Goal: Task Accomplishment & Management: Use online tool/utility

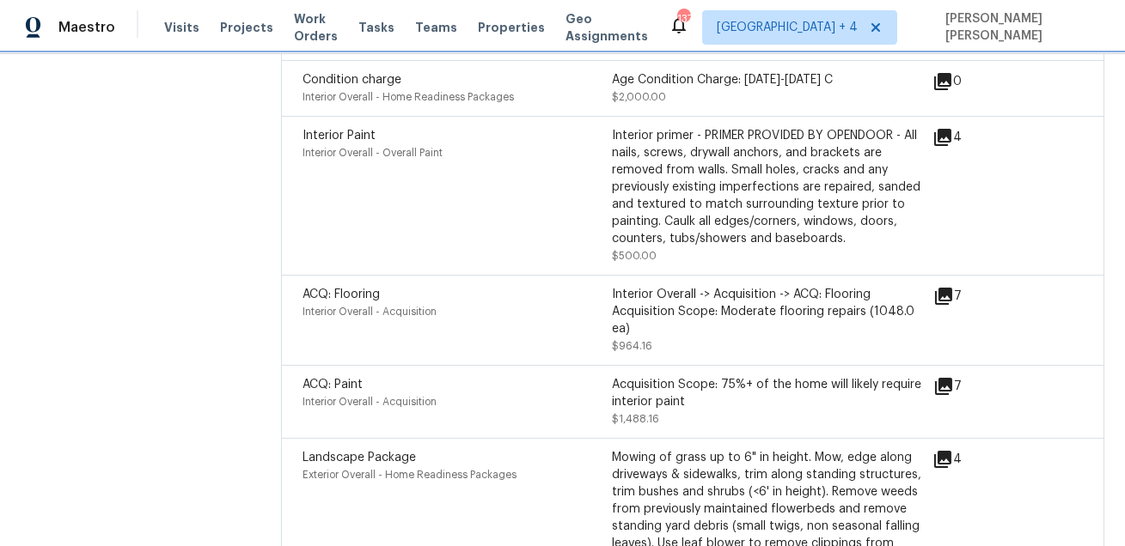
scroll to position [2176, 0]
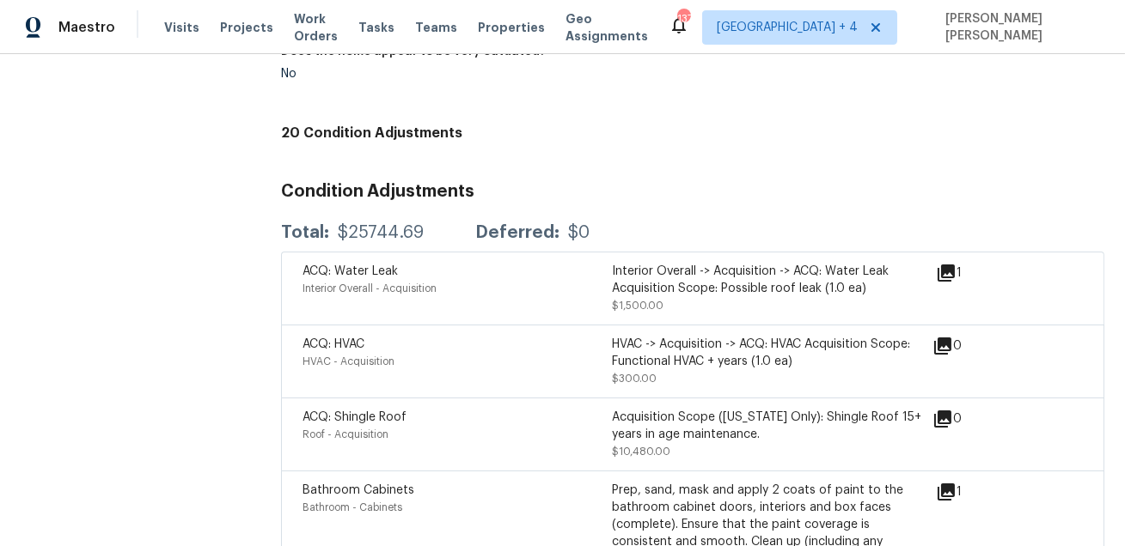
click at [722, 276] on div "Interior Overall -> Acquisition -> ACQ: Water Leak Acquisition Scope: Possible …" at bounding box center [766, 280] width 309 height 34
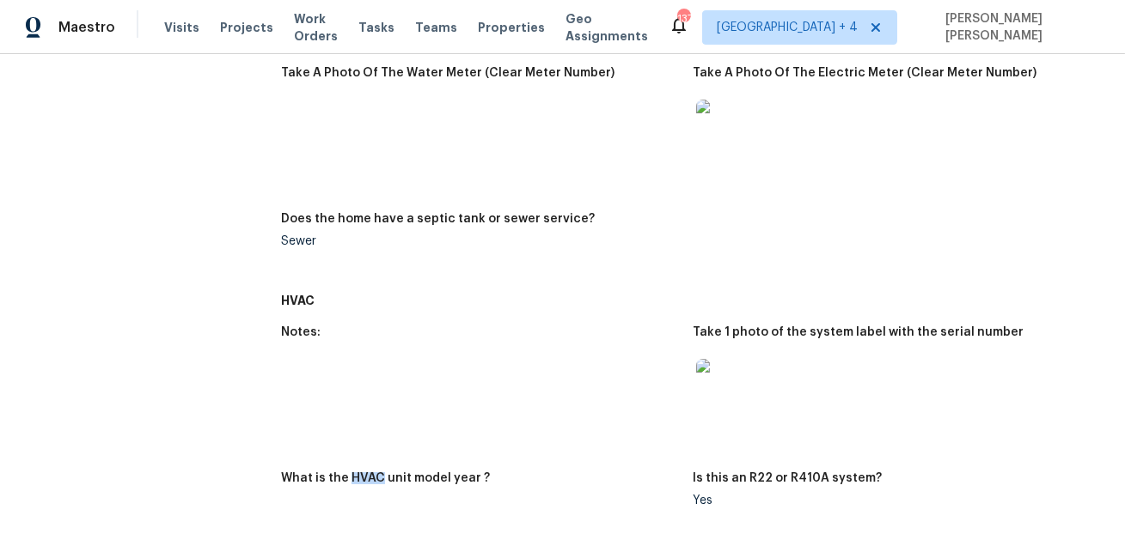
click at [716, 323] on div "Notes: Take 1 photo of the system label with the serial number What is the HVAC…" at bounding box center [692, 430] width 823 height 229
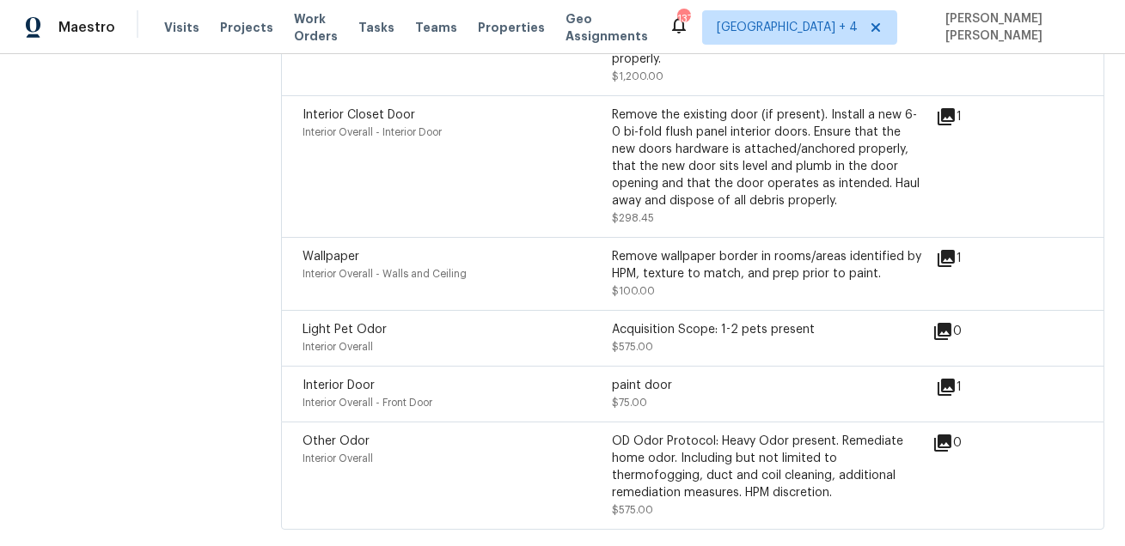
scroll to position [3709, 0]
click at [834, 24] on span "Jacksonville + 4" at bounding box center [787, 27] width 141 height 17
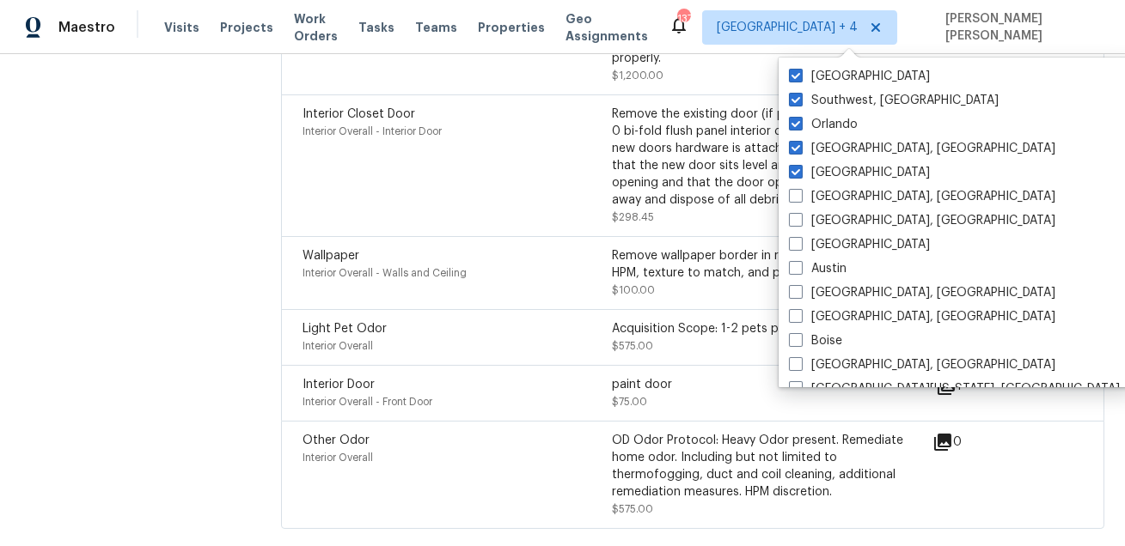
click at [665, 183] on div "Remove the existing door (if present). Install a new 6-0 bi-fold flush panel in…" at bounding box center [766, 157] width 309 height 103
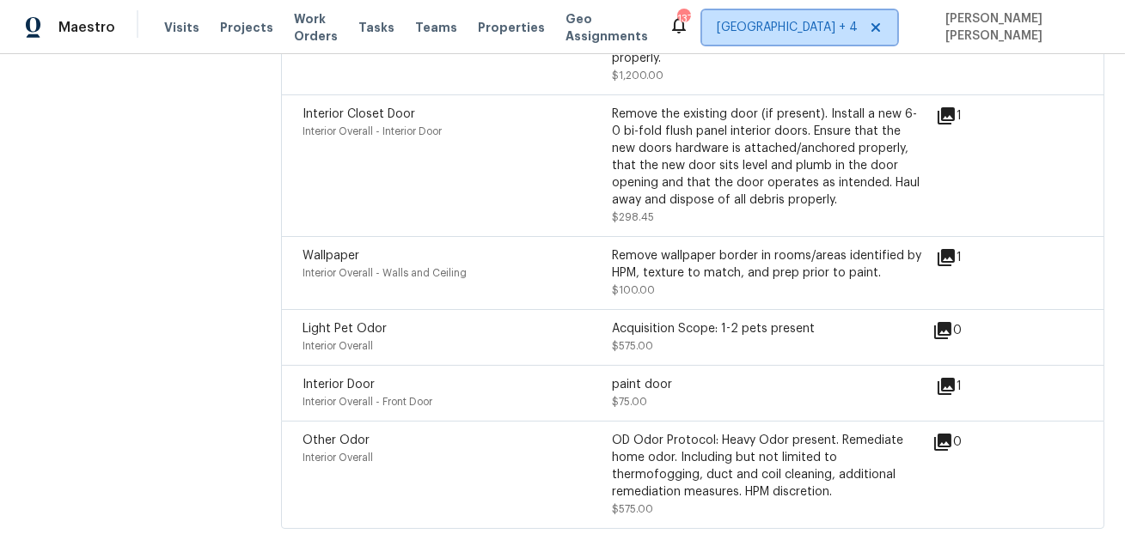
click at [820, 36] on span "Jacksonville + 4" at bounding box center [799, 27] width 195 height 34
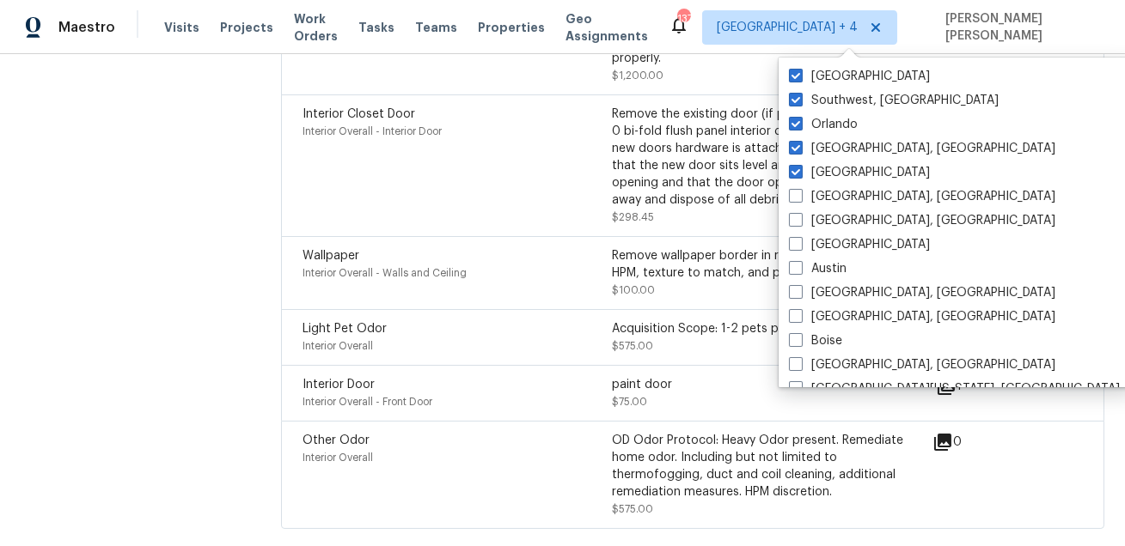
click at [729, 186] on div "Remove the existing door (if present). Install a new 6-0 bi-fold flush panel in…" at bounding box center [766, 157] width 309 height 103
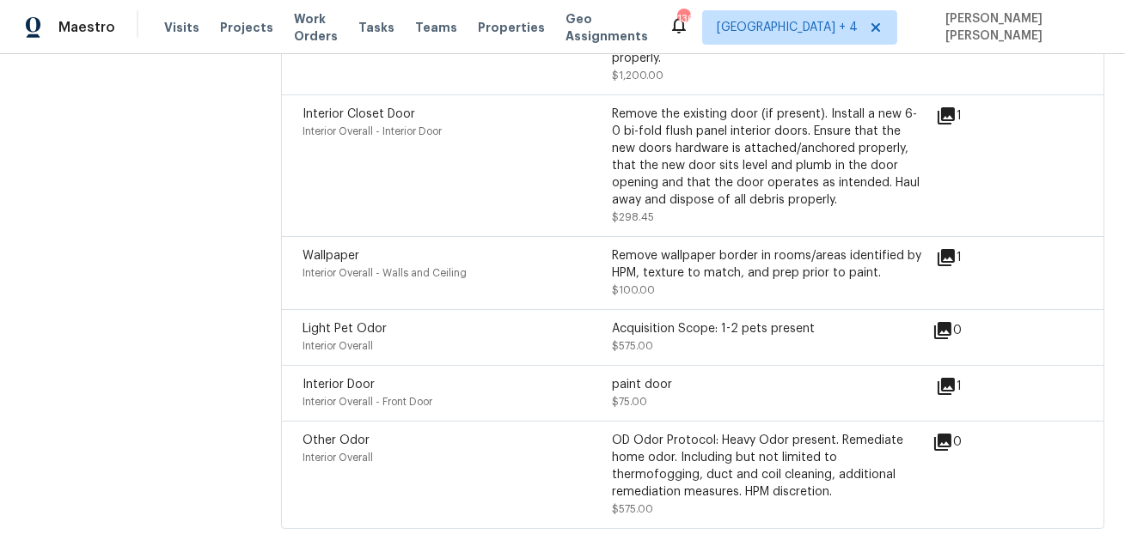
click at [949, 384] on icon at bounding box center [945, 386] width 17 height 17
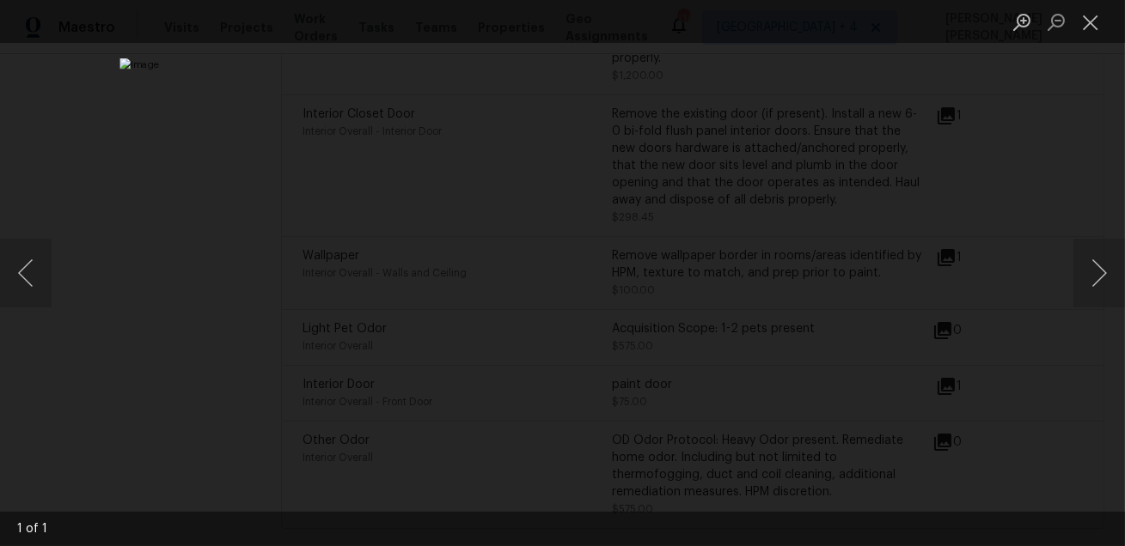
click at [984, 343] on div "Lightbox" at bounding box center [562, 273] width 1125 height 546
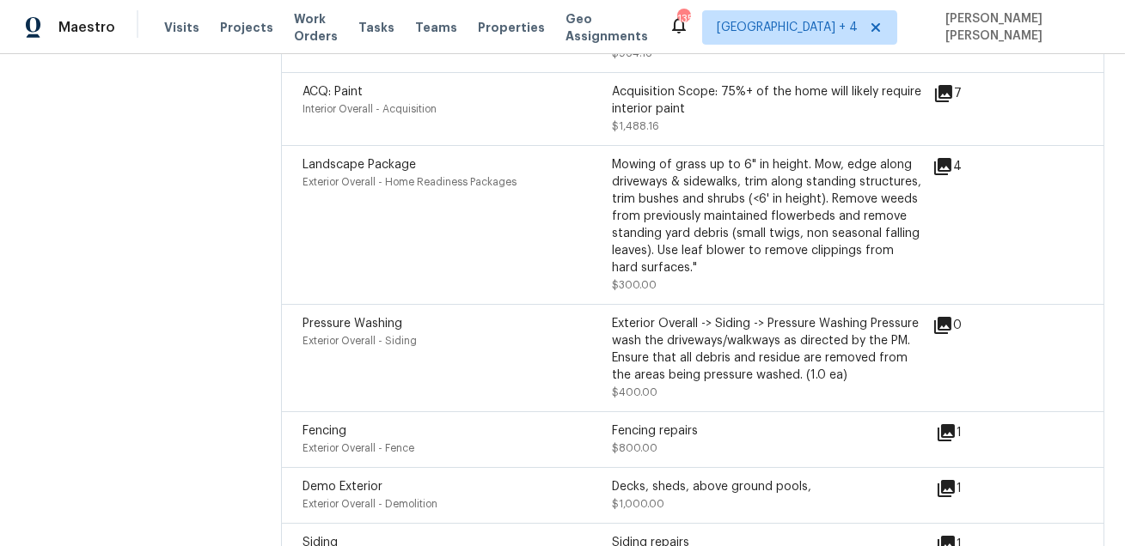
scroll to position [2785, 0]
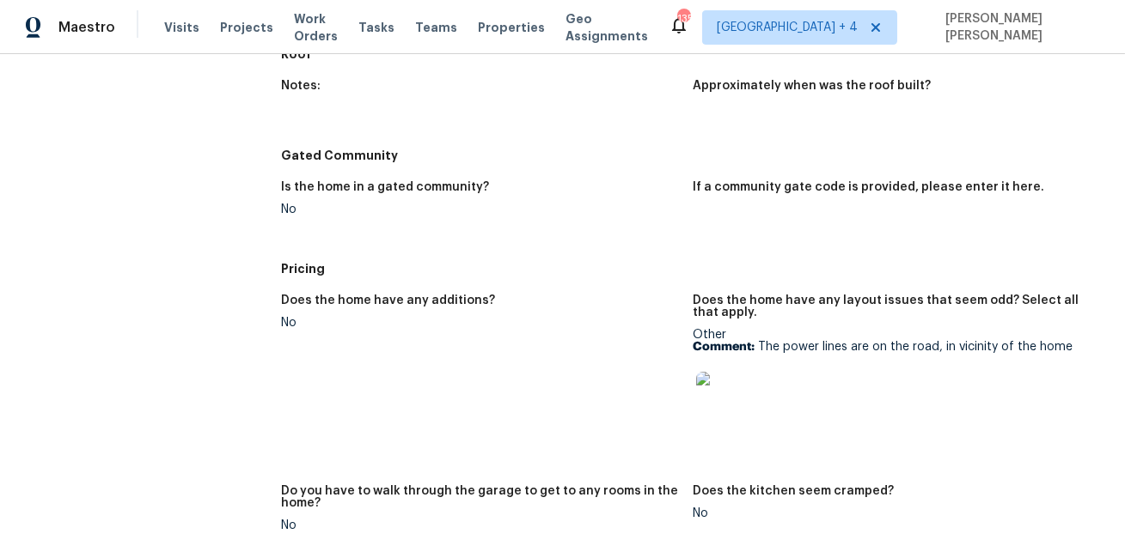
scroll to position [3155, 0]
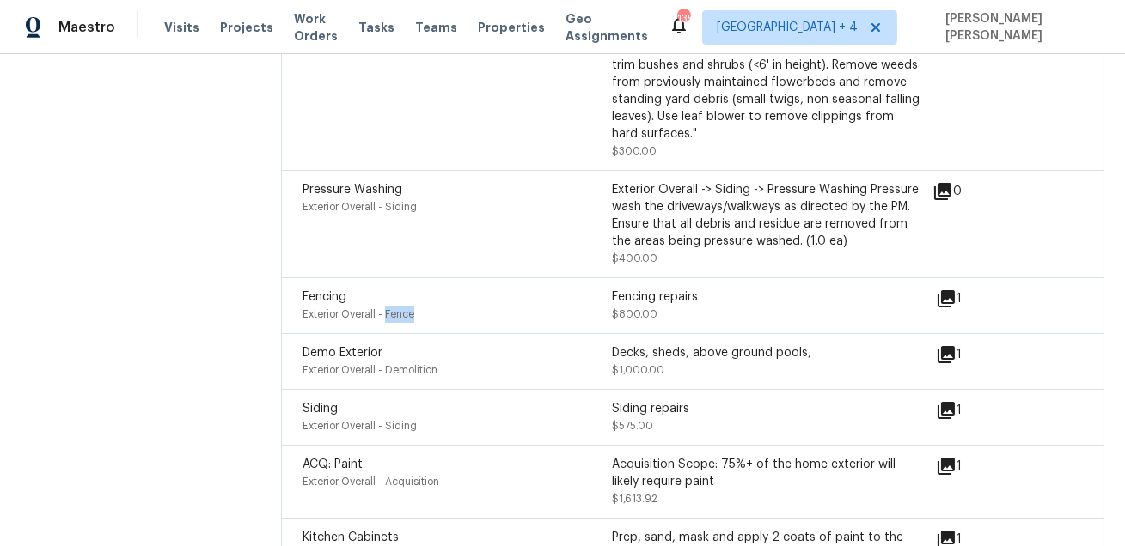
click at [768, 120] on div "Mowing of grass up to 6" in height. Mow, edge along driveways & sidewalks, trim…" at bounding box center [766, 82] width 309 height 120
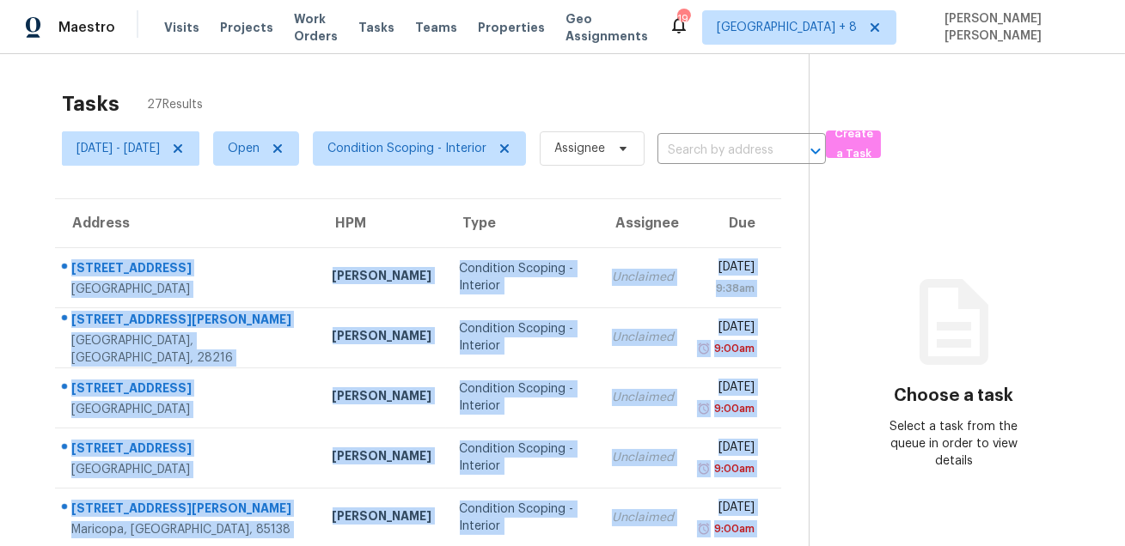
scroll to position [125, 0]
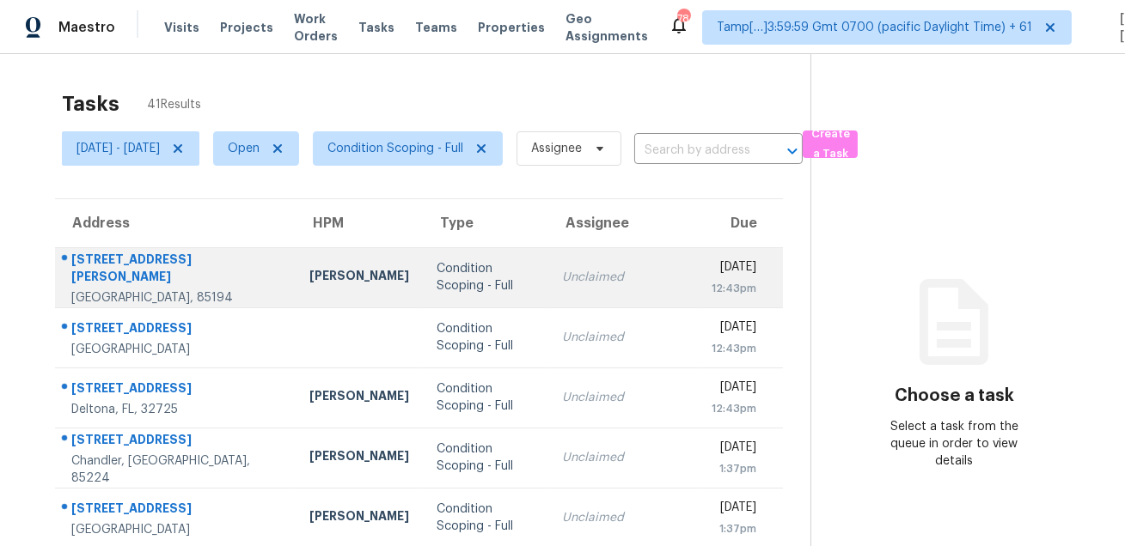
click at [165, 261] on div "600 N San Ricardo Trl" at bounding box center [176, 270] width 211 height 39
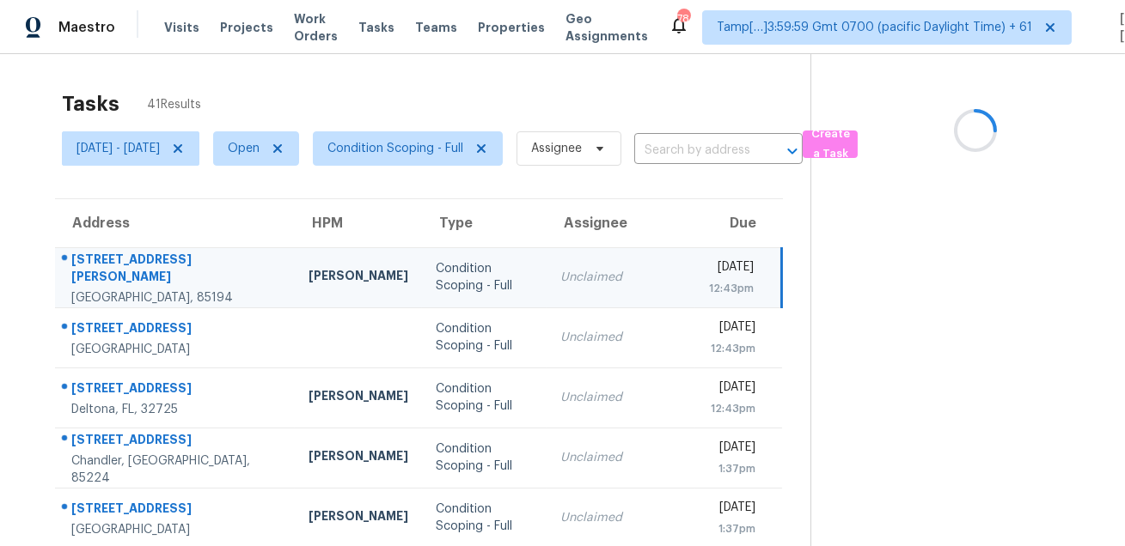
click at [165, 261] on div "600 N San Ricardo Trl" at bounding box center [176, 270] width 210 height 39
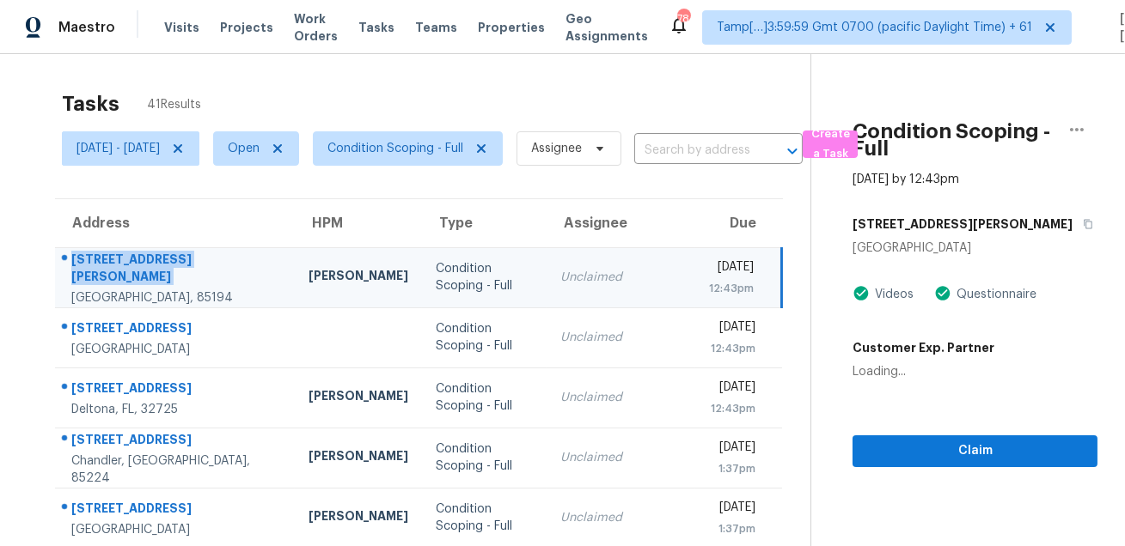
copy div "600 N San Ricardo Trl"
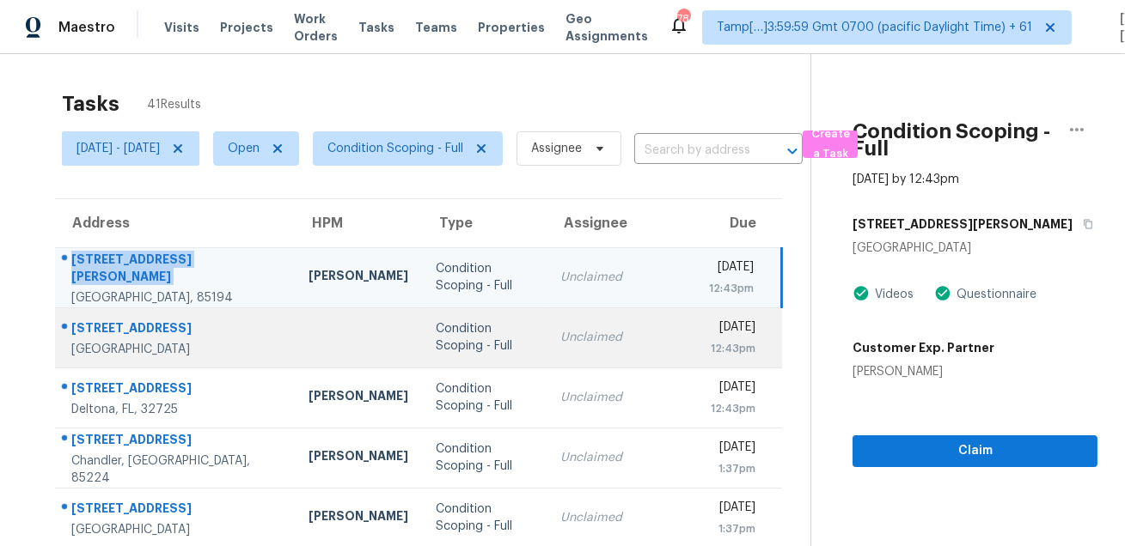
click at [128, 321] on div "8716 Bridge St" at bounding box center [176, 330] width 210 height 21
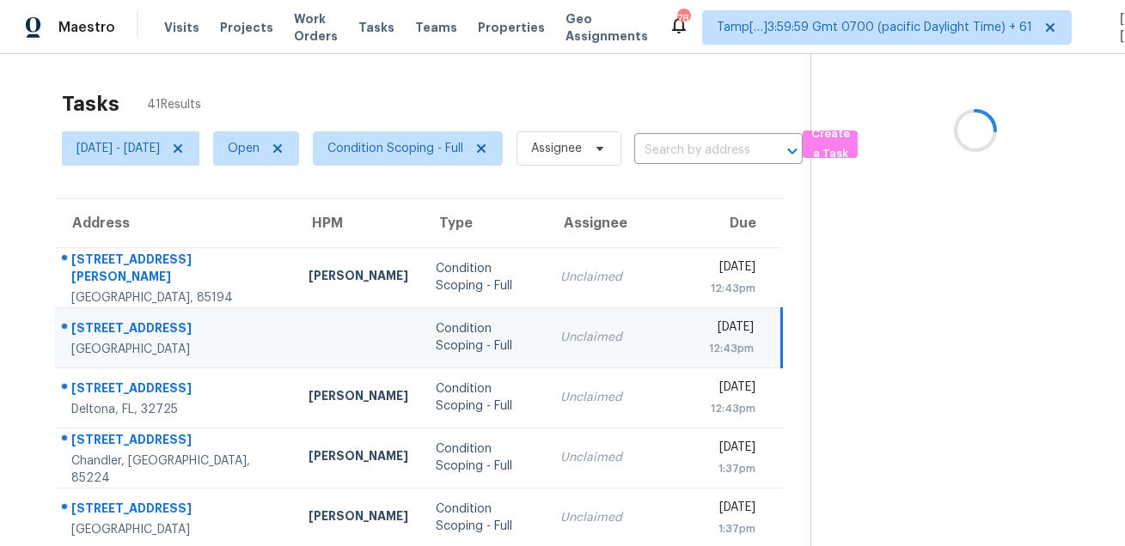
click at [128, 321] on div "8716 Bridge St" at bounding box center [176, 330] width 210 height 21
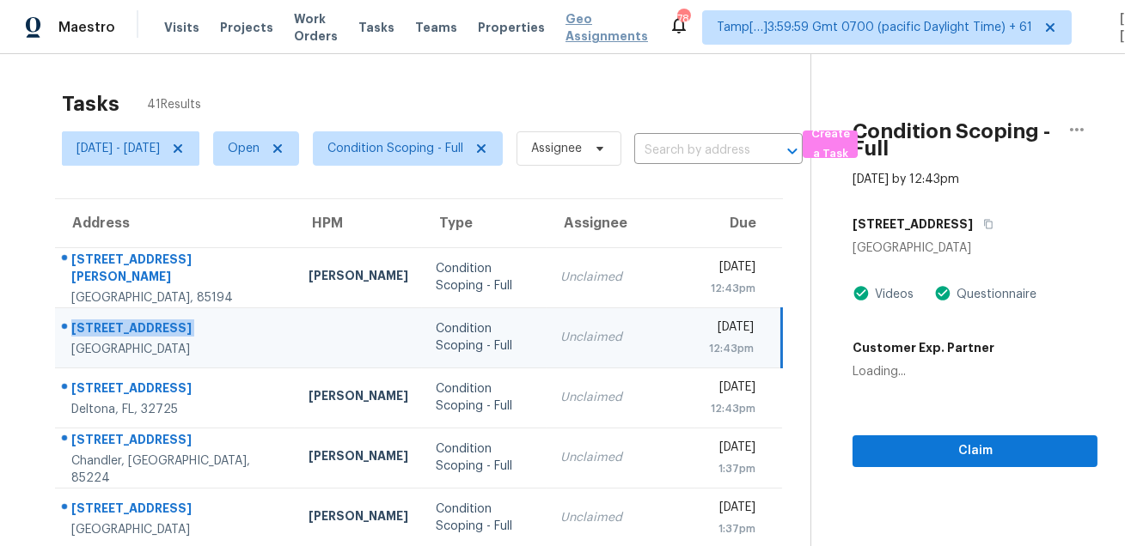
copy div "8716 Bridge St"
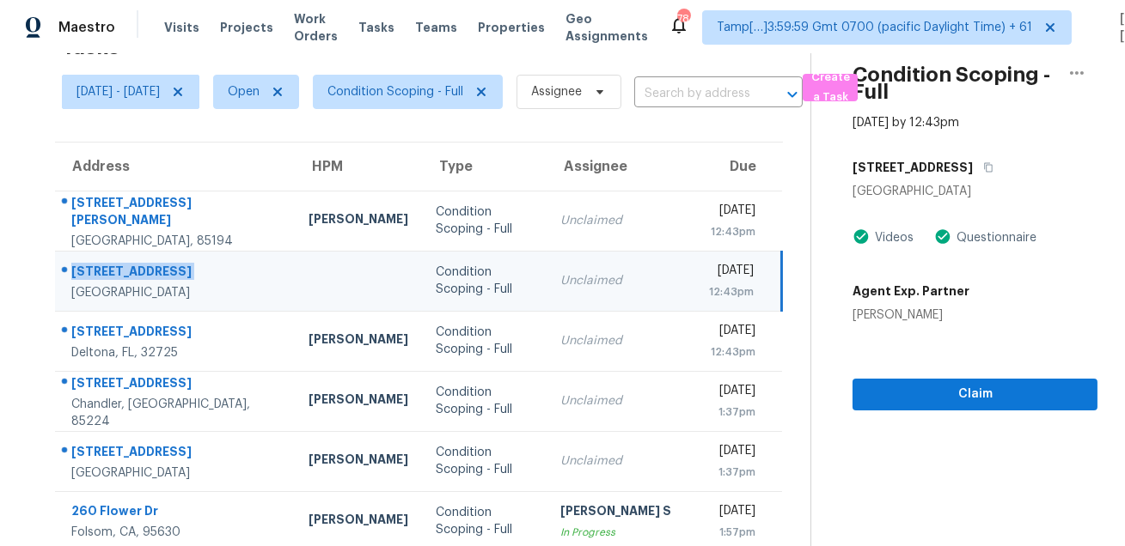
scroll to position [97, 0]
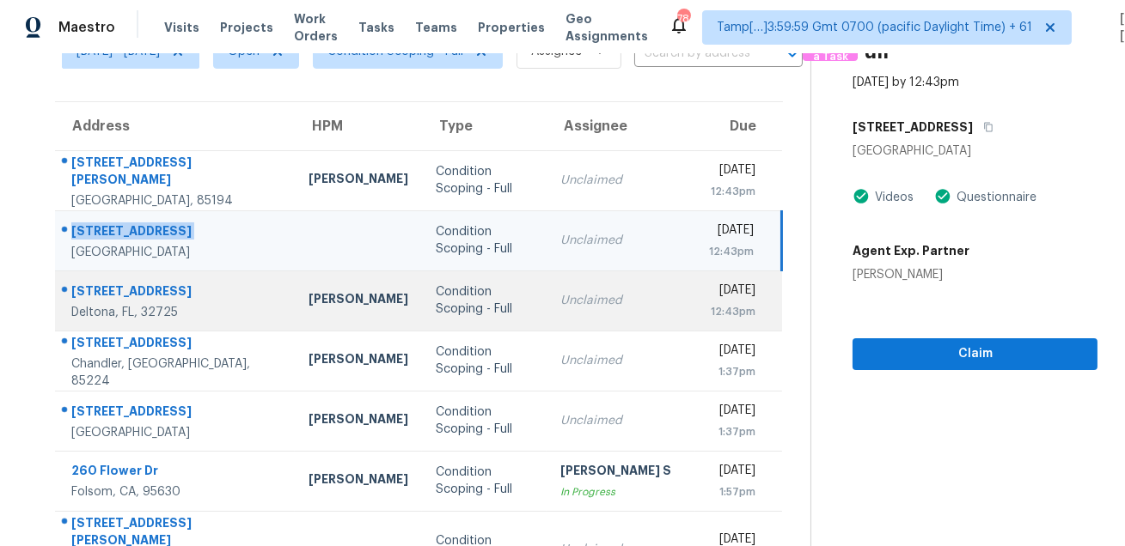
click at [149, 292] on div "[STREET_ADDRESS]" at bounding box center [176, 293] width 210 height 21
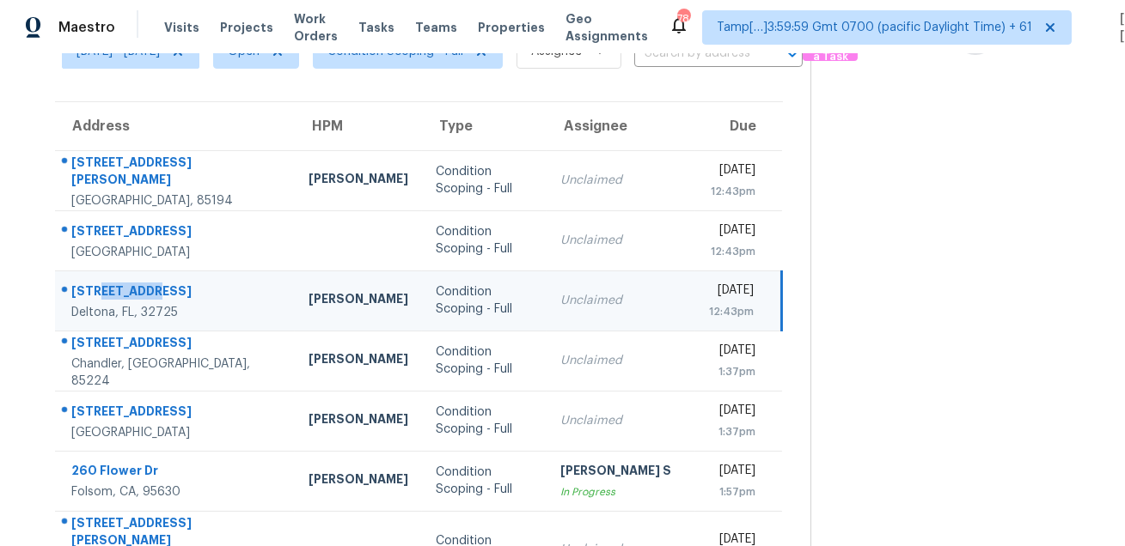
click at [149, 292] on div "[STREET_ADDRESS]" at bounding box center [176, 293] width 210 height 21
copy div "[STREET_ADDRESS]"
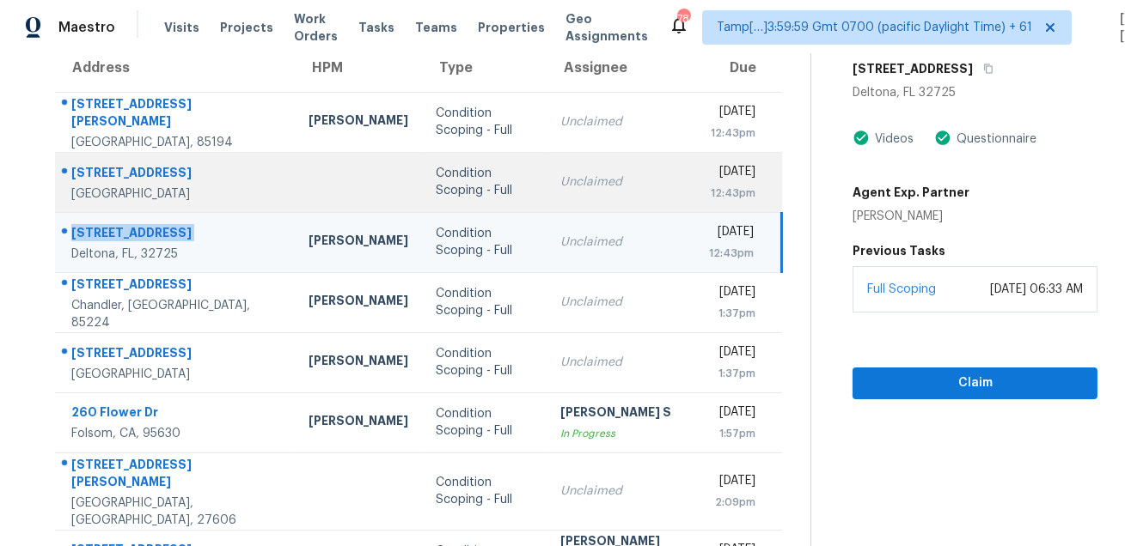
scroll to position [216, 0]
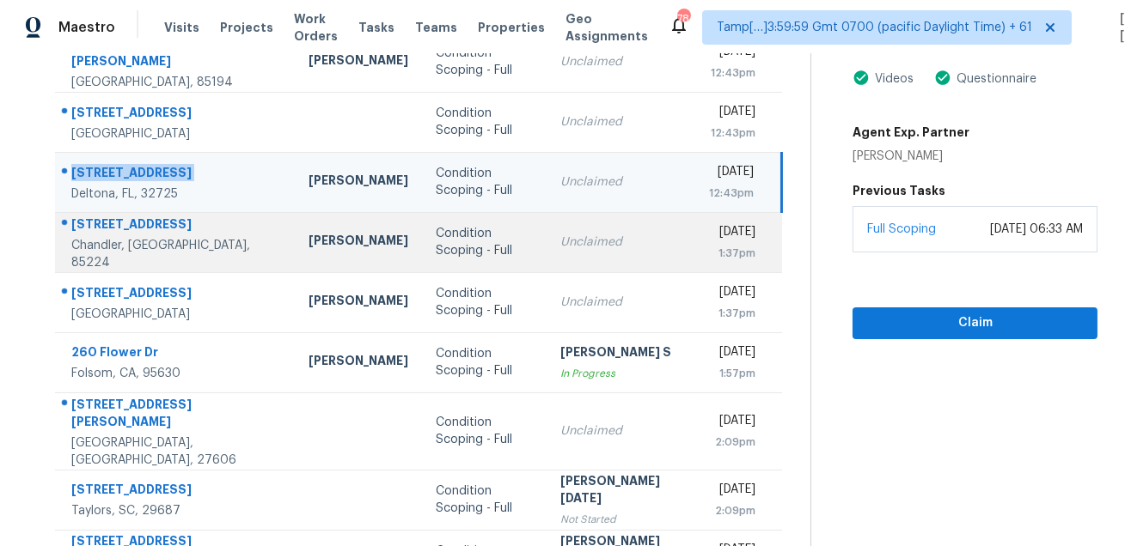
click at [121, 217] on td "1340 W Elgin St Chandler, AZ, 85224" at bounding box center [175, 242] width 240 height 60
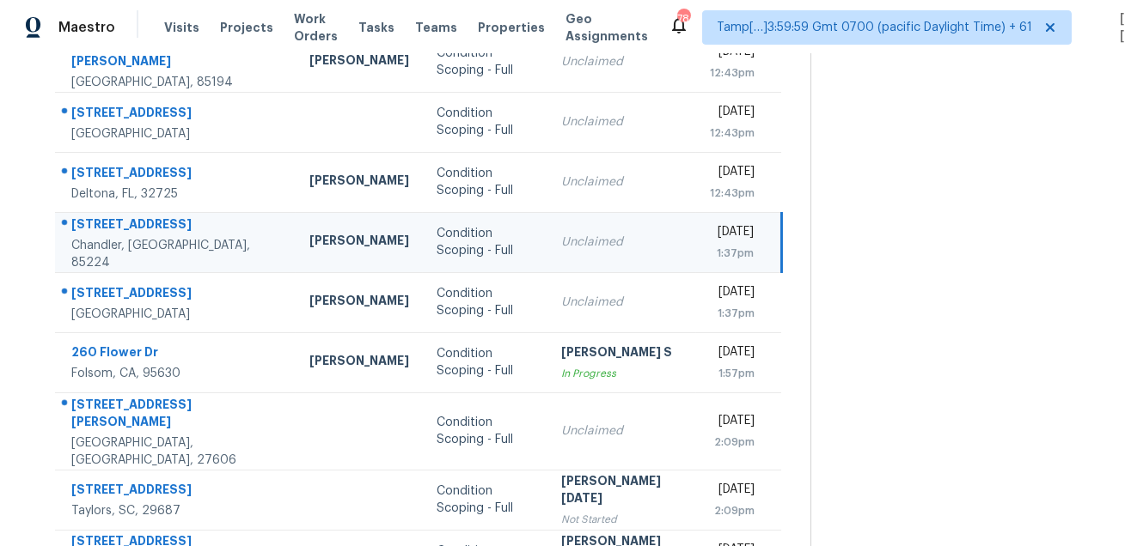
click at [121, 217] on td "1340 W Elgin St Chandler, AZ, 85224" at bounding box center [175, 242] width 241 height 60
copy div "[STREET_ADDRESS]"
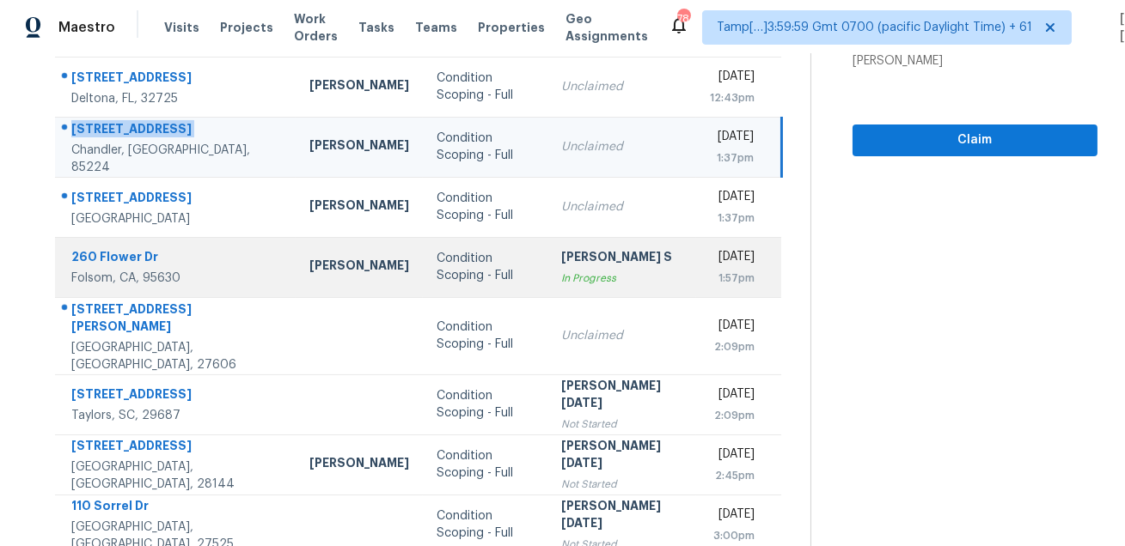
scroll to position [348, 0]
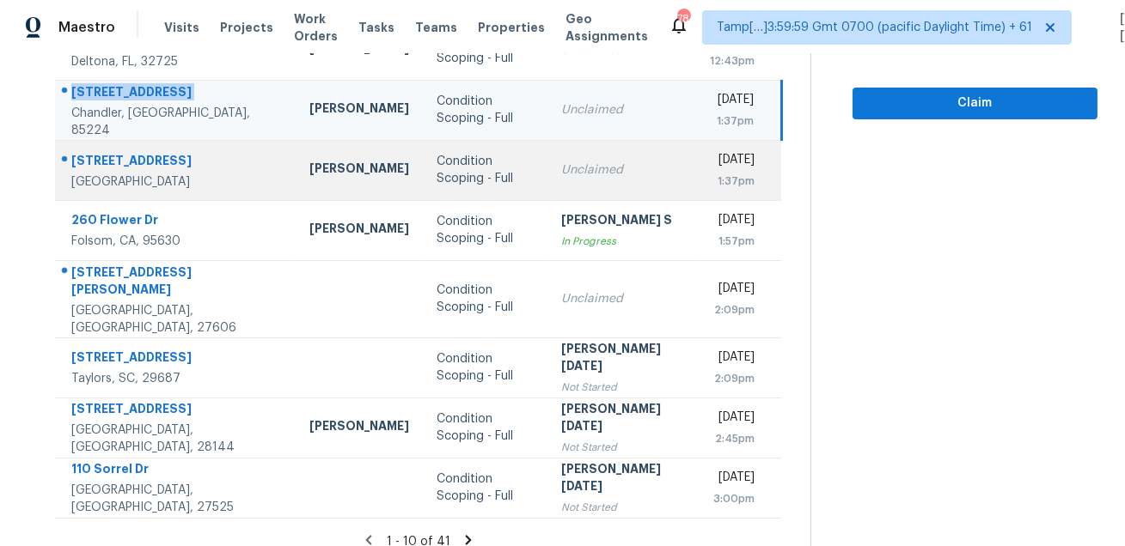
click at [103, 166] on div "[STREET_ADDRESS]" at bounding box center [176, 162] width 211 height 21
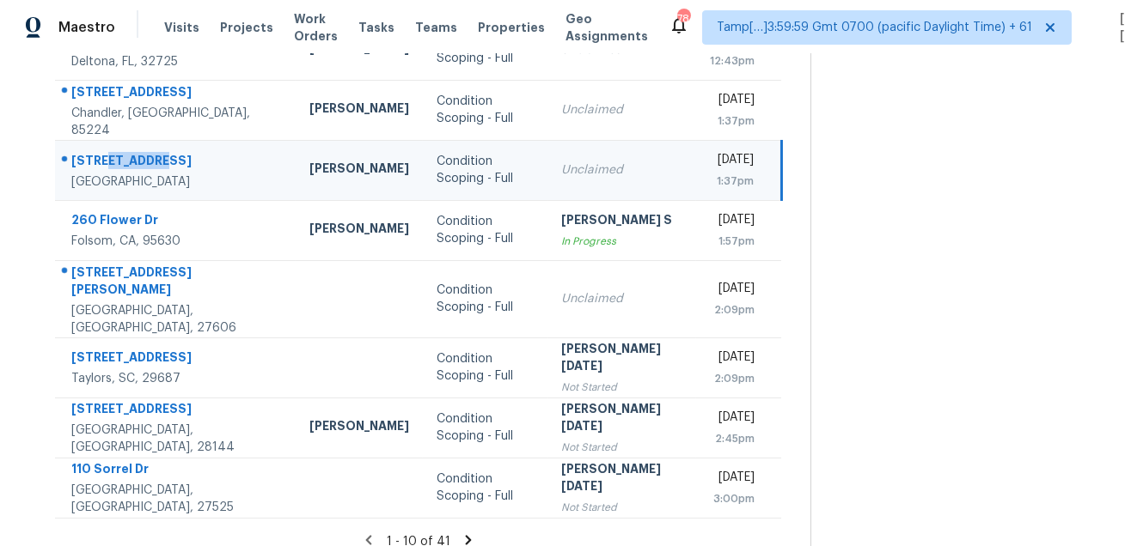
click at [103, 166] on div "[STREET_ADDRESS]" at bounding box center [176, 162] width 211 height 21
copy div "[STREET_ADDRESS]"
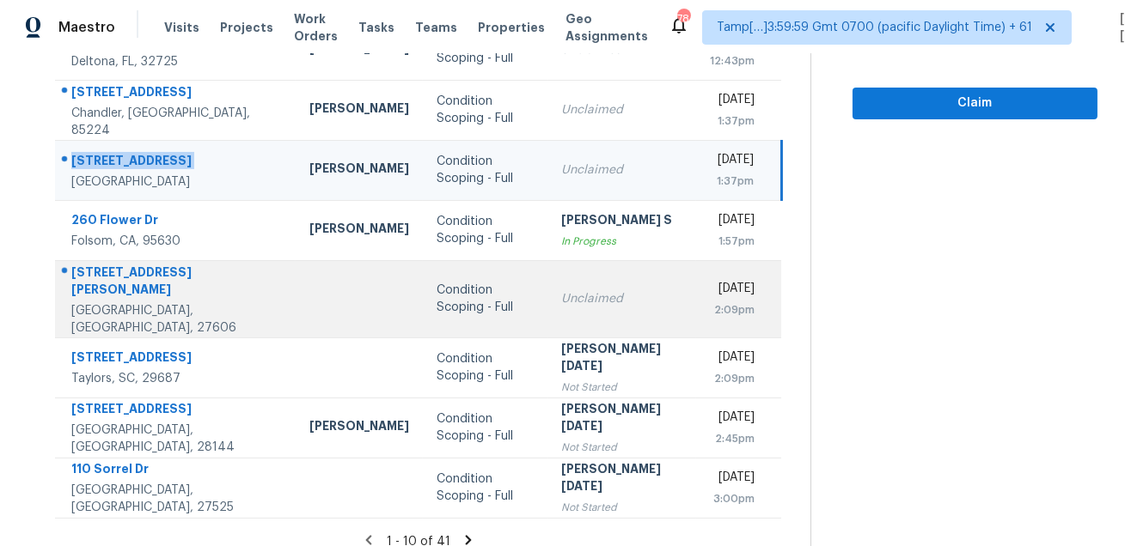
click at [114, 286] on div "4538 Pale Moss Dr" at bounding box center [176, 283] width 211 height 39
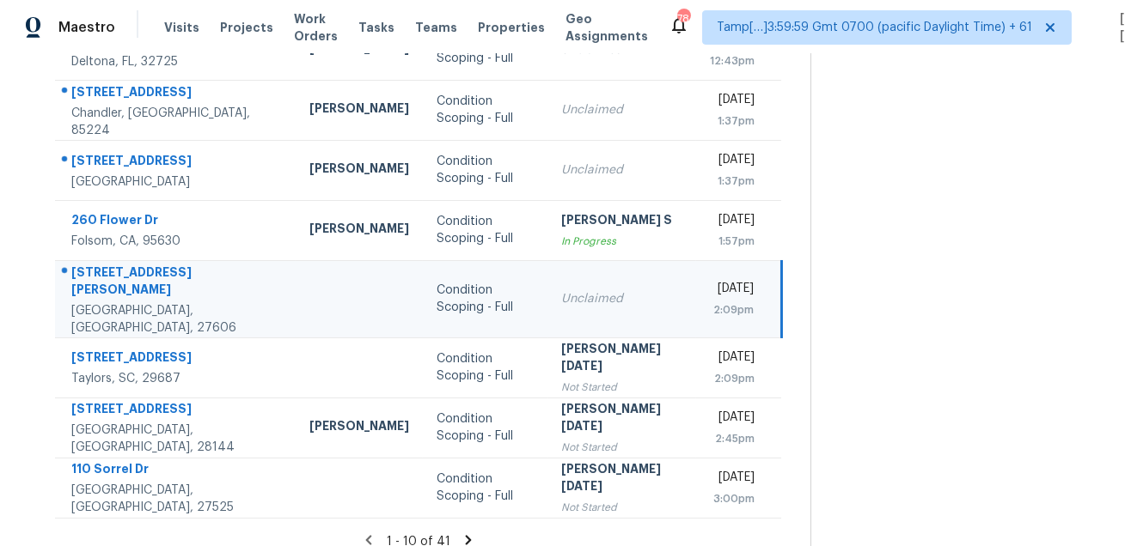
click at [114, 286] on div "4538 Pale Moss Dr" at bounding box center [176, 283] width 211 height 39
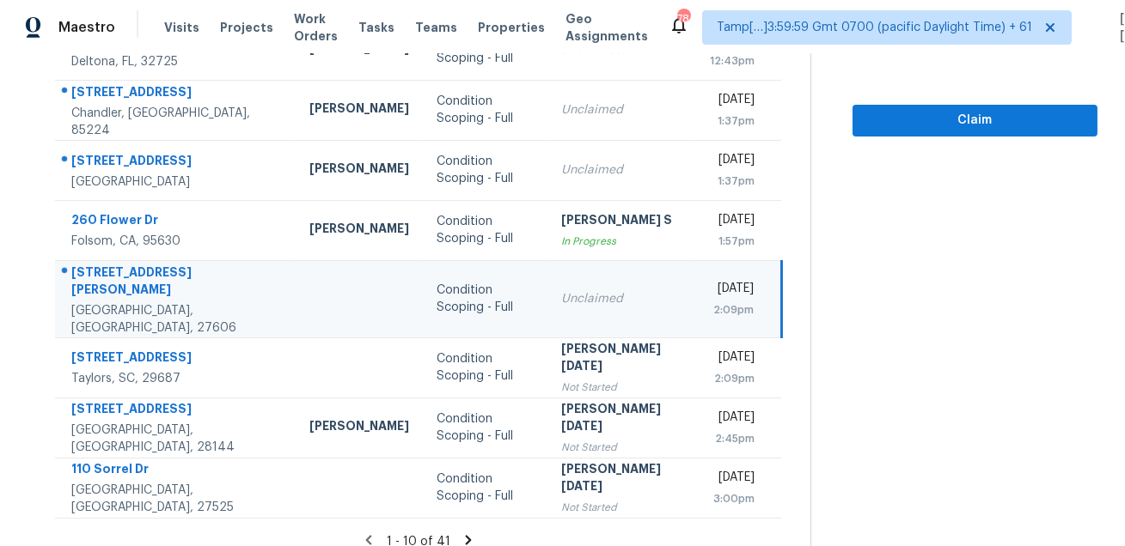
click at [141, 279] on div "4538 Pale Moss Dr" at bounding box center [176, 283] width 211 height 39
copy div "4538 Pale Moss Dr"
click at [467, 533] on icon at bounding box center [468, 540] width 15 height 15
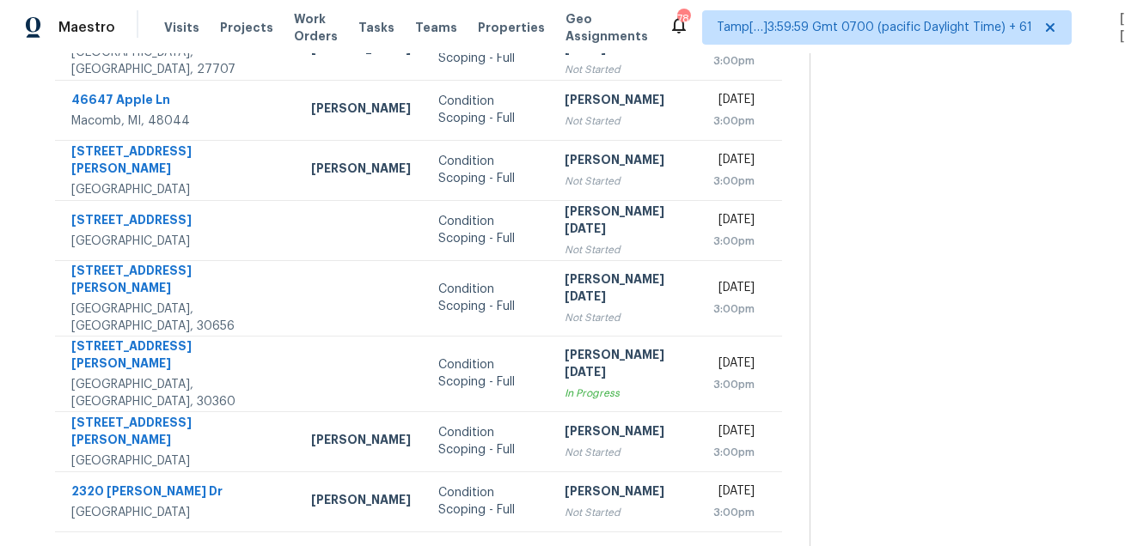
click at [472, 546] on icon at bounding box center [472, 553] width 6 height 9
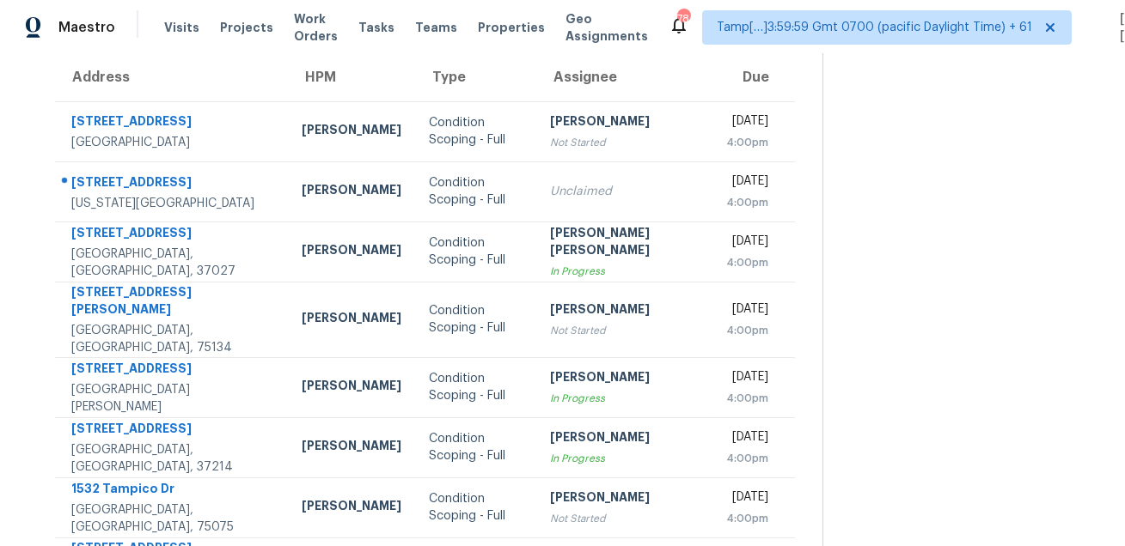
scroll to position [105, 0]
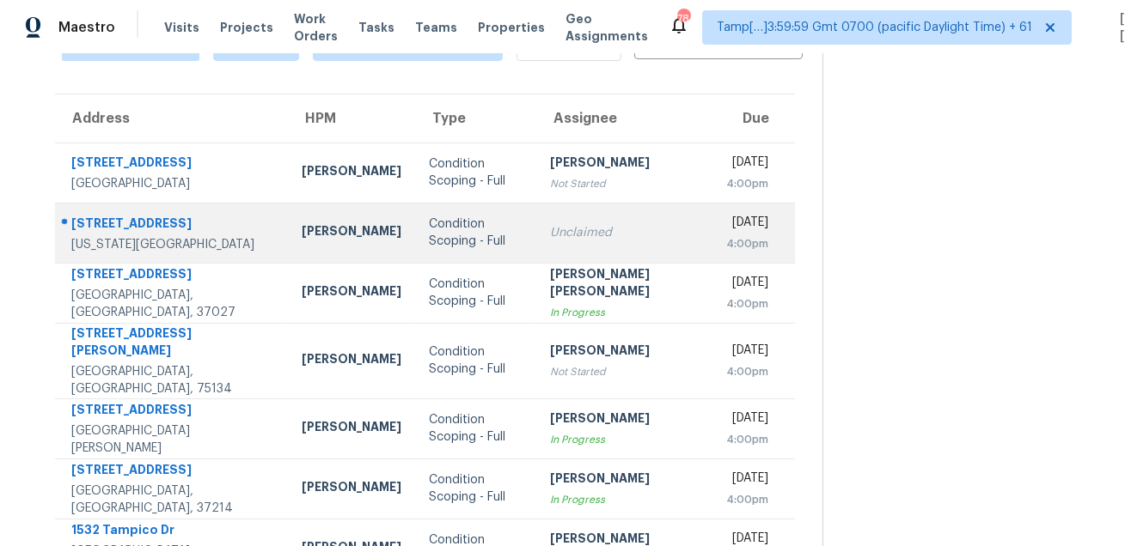
click at [180, 217] on div "4207 Lakeshore Forest Dr" at bounding box center [172, 225] width 203 height 21
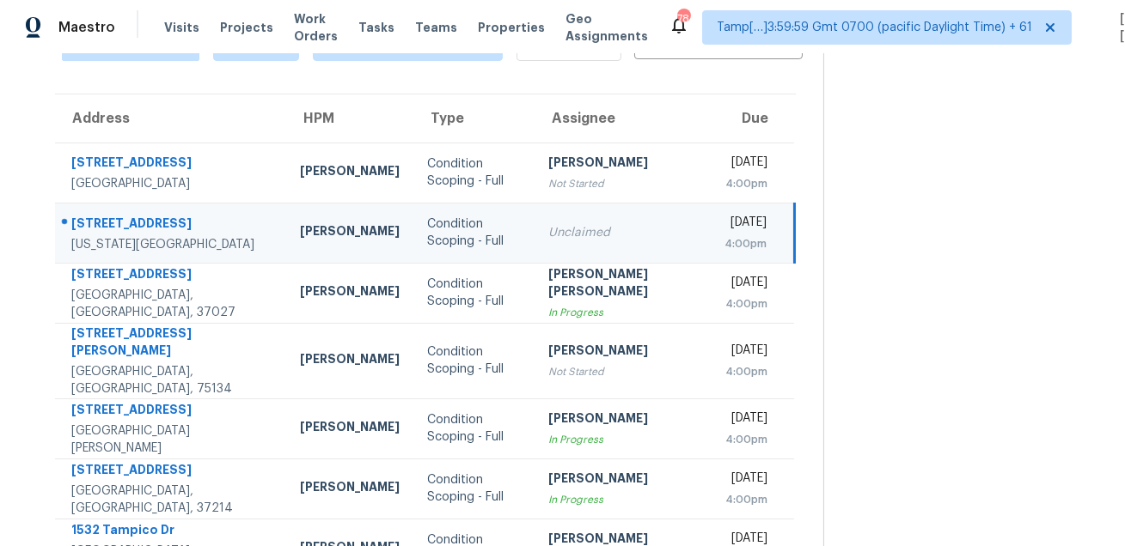
click at [180, 217] on div "4207 Lakeshore Forest Dr" at bounding box center [171, 225] width 201 height 21
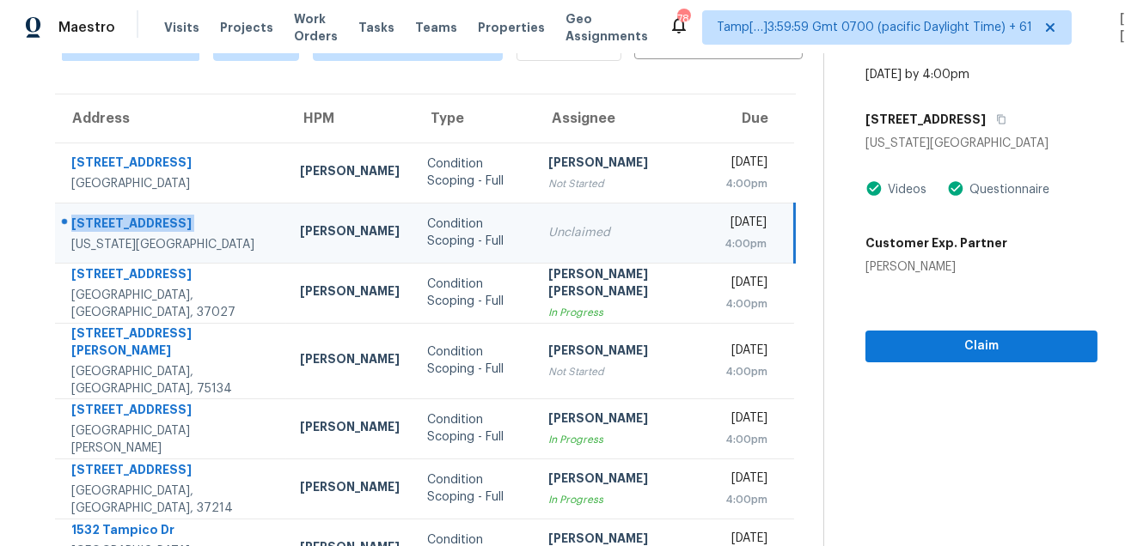
copy div "4207 Lakeshore Forest Dr"
click at [1006, 121] on icon "button" at bounding box center [1001, 119] width 10 height 10
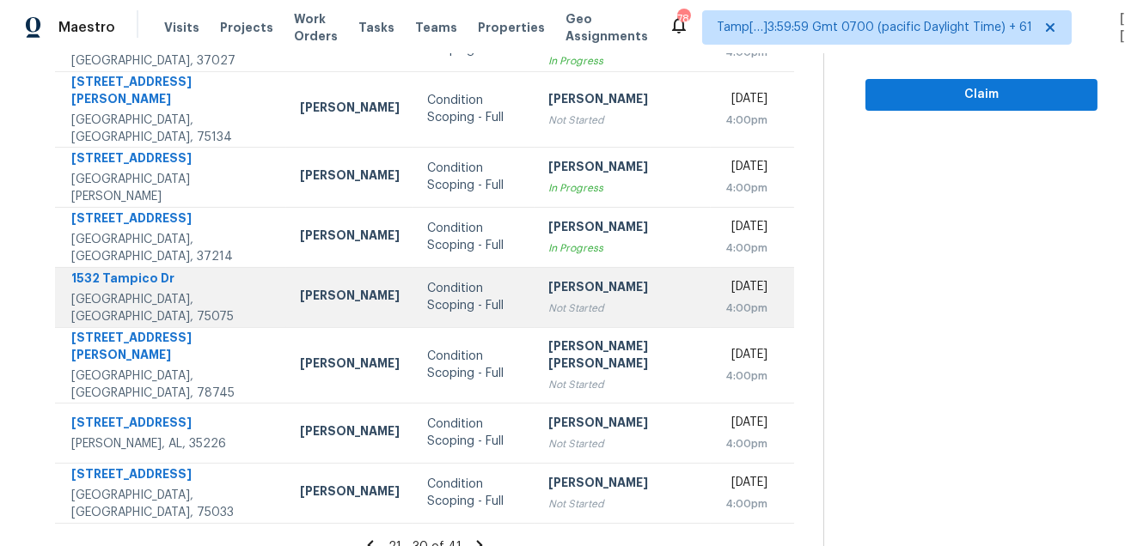
scroll to position [364, 0]
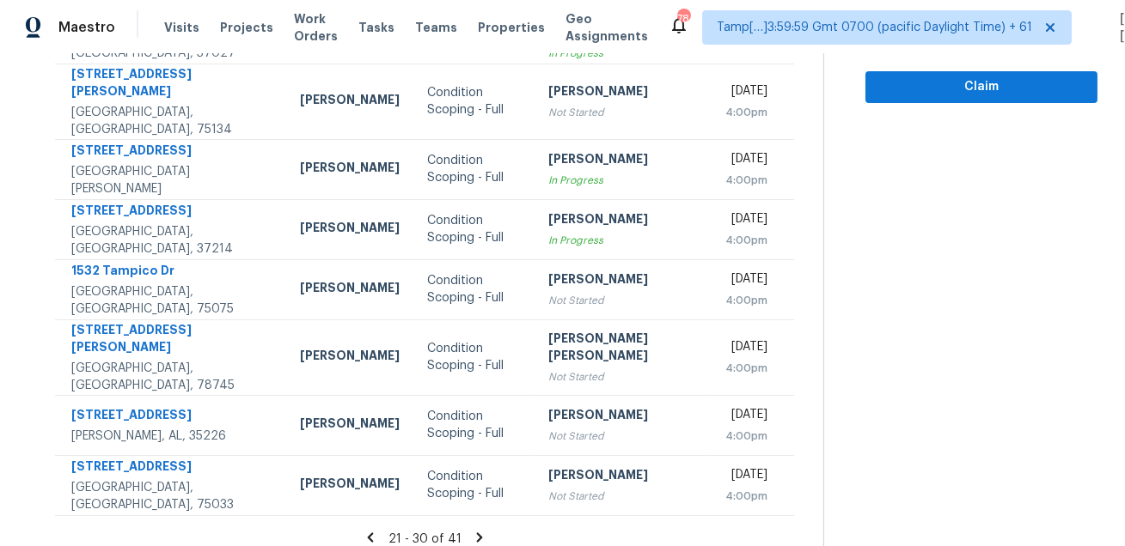
click at [476, 530] on icon at bounding box center [479, 537] width 15 height 15
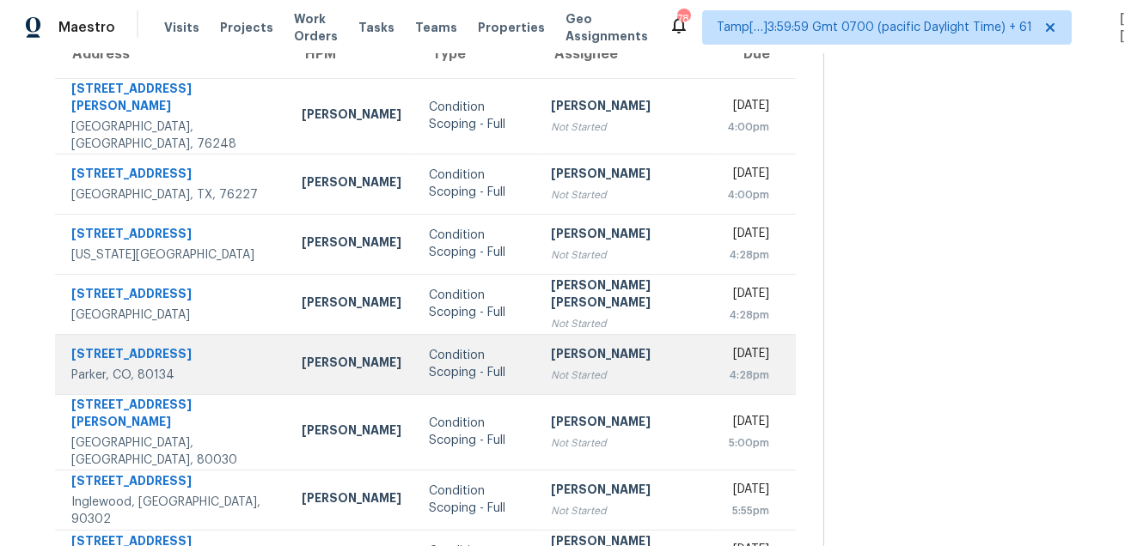
scroll to position [348, 0]
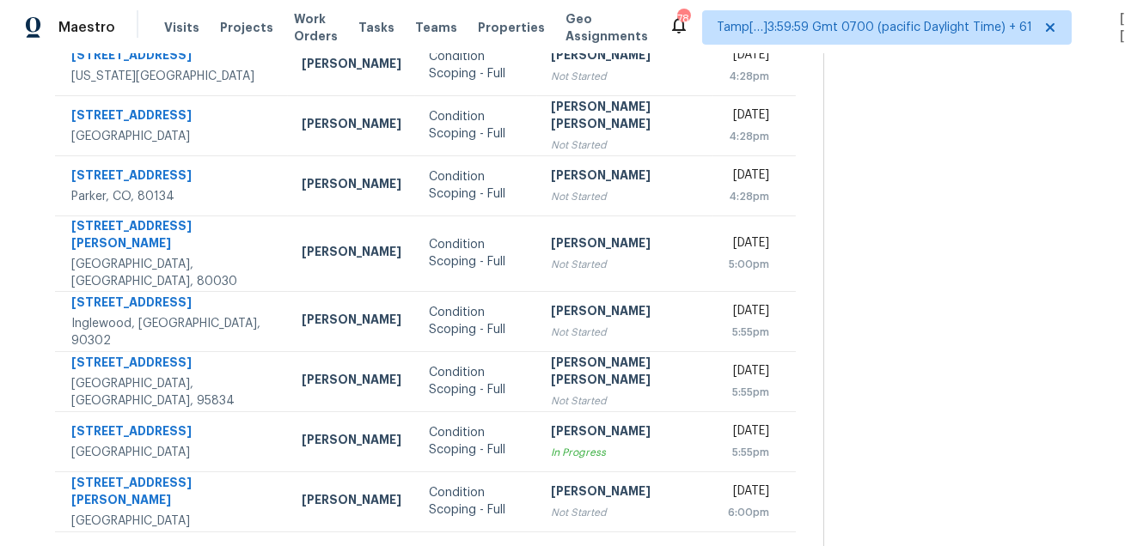
click at [477, 546] on icon at bounding box center [480, 553] width 6 height 9
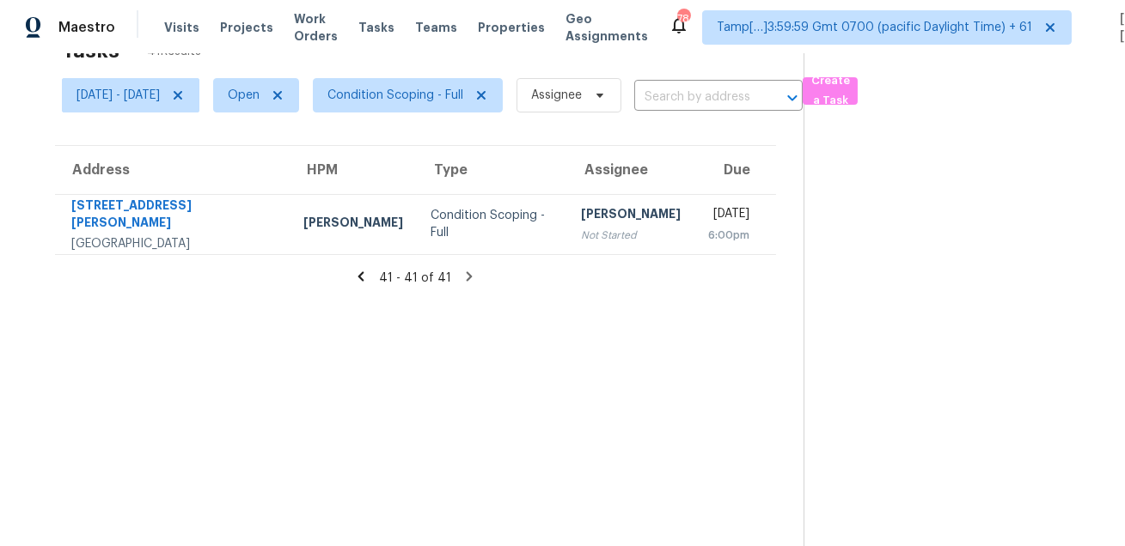
scroll to position [0, 0]
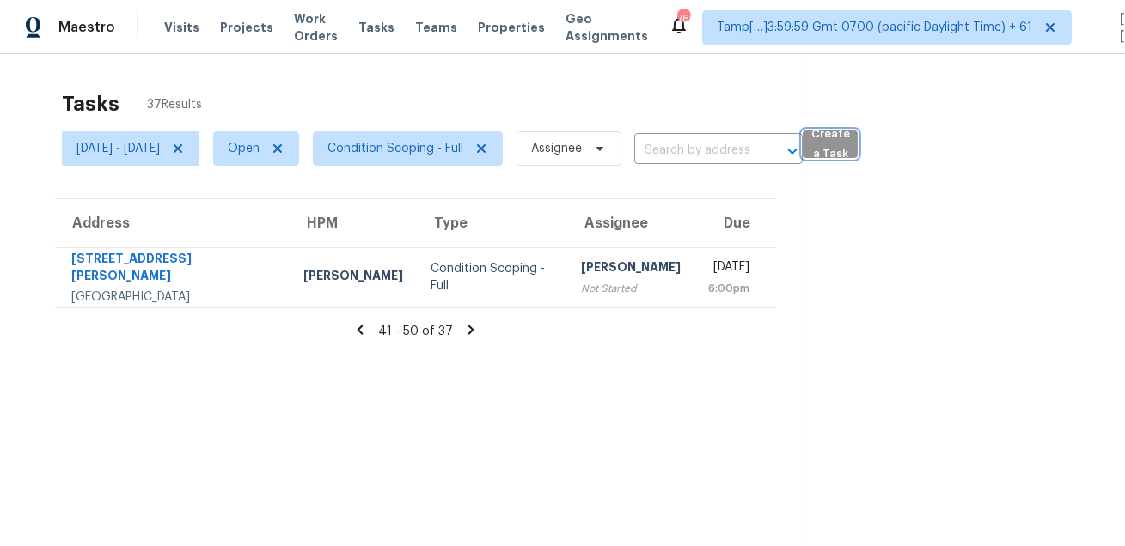
click at [849, 159] on span "Create a Task" at bounding box center [830, 145] width 38 height 40
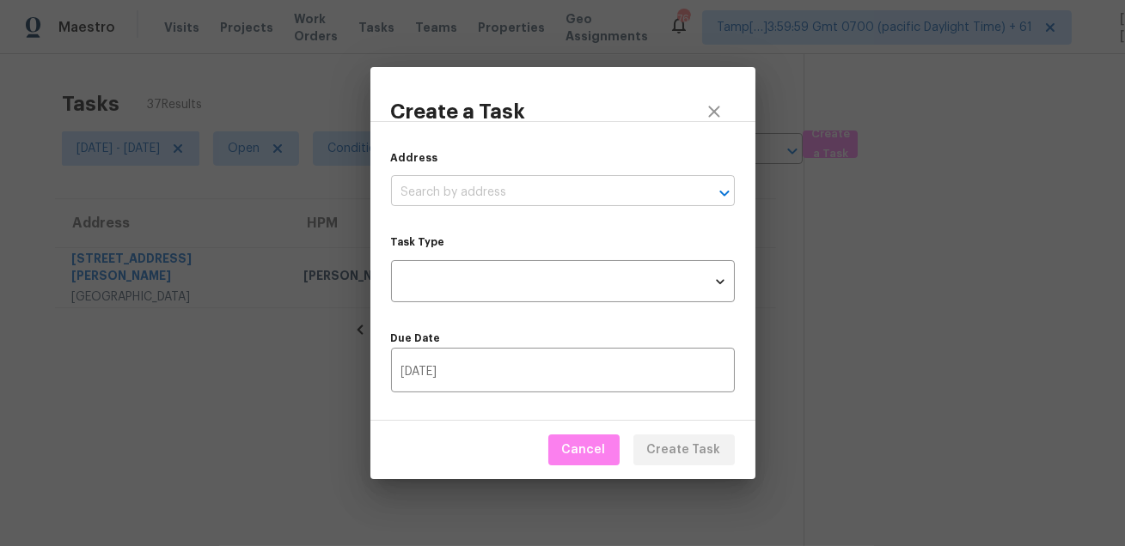
click at [527, 192] on input "text" at bounding box center [539, 193] width 296 height 27
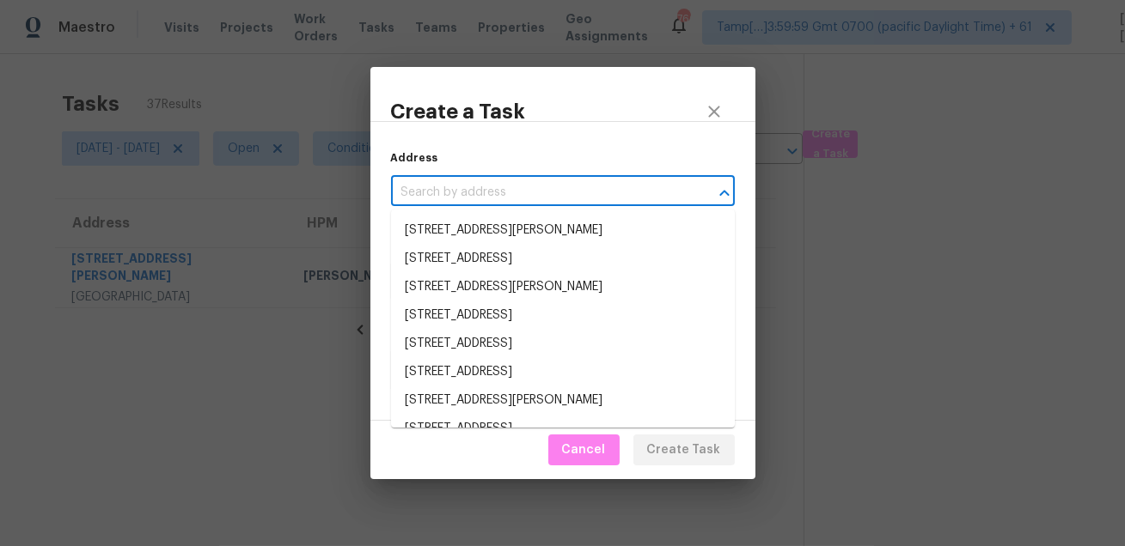
paste input "4207 Lakeshore Forest Dr, Missouri City, TX 77459"
type input "4207 Lakeshore Forest Dr, Missouri City, TX 77459"
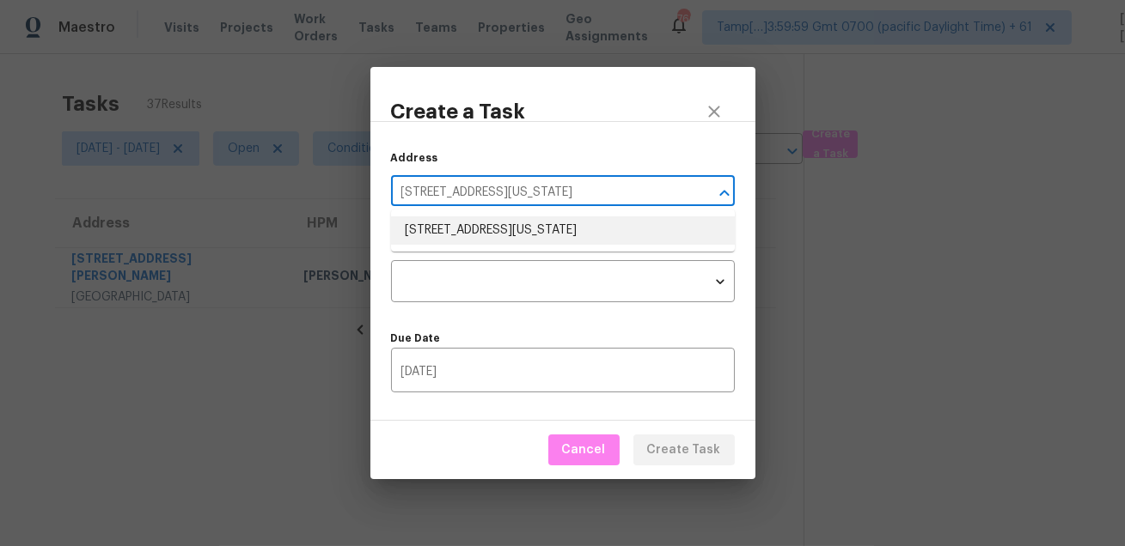
click at [523, 229] on li "4207 Lakeshore Forest Dr, Missouri City, TX 77459" at bounding box center [563, 231] width 344 height 28
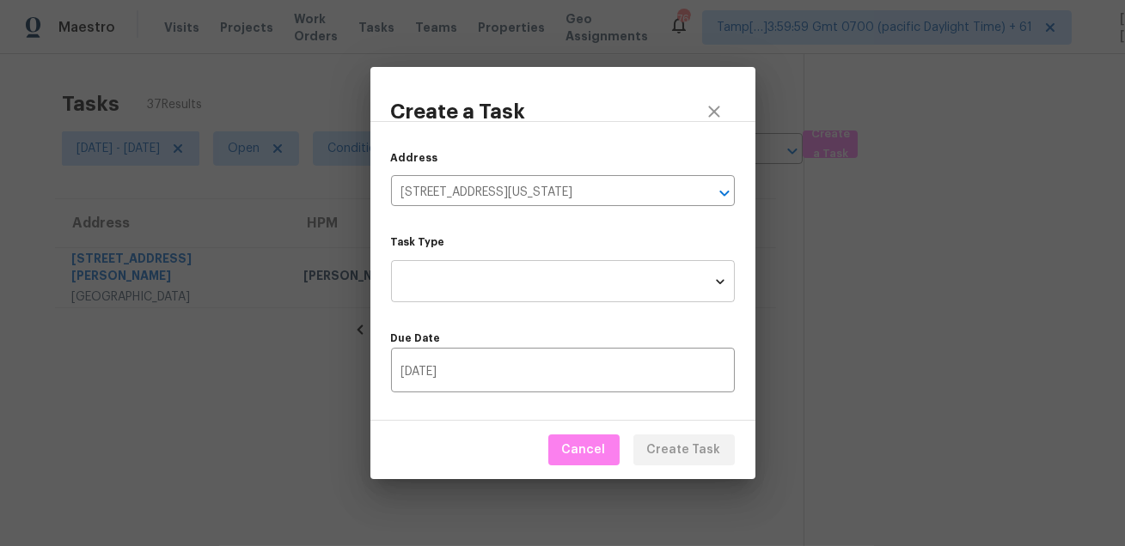
click at [519, 273] on body "Maestro Visits Projects Work Orders Tasks Teams Properties Geo Assignments 766 …" at bounding box center [562, 273] width 1125 height 546
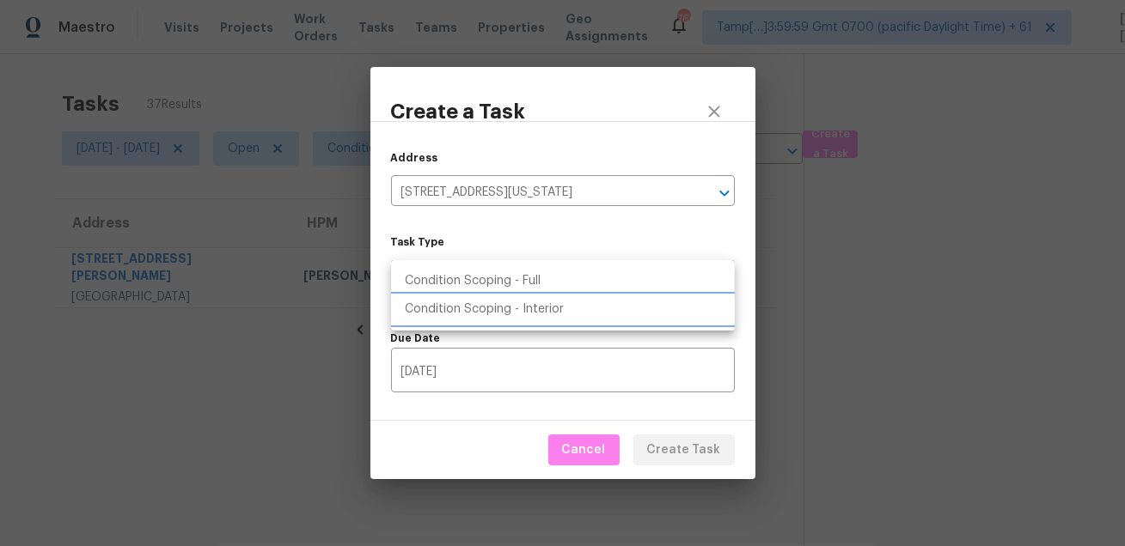
click at [560, 298] on li "Condition Scoping - Interior" at bounding box center [563, 310] width 344 height 28
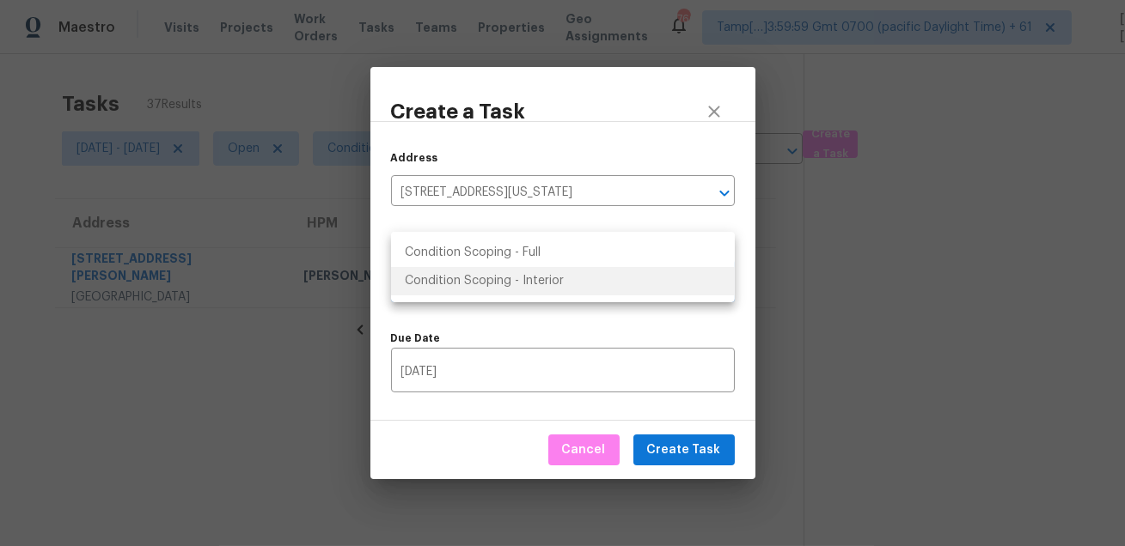
click at [553, 266] on body "Maestro Visits Projects Work Orders Tasks Teams Properties Geo Assignments 766 …" at bounding box center [562, 273] width 1125 height 546
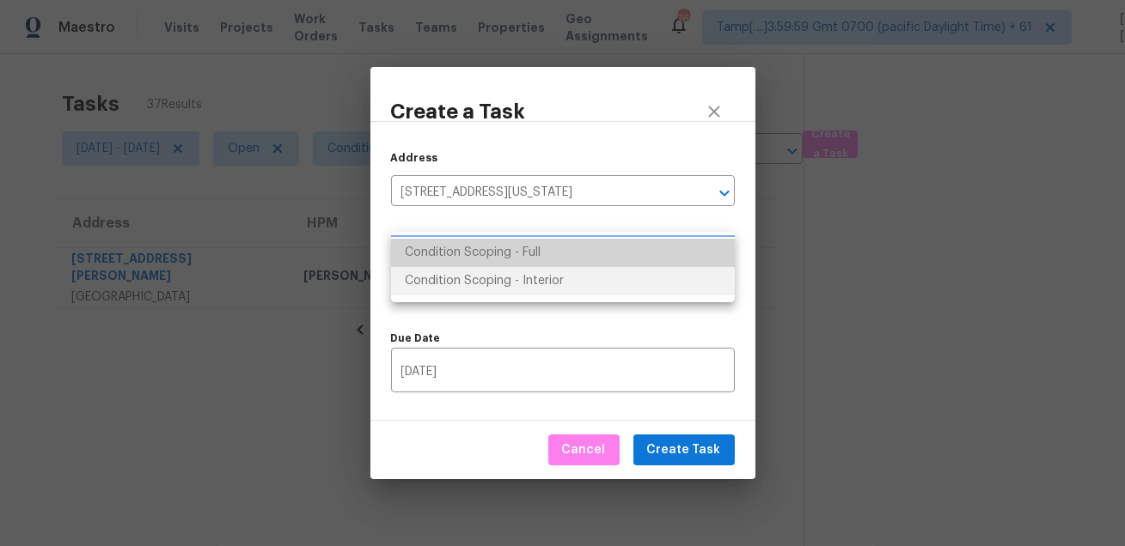
click at [542, 257] on li "Condition Scoping - Full" at bounding box center [563, 253] width 344 height 28
type input "virtual_full_assessment"
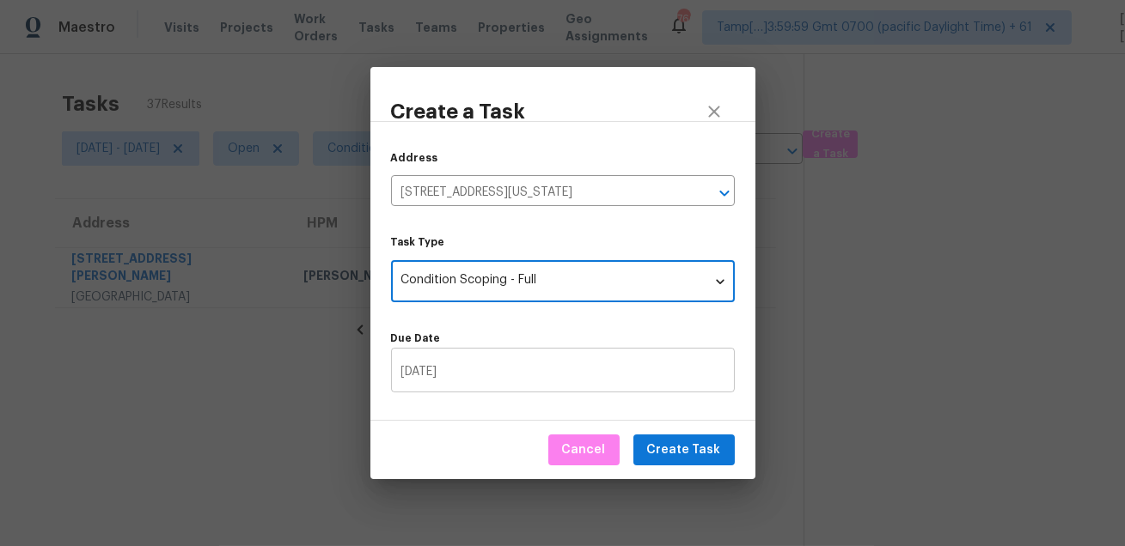
click at [515, 363] on input "08/14/2025" at bounding box center [563, 372] width 344 height 40
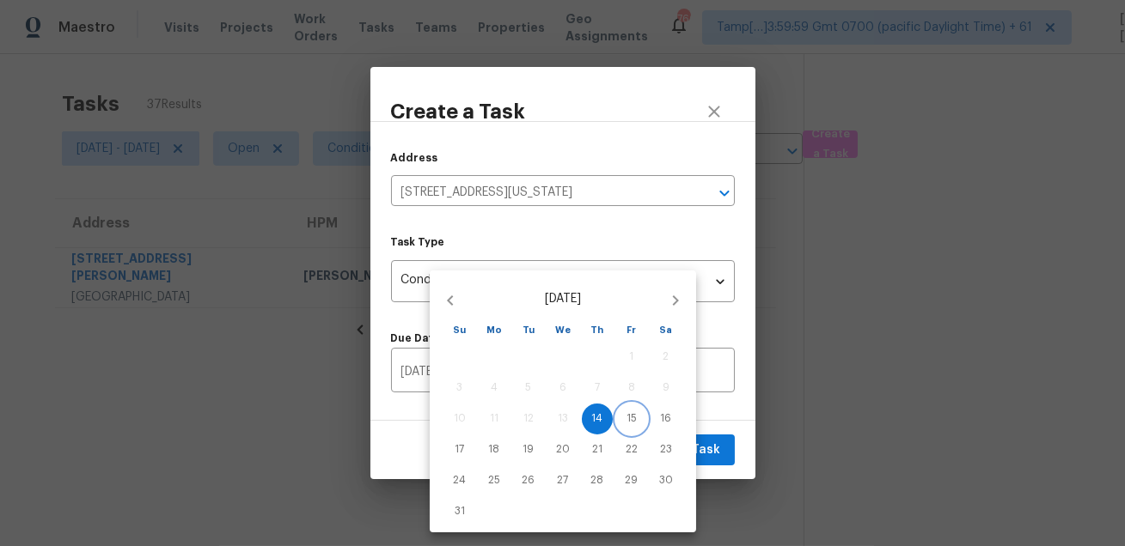
click at [622, 417] on span "15" at bounding box center [631, 419] width 31 height 15
type input "08/15/2025"
click at [705, 413] on div at bounding box center [562, 273] width 1125 height 546
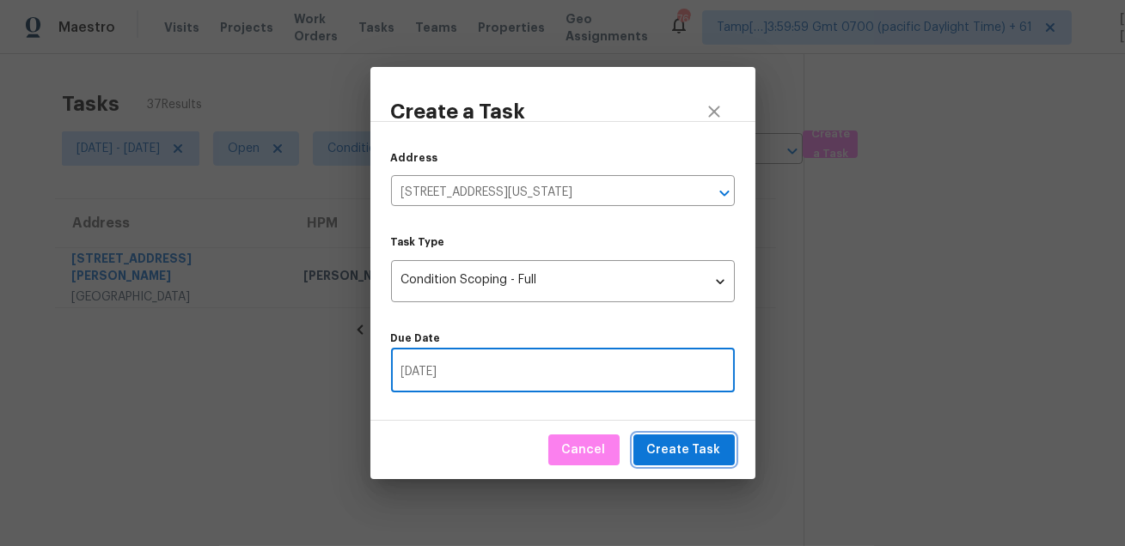
click at [687, 449] on span "Create Task" at bounding box center [684, 450] width 74 height 21
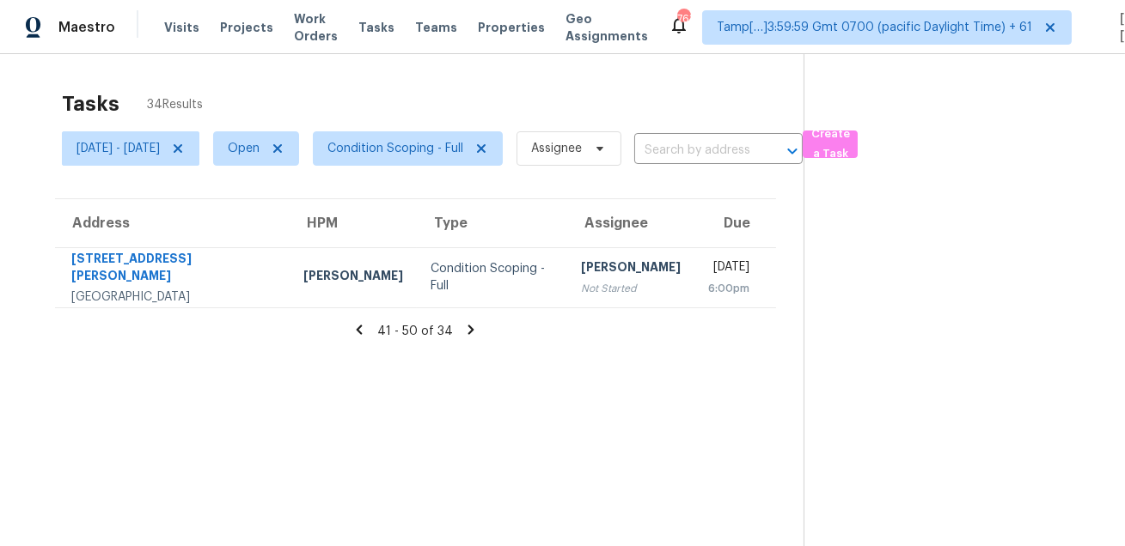
click at [601, 94] on div "Tasks 34 Results" at bounding box center [433, 104] width 742 height 45
click at [567, 224] on th "Assignee" at bounding box center [630, 223] width 127 height 48
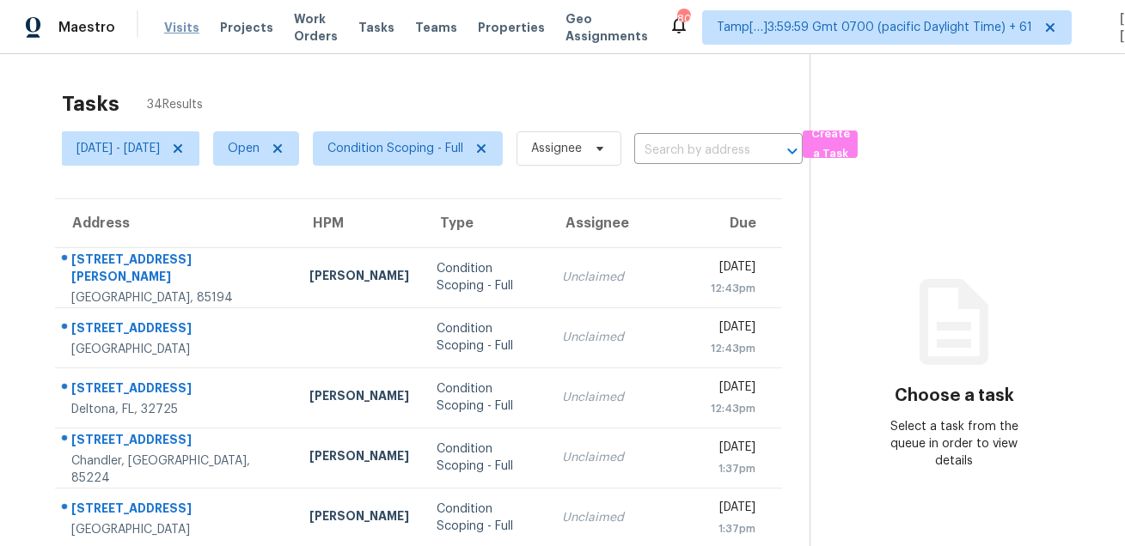
click at [182, 20] on span "Visits" at bounding box center [181, 27] width 35 height 17
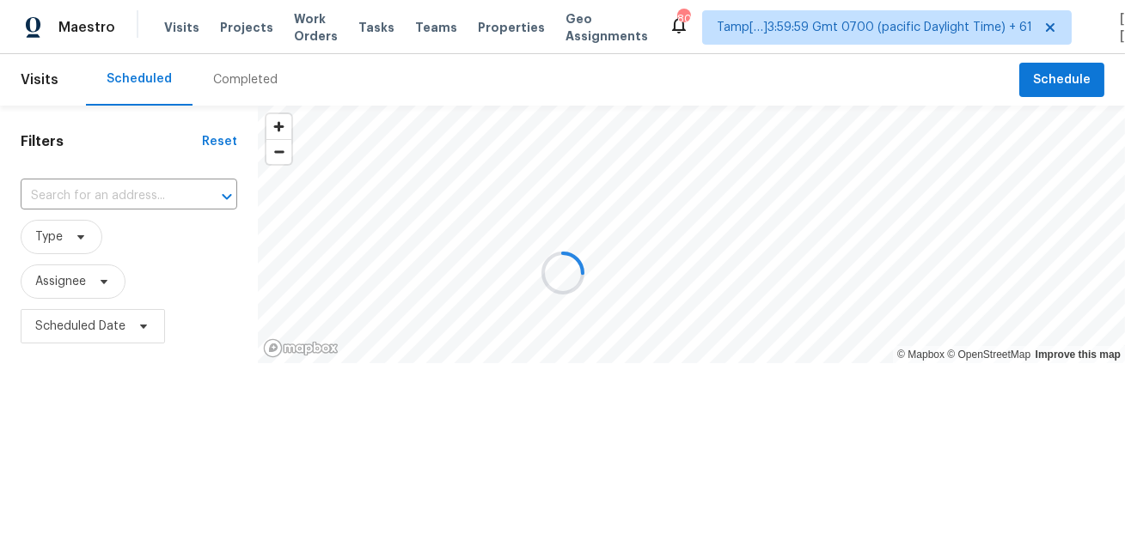
click at [215, 91] on div at bounding box center [562, 273] width 1125 height 546
click at [230, 83] on div "Completed" at bounding box center [245, 79] width 64 height 17
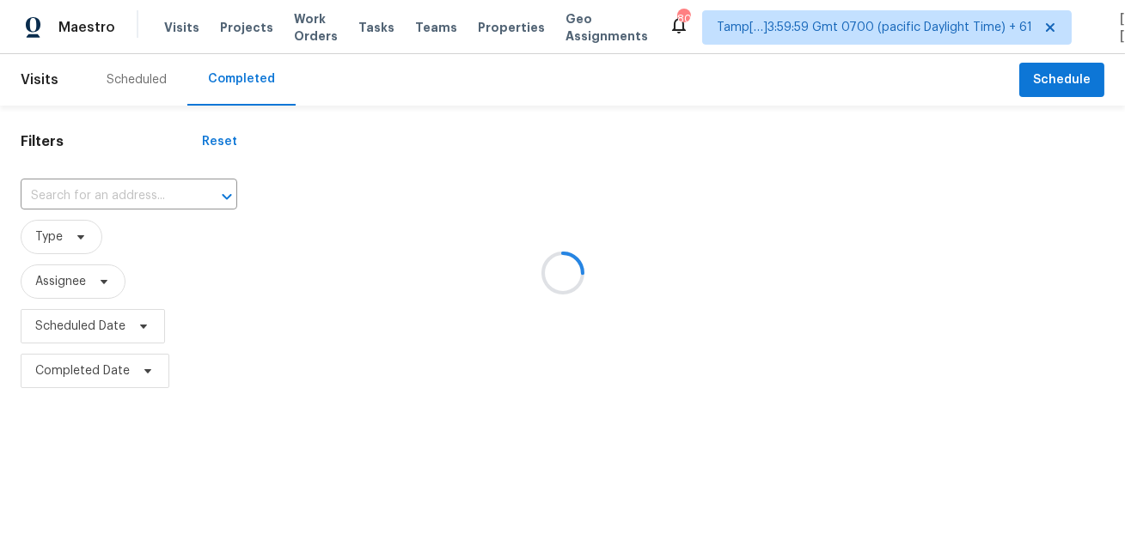
click at [230, 83] on div at bounding box center [562, 273] width 1125 height 546
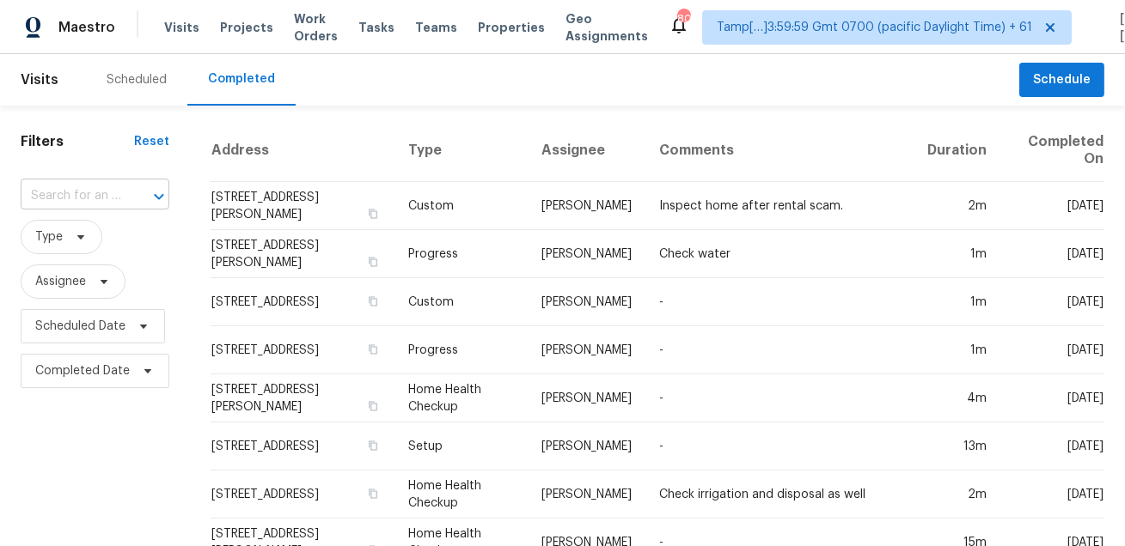
click at [100, 201] on input "text" at bounding box center [71, 196] width 101 height 27
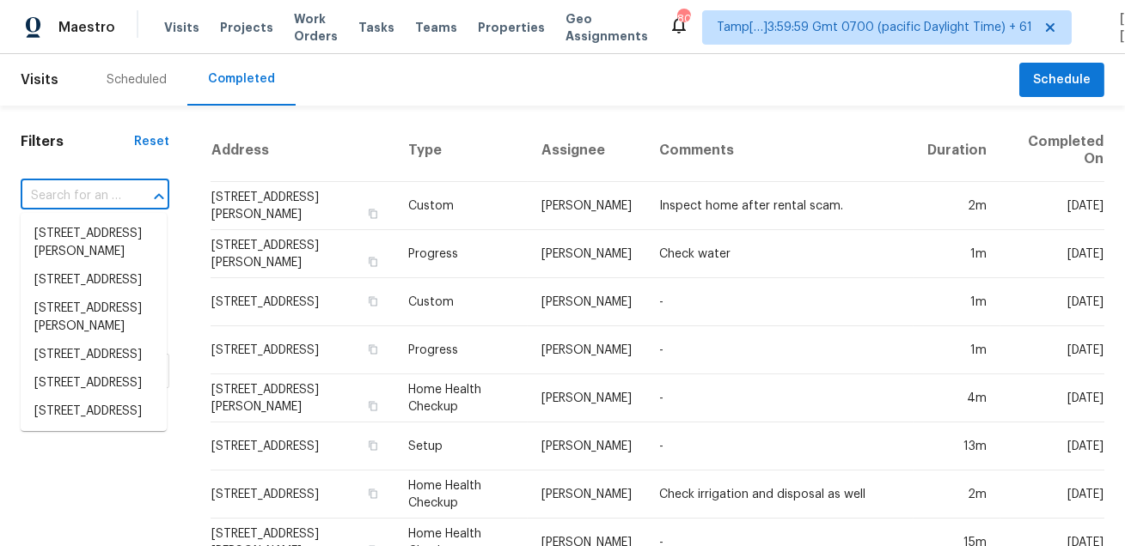
paste input "[STREET_ADDRESS]"
type input "[STREET_ADDRESS]"
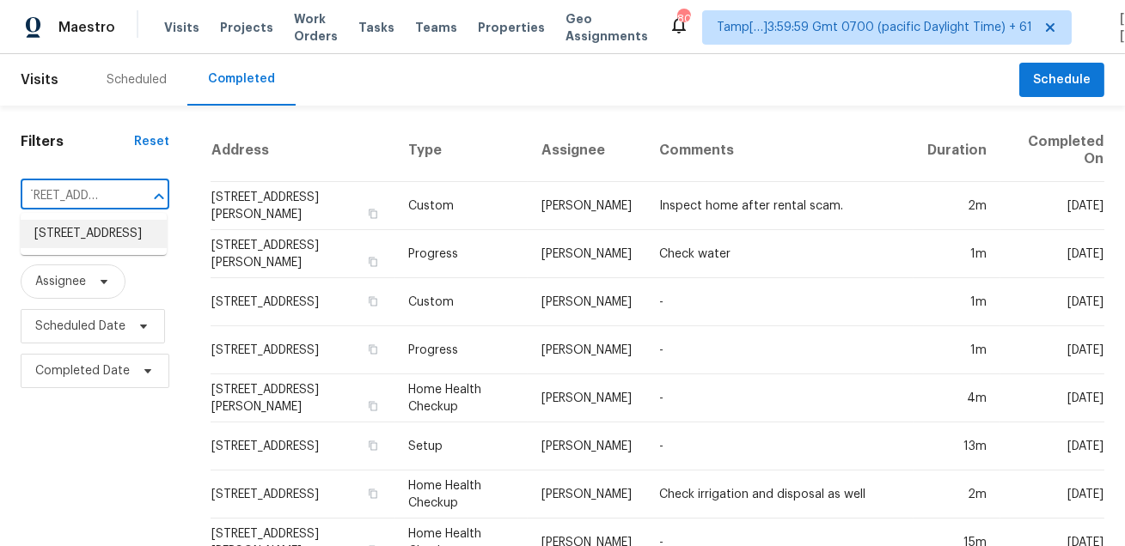
click at [95, 248] on li "[STREET_ADDRESS]" at bounding box center [94, 234] width 146 height 28
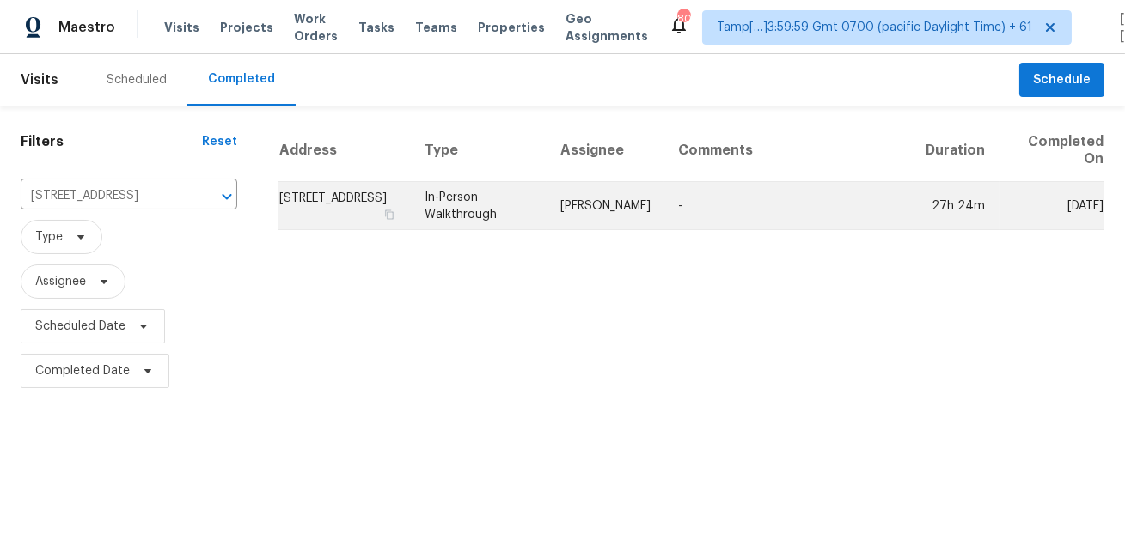
click at [517, 213] on td "In-Person Walkthrough" at bounding box center [479, 206] width 137 height 48
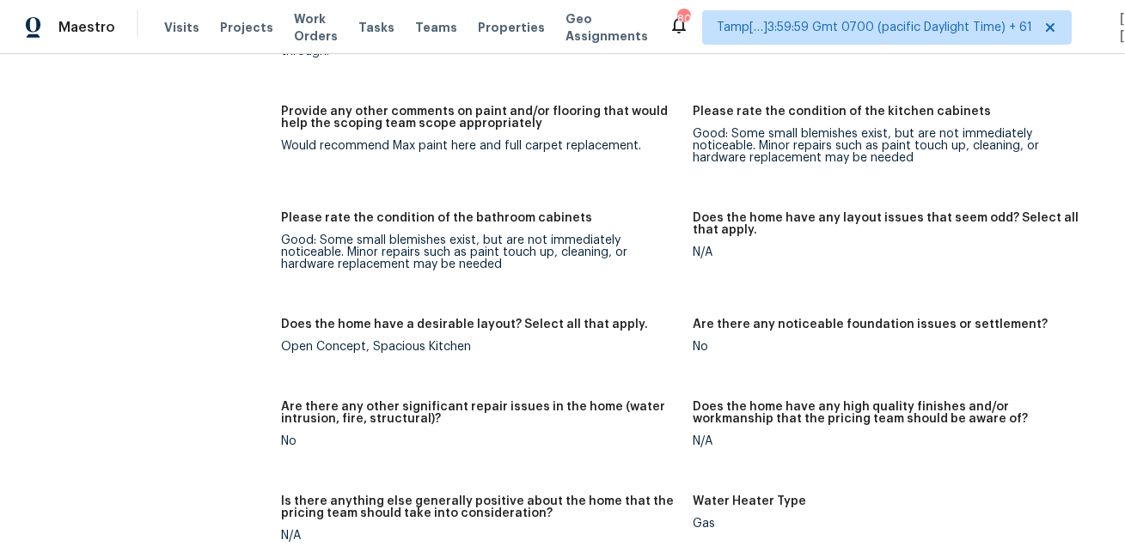
scroll to position [1464, 0]
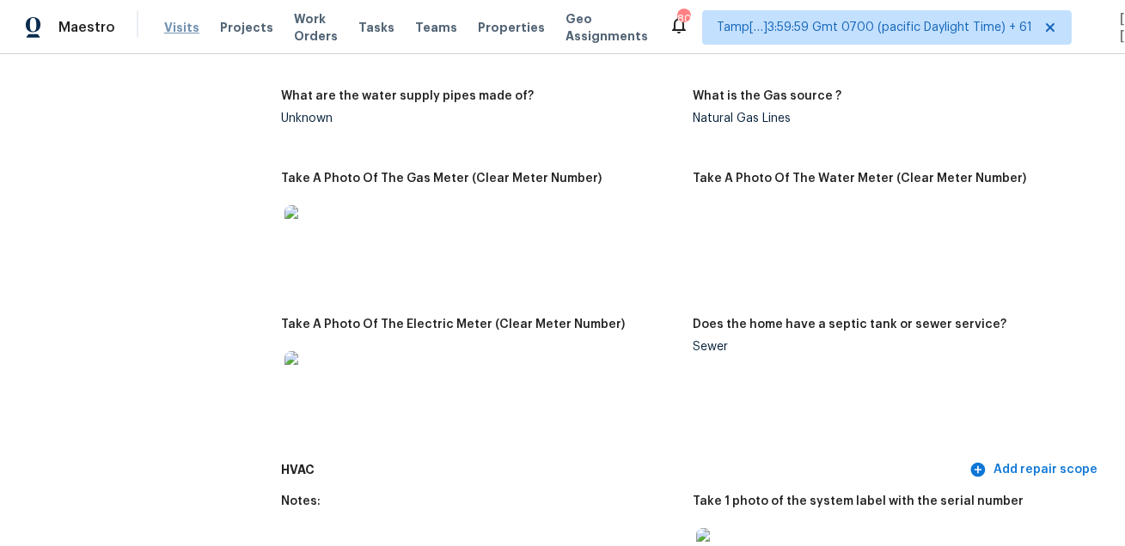
click at [172, 32] on span "Visits" at bounding box center [181, 27] width 35 height 17
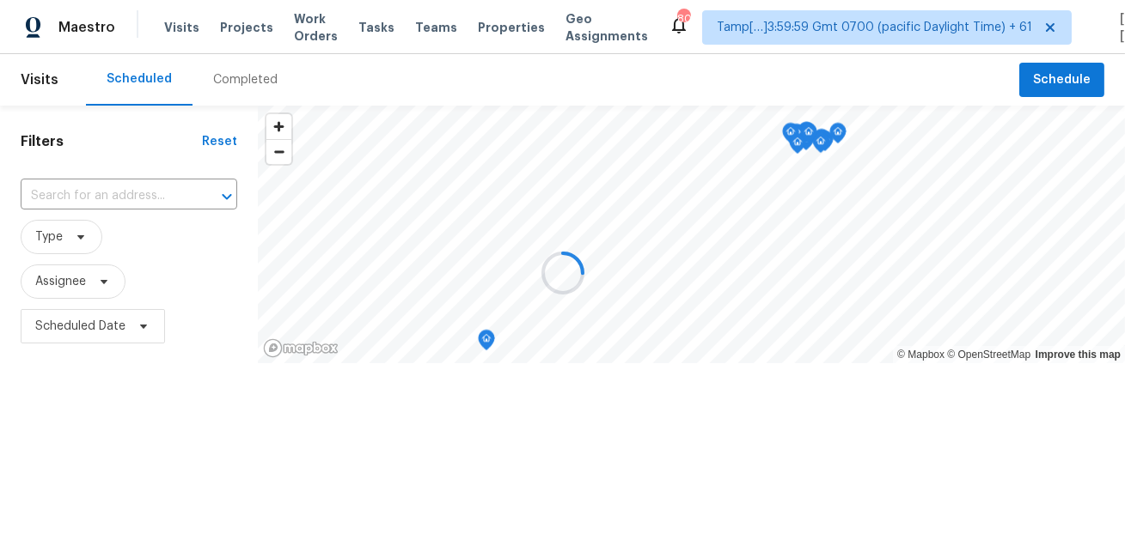
click at [252, 85] on div at bounding box center [562, 273] width 1125 height 546
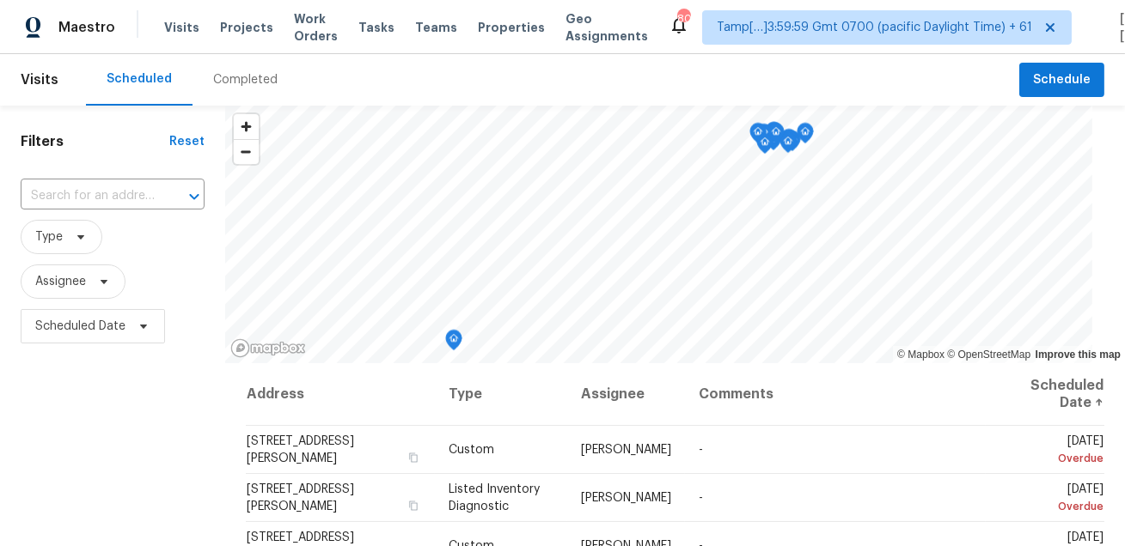
click at [239, 78] on div "Completed" at bounding box center [245, 79] width 64 height 17
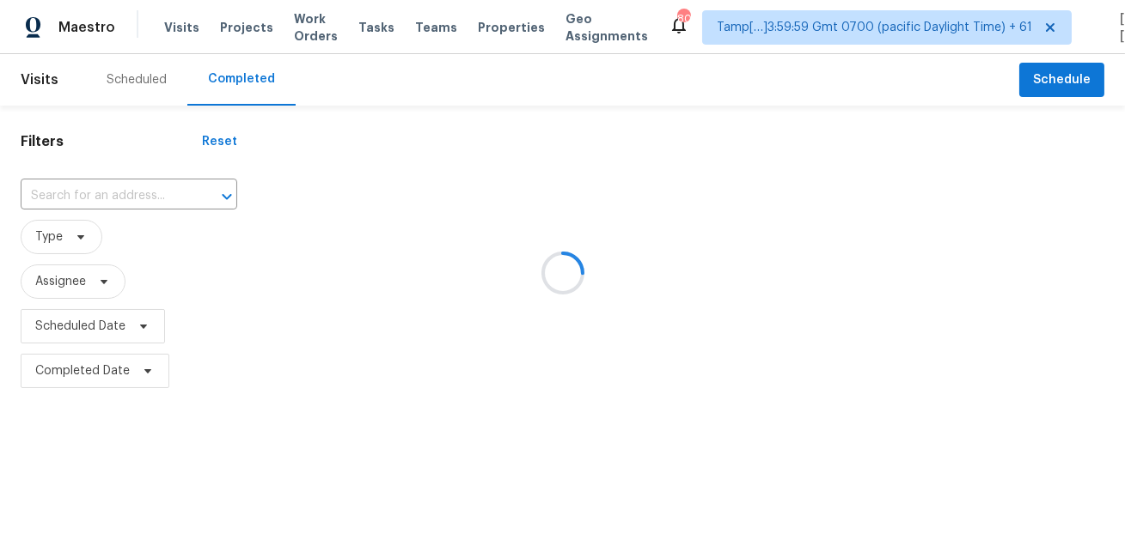
click at [131, 196] on div at bounding box center [562, 273] width 1125 height 546
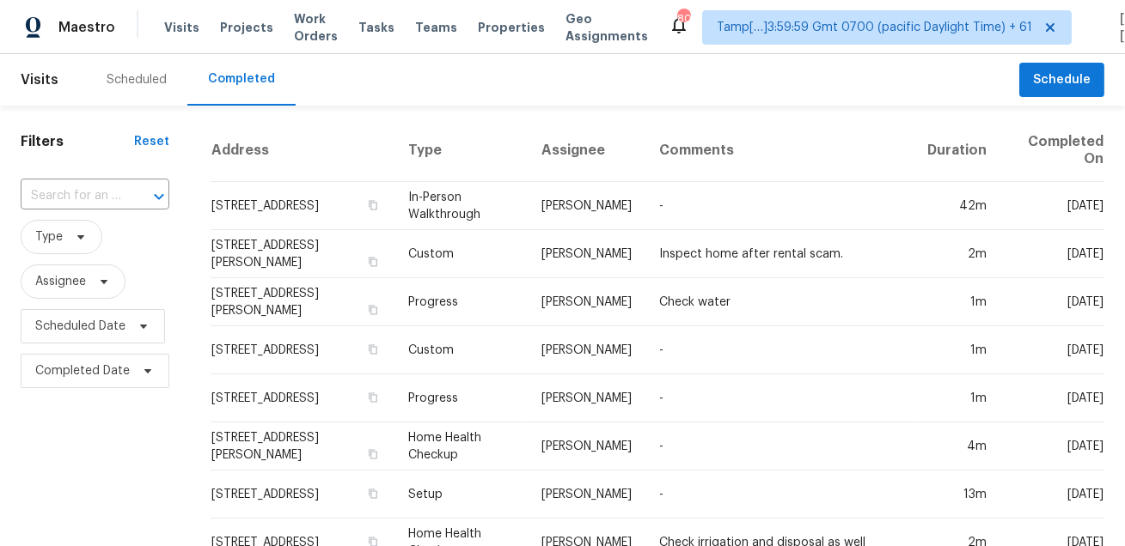
click at [131, 196] on div at bounding box center [147, 197] width 45 height 24
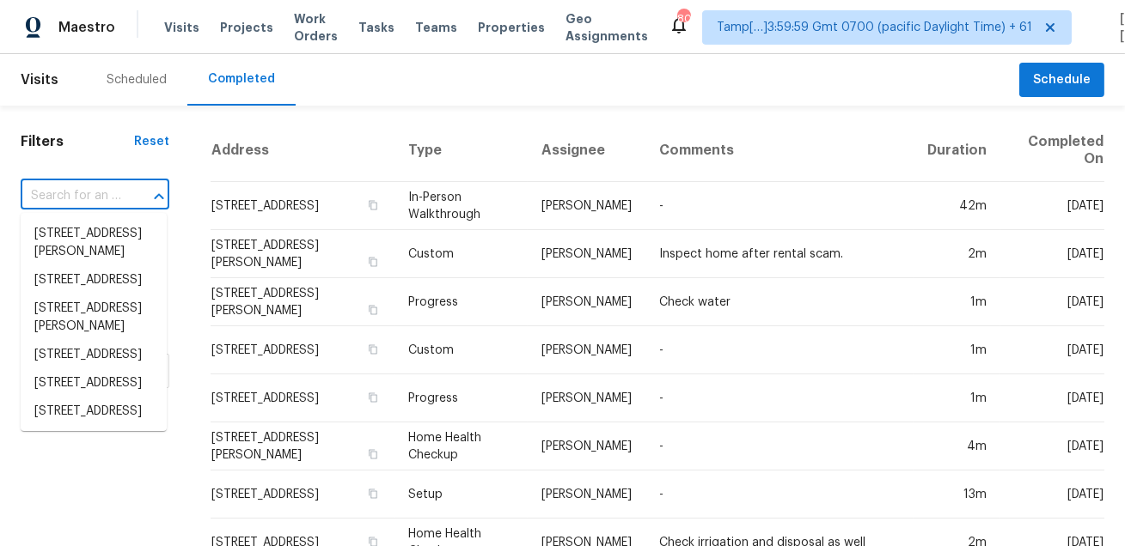
paste input "1001 SE 130th Ave Portland, OR, 97233"
type input "1001 SE 130th Ave Portland, OR, 97233"
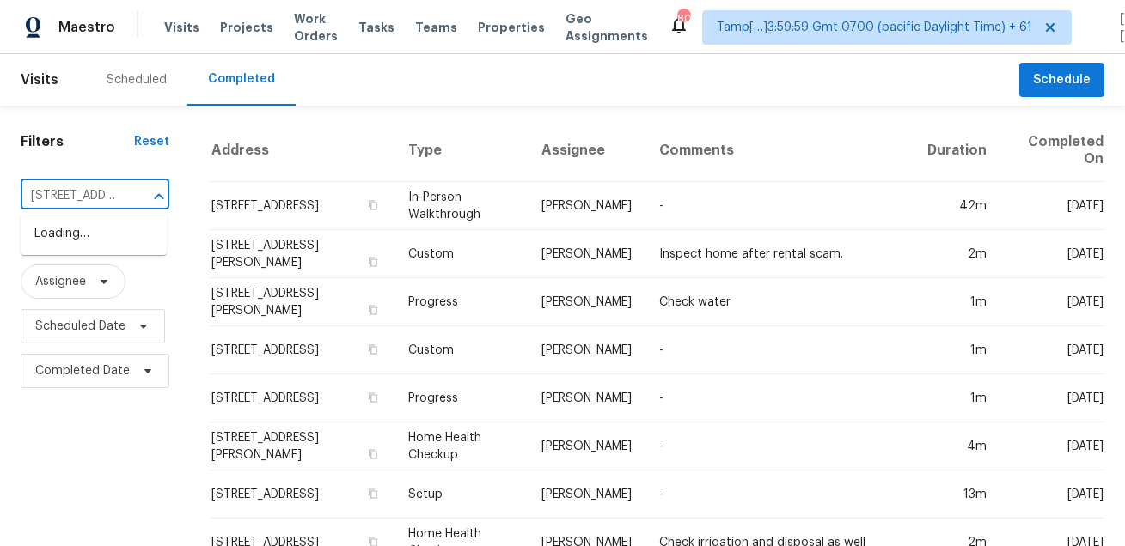
scroll to position [0, 129]
click at [94, 234] on li "1001 SE 130th Ave, Portland, OR 97233" at bounding box center [94, 234] width 146 height 28
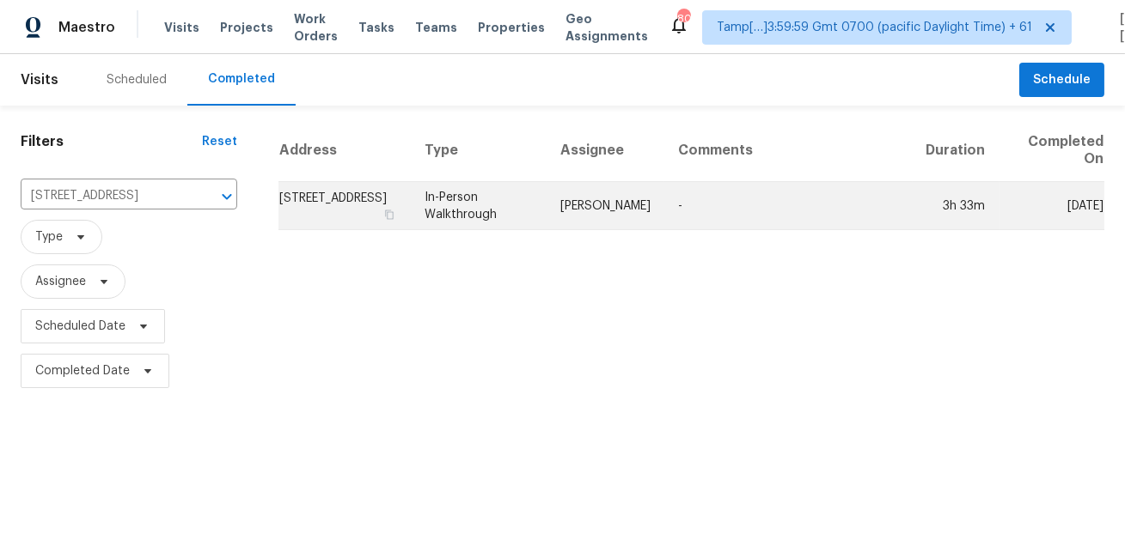
click at [528, 202] on td "In-Person Walkthrough" at bounding box center [479, 206] width 137 height 48
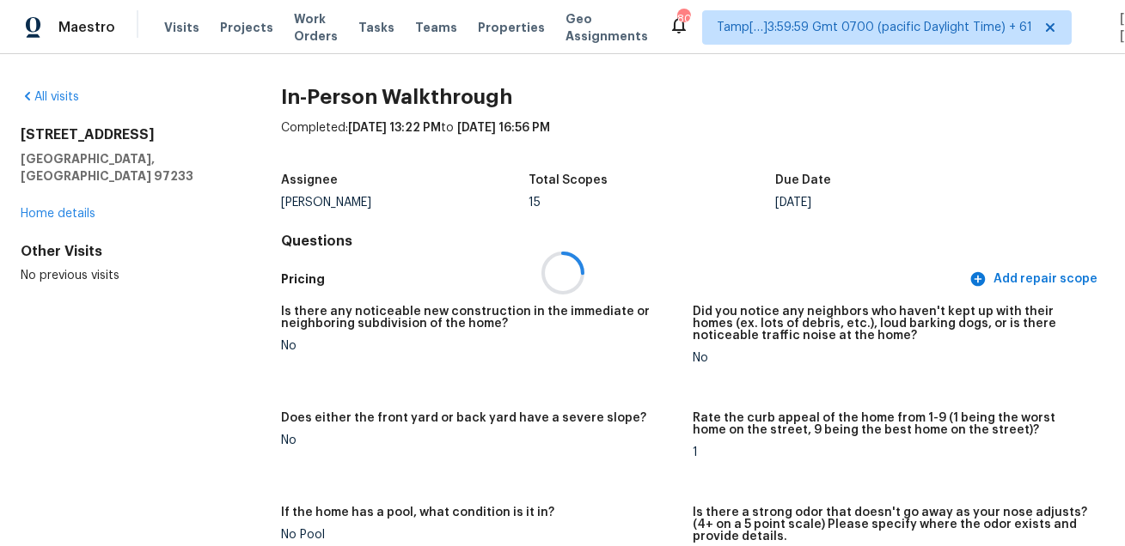
scroll to position [1633, 0]
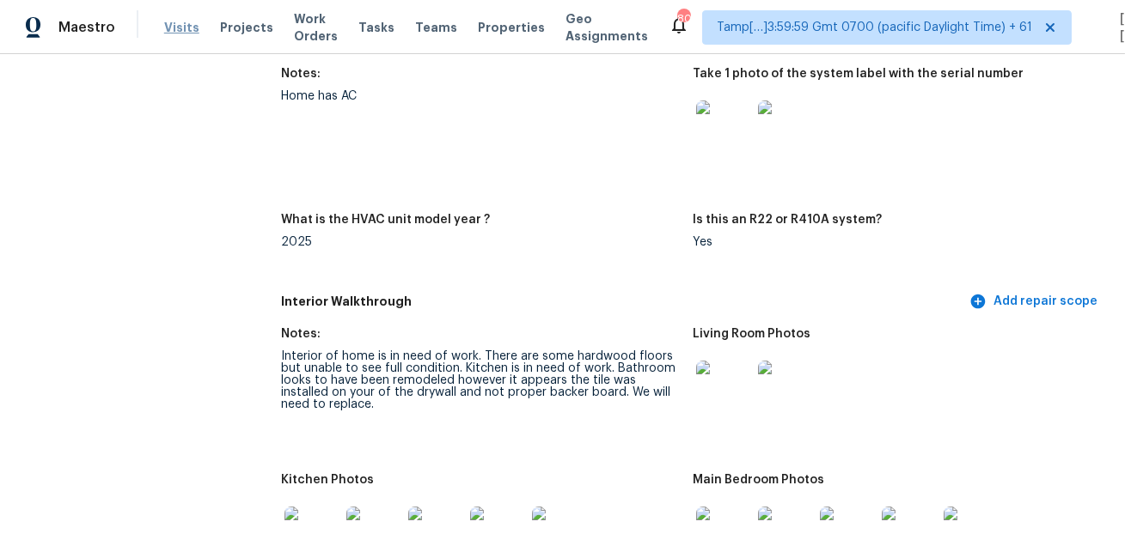
click at [164, 33] on span "Visits" at bounding box center [181, 27] width 35 height 17
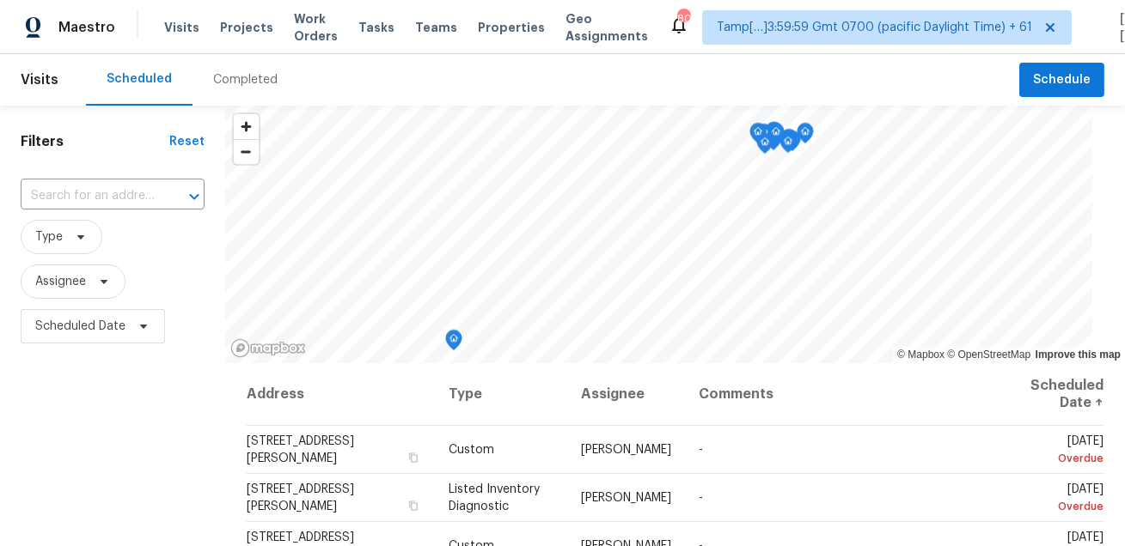
click at [224, 90] on div "Completed" at bounding box center [245, 80] width 106 height 52
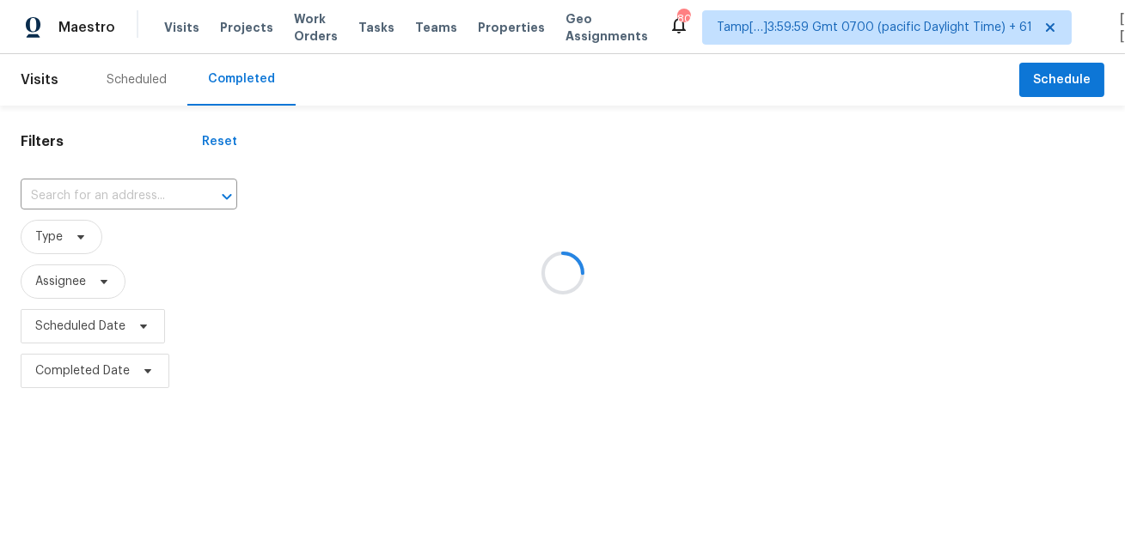
click at [134, 196] on div at bounding box center [562, 273] width 1125 height 546
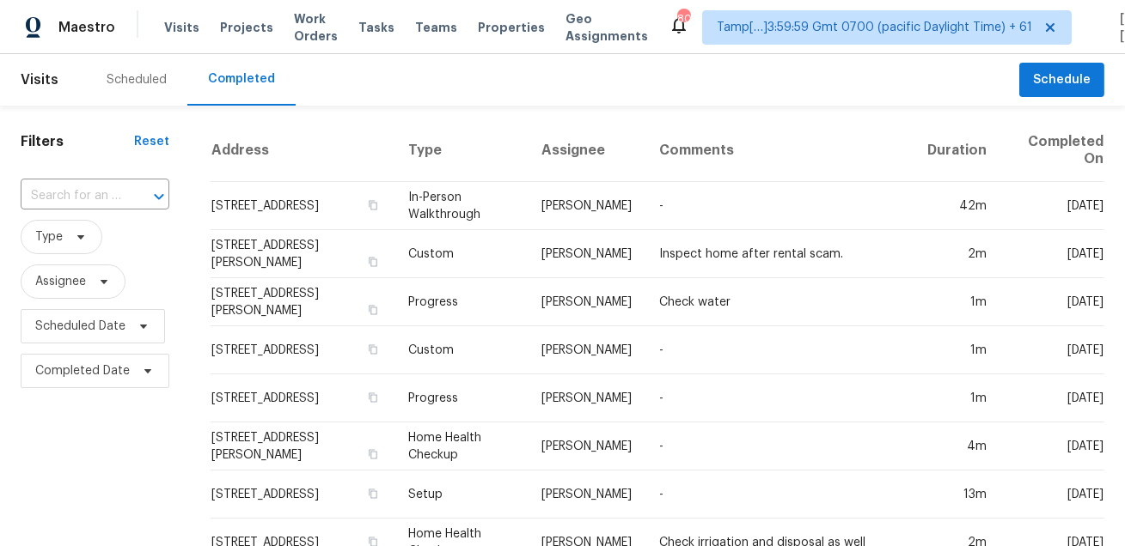
click at [134, 196] on div at bounding box center [147, 197] width 45 height 24
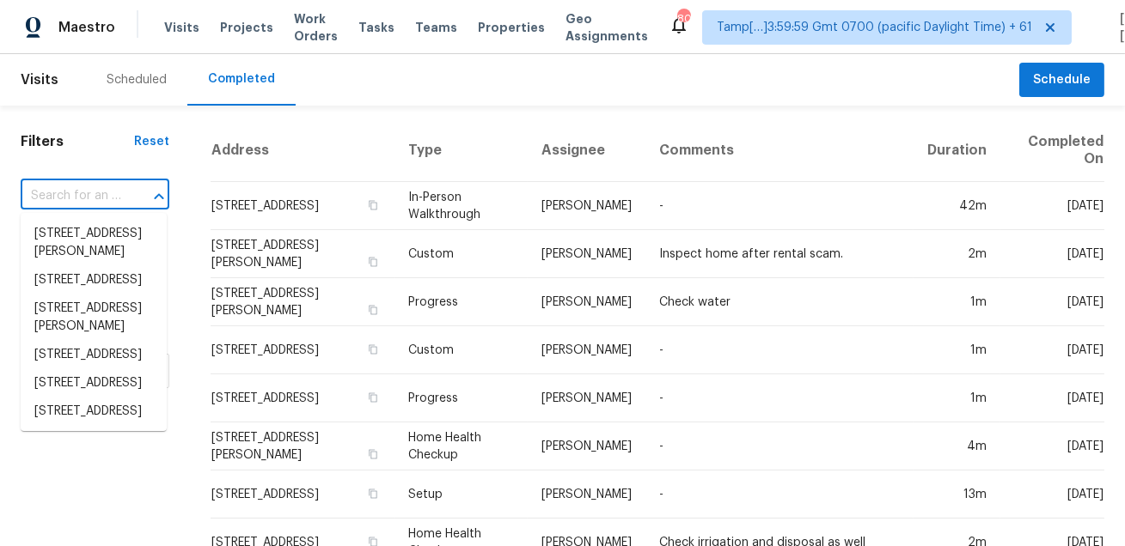
paste input "1654 Carriage Cir Shelbyville, IN, 46176"
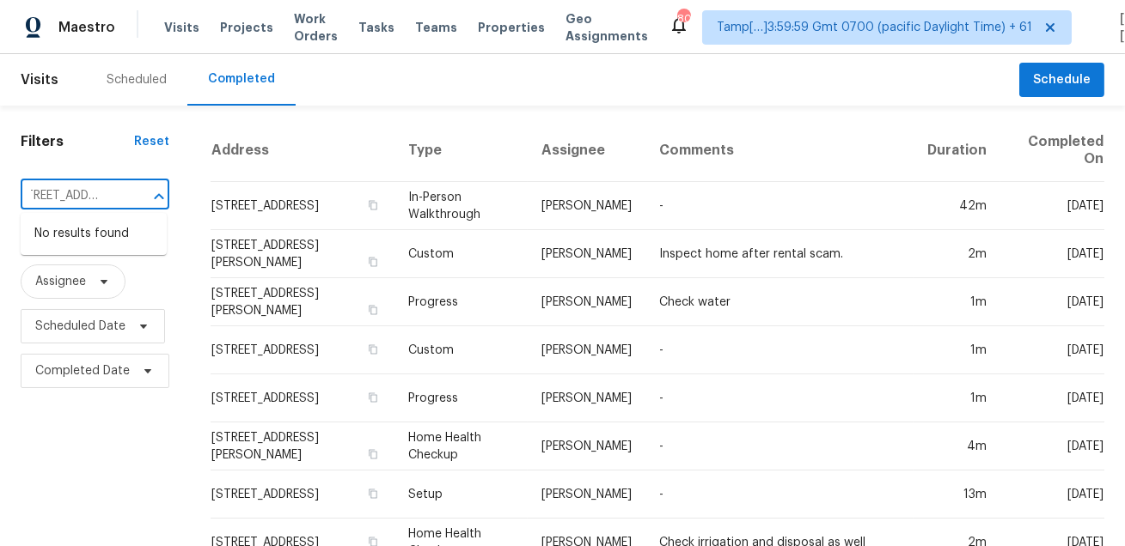
type input "1654 Carriage Cir Shelbyville, IN, 46176"
click at [107, 196] on input "text" at bounding box center [71, 196] width 101 height 27
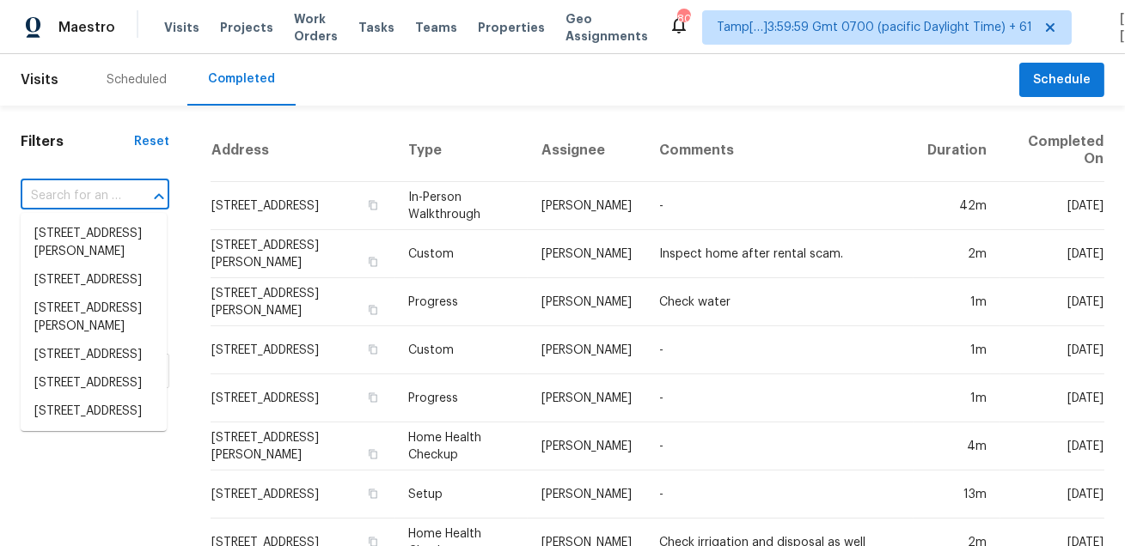
paste input "1654 Carriage Cir Shelbyville, IN, 46176"
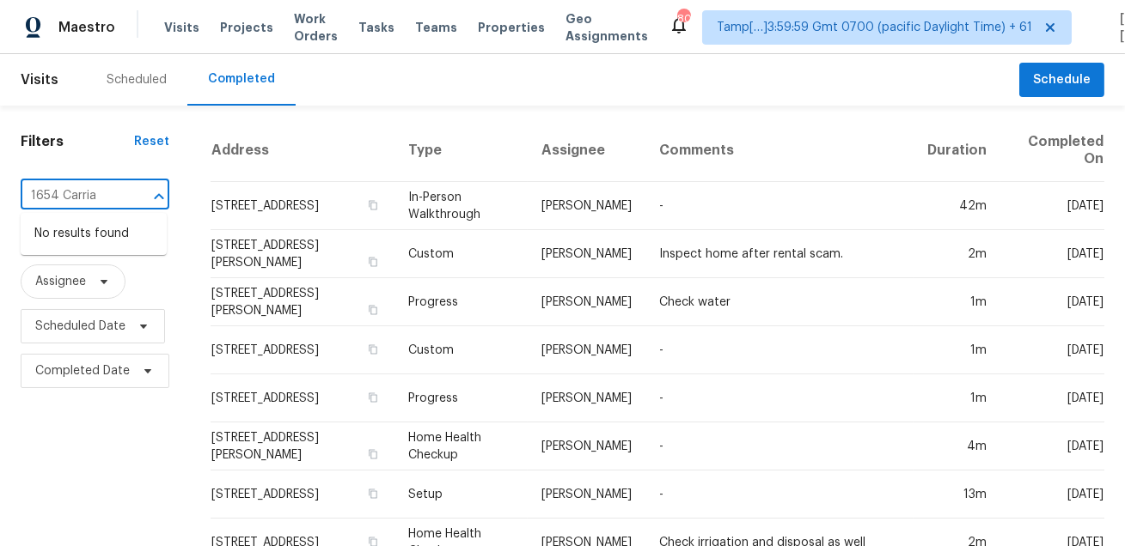
type input "1654 Carria"
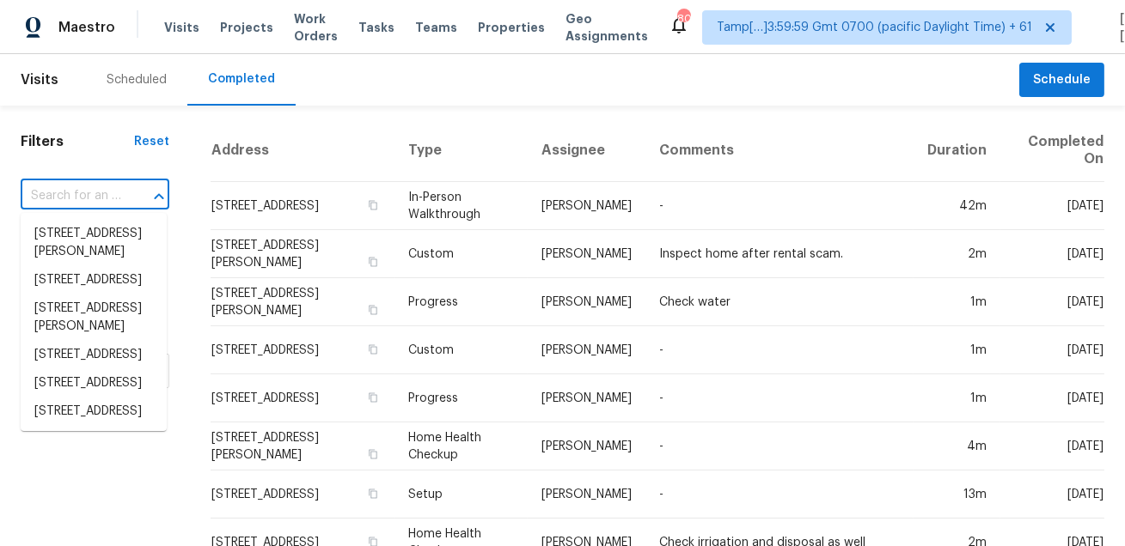
click at [88, 195] on input "text" at bounding box center [71, 196] width 101 height 27
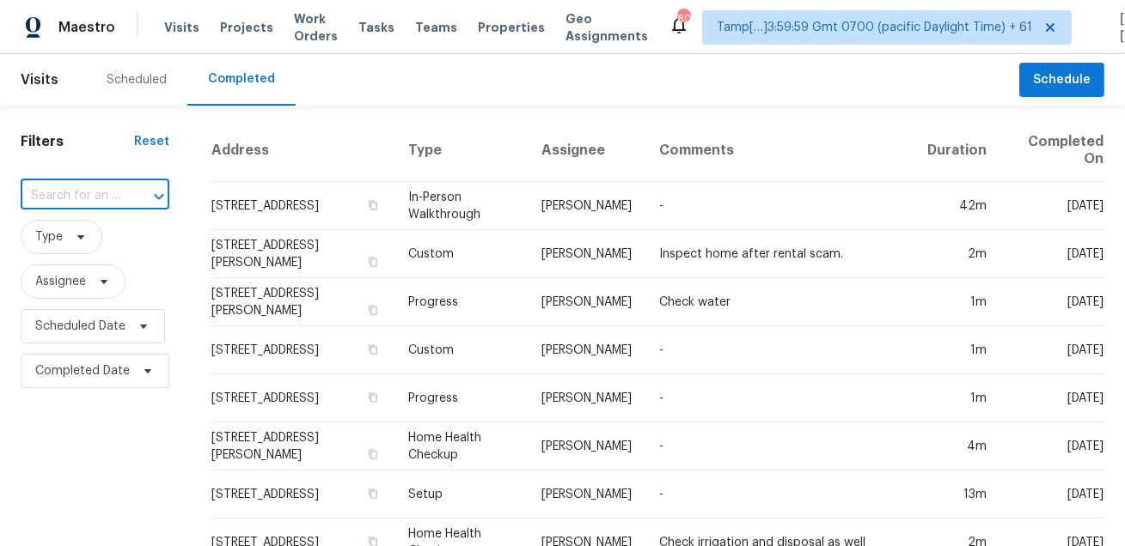
paste input "204 Jackilu St Sanger, TX, 76266"
type input "204 Jackilu St Sanger, TX, 76266"
click at [75, 232] on li "204 Jackilu St, Sanger, TX 76266" at bounding box center [94, 234] width 146 height 28
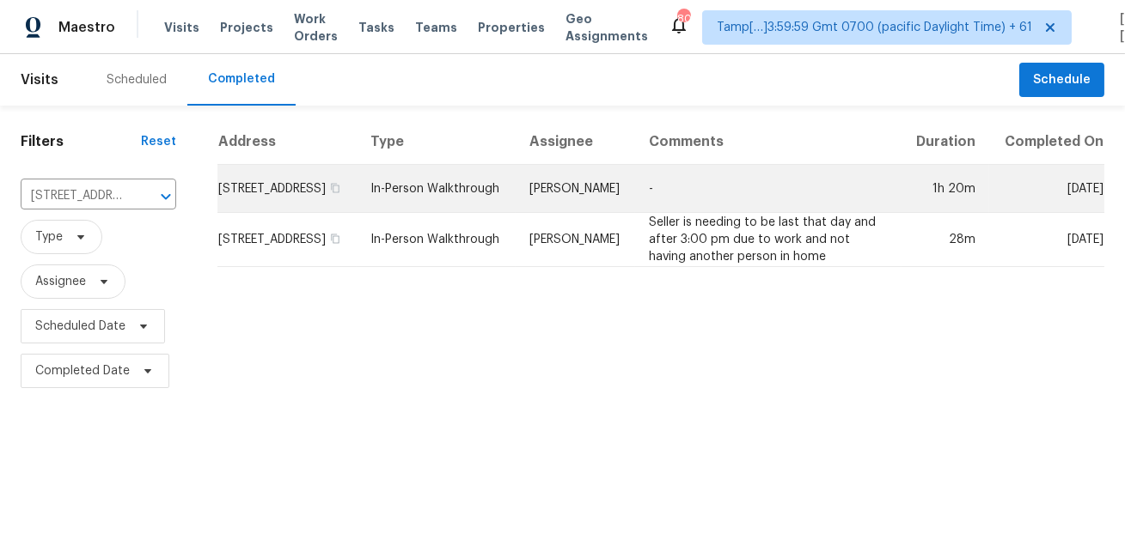
click at [587, 194] on td "Spencer Kleintop" at bounding box center [575, 189] width 119 height 48
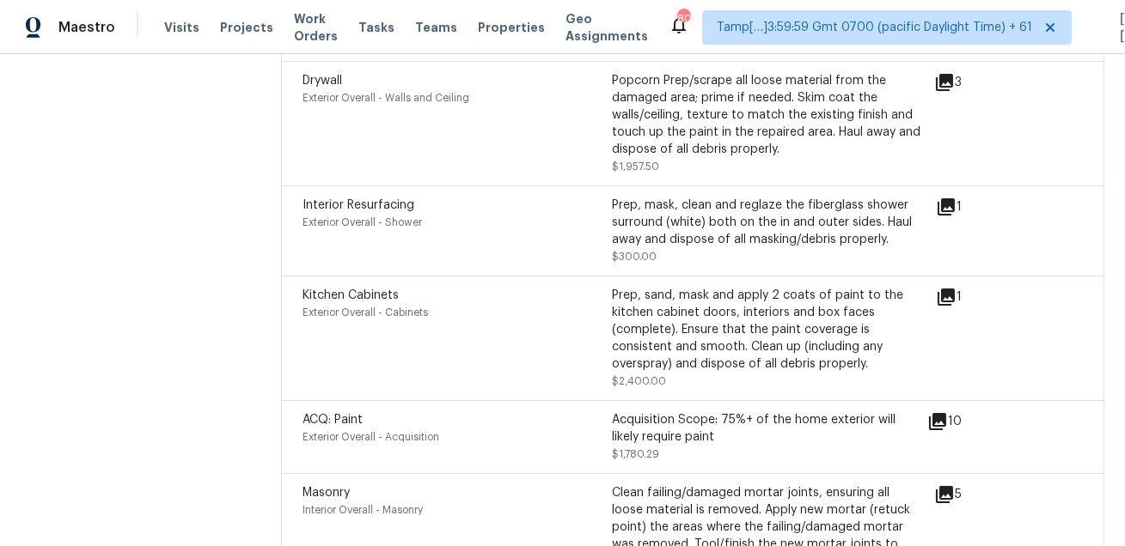
scroll to position [1159, 0]
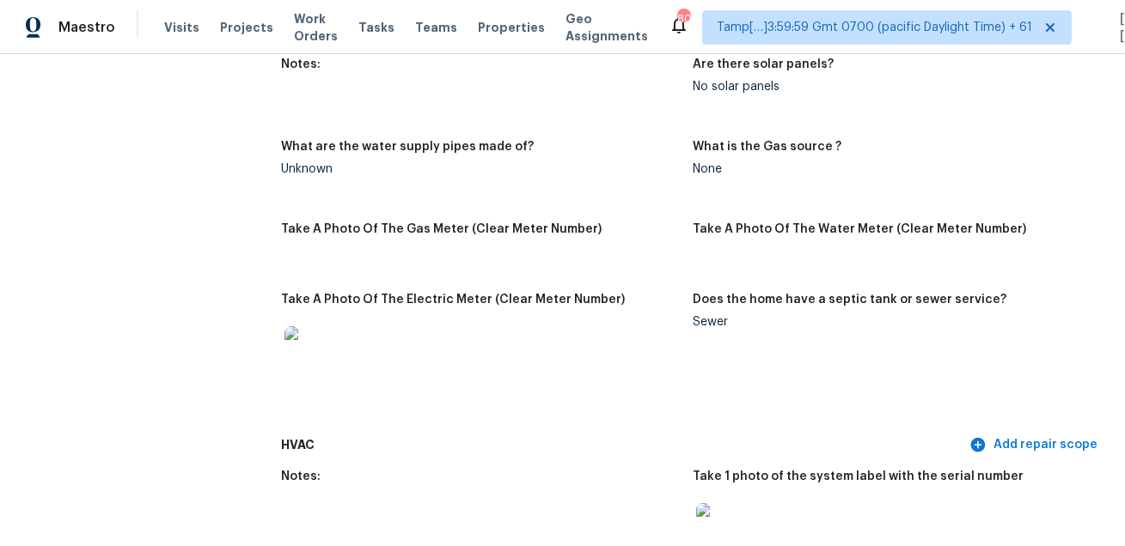
click at [631, 258] on figure "Take A Photo Of The Gas Meter (Clear Meter Number)" at bounding box center [487, 248] width 412 height 50
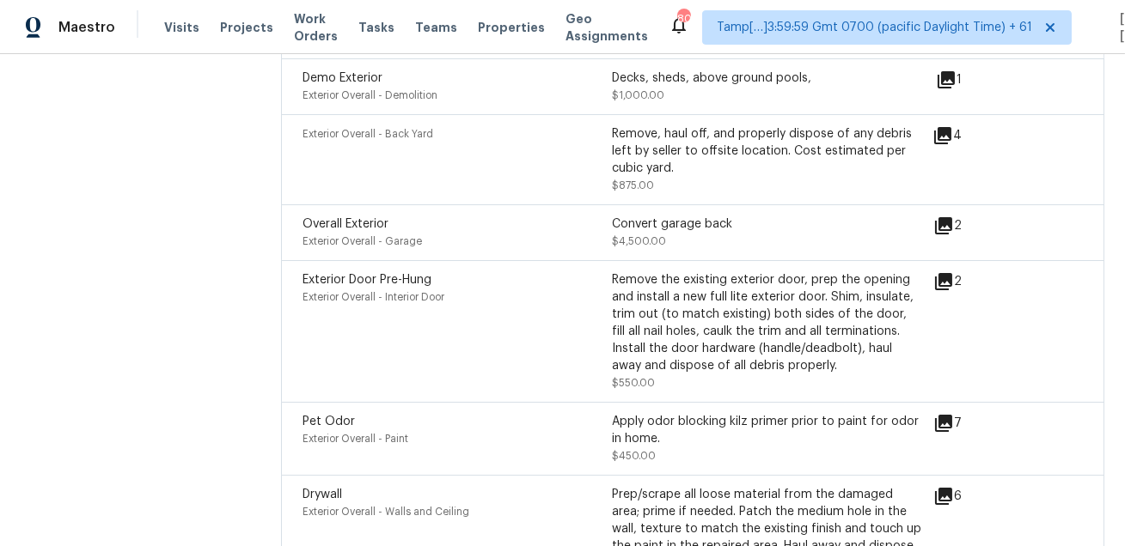
scroll to position [5704, 0]
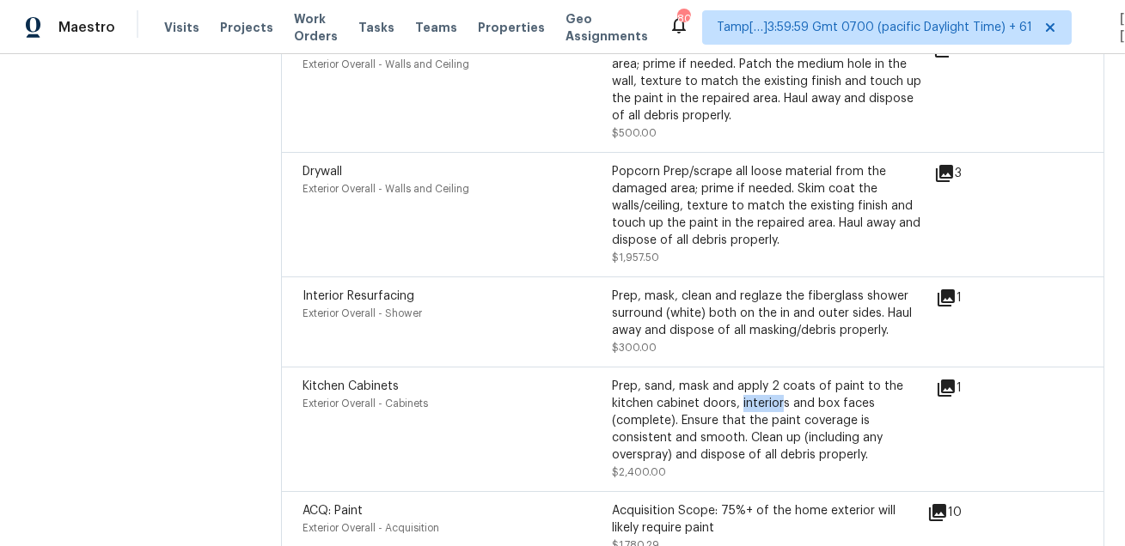
click at [392, 302] on span "Interior Resurfacing" at bounding box center [358, 296] width 112 height 12
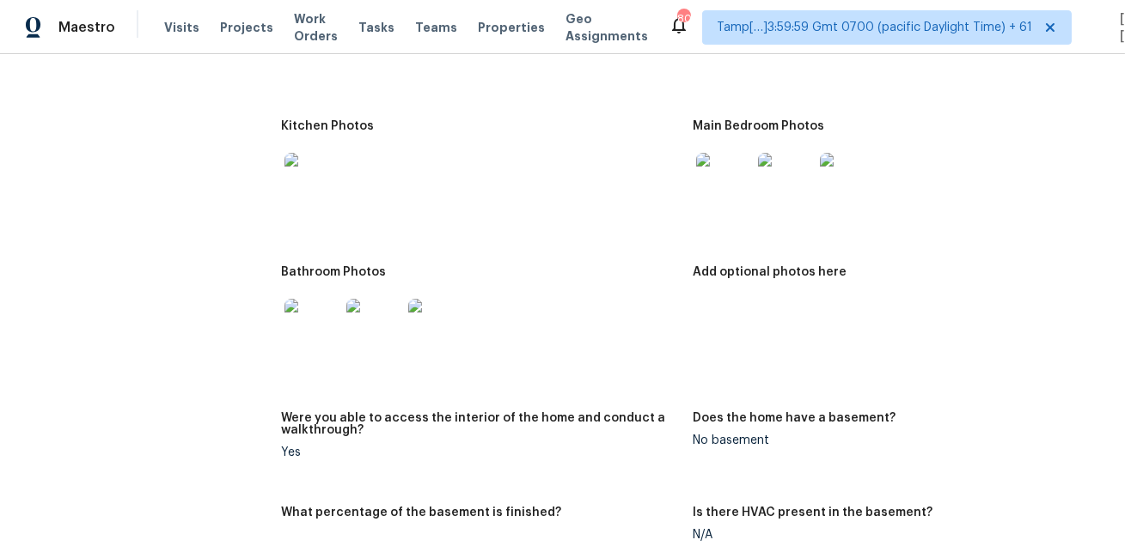
scroll to position [2679, 0]
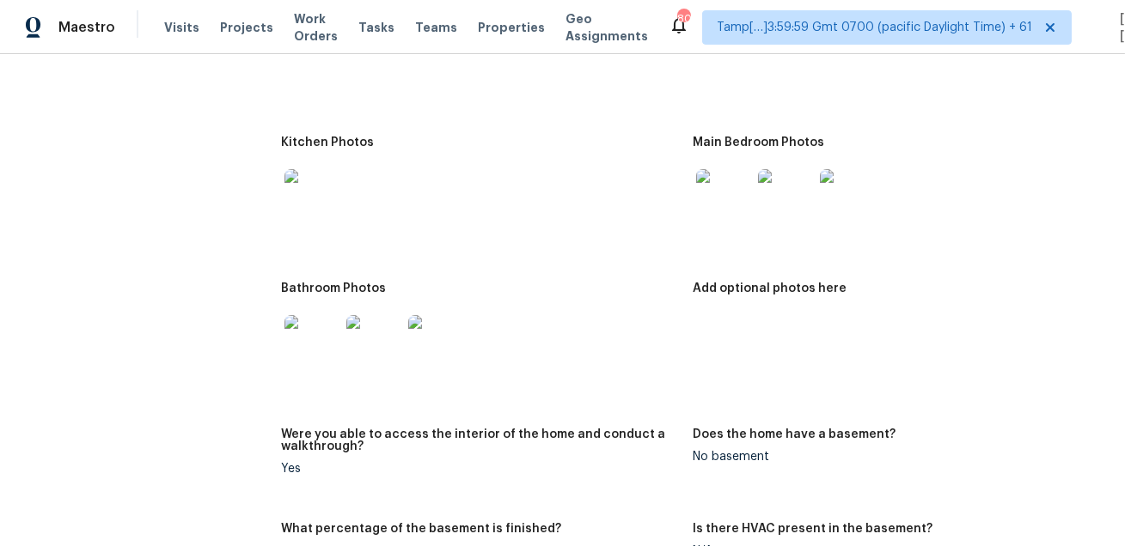
click at [723, 71] on img at bounding box center [723, 50] width 55 height 55
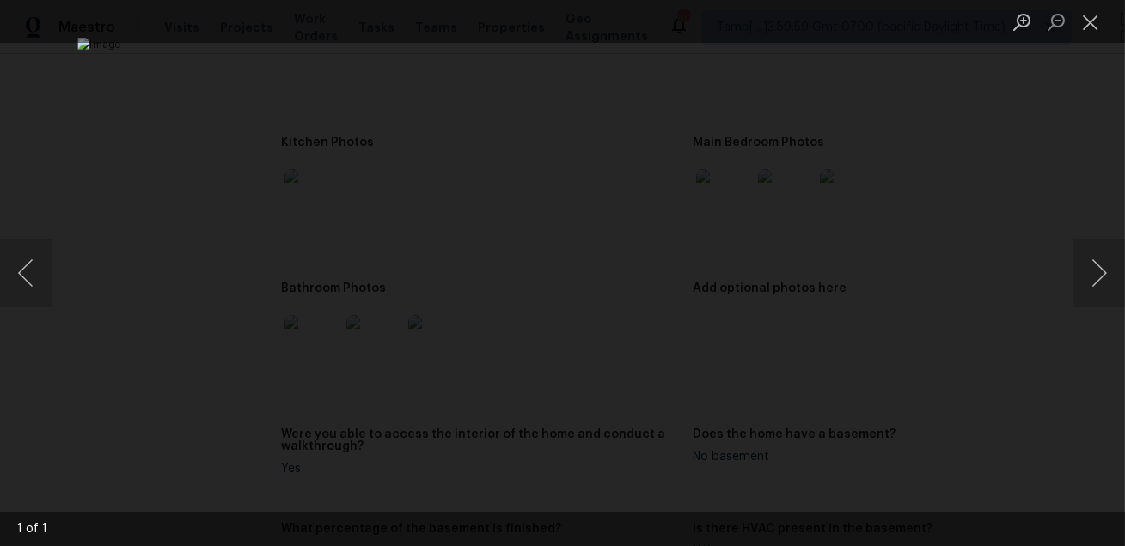
click at [1027, 143] on div "Lightbox" at bounding box center [562, 273] width 1125 height 546
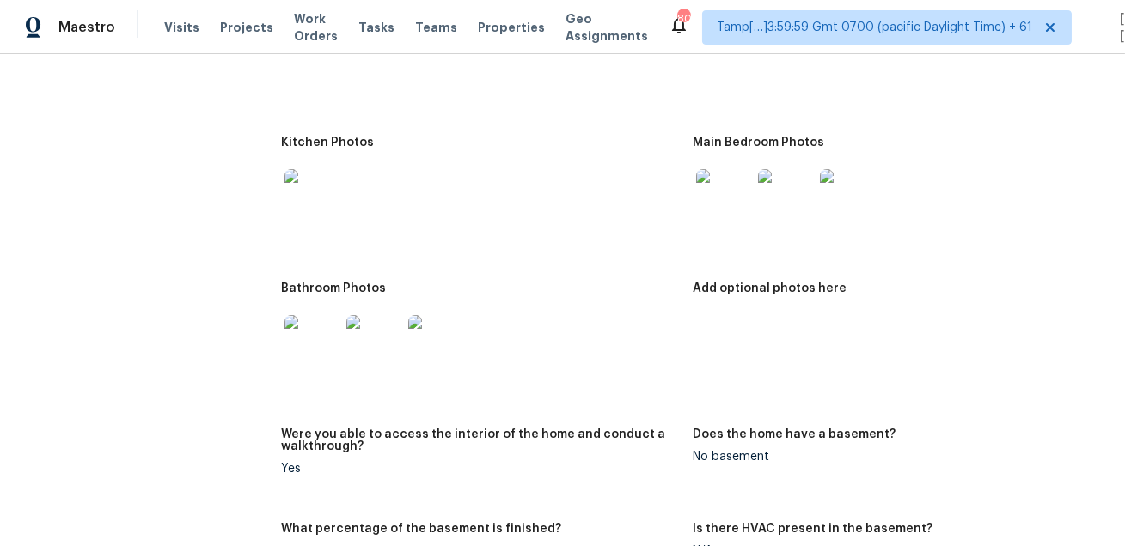
click at [314, 211] on img at bounding box center [311, 196] width 55 height 55
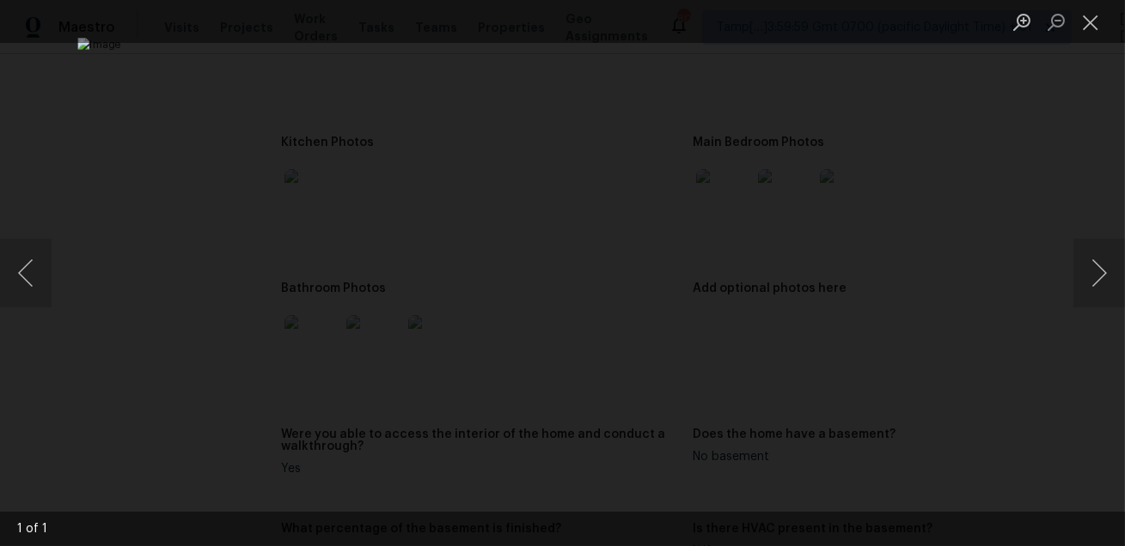
click at [1013, 178] on div "Lightbox" at bounding box center [562, 273] width 1125 height 546
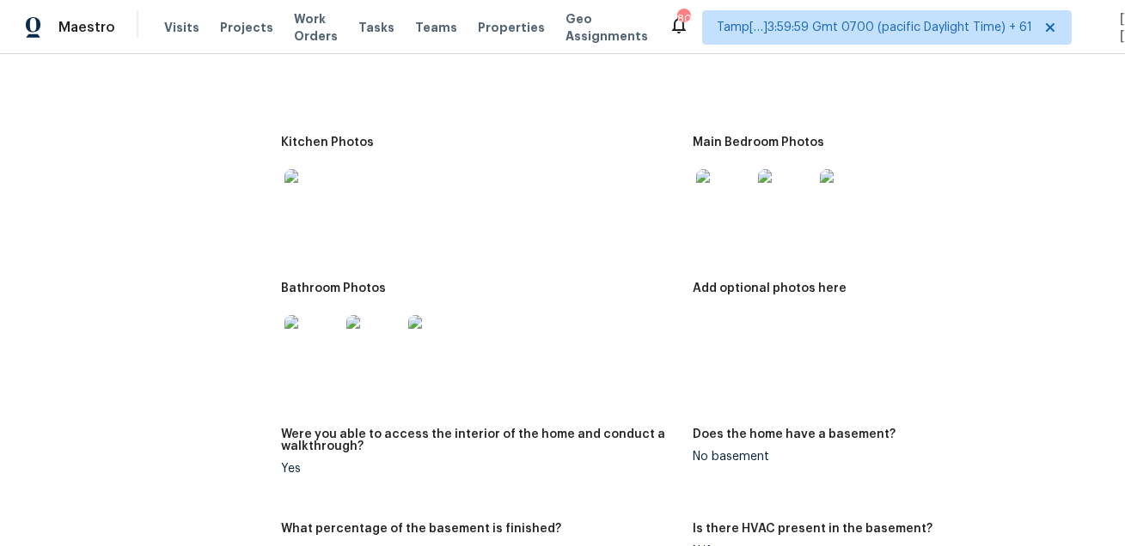
click at [711, 210] on img at bounding box center [723, 196] width 55 height 55
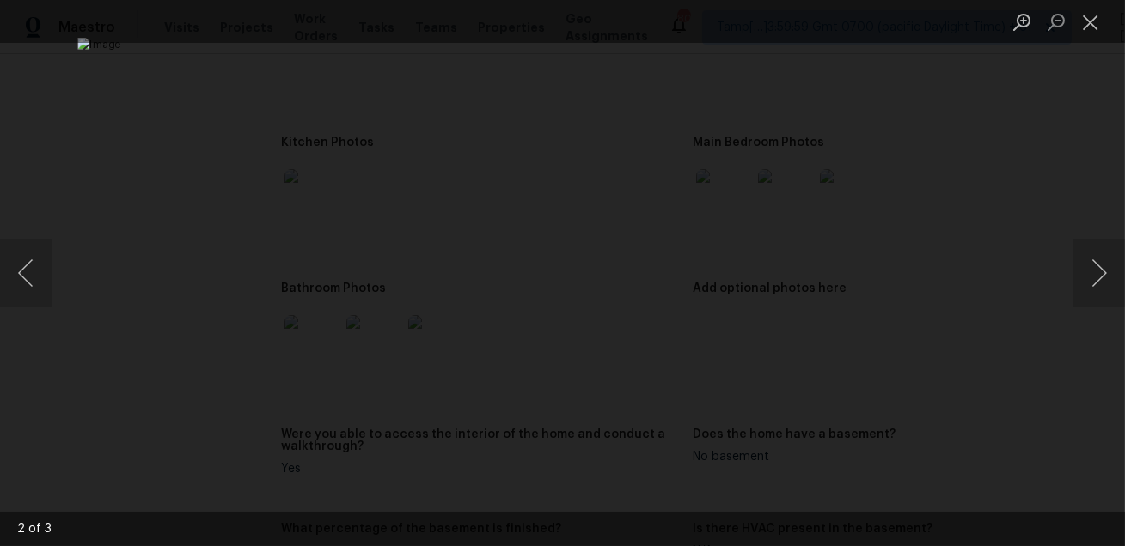
click at [1097, 145] on div "Lightbox" at bounding box center [562, 273] width 1125 height 546
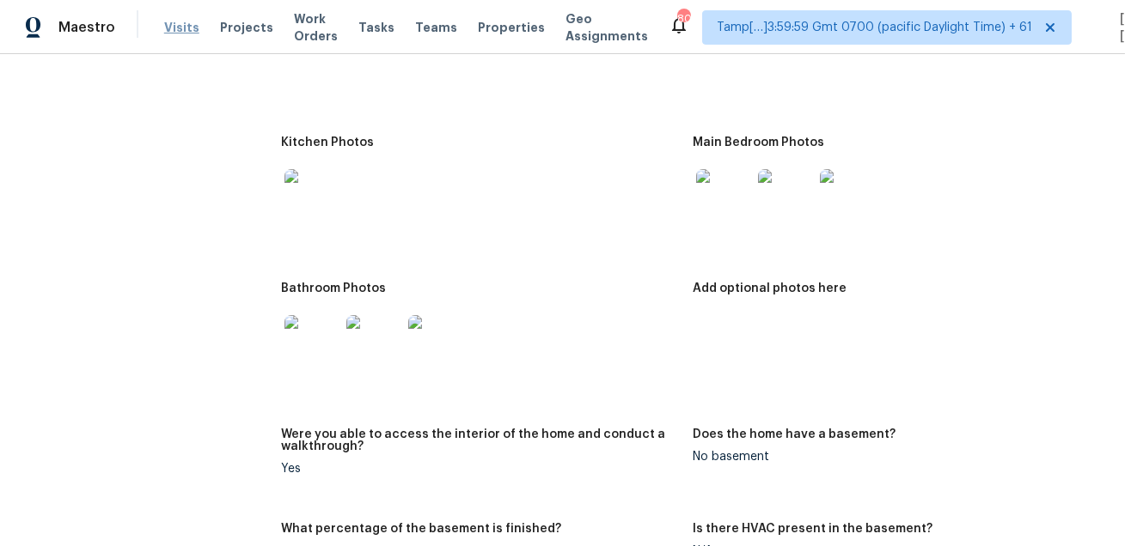
click at [168, 27] on span "Visits" at bounding box center [181, 27] width 35 height 17
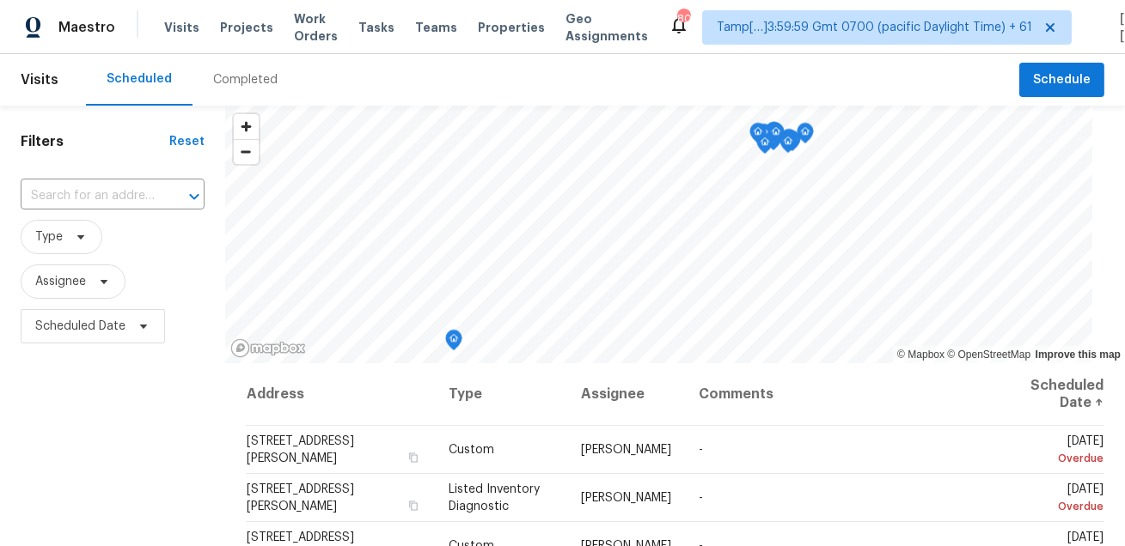
click at [233, 79] on div "Completed" at bounding box center [245, 79] width 64 height 17
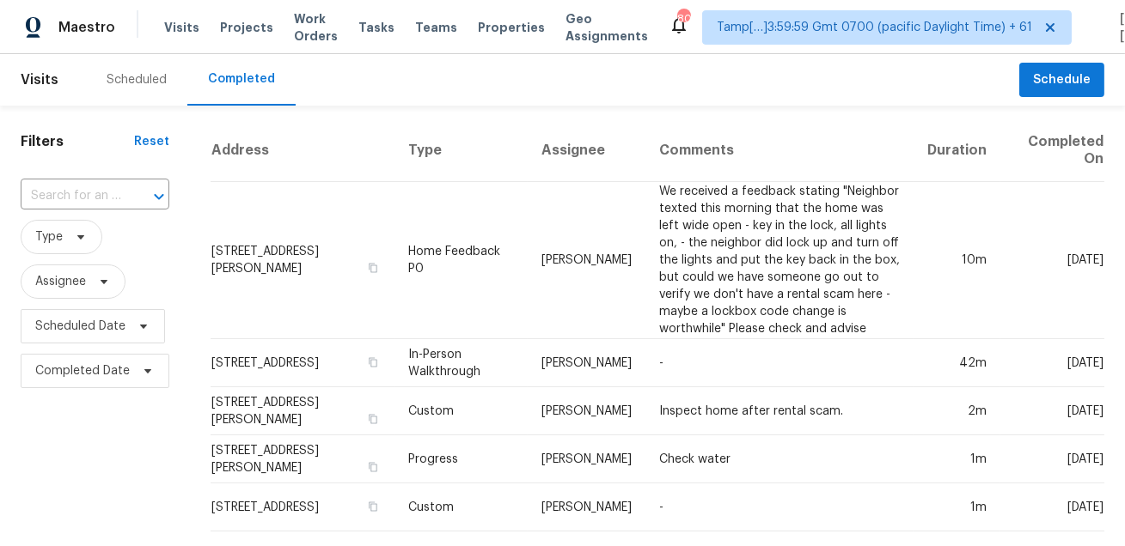
click at [109, 193] on input "text" at bounding box center [71, 196] width 101 height 27
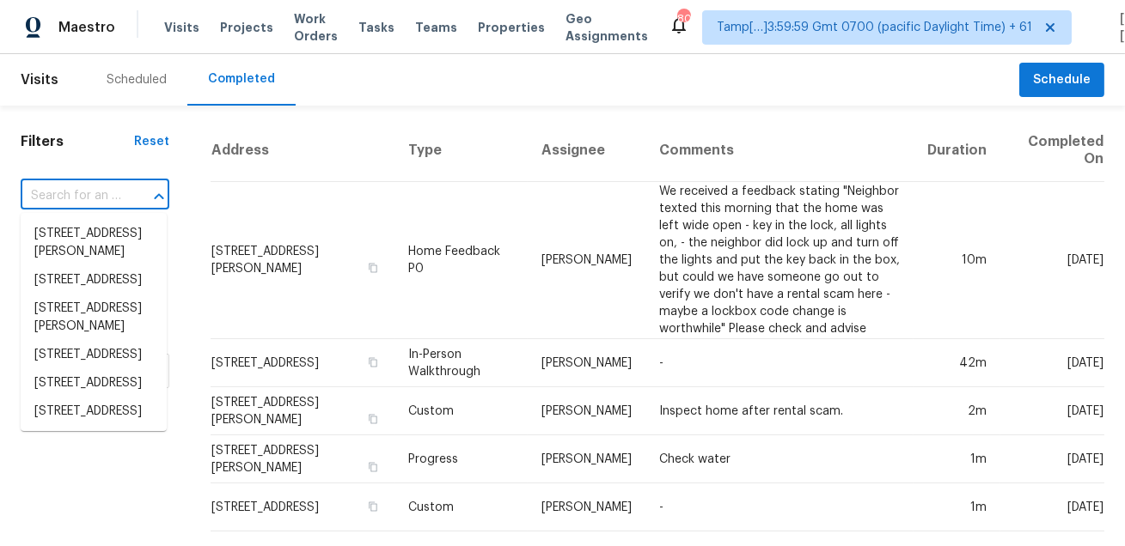
paste input "1662 Solstice Dr Prescott, AZ, 86301"
type input "1662 Solstice Dr Prescott, AZ, 86301"
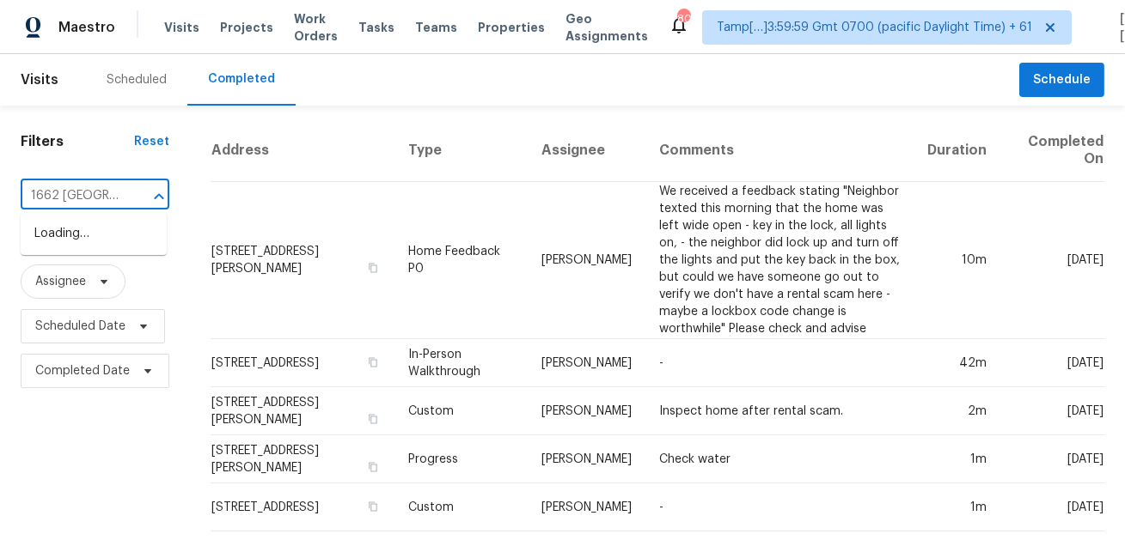
scroll to position [0, 115]
click at [94, 235] on li "1662 Solstice Dr, Prescott, AZ 86301" at bounding box center [94, 243] width 146 height 46
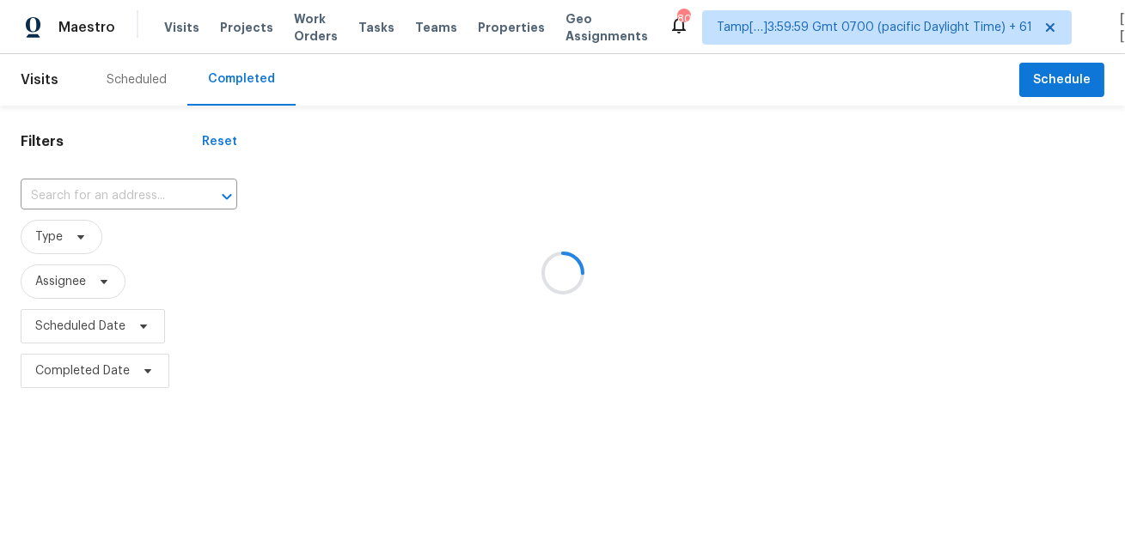
type input "1662 Solstice Dr, Prescott, AZ 86301"
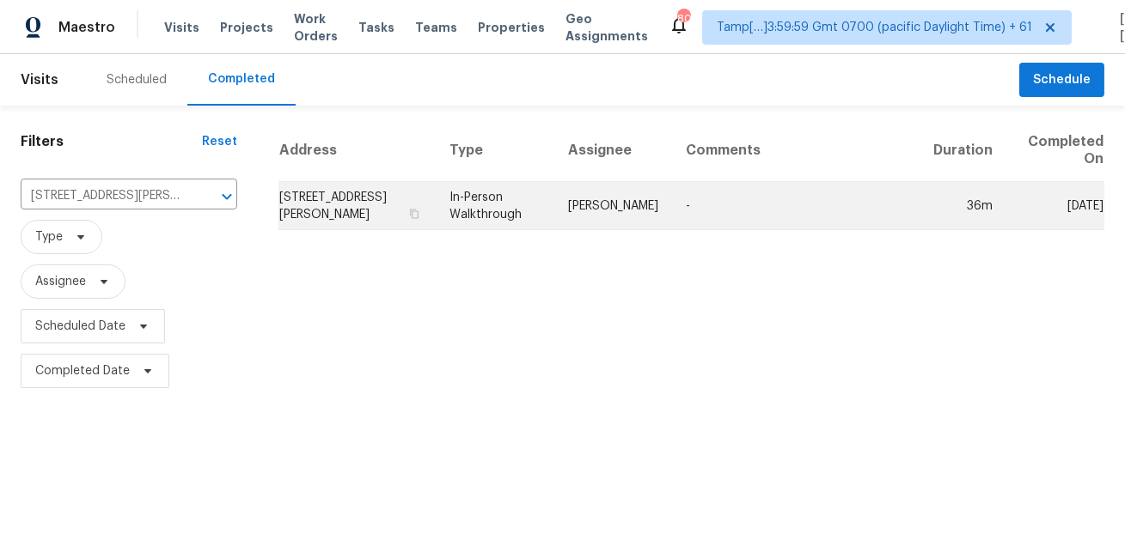
click at [580, 200] on td "Eric Scott" at bounding box center [613, 206] width 118 height 48
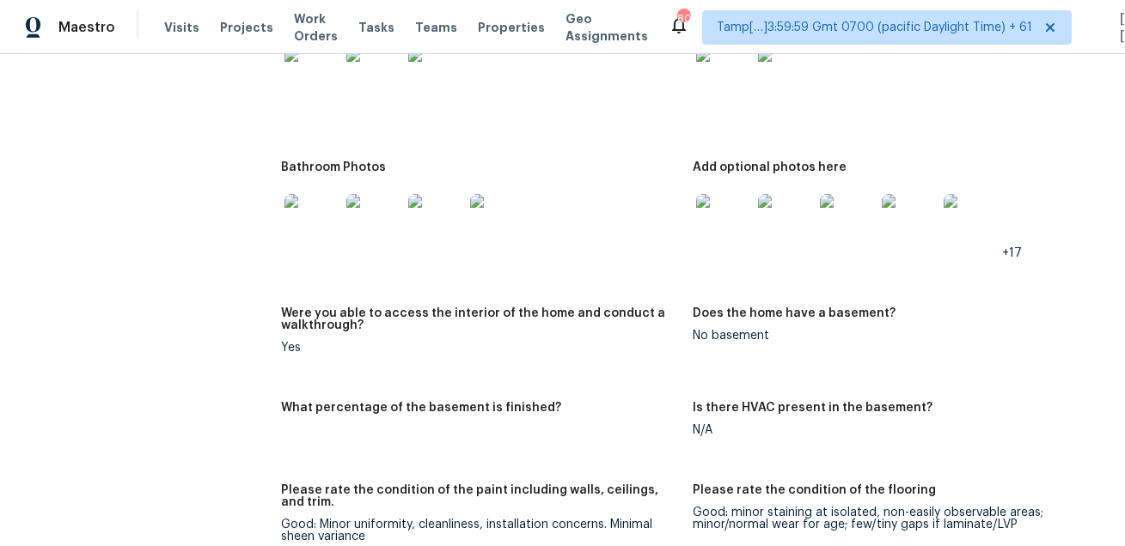
scroll to position [2460, 0]
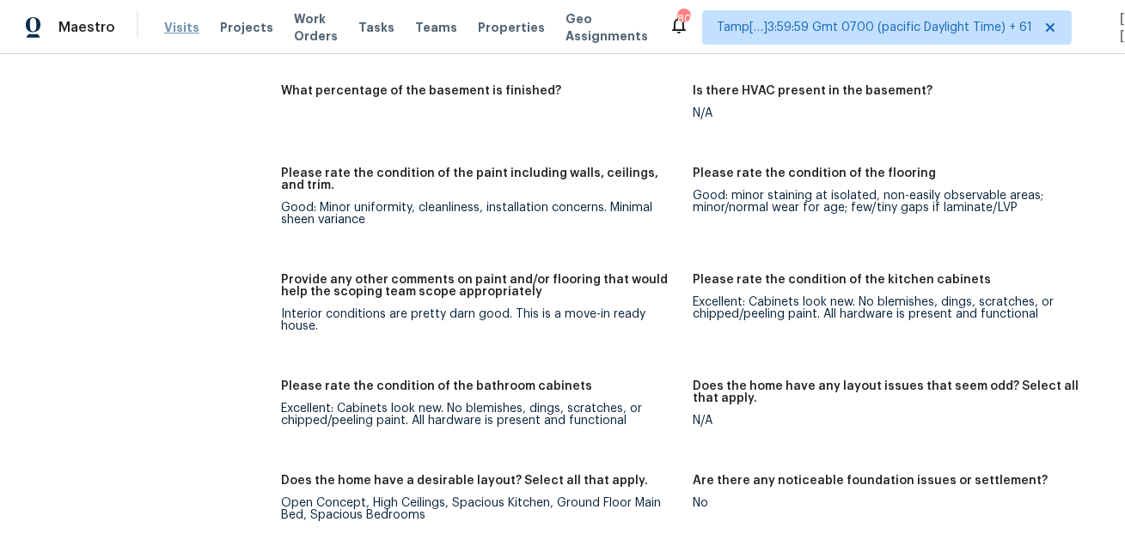
click at [185, 22] on span "Visits" at bounding box center [181, 27] width 35 height 17
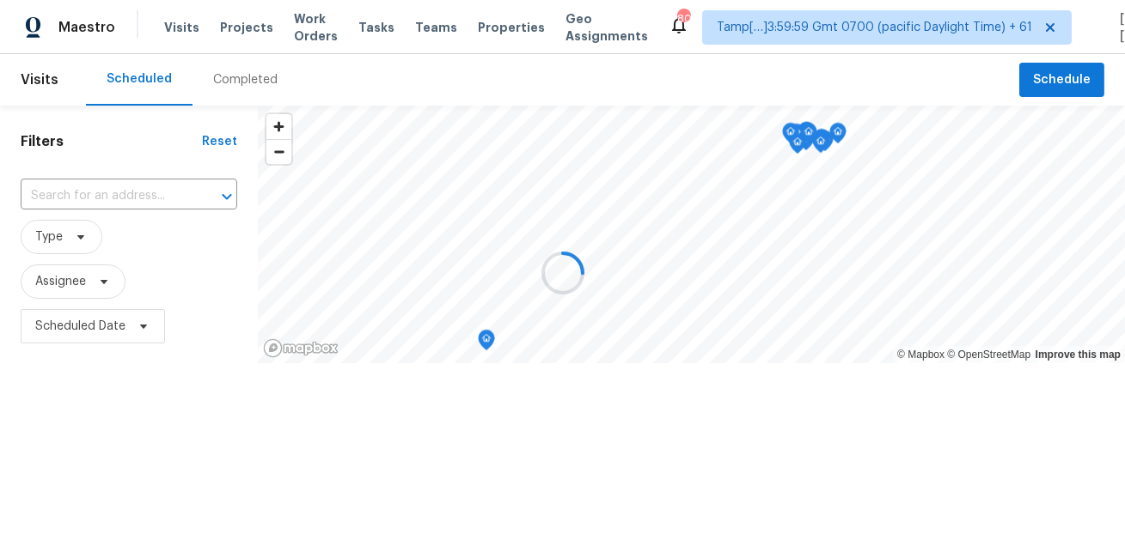
click at [242, 74] on div at bounding box center [562, 273] width 1125 height 546
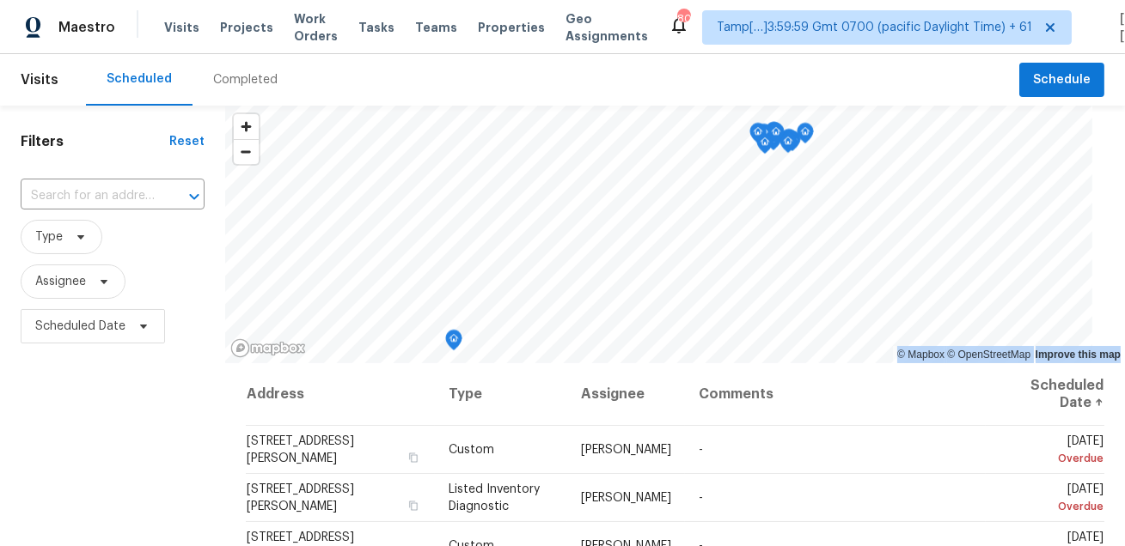
click at [238, 76] on div "Completed" at bounding box center [245, 79] width 64 height 17
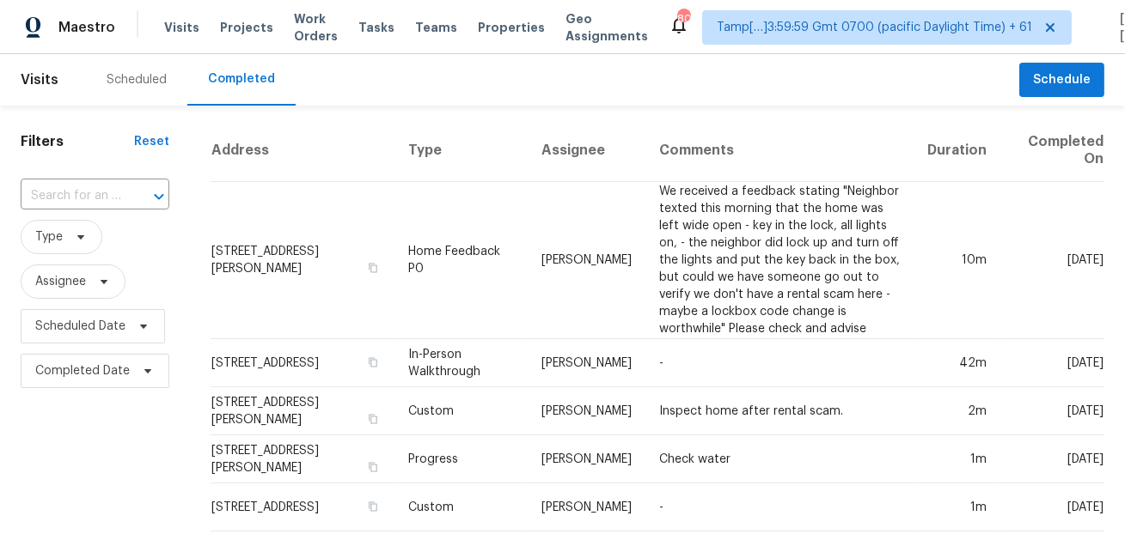
click at [103, 194] on input "text" at bounding box center [71, 196] width 101 height 27
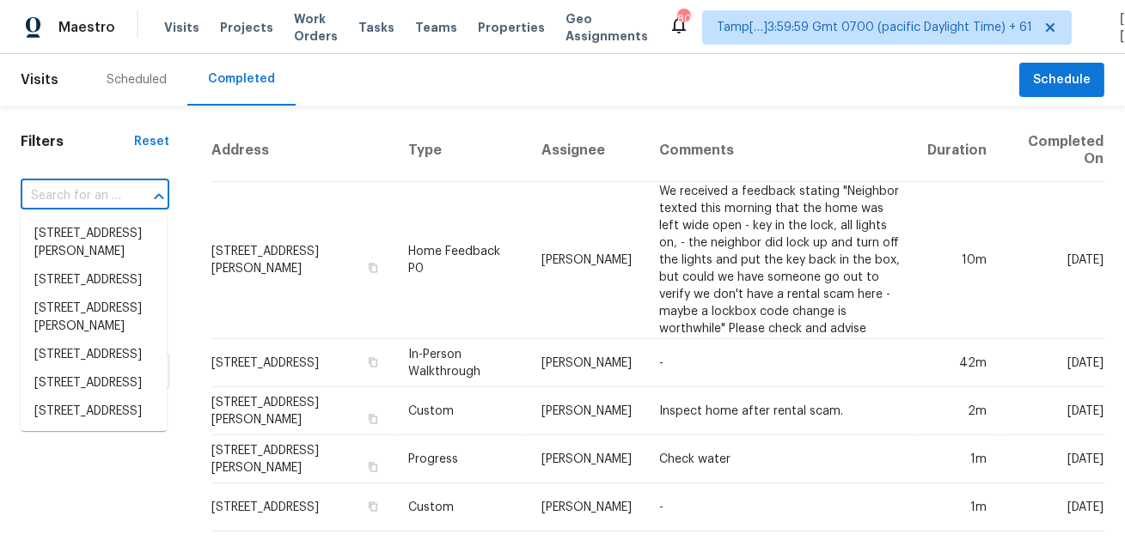
paste input "342 Kenmar Dr San Antonio TX 78220"
type input "342 Kenmar Dr San Antonio TX 78220"
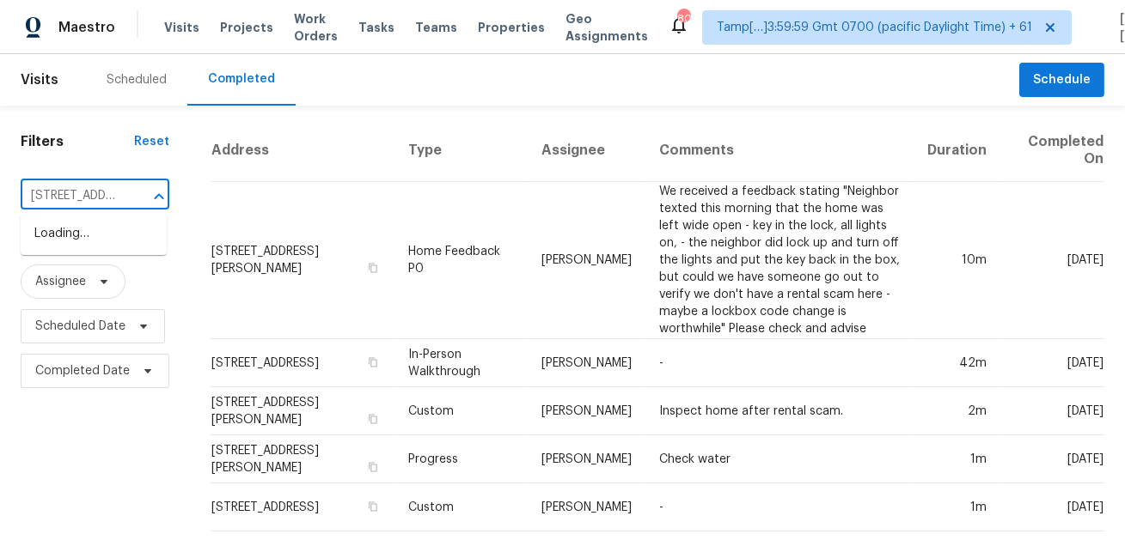
scroll to position [0, 123]
click at [95, 235] on li "342 Kenmar Dr, San Antonio, TX 78220" at bounding box center [94, 234] width 146 height 28
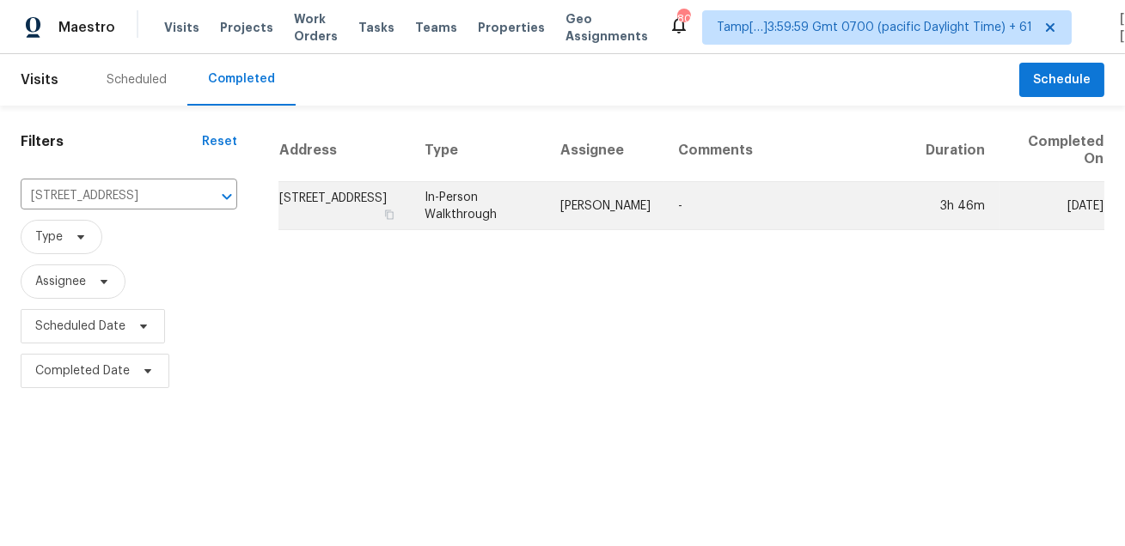
click at [547, 199] on td "In-Person Walkthrough" at bounding box center [479, 206] width 137 height 48
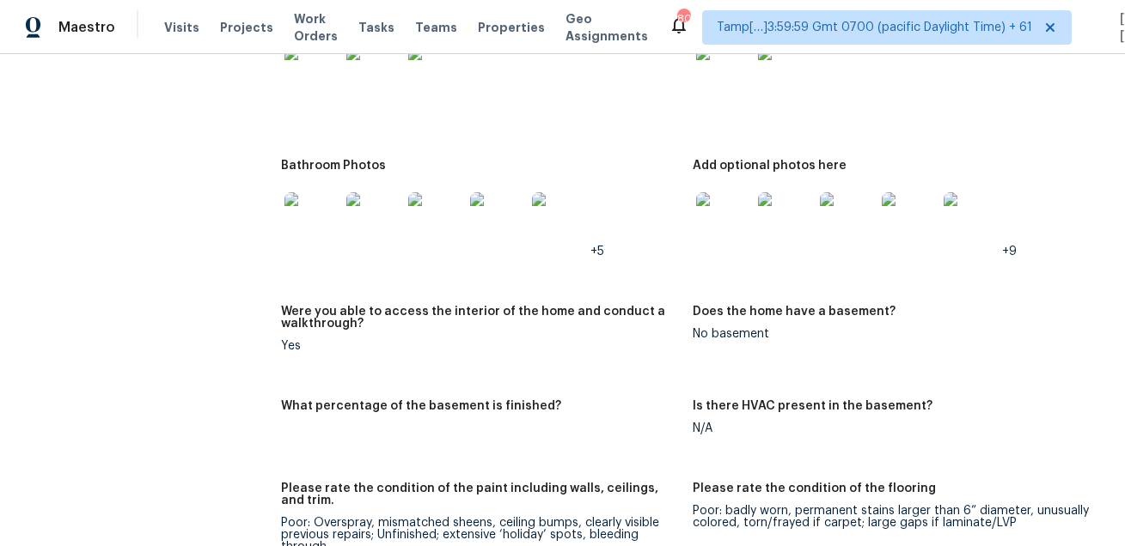
scroll to position [3044, 0]
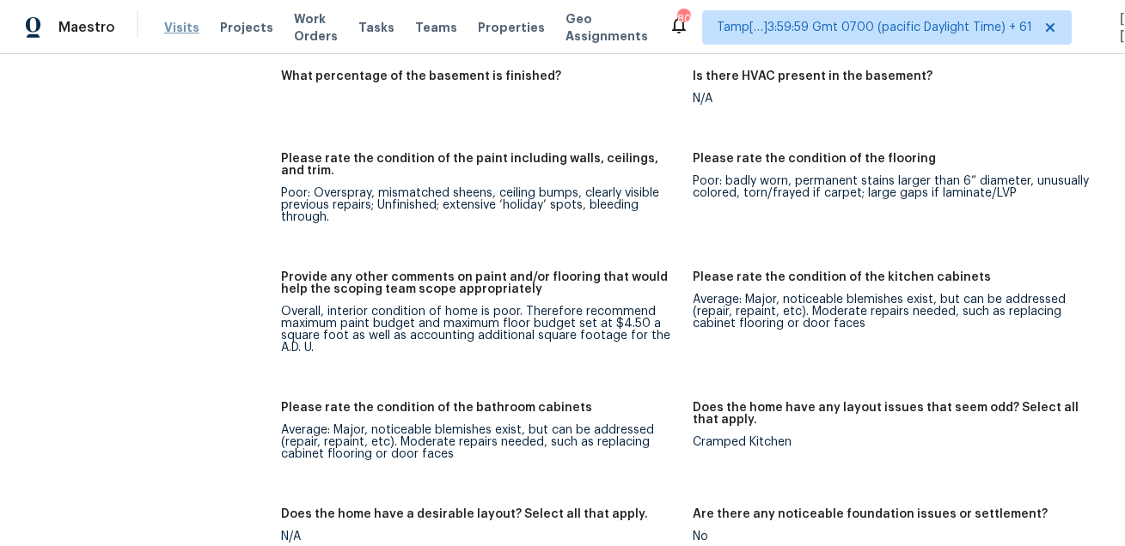
click at [168, 32] on span "Visits" at bounding box center [181, 27] width 35 height 17
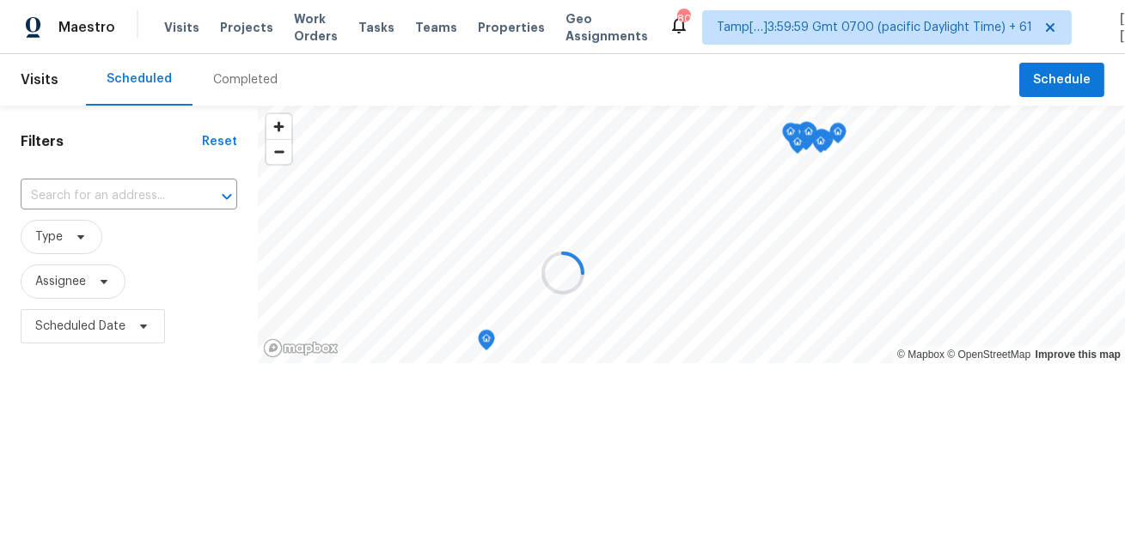
click at [229, 76] on div at bounding box center [562, 273] width 1125 height 546
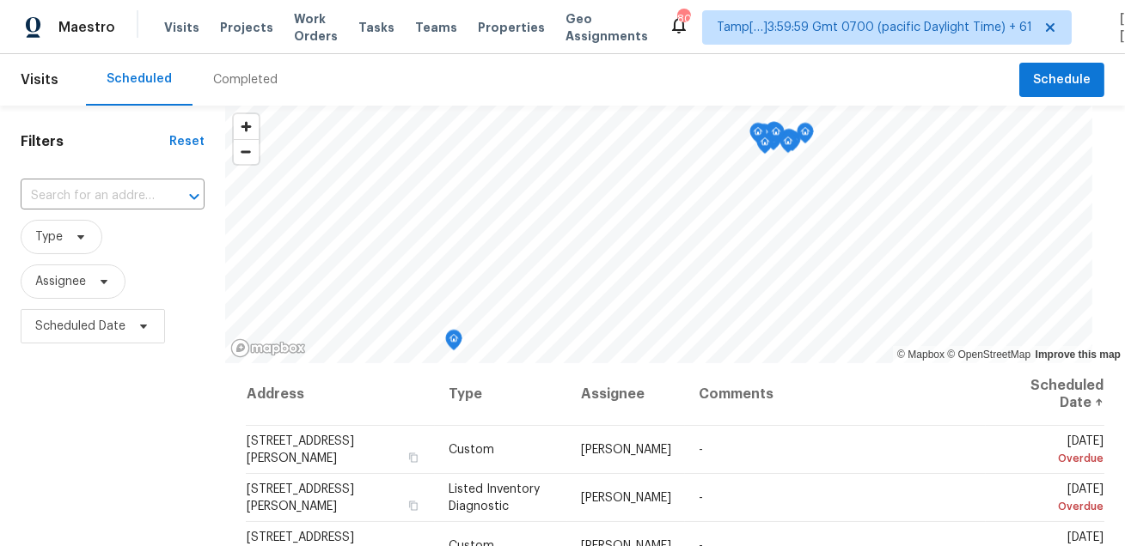
click at [229, 76] on div "Completed" at bounding box center [245, 79] width 64 height 17
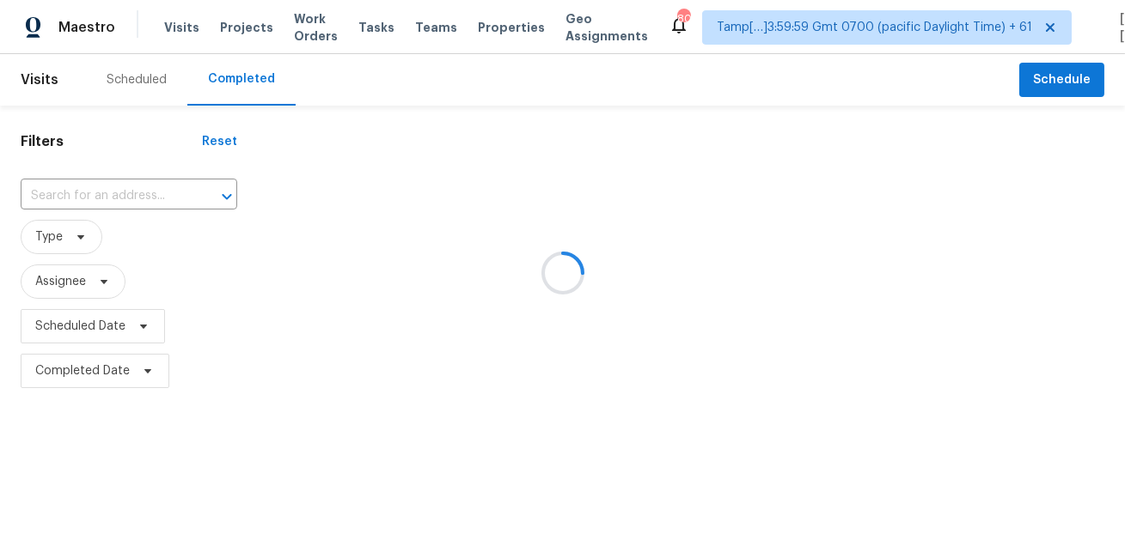
click at [174, 143] on div at bounding box center [562, 273] width 1125 height 546
click at [141, 192] on div at bounding box center [562, 273] width 1125 height 546
click at [192, 192] on div at bounding box center [214, 197] width 45 height 24
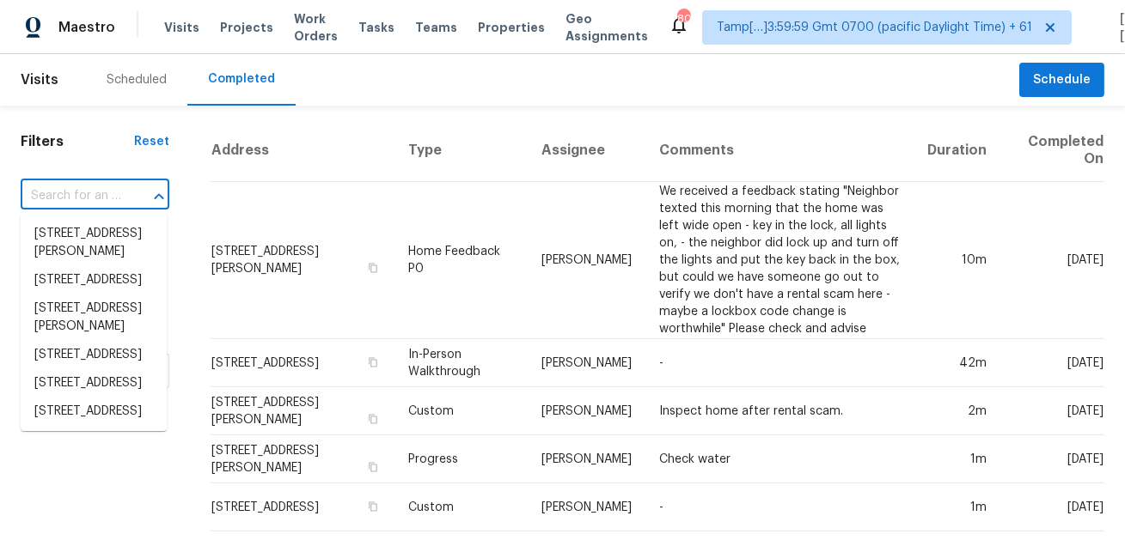
click at [126, 193] on div at bounding box center [147, 197] width 45 height 24
paste input "412 Mooresville Pike Columbia TN 38401"
type input "412 Mooresville Pike Columbia TN 38401"
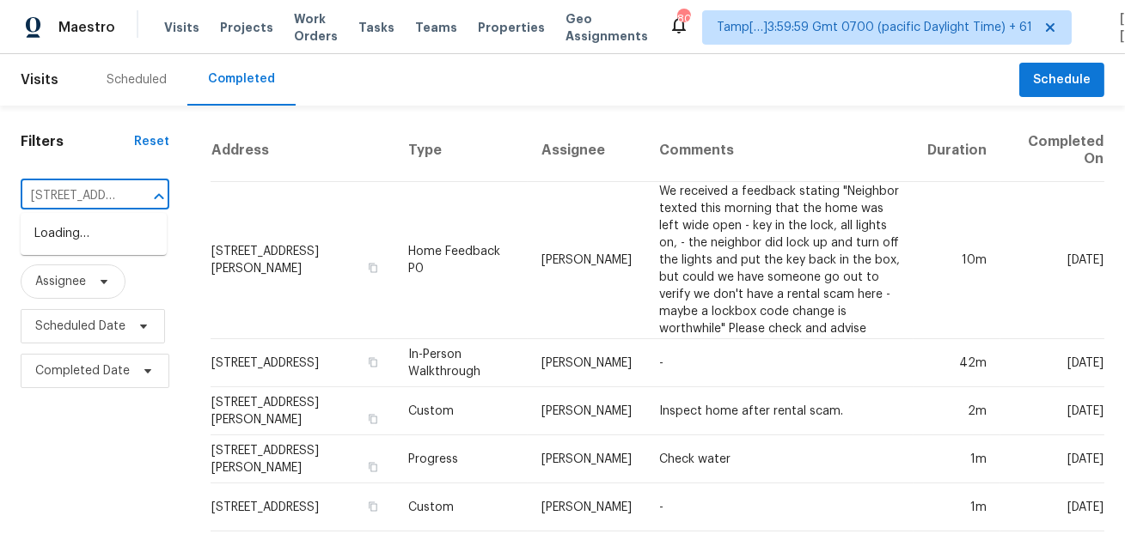
scroll to position [0, 138]
click at [113, 228] on li "412 Mooresville Pike, Columbia, TN 38401" at bounding box center [94, 234] width 146 height 28
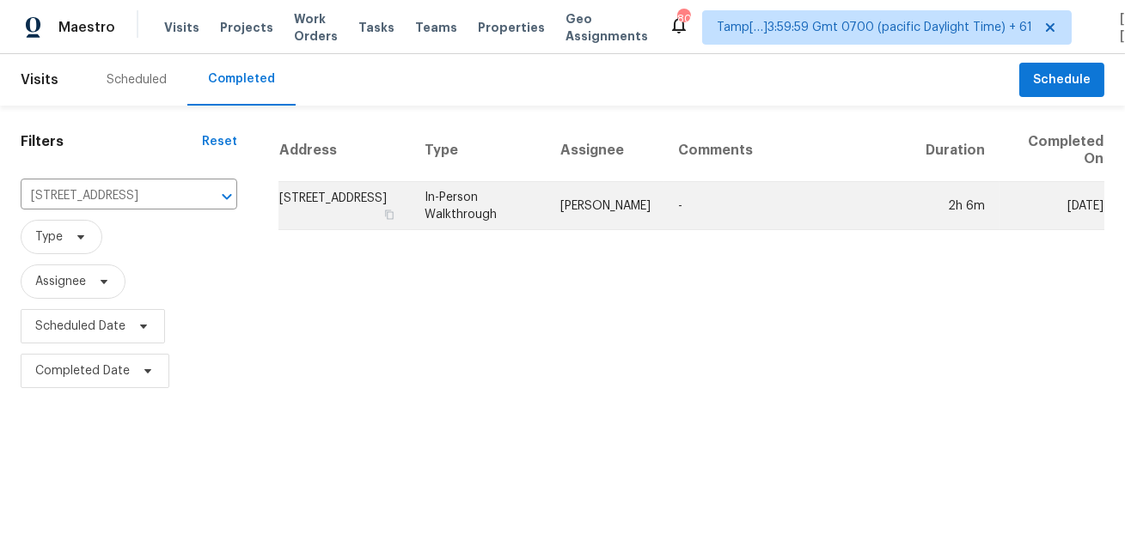
click at [624, 202] on td "Lauren Bittler" at bounding box center [605, 206] width 118 height 48
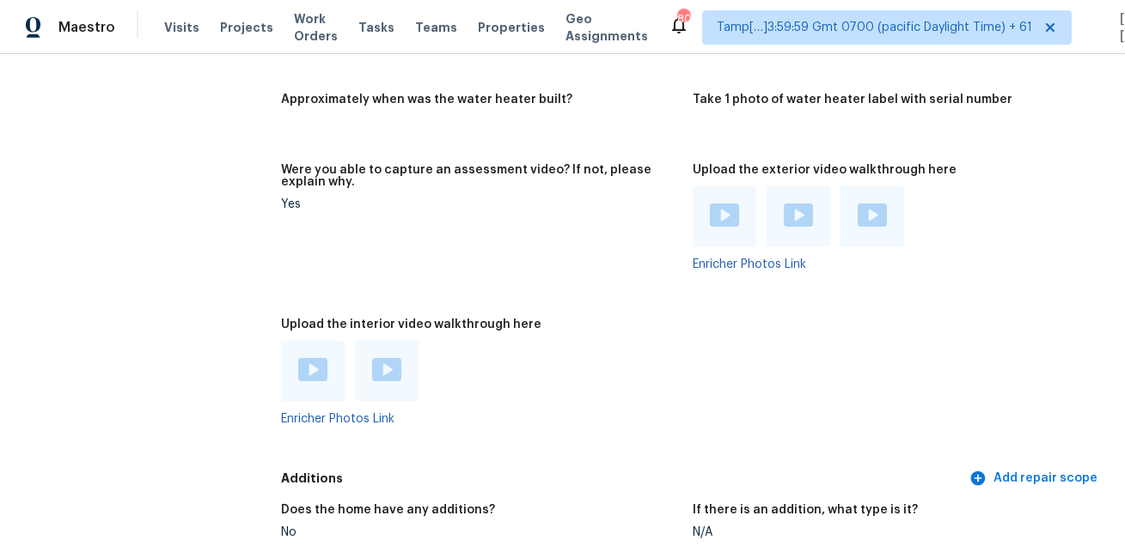
scroll to position [4103, 0]
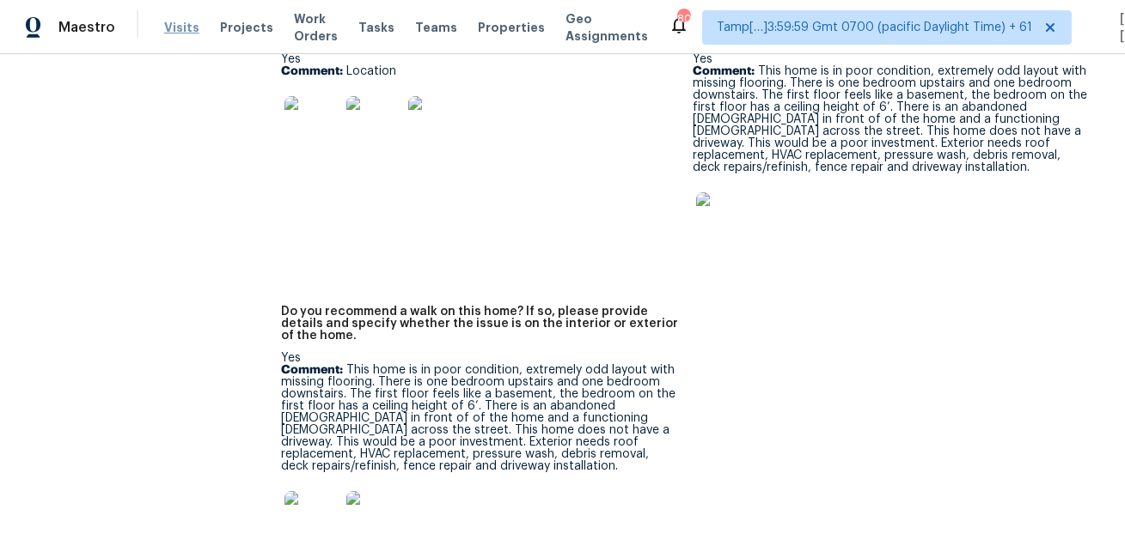
click at [174, 22] on span "Visits" at bounding box center [181, 27] width 35 height 17
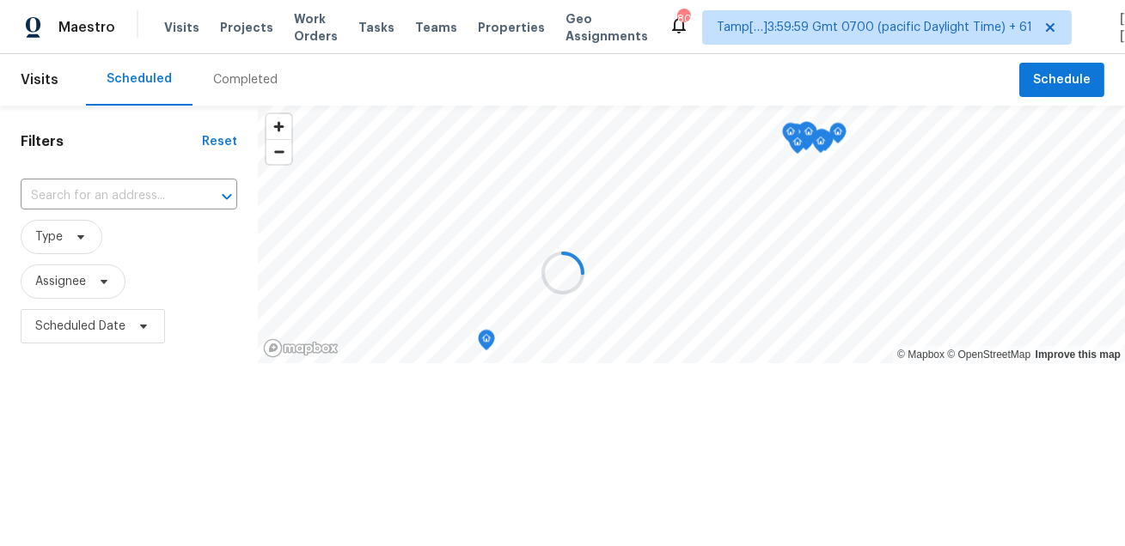
click at [227, 73] on div at bounding box center [562, 273] width 1125 height 546
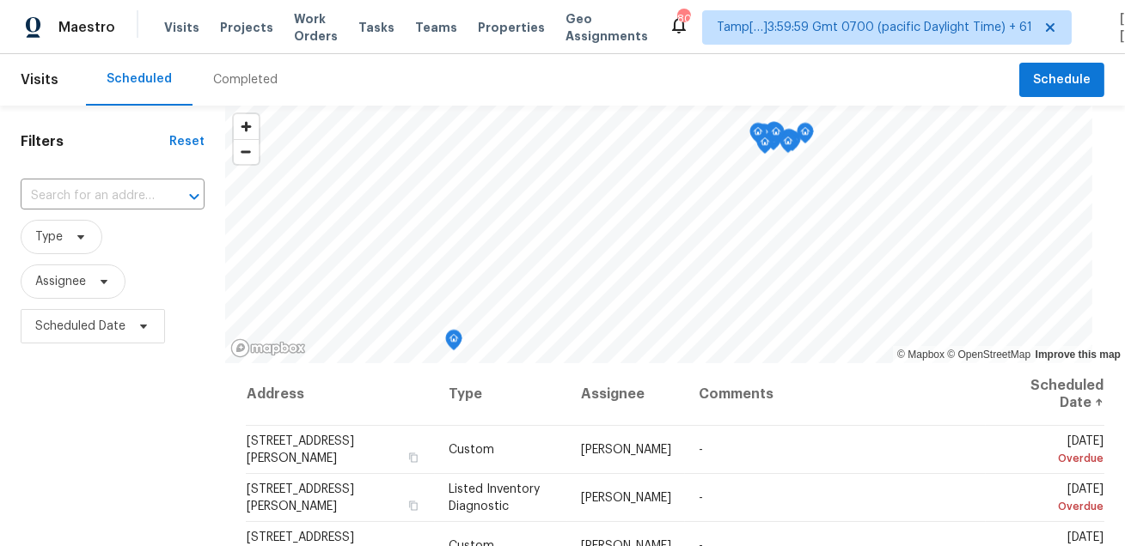
click at [227, 73] on div "Completed" at bounding box center [245, 79] width 64 height 17
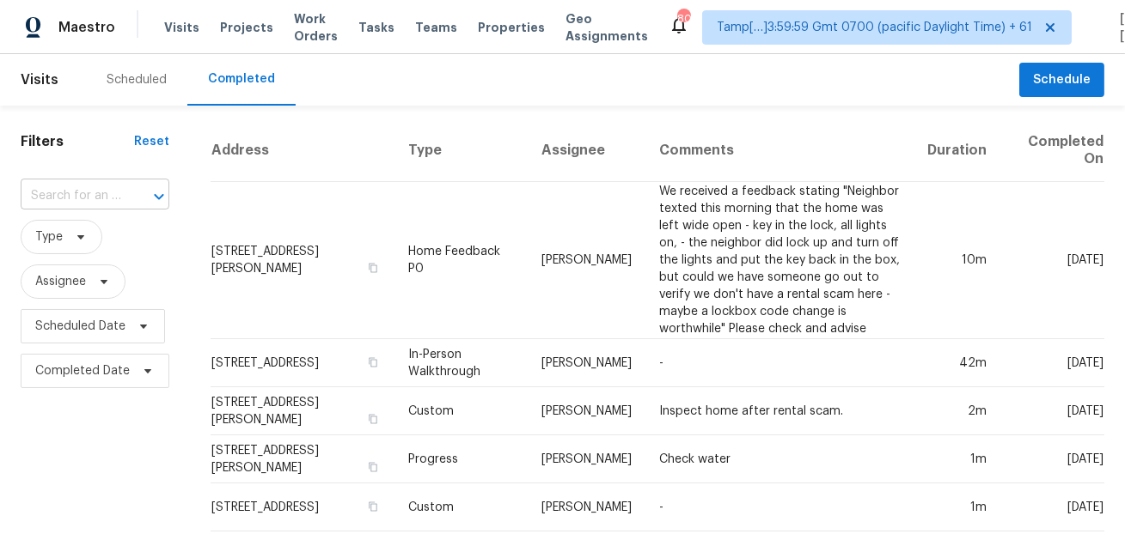
click at [108, 195] on input "text" at bounding box center [71, 196] width 101 height 27
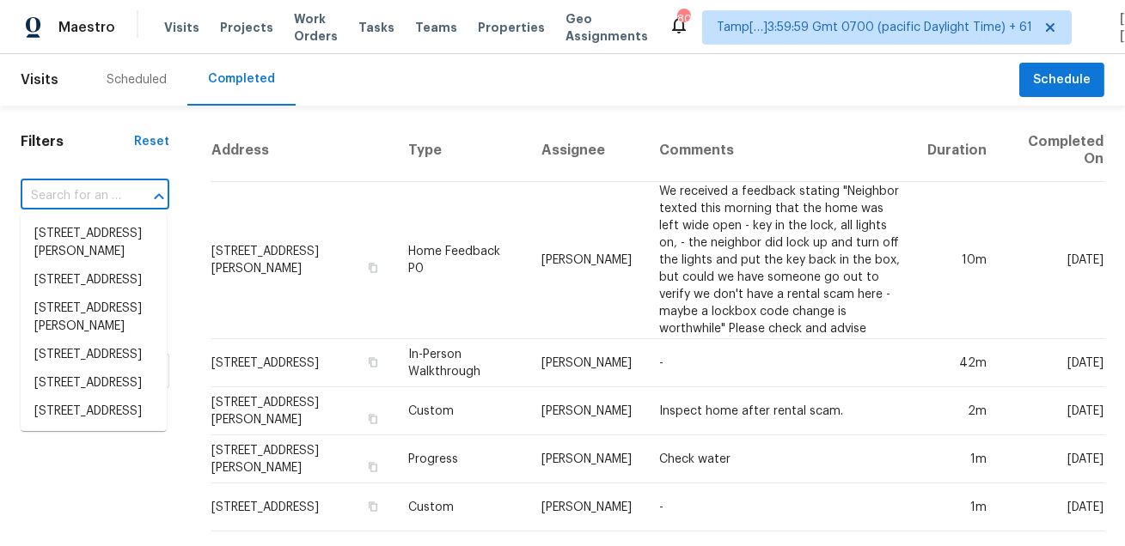
paste input "3700 Summit Lakes Dr Browns Summit NC 27214"
type input "3700 Summit Lakes Dr Browns Summit NC 27214"
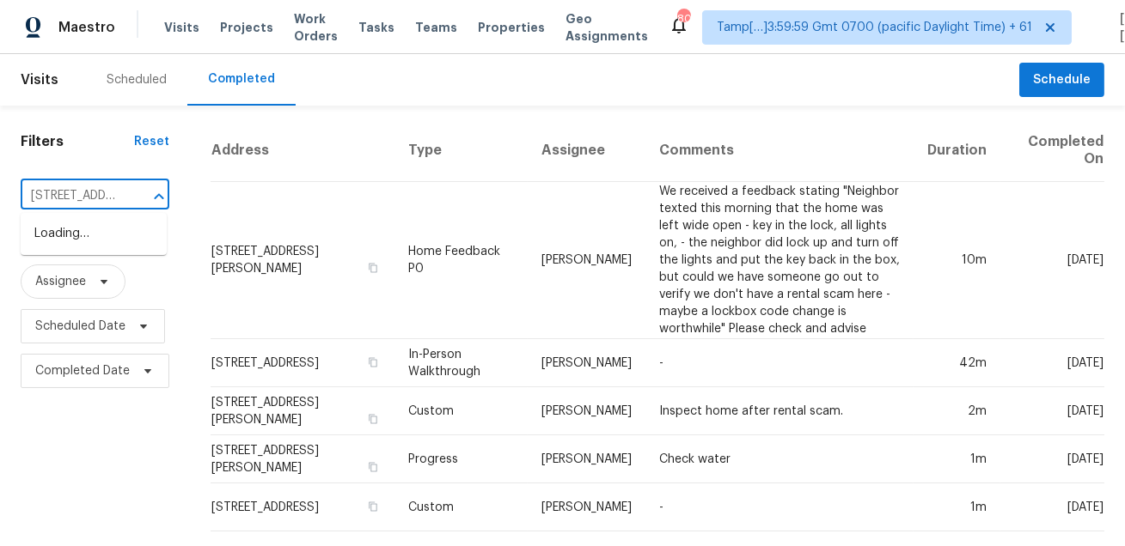
scroll to position [0, 186]
click at [97, 234] on li "3700 Summit Lakes Dr, Browns Summit, NC 27214" at bounding box center [94, 234] width 146 height 28
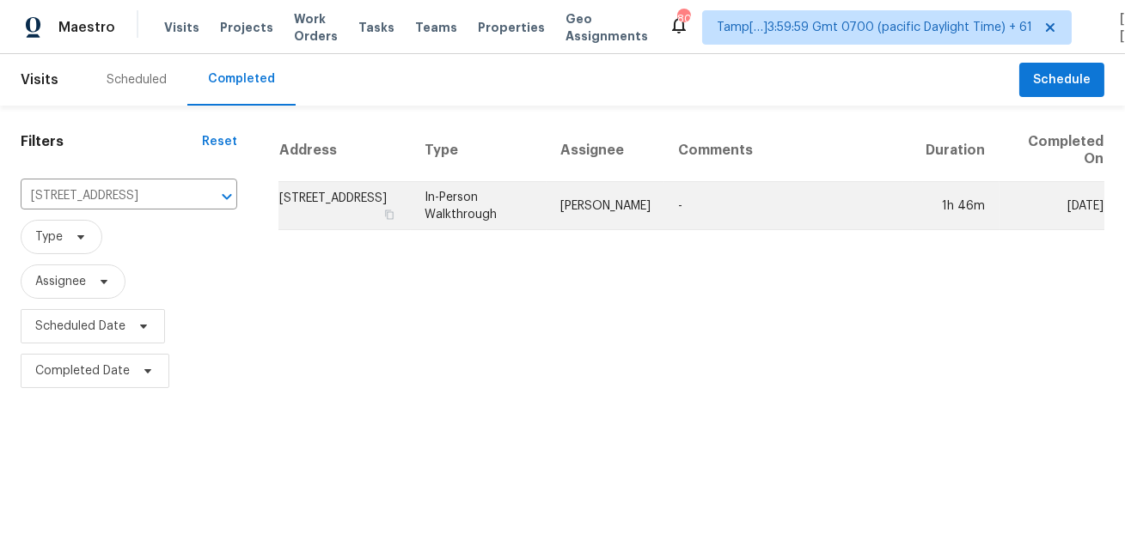
click at [547, 203] on td "In-Person Walkthrough" at bounding box center [479, 206] width 137 height 48
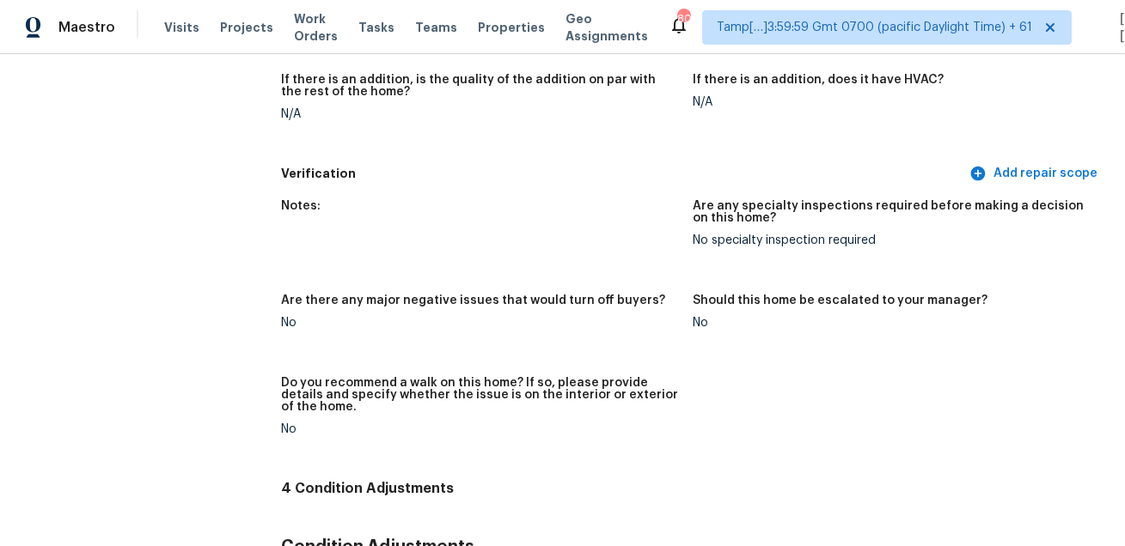
scroll to position [2609, 0]
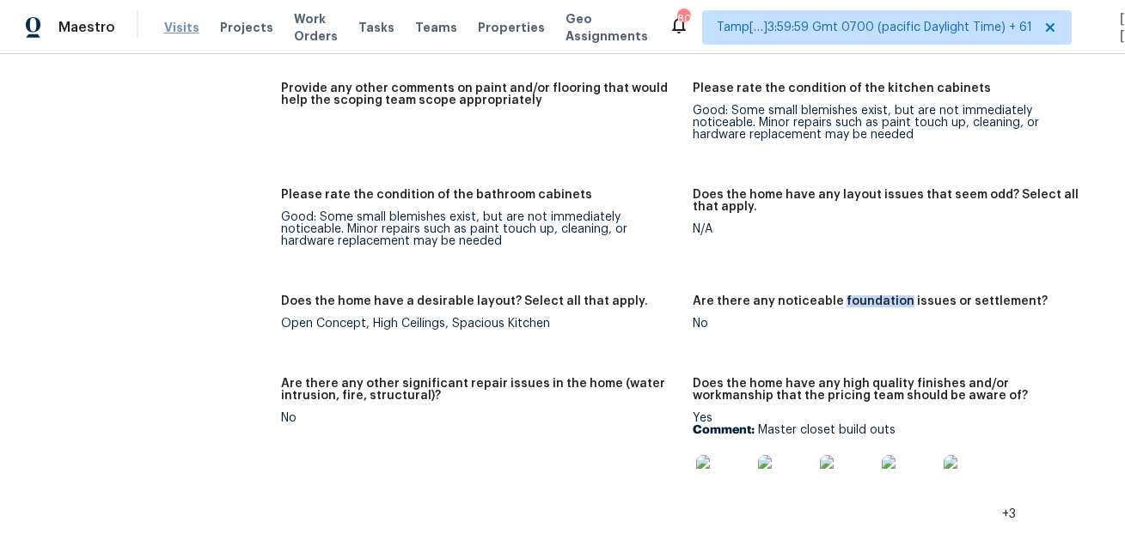
click at [173, 20] on span "Visits" at bounding box center [181, 27] width 35 height 17
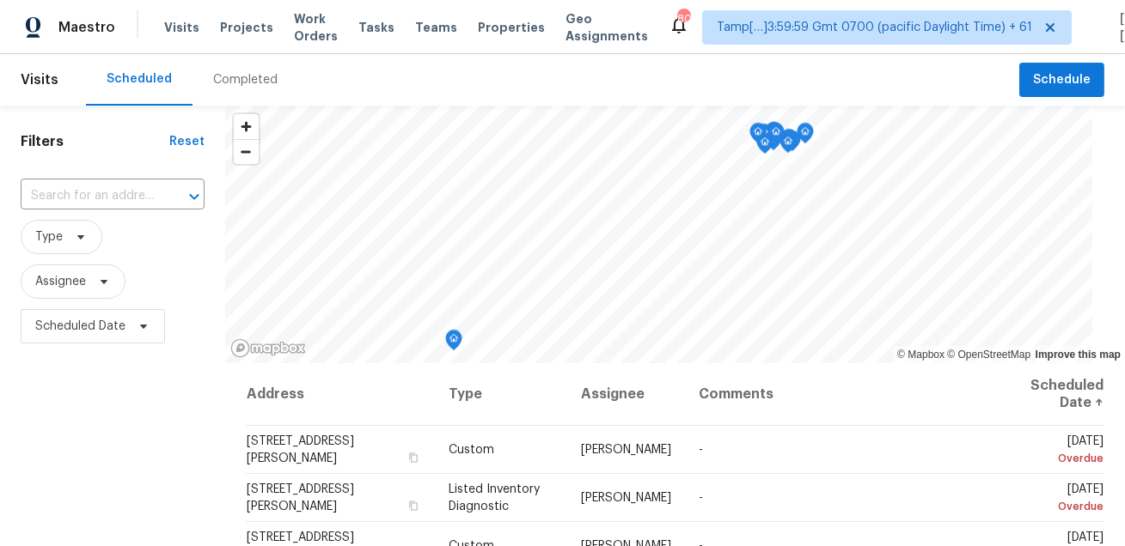
click at [227, 78] on div "Completed" at bounding box center [245, 79] width 64 height 17
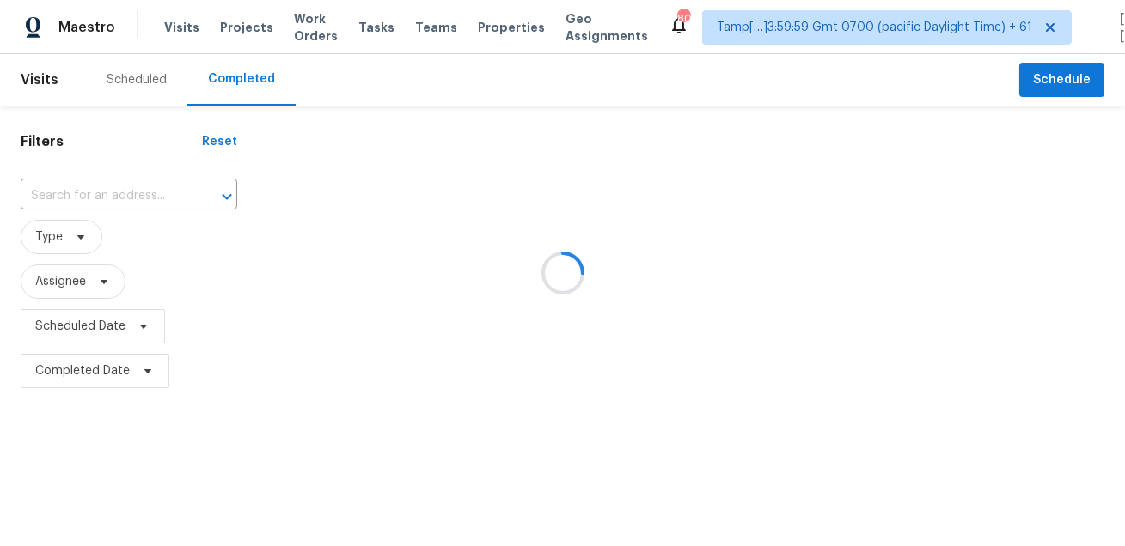
click at [227, 78] on div at bounding box center [562, 273] width 1125 height 546
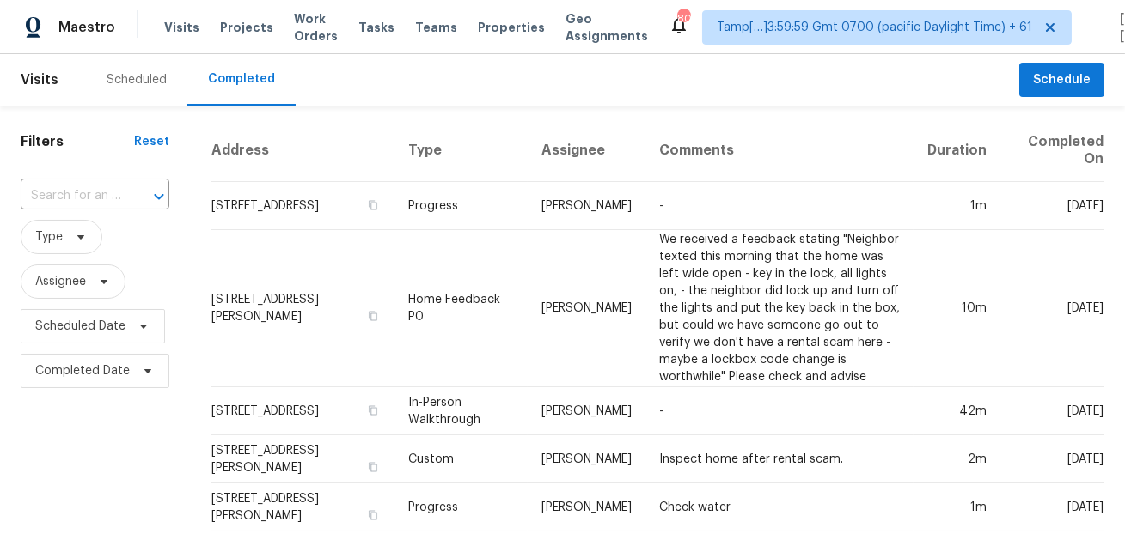
click at [227, 78] on div "Completed" at bounding box center [241, 78] width 67 height 17
click at [107, 195] on input "text" at bounding box center [71, 196] width 101 height 27
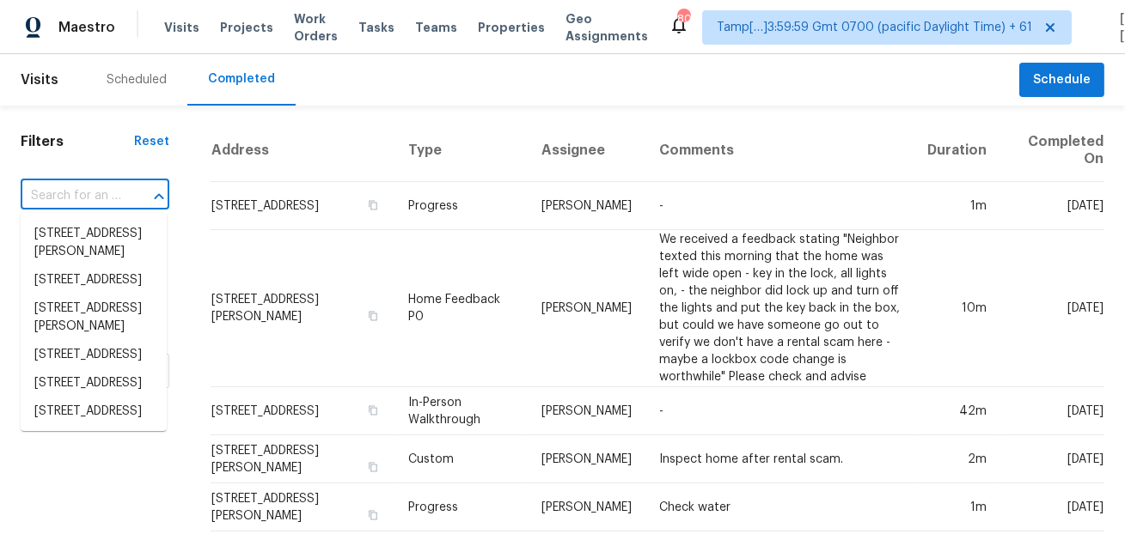
paste input "265 Falcon Dr Florissant MO 63031"
type input "265 Falcon Dr Florissant MO 63031"
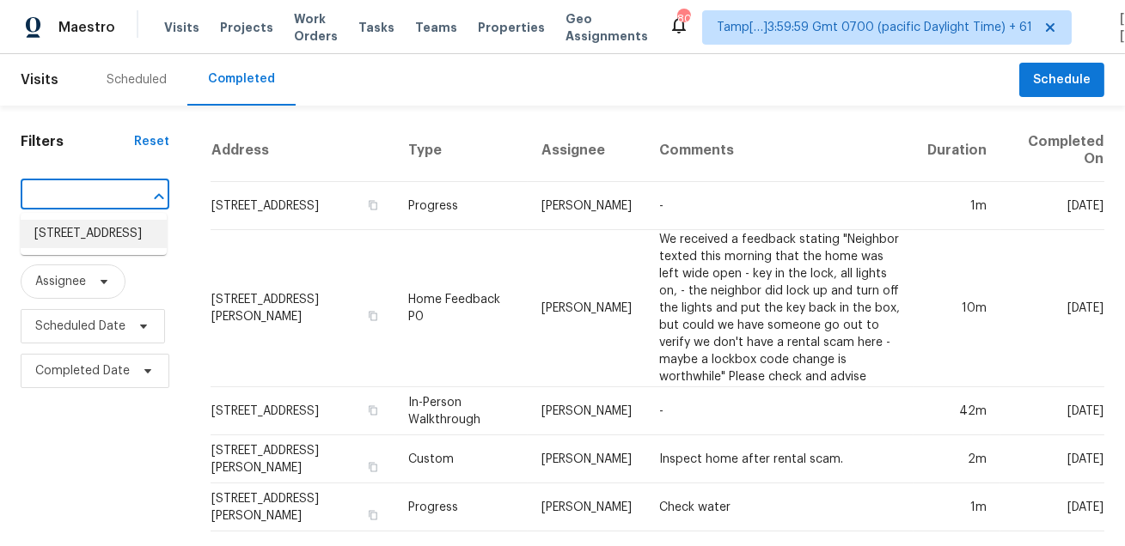
click at [90, 241] on li "265 Falcon Dr, Florissant, MO 63031" at bounding box center [94, 234] width 146 height 28
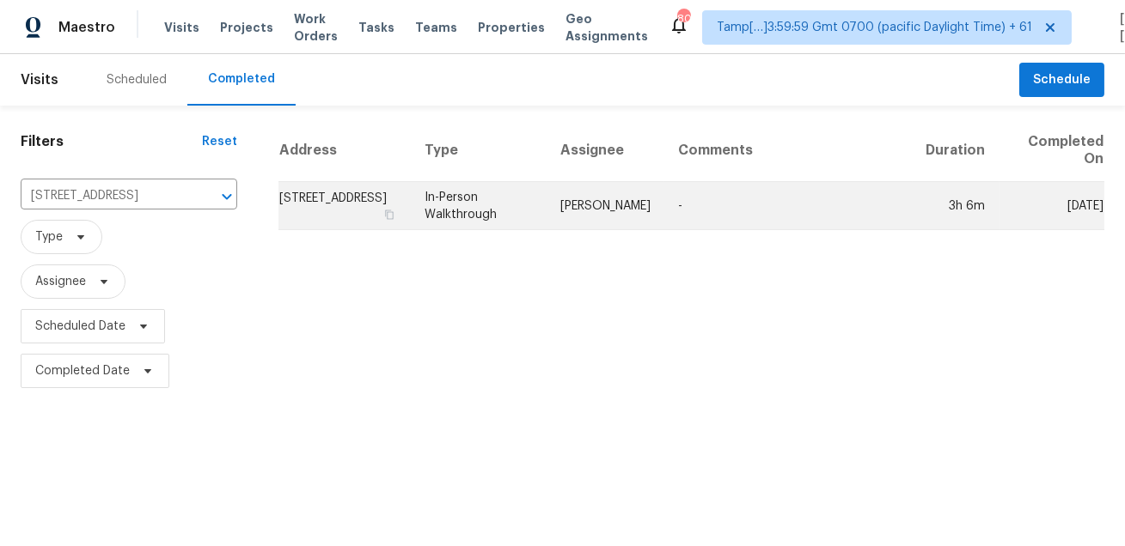
click at [518, 195] on td "In-Person Walkthrough" at bounding box center [479, 206] width 137 height 48
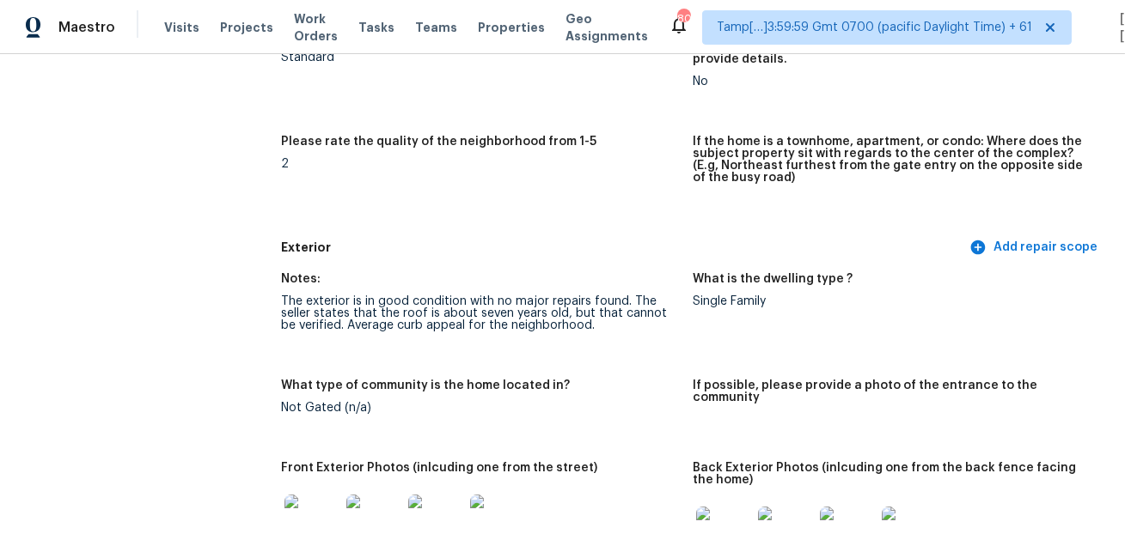
scroll to position [2953, 0]
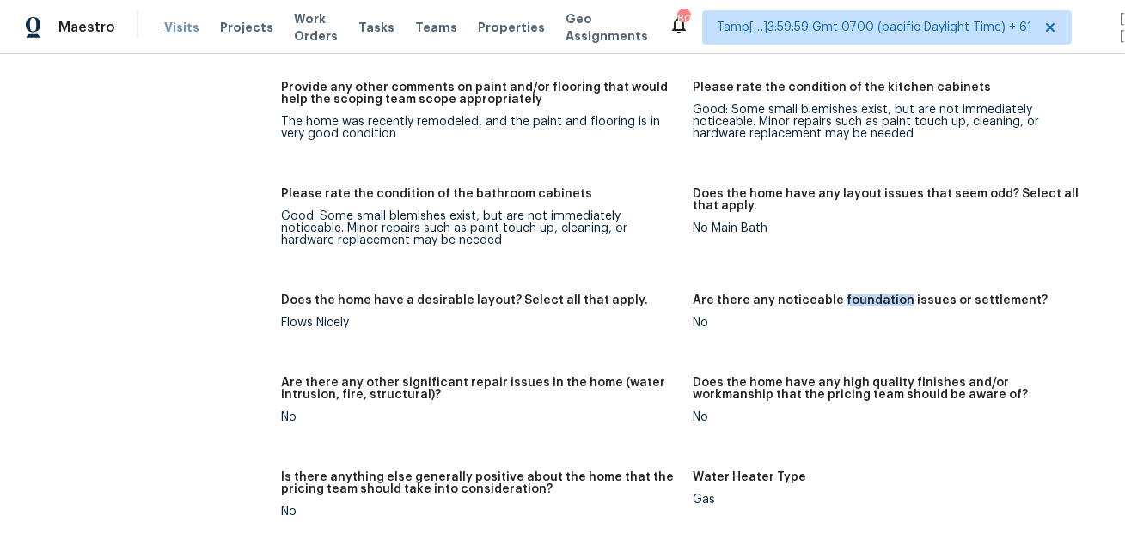
click at [175, 20] on span "Visits" at bounding box center [181, 27] width 35 height 17
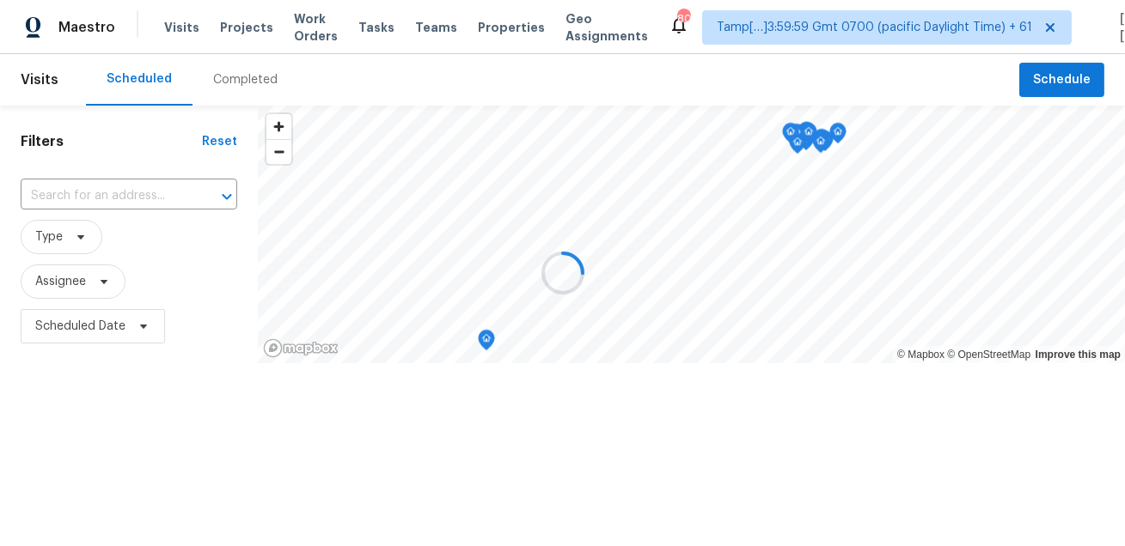
click at [227, 86] on div at bounding box center [562, 273] width 1125 height 546
click at [227, 86] on div "Completed" at bounding box center [245, 79] width 64 height 17
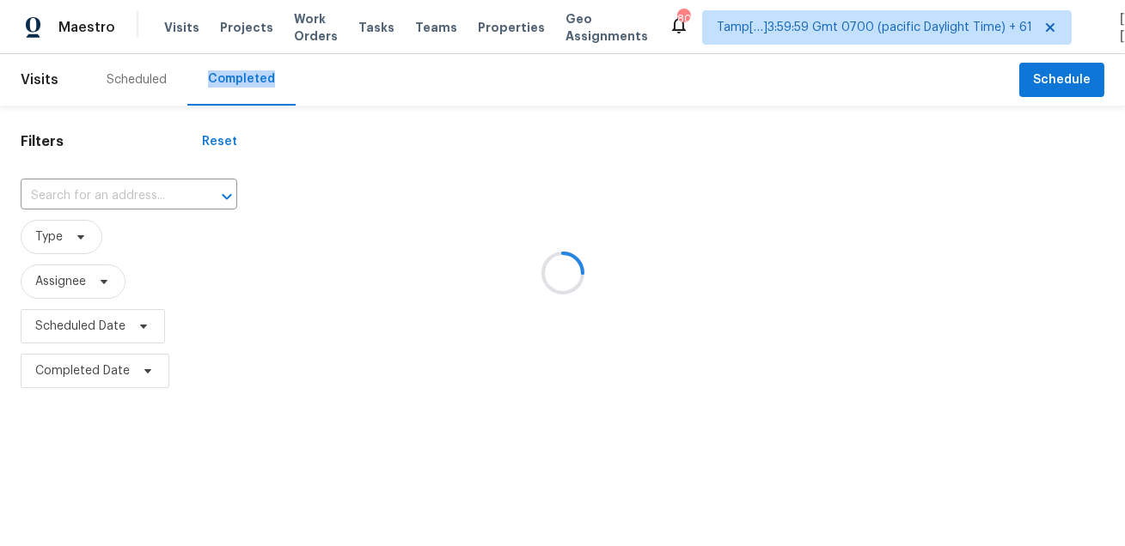
click at [227, 86] on div at bounding box center [562, 273] width 1125 height 546
click at [339, 58] on div at bounding box center [562, 273] width 1125 height 546
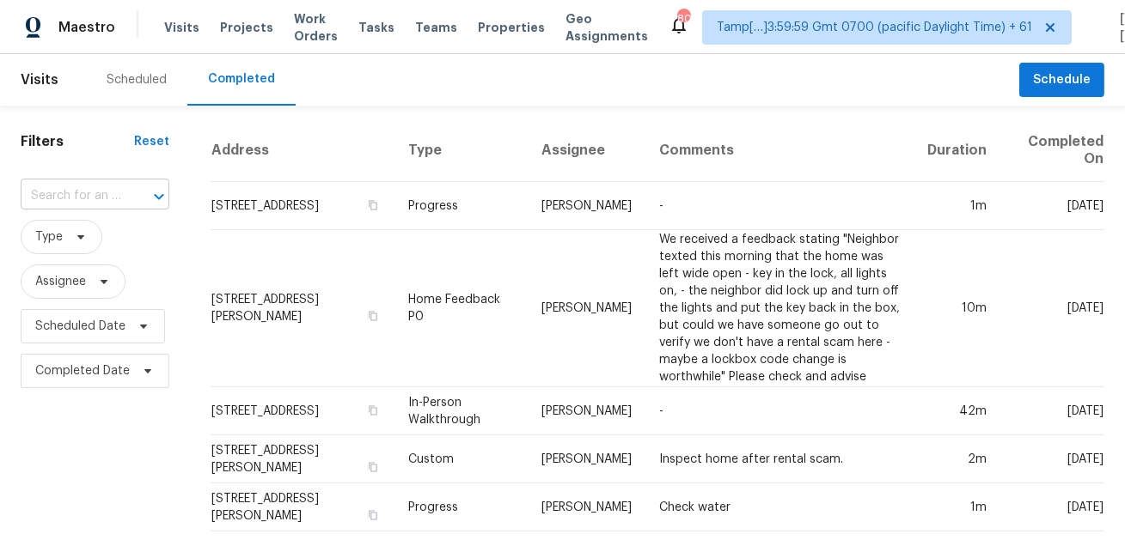
click at [119, 196] on div "​" at bounding box center [95, 196] width 149 height 27
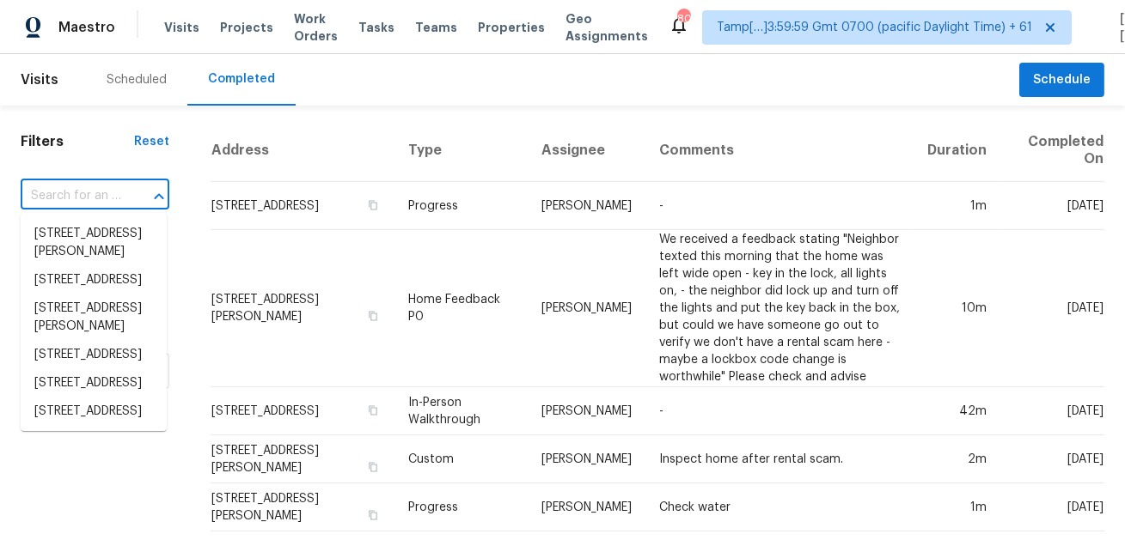
paste input "7117 Cornelius Dr Columbia SC 29203"
type input "7117 Cornelius Dr Columbia SC 29203"
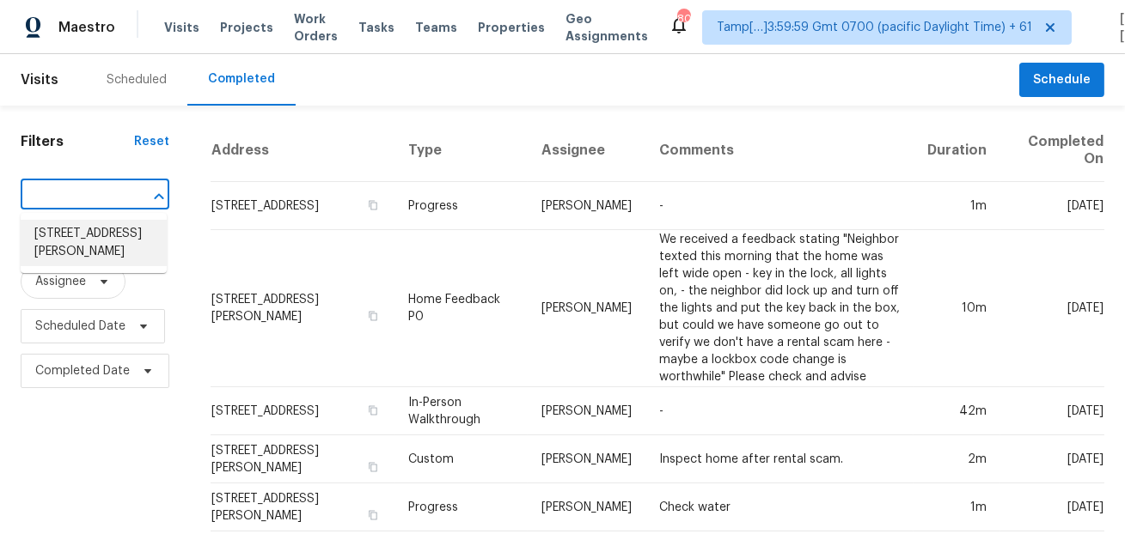
click at [101, 240] on li "7117 Cornelius Dr, Columbia, SC 29203" at bounding box center [94, 243] width 146 height 46
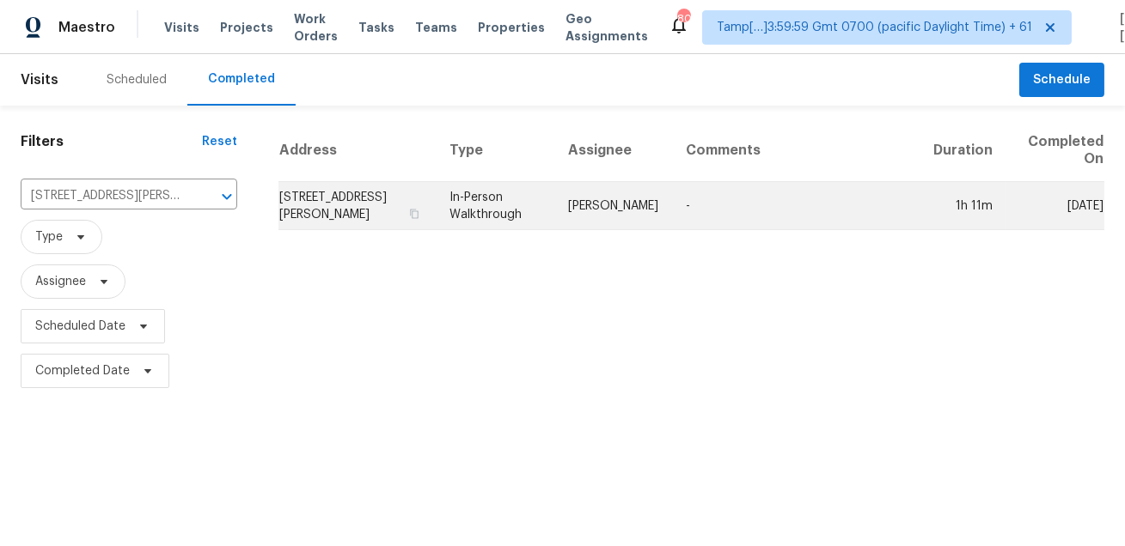
click at [540, 214] on td "In-Person Walkthrough" at bounding box center [495, 206] width 119 height 48
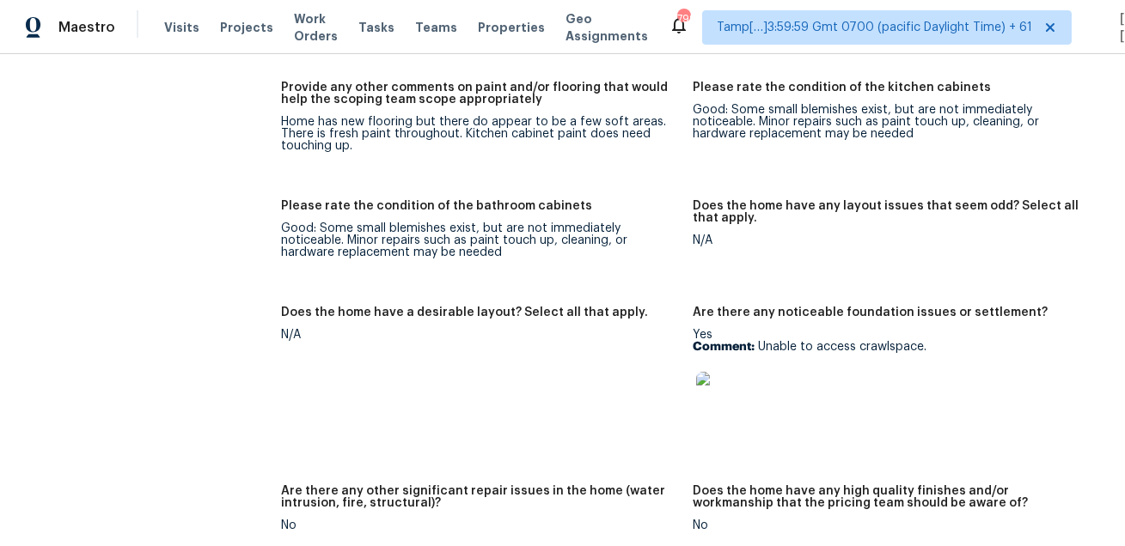
scroll to position [547, 0]
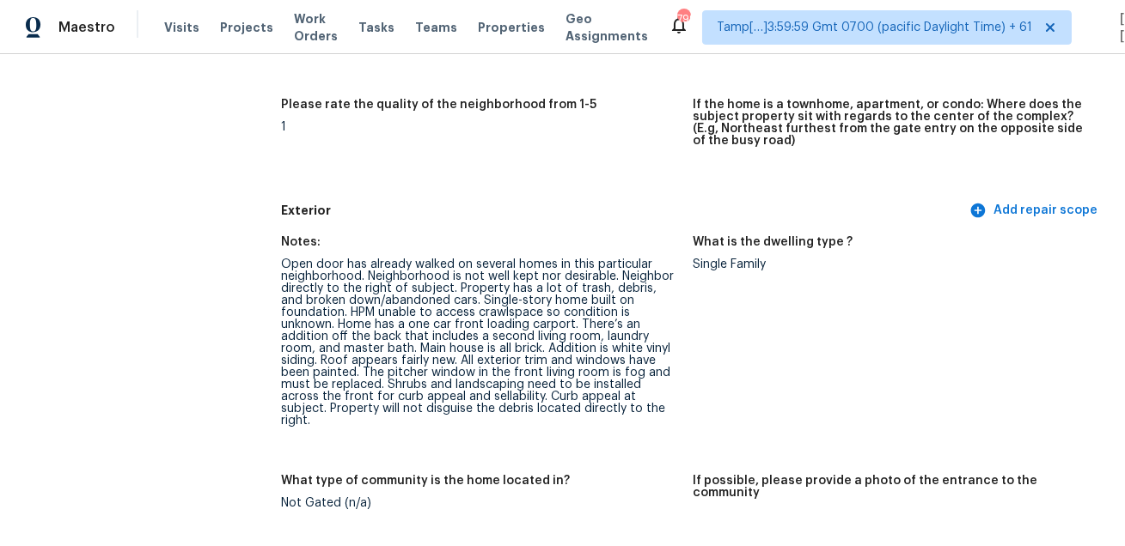
click at [175, 36] on div "Visits Projects Work Orders Tasks Teams Properties Geo Assignments" at bounding box center [416, 27] width 504 height 34
click at [175, 34] on span "Visits" at bounding box center [181, 27] width 35 height 17
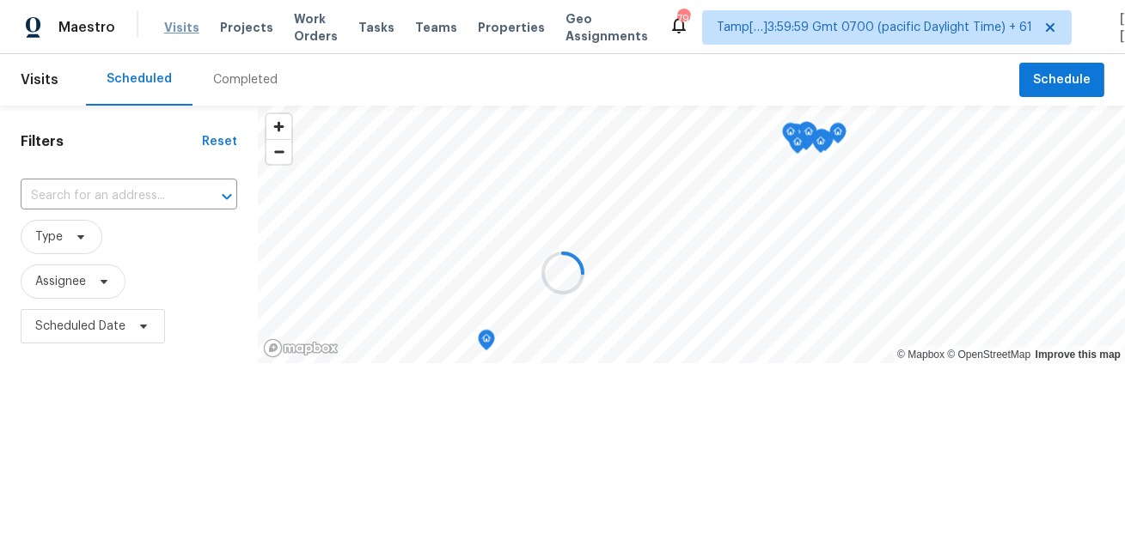
click at [175, 34] on div at bounding box center [562, 273] width 1125 height 546
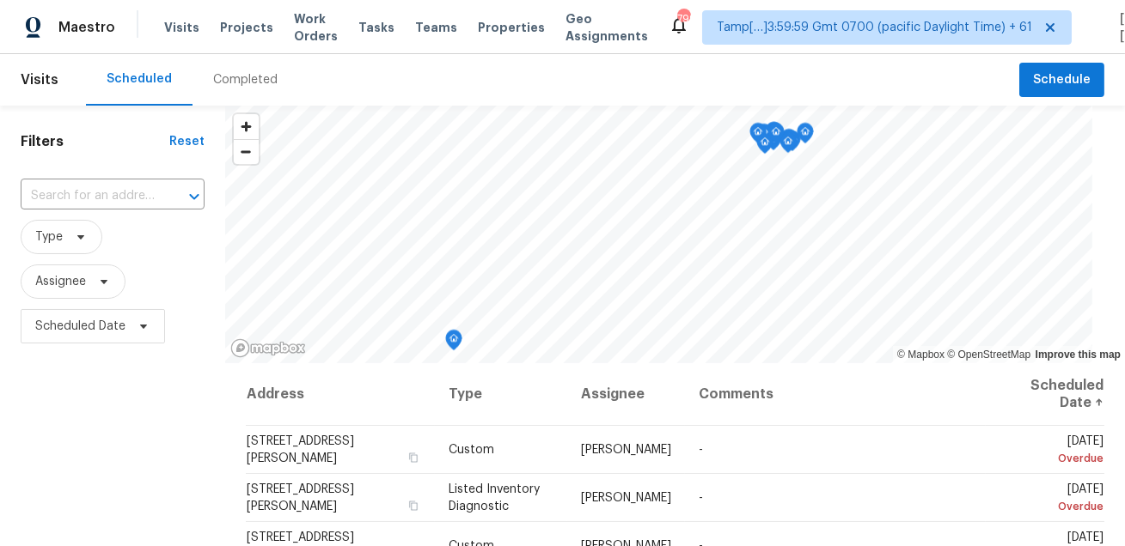
click at [235, 70] on div "Completed" at bounding box center [245, 80] width 106 height 52
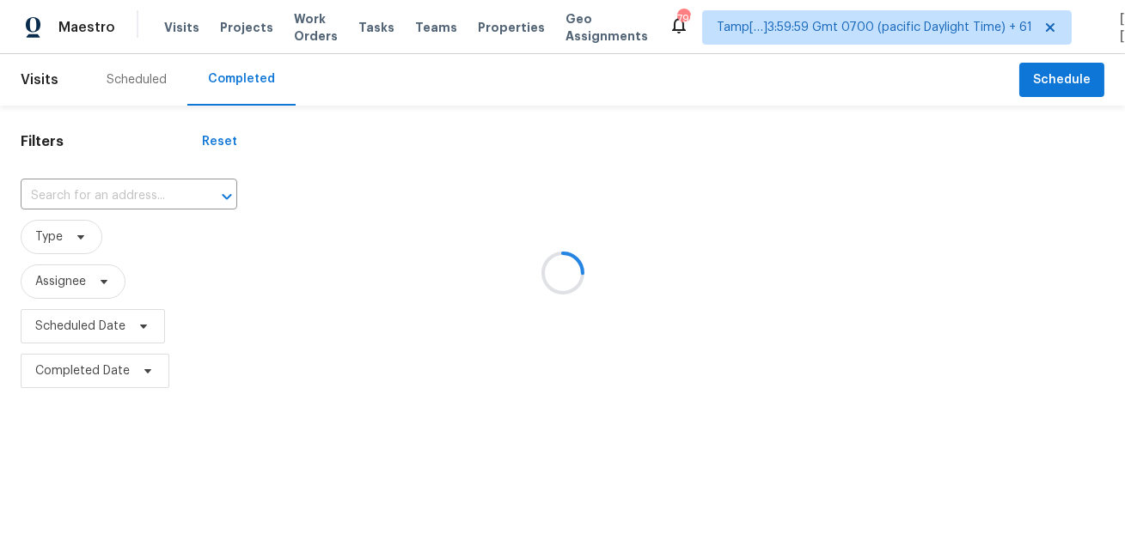
click at [109, 197] on div at bounding box center [562, 273] width 1125 height 546
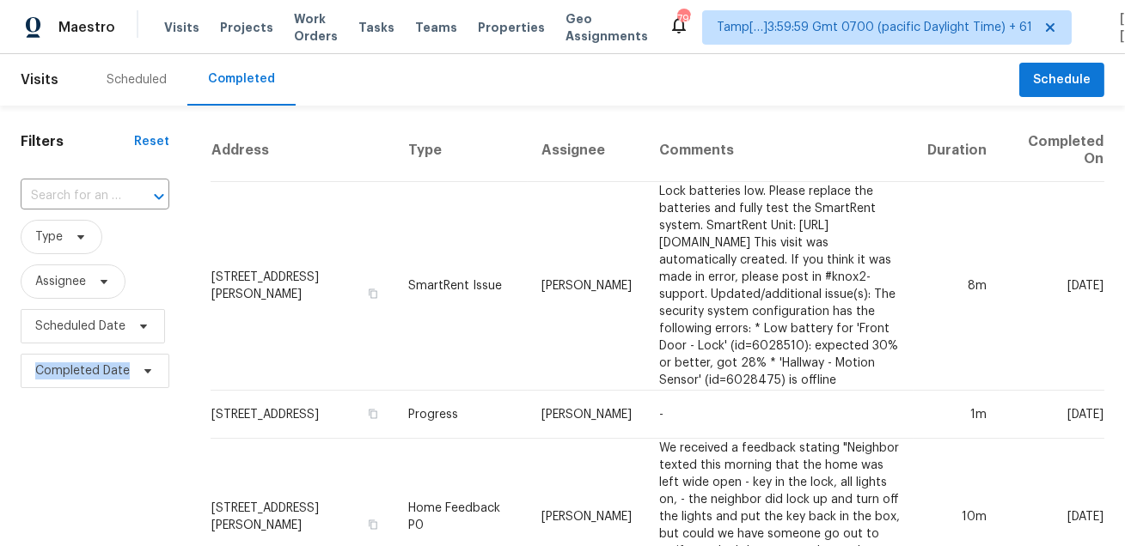
click at [109, 197] on input "text" at bounding box center [71, 196] width 101 height 27
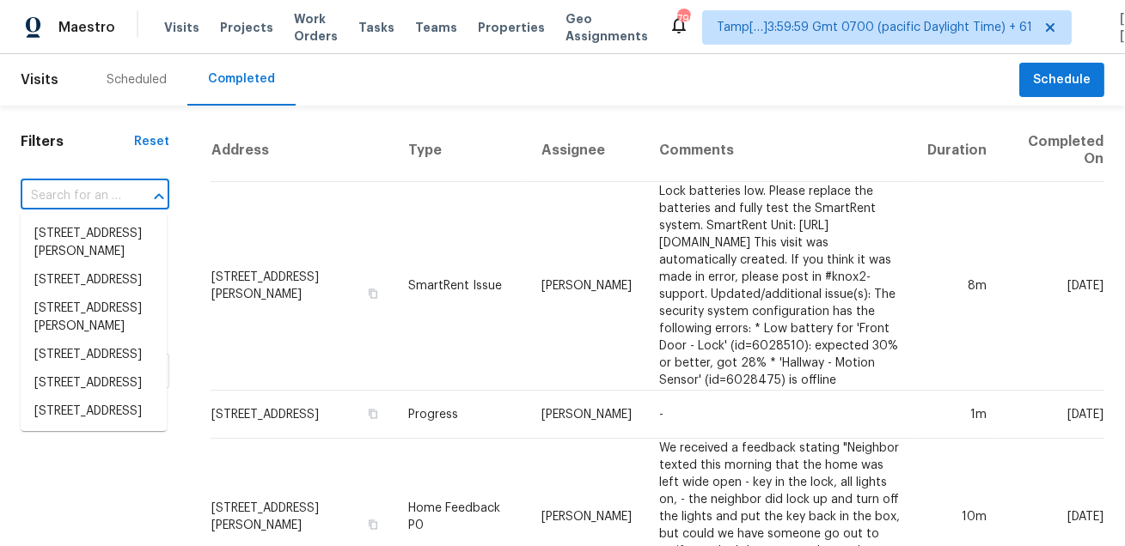
paste input "5563 Central Ave SE Washington DC 20019"
type input "5563 Central Ave SE Washington DC 20019"
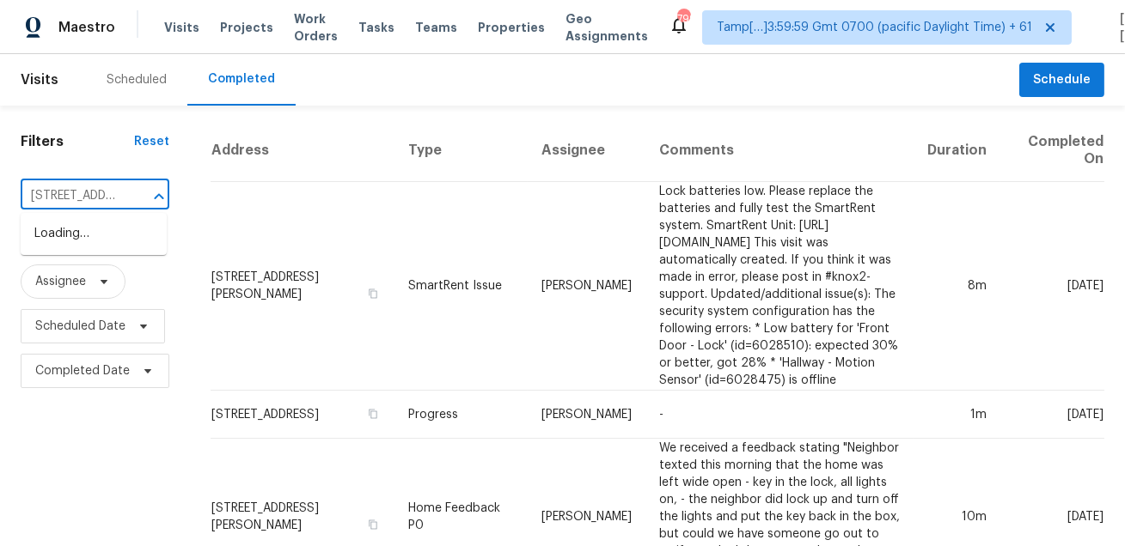
scroll to position [0, 155]
click at [93, 243] on li "5563 Central Ave SE, Washington, DC 20019" at bounding box center [94, 243] width 146 height 46
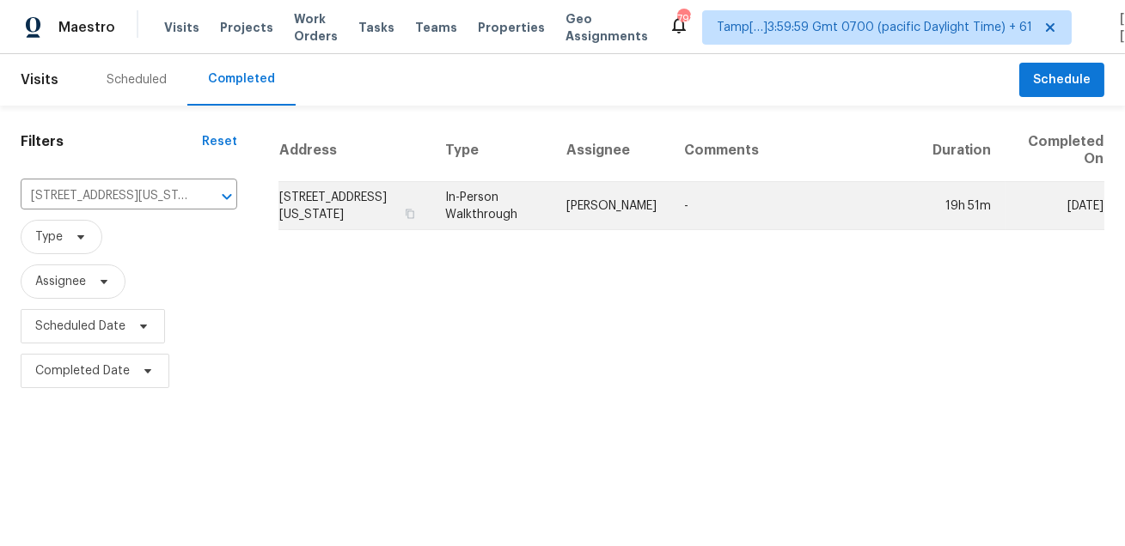
click at [703, 223] on td "-" at bounding box center [793, 206] width 247 height 48
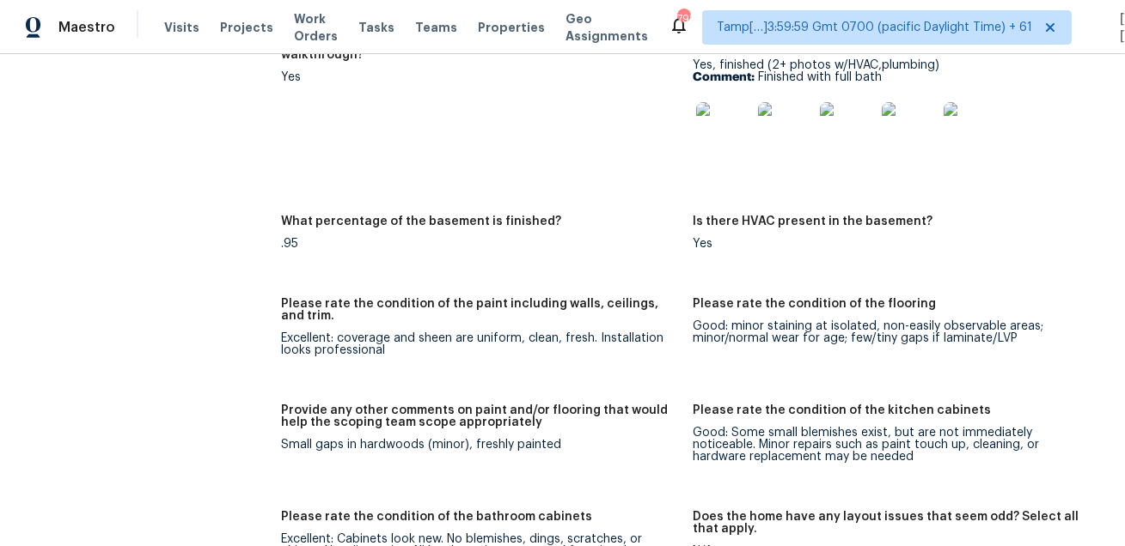
scroll to position [4414, 0]
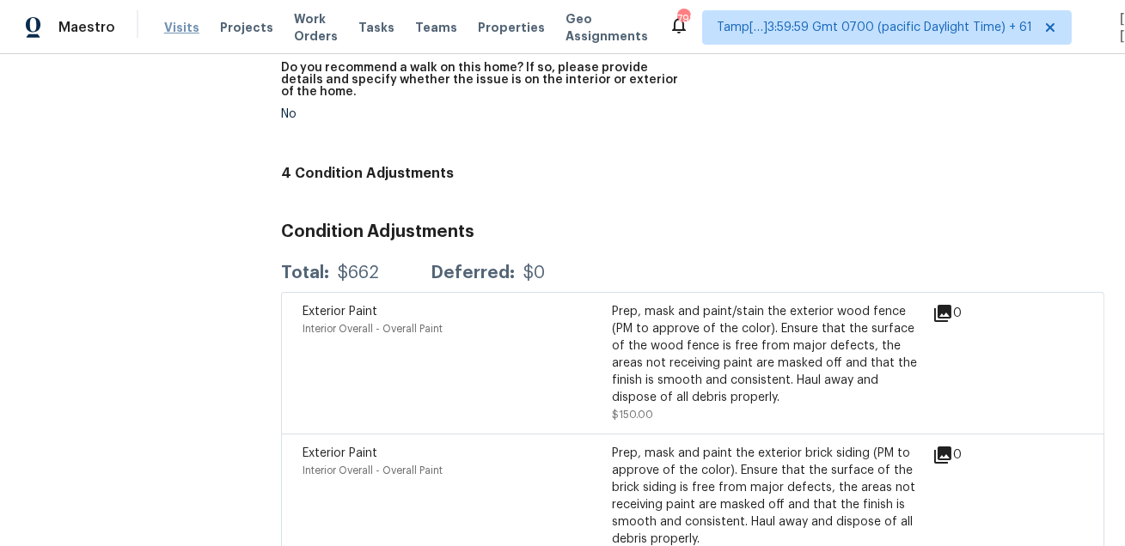
click at [176, 25] on span "Visits" at bounding box center [181, 27] width 35 height 17
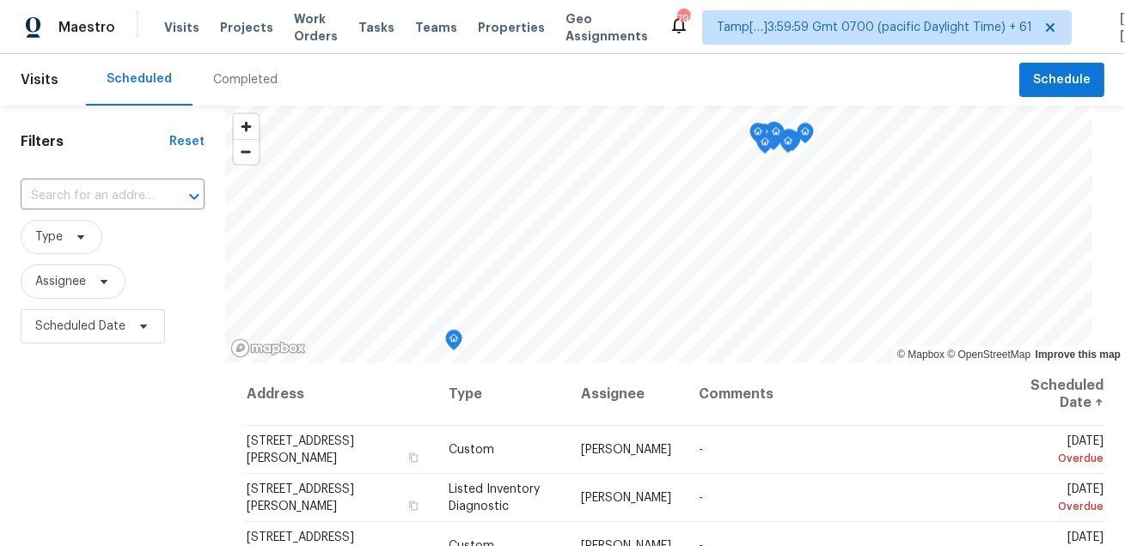
click at [228, 93] on div "Completed" at bounding box center [245, 80] width 106 height 52
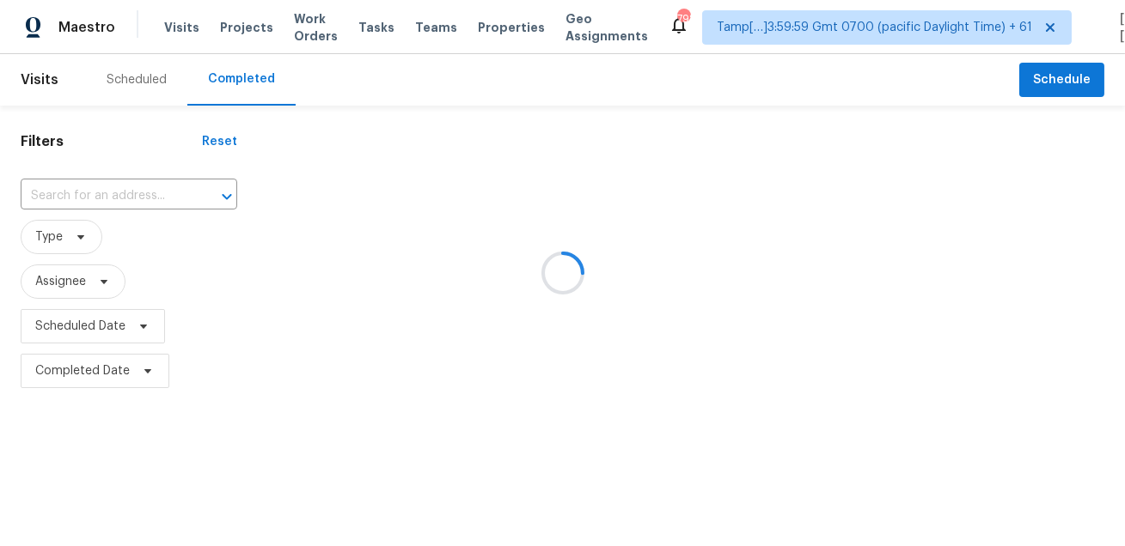
click at [119, 204] on div at bounding box center [562, 273] width 1125 height 546
click at [192, 193] on div at bounding box center [214, 197] width 45 height 24
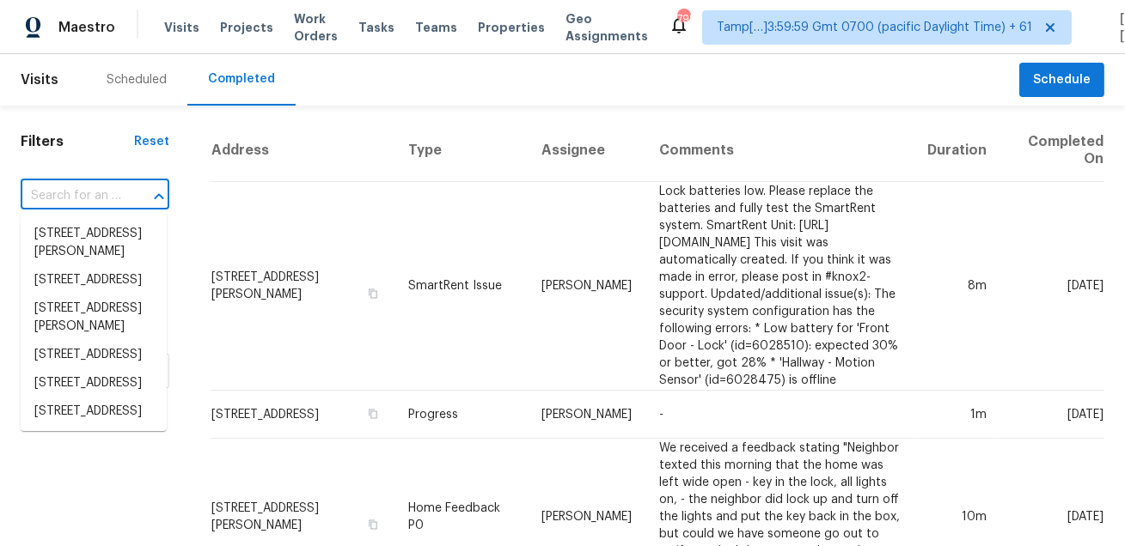
paste input "133 Jason Dr Red Oak TX 75154"
type input "133 Jason Dr Red Oak TX 75154"
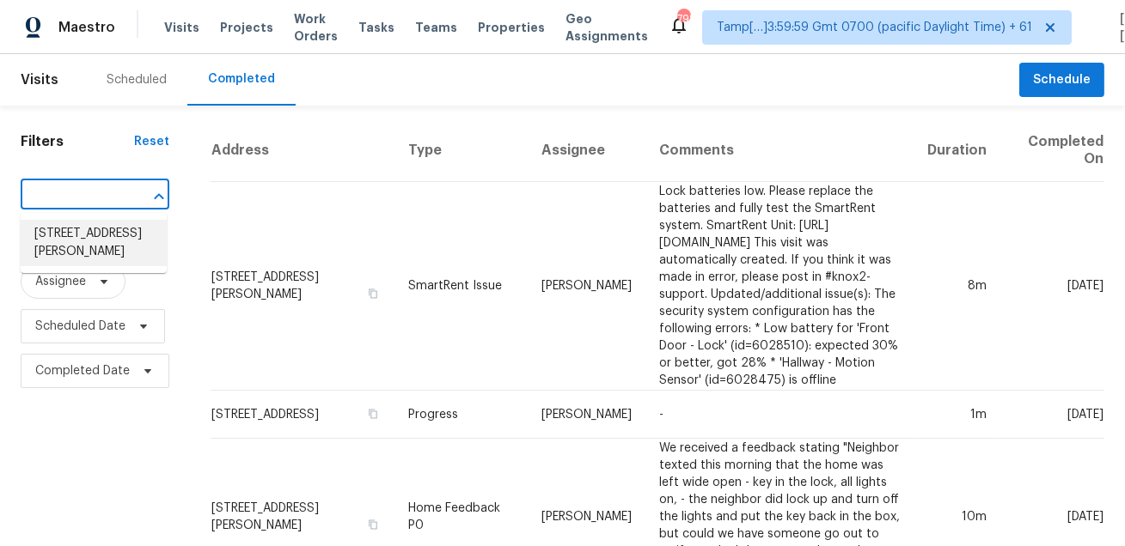
click at [106, 241] on li "133 Jason Dr, Red Oak, TX 75154" at bounding box center [94, 243] width 146 height 46
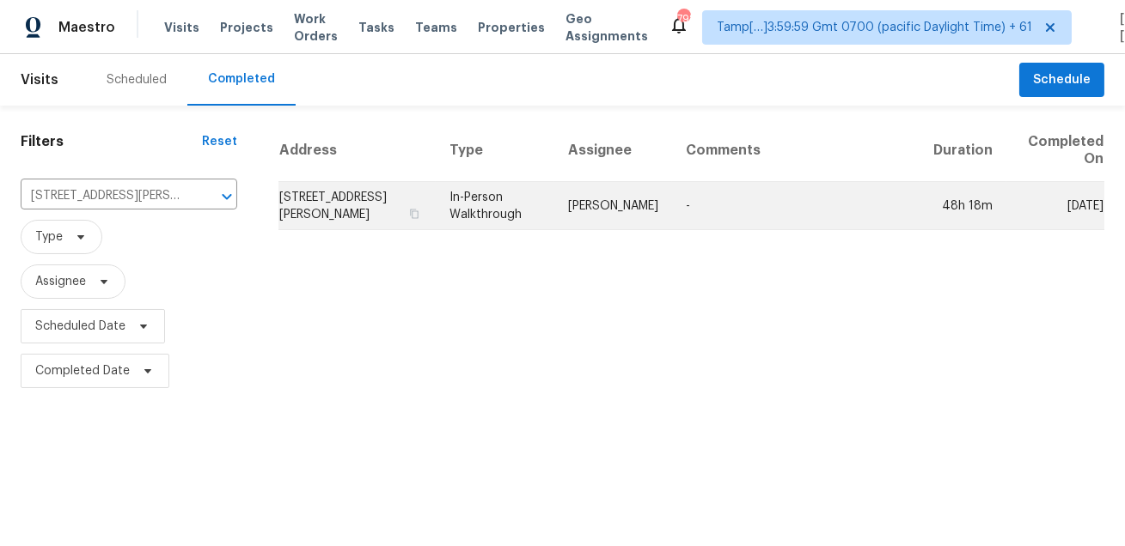
click at [642, 211] on td "Francisco Balcazar Serrato" at bounding box center [613, 206] width 118 height 48
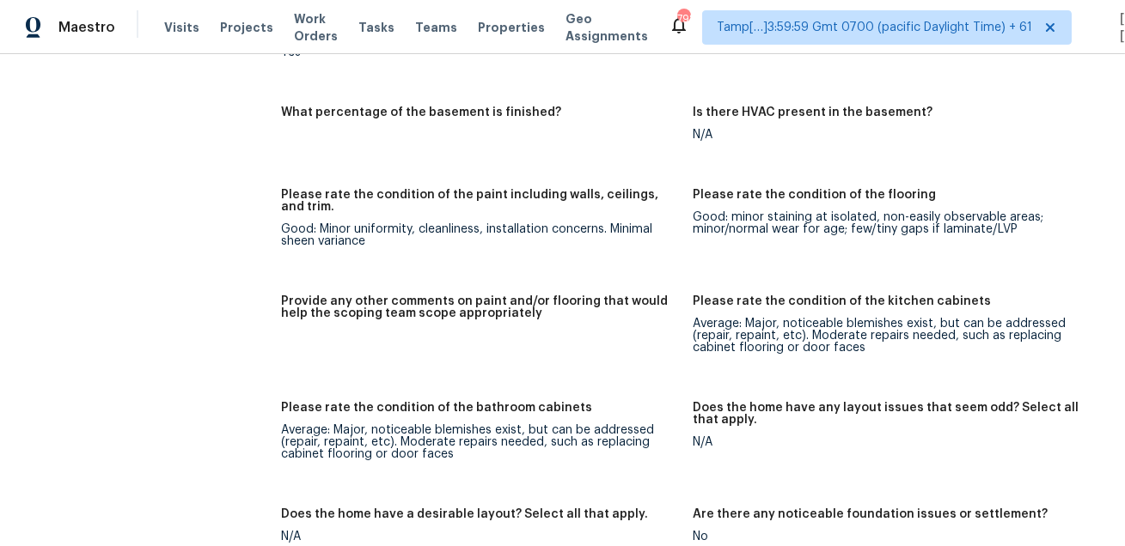
scroll to position [4289, 0]
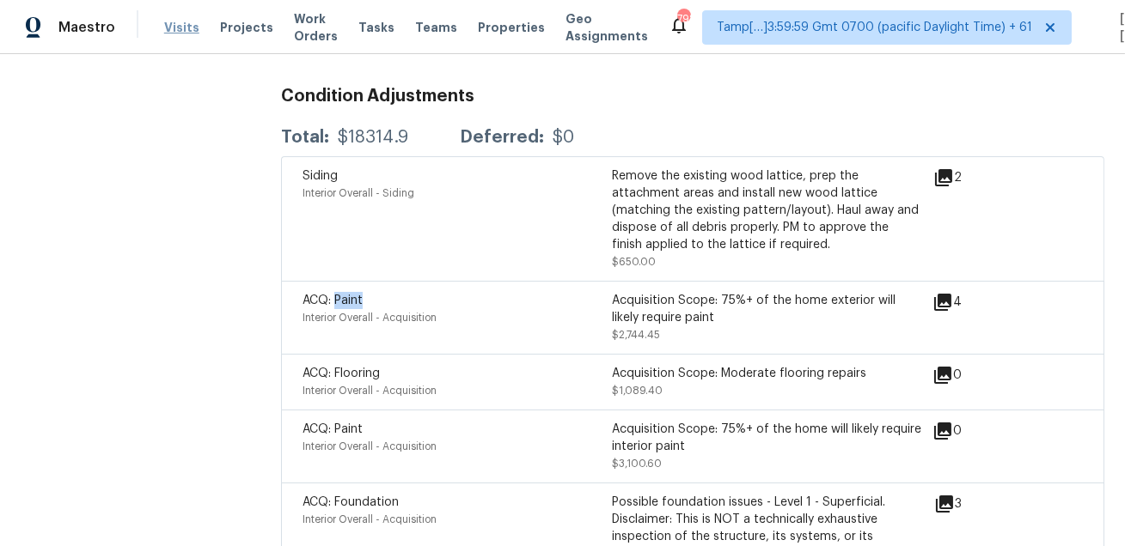
click at [168, 22] on span "Visits" at bounding box center [181, 27] width 35 height 17
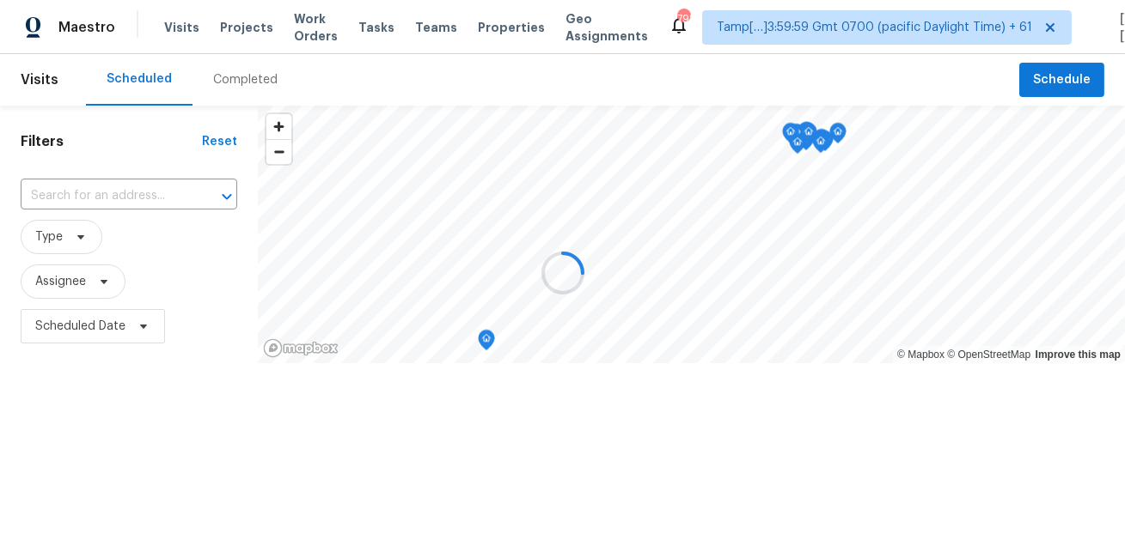
click at [220, 81] on div at bounding box center [562, 273] width 1125 height 546
click at [220, 81] on div "Completed" at bounding box center [245, 79] width 64 height 17
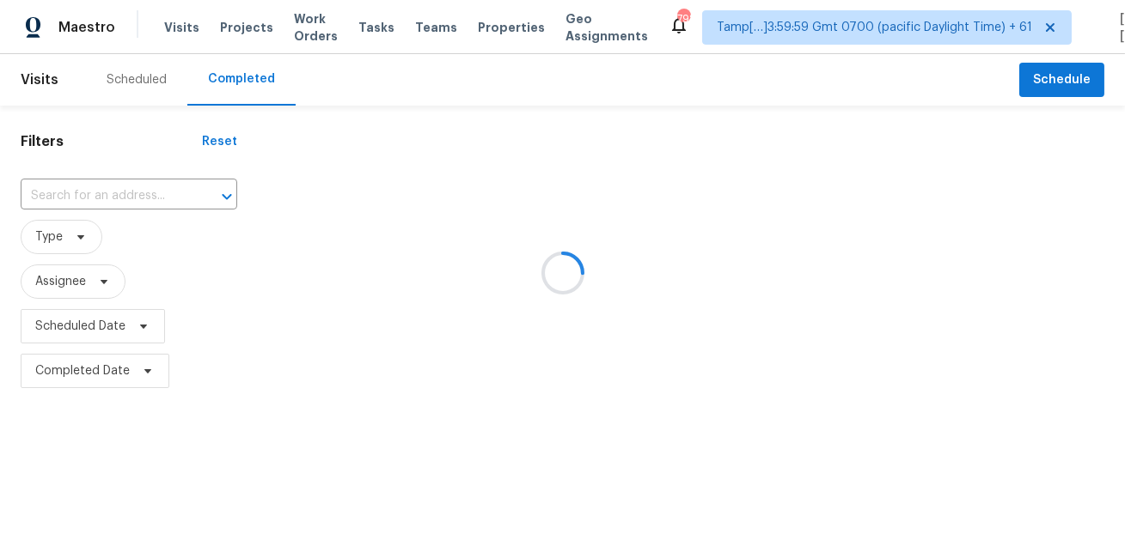
click at [129, 192] on div at bounding box center [562, 273] width 1125 height 546
click at [192, 192] on div at bounding box center [214, 197] width 45 height 24
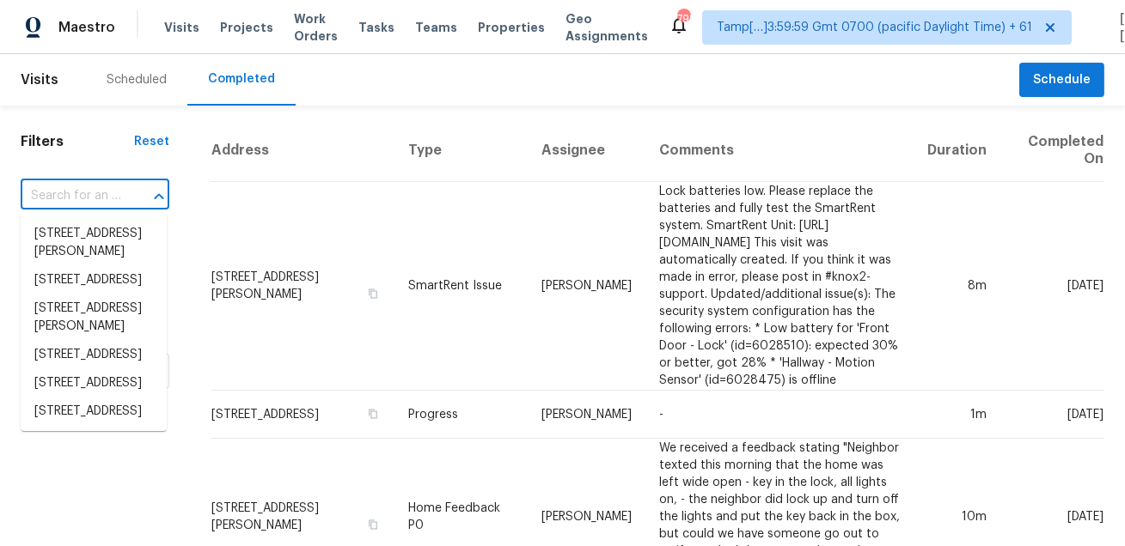
paste input "974 Clinton Pl Pleasanton CA 94566"
type input "974 Clinton Pl Pleasanton CA 94566"
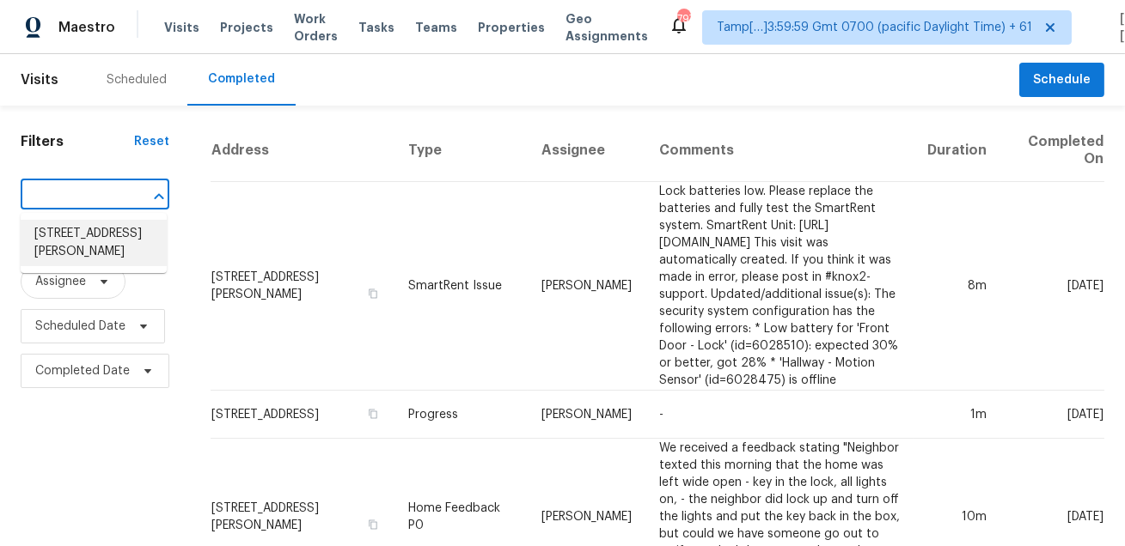
click at [108, 246] on li "974 Clinton Pl, Pleasanton, CA 94566" at bounding box center [94, 243] width 146 height 46
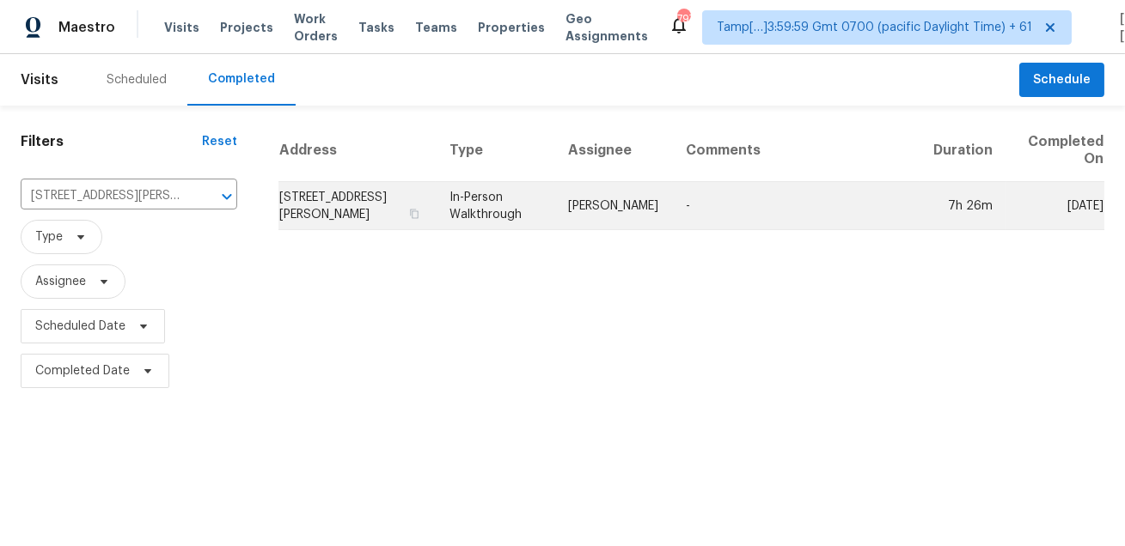
click at [436, 210] on td "974 Clinton Pl, Pleasanton, CA 94566" at bounding box center [356, 206] width 157 height 48
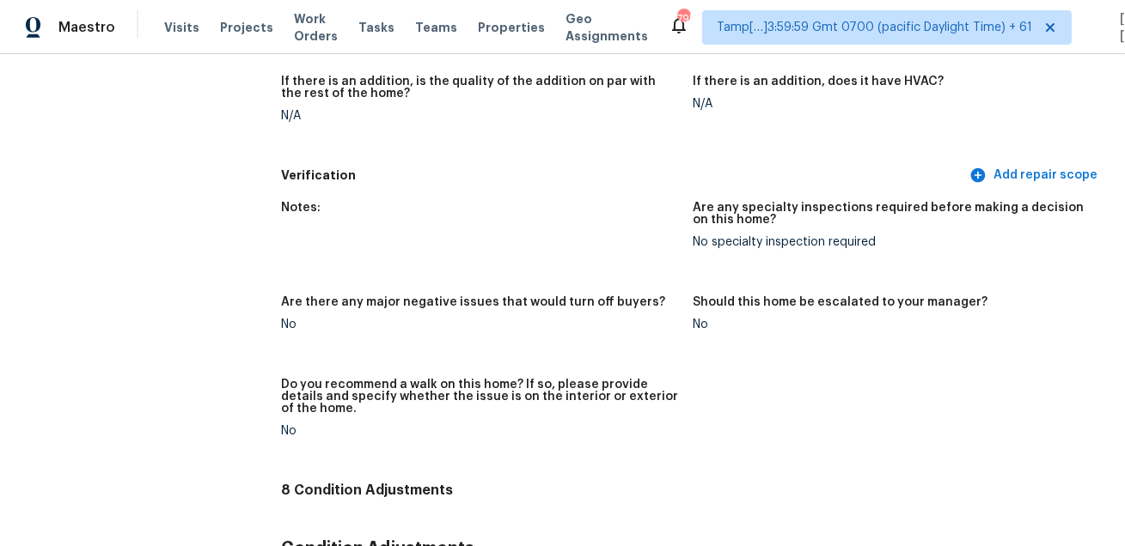
scroll to position [1164, 0]
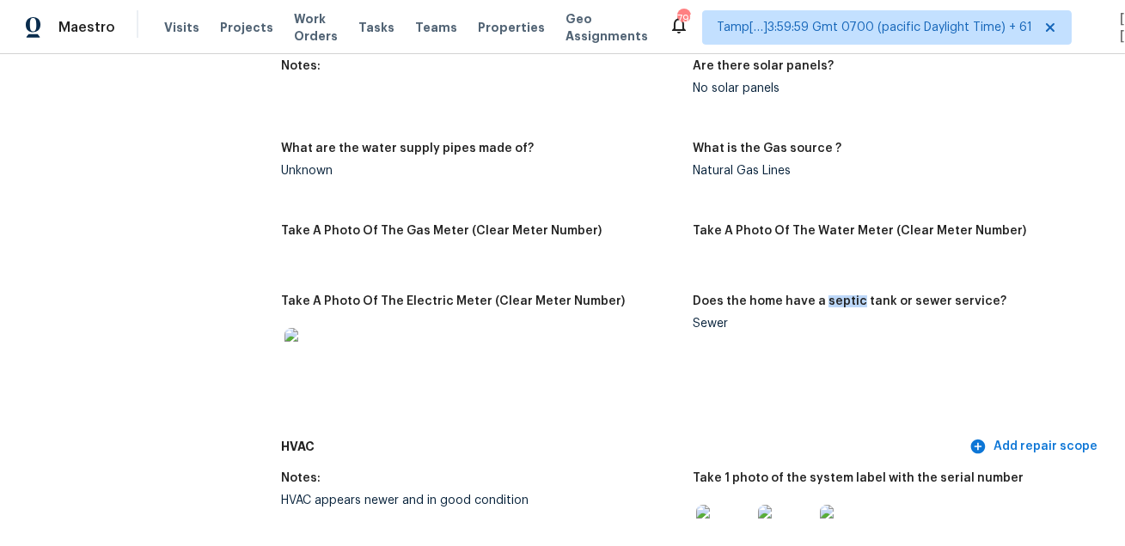
click at [195, 23] on div "Visits Projects Work Orders Tasks Teams Properties Geo Assignments" at bounding box center [416, 27] width 504 height 34
click at [175, 26] on span "Visits" at bounding box center [181, 27] width 35 height 17
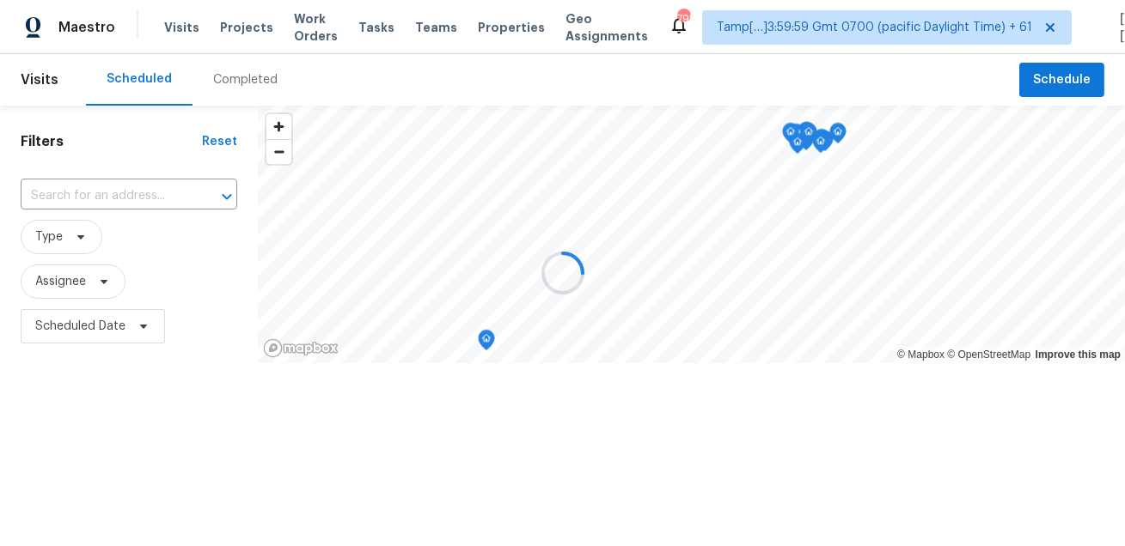
click at [242, 76] on div at bounding box center [562, 273] width 1125 height 546
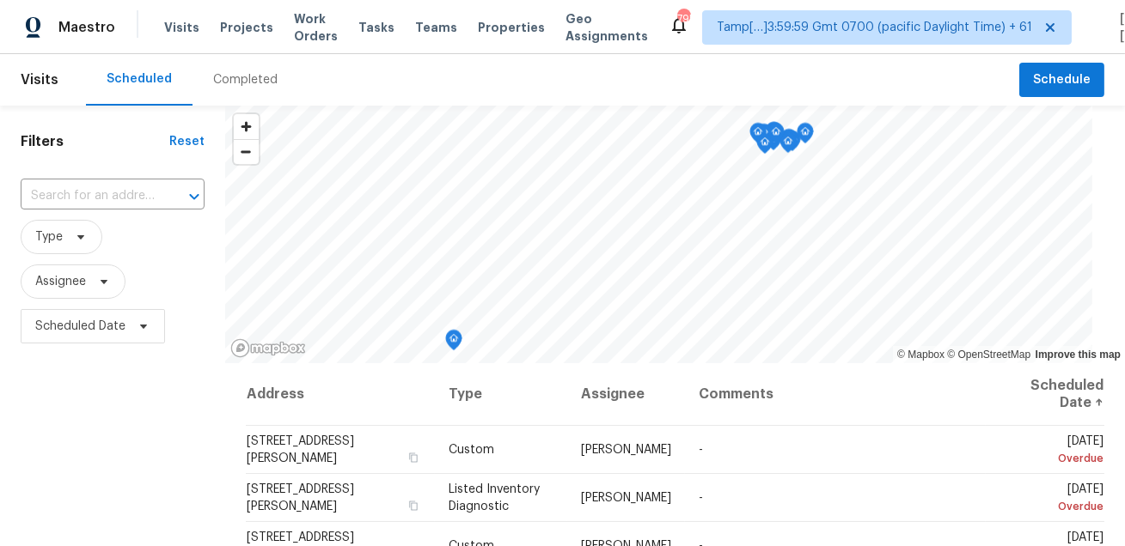
click at [242, 76] on div "Completed" at bounding box center [245, 79] width 64 height 17
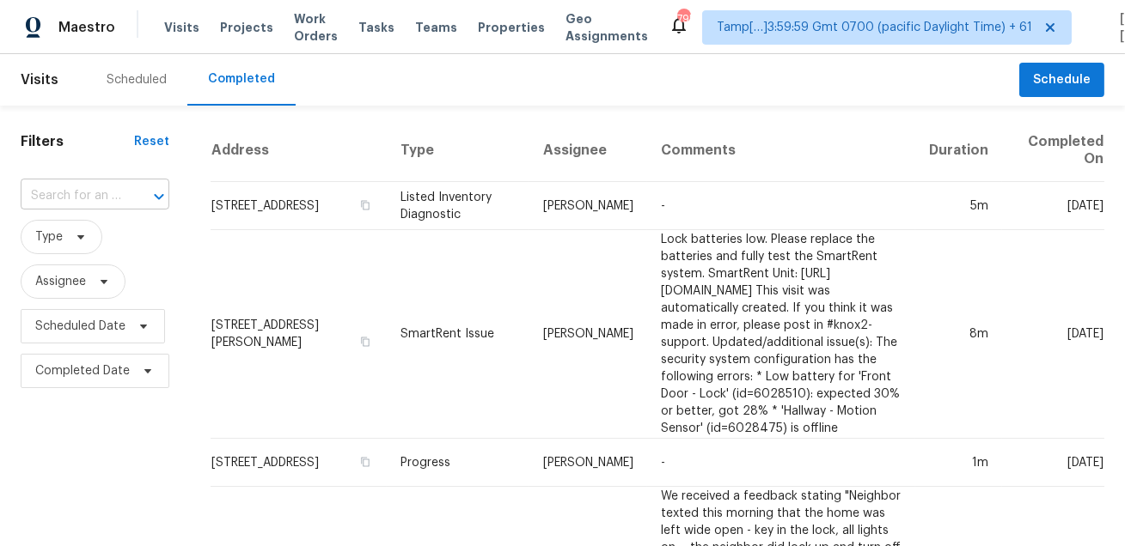
click at [101, 192] on input "text" at bounding box center [71, 196] width 101 height 27
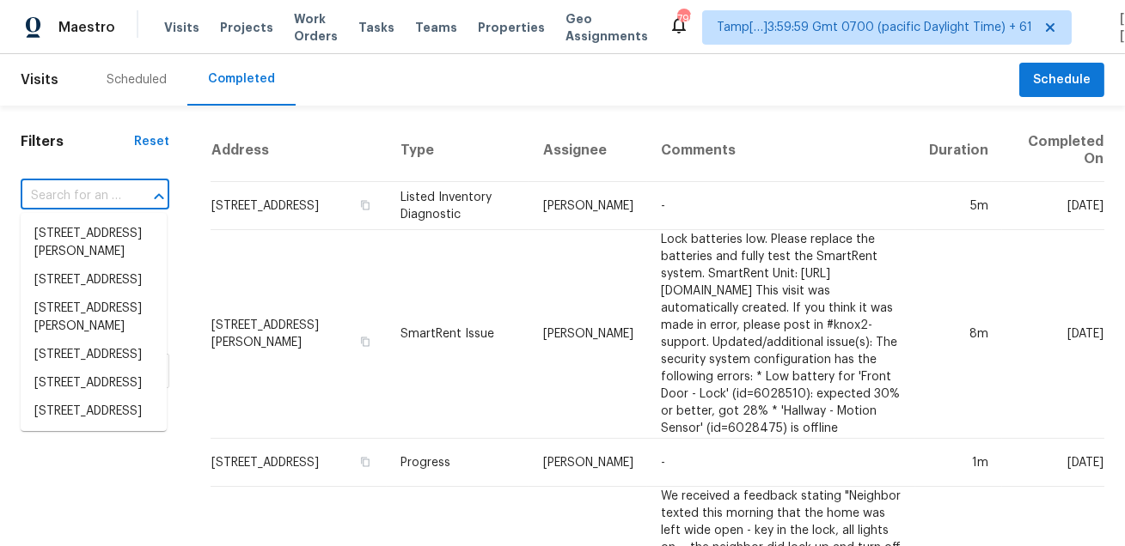
paste input "6935 Arvada Ct Sacramento CA 95828"
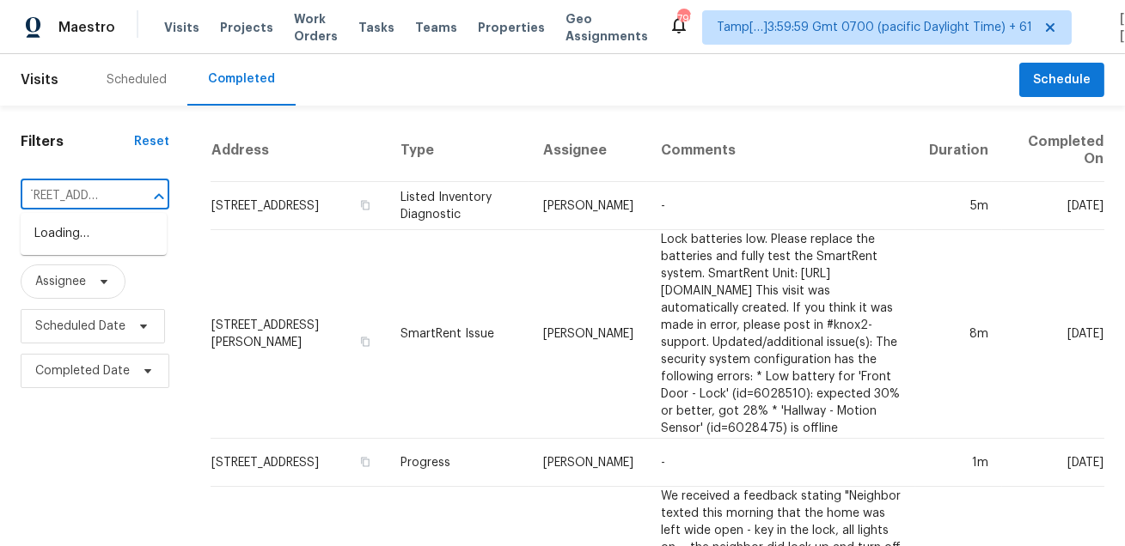
type input "6935 Arvada Ct Sacramento CA 95828"
click at [98, 193] on input "text" at bounding box center [71, 196] width 101 height 27
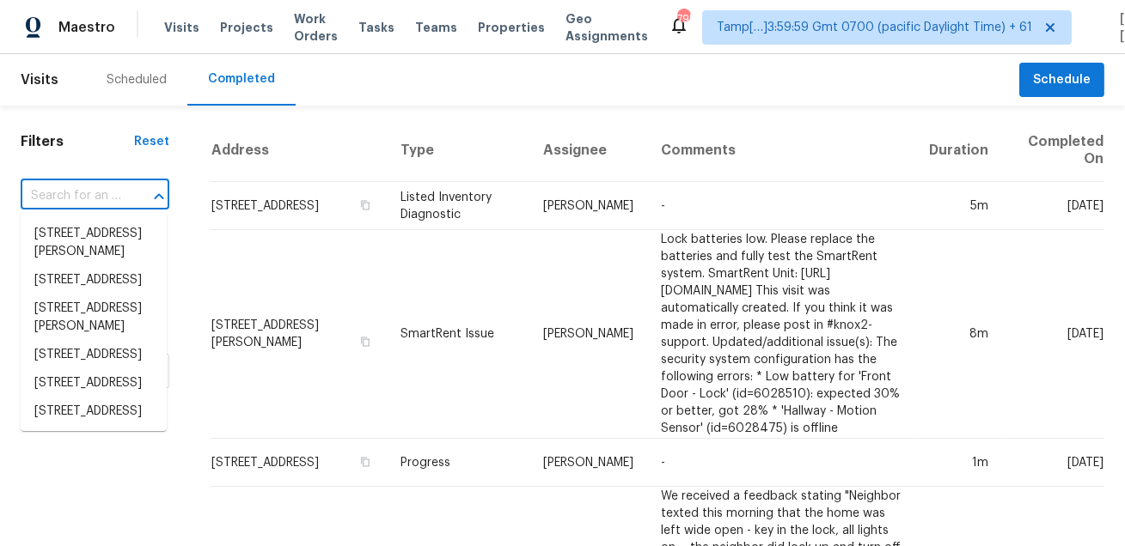
paste input "6935 Arvada Ct Sacramento CA 95828"
type input "6935 Arvada Ct Sacramento CA 95828"
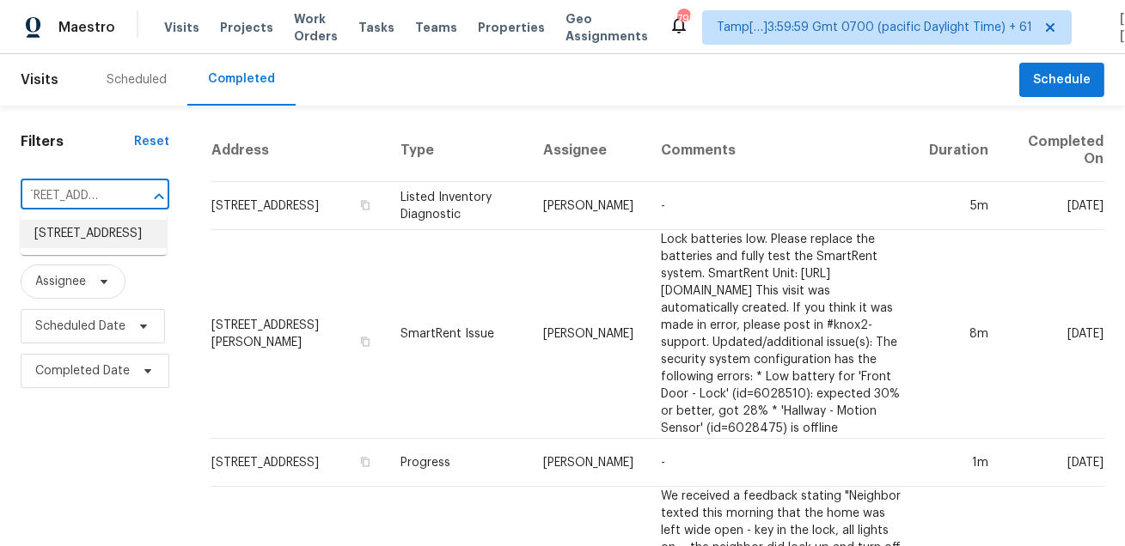
click at [76, 241] on li "6935 Arvada Ct, Sacramento, CA 95828" at bounding box center [94, 234] width 146 height 28
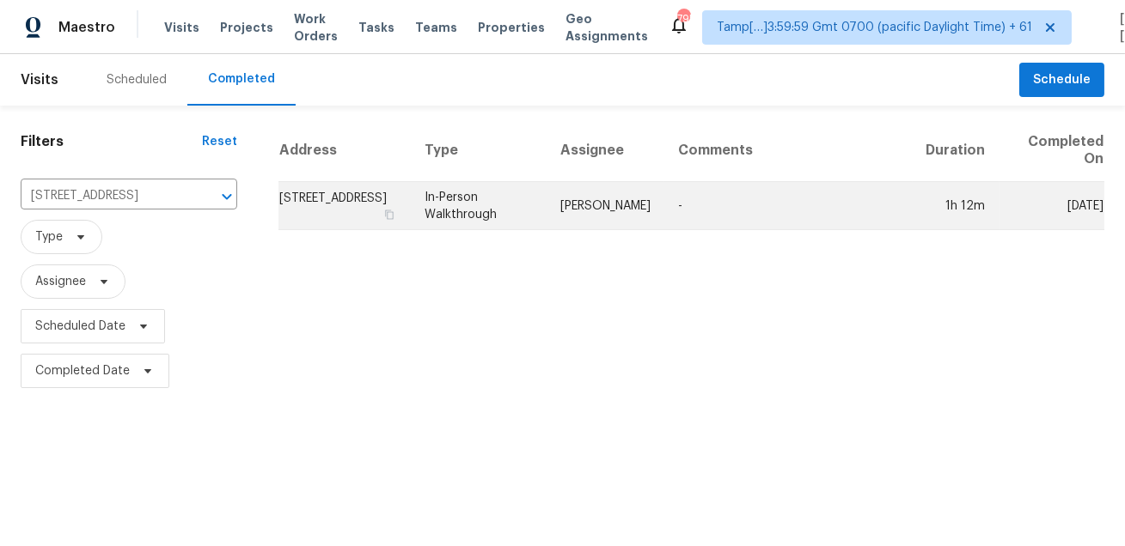
click at [747, 206] on td "-" at bounding box center [787, 206] width 247 height 48
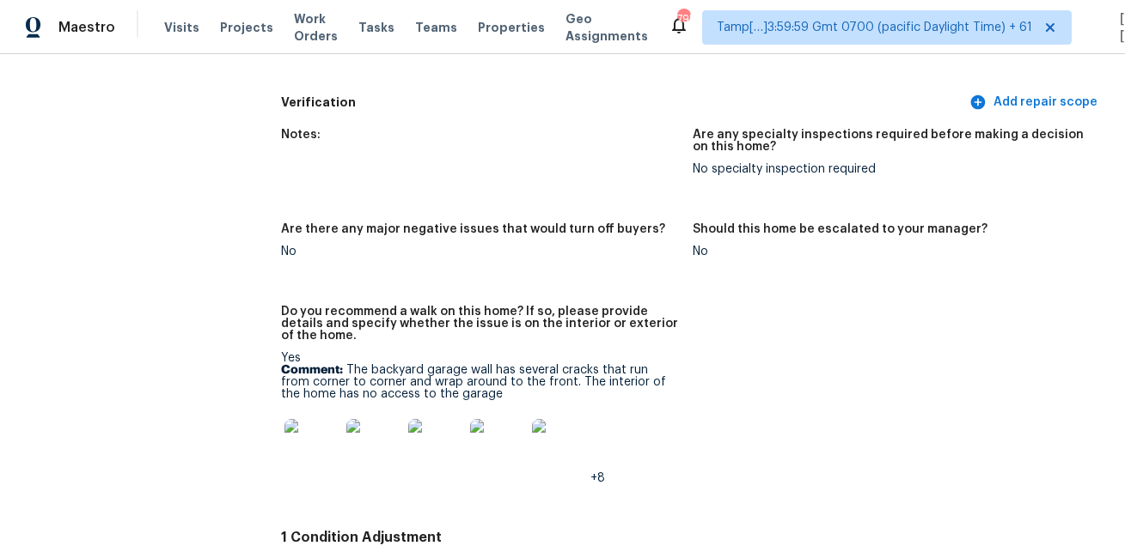
scroll to position [3957, 0]
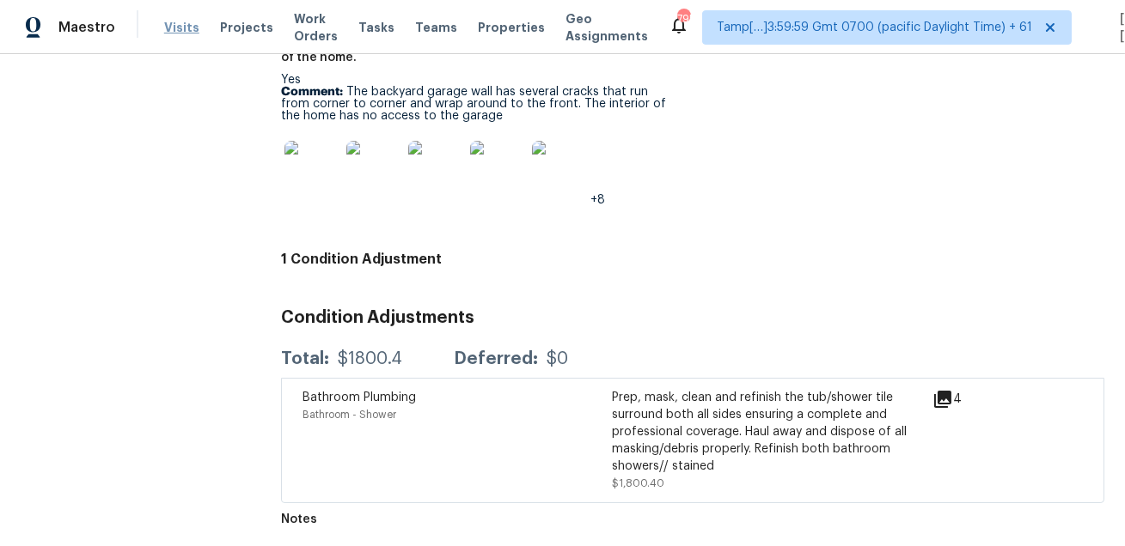
click at [185, 25] on span "Visits" at bounding box center [181, 27] width 35 height 17
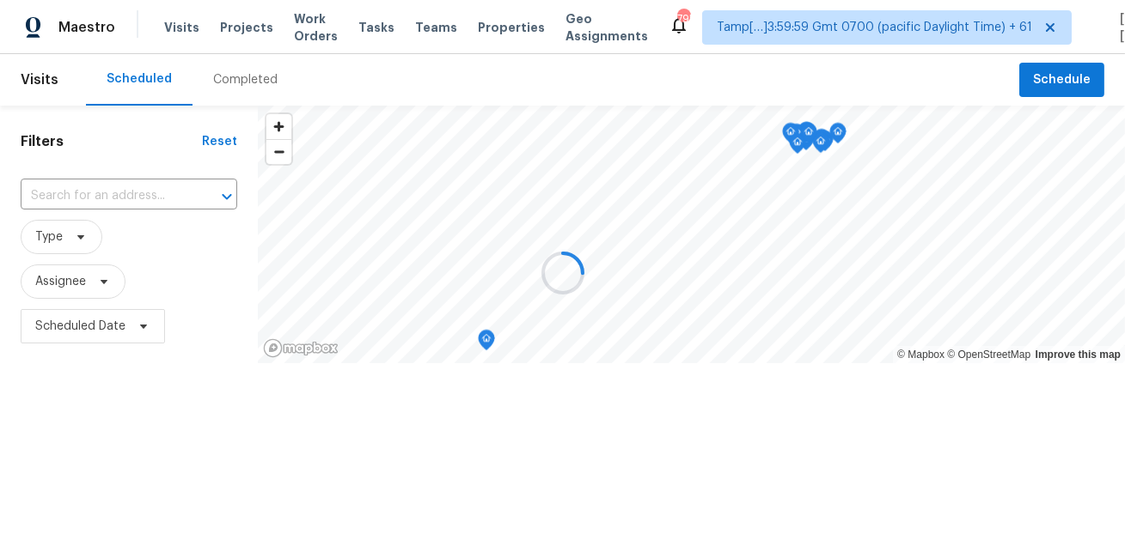
click at [224, 101] on div at bounding box center [562, 273] width 1125 height 546
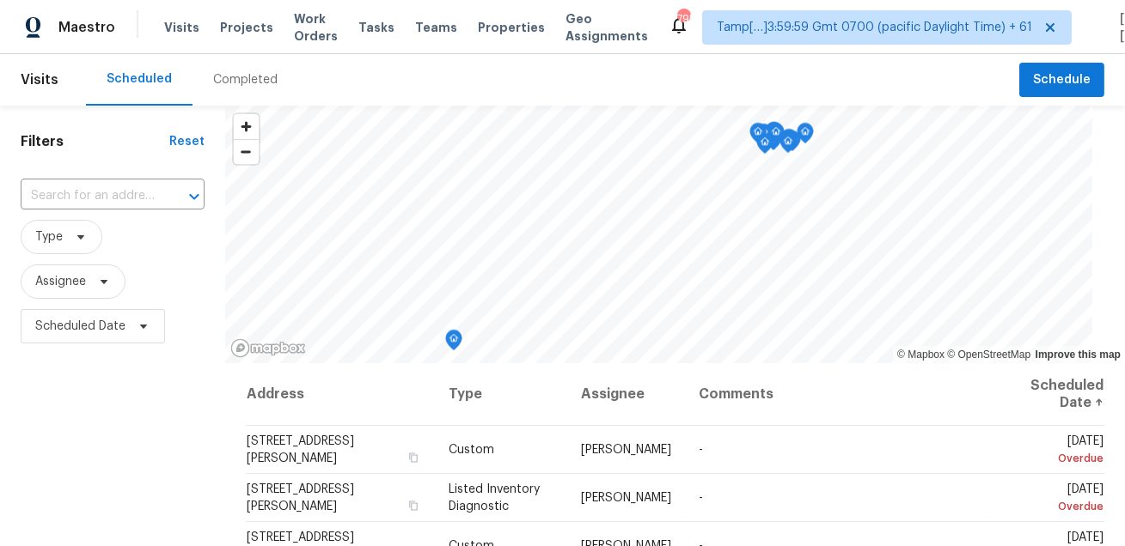
click at [231, 78] on div "Completed" at bounding box center [245, 79] width 64 height 17
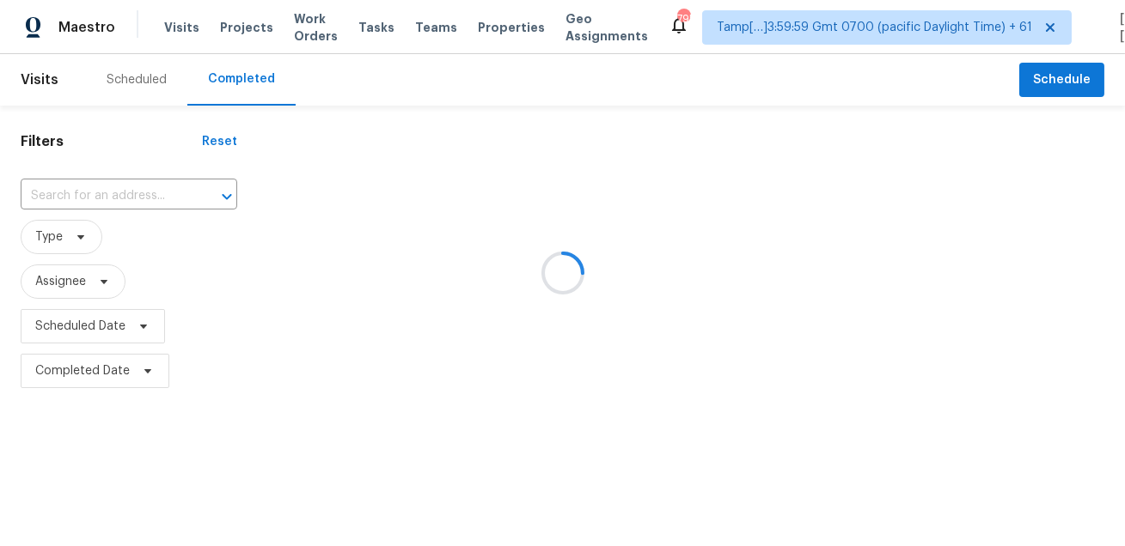
click at [103, 188] on div at bounding box center [562, 273] width 1125 height 546
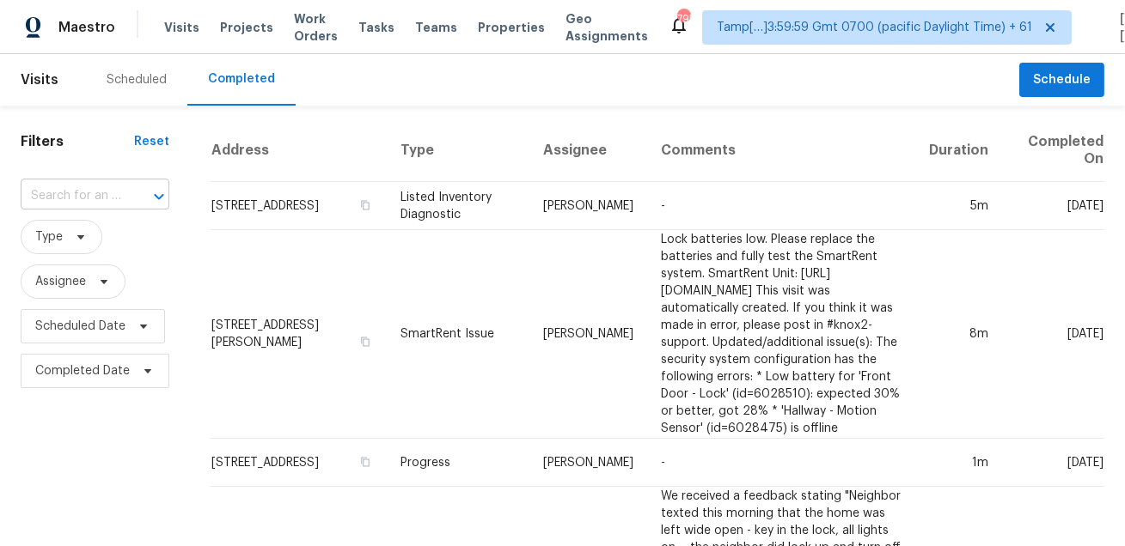
click at [109, 190] on input "text" at bounding box center [71, 196] width 101 height 27
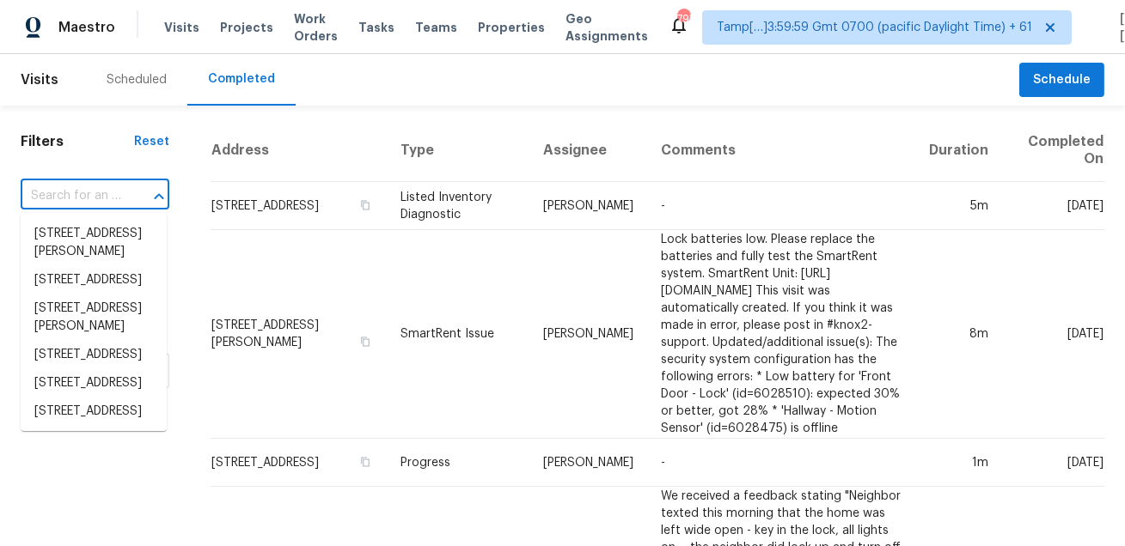
paste input "1305 W 23rd St Indianapolis IN 46208"
type input "1305 W 23rd St Indianapolis IN 46208"
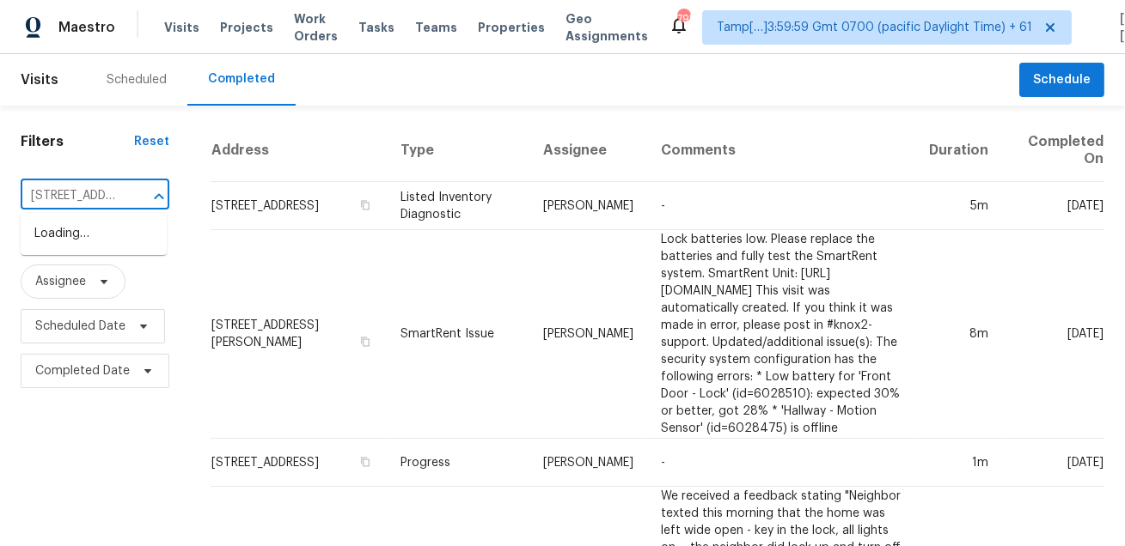
scroll to position [0, 124]
click at [94, 246] on li "1305 W 23rd St, Indianapolis, IN 46208" at bounding box center [94, 234] width 146 height 28
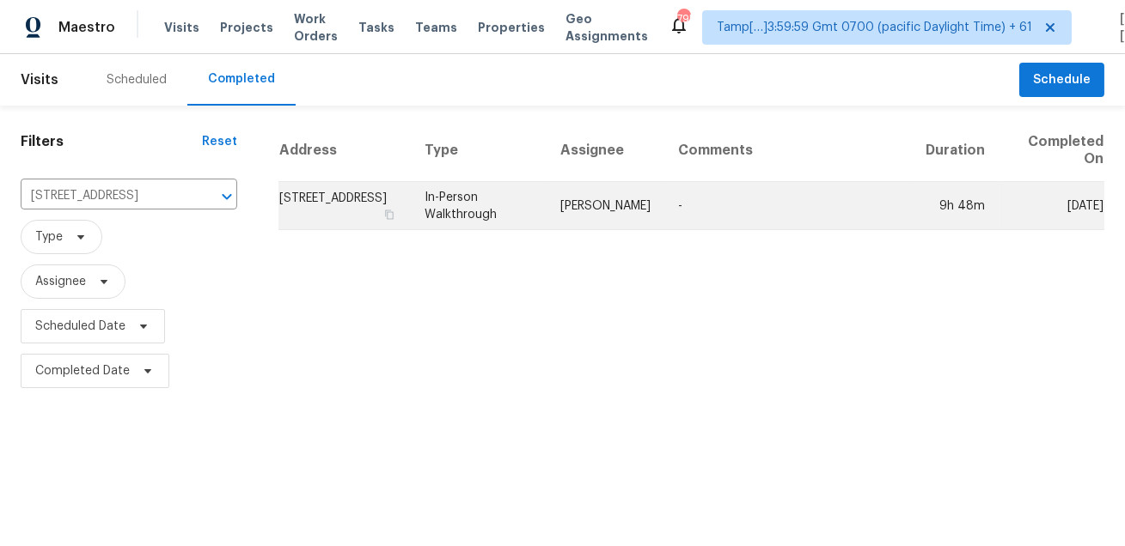
click at [526, 193] on td "In-Person Walkthrough" at bounding box center [479, 206] width 137 height 48
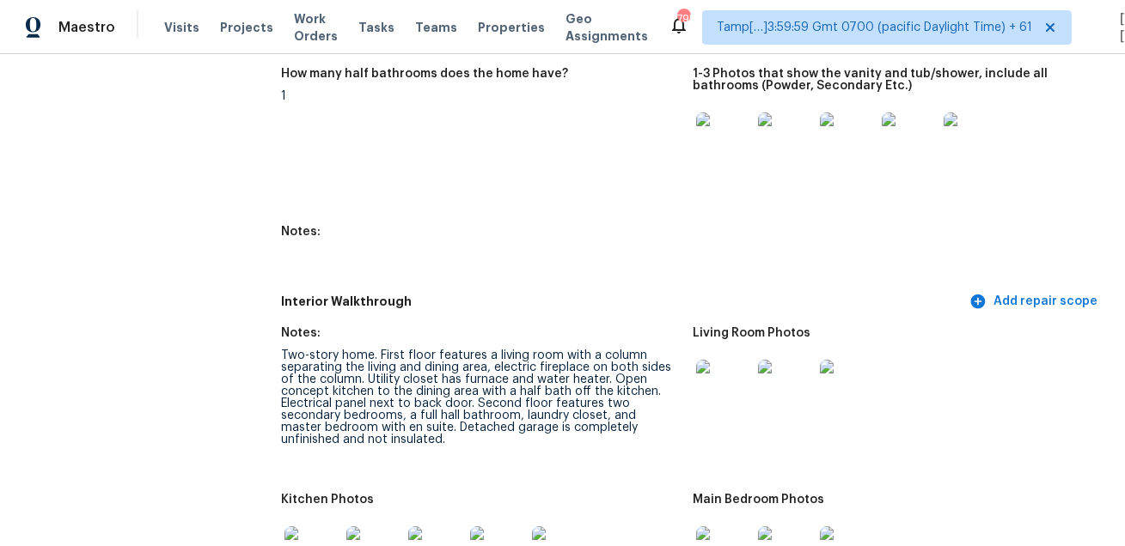
scroll to position [3700, 0]
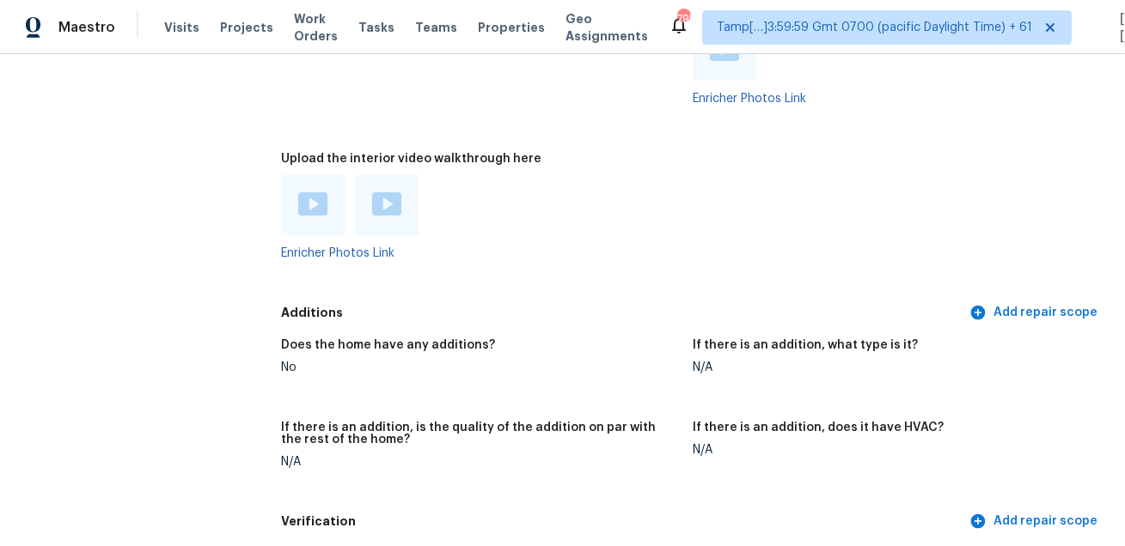
click at [153, 7] on div "Maestro Visits Projects Work Orders Tasks Teams Properties Geo Assignments 795 …" at bounding box center [562, 27] width 1125 height 54
click at [182, 42] on div "Visits Projects Work Orders Tasks Teams Properties Geo Assignments" at bounding box center [416, 27] width 504 height 34
click at [177, 32] on span "Visits" at bounding box center [181, 27] width 35 height 17
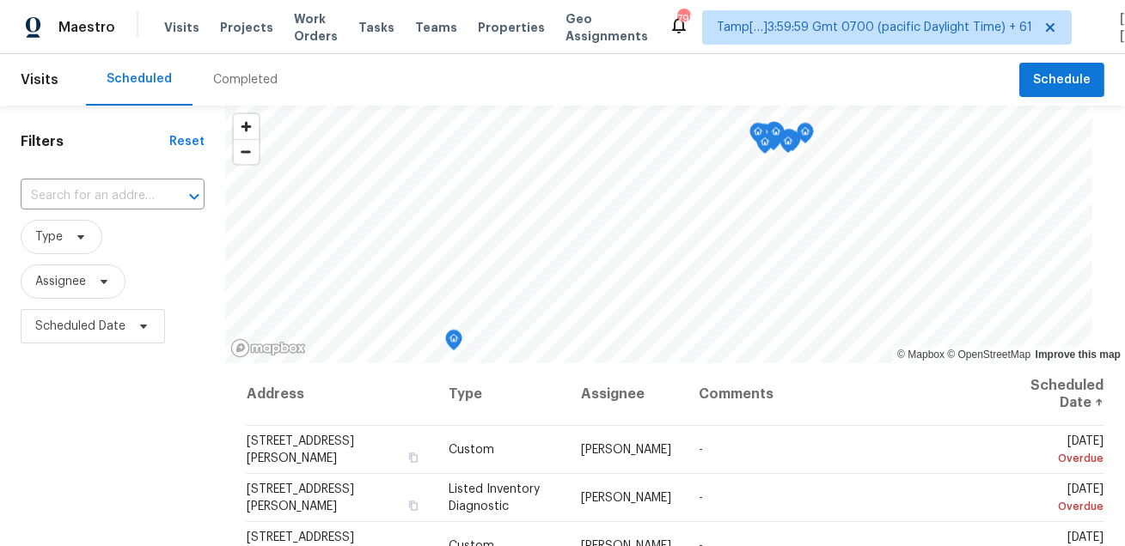
click at [213, 102] on div "Completed" at bounding box center [245, 80] width 106 height 52
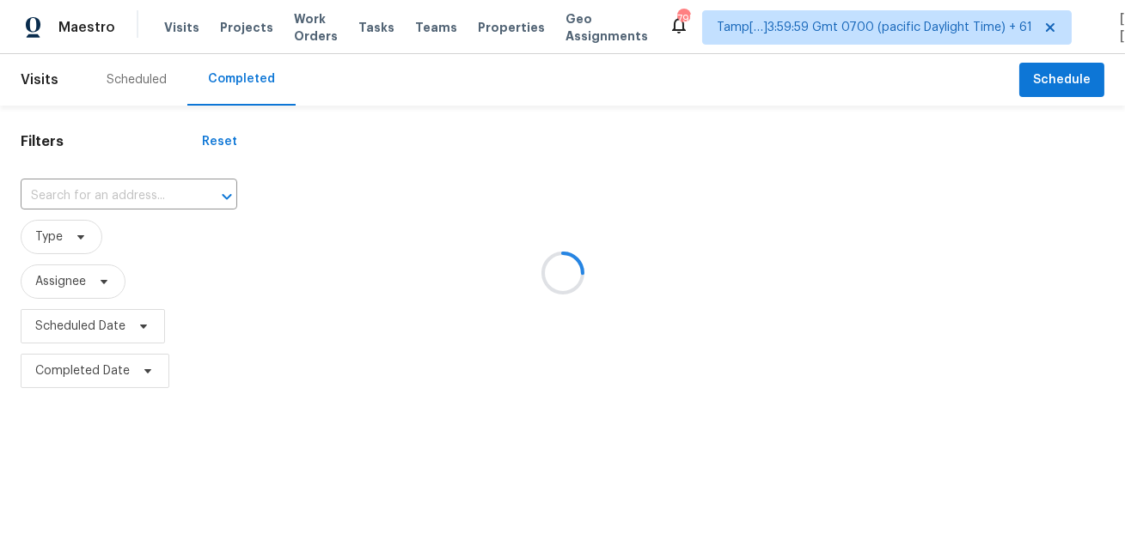
click at [137, 197] on div at bounding box center [562, 273] width 1125 height 546
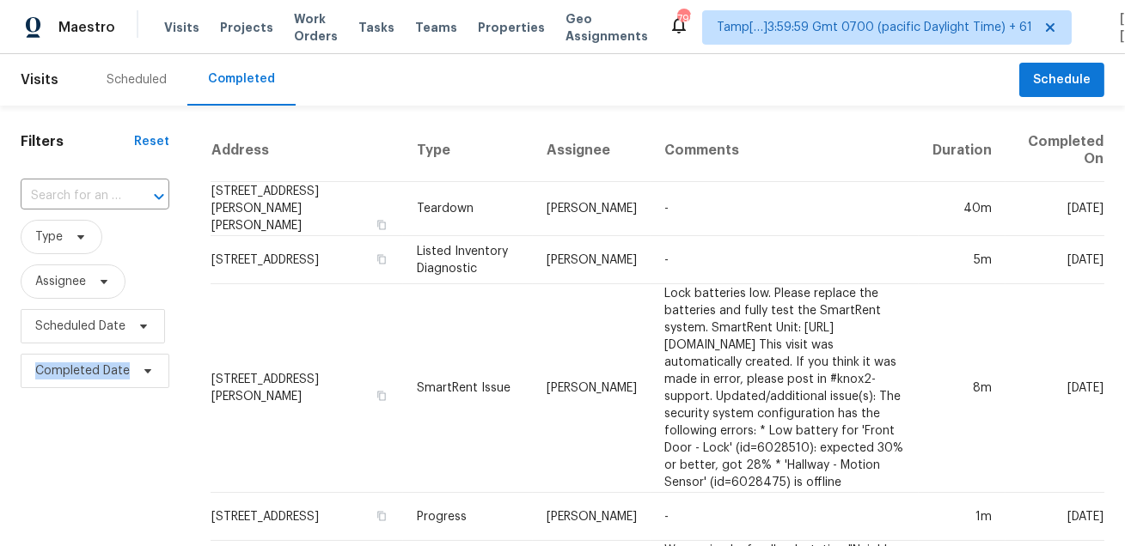
click at [137, 197] on div at bounding box center [147, 197] width 45 height 24
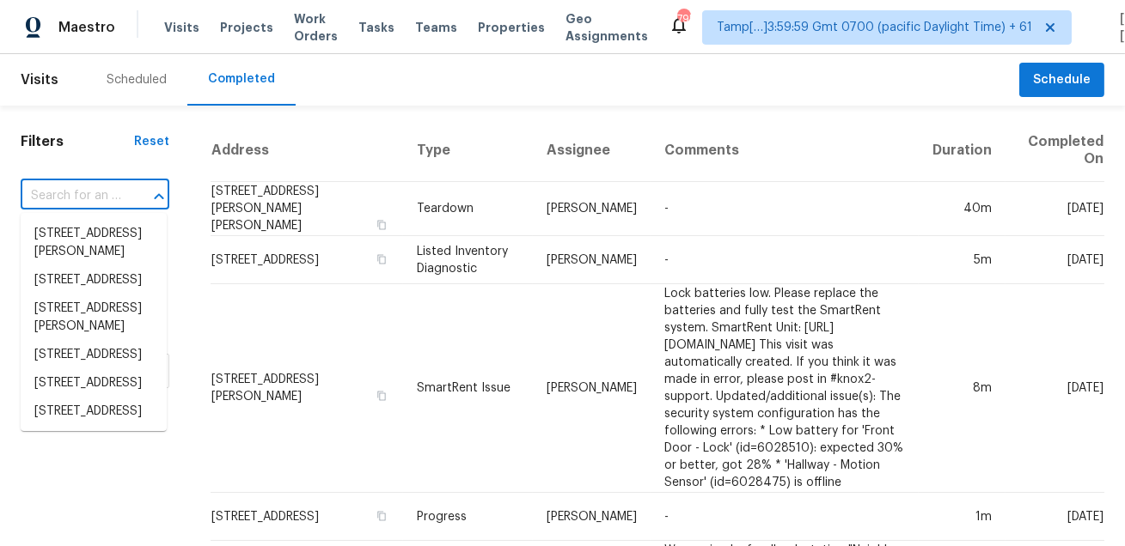
click at [107, 195] on input "text" at bounding box center [71, 196] width 101 height 27
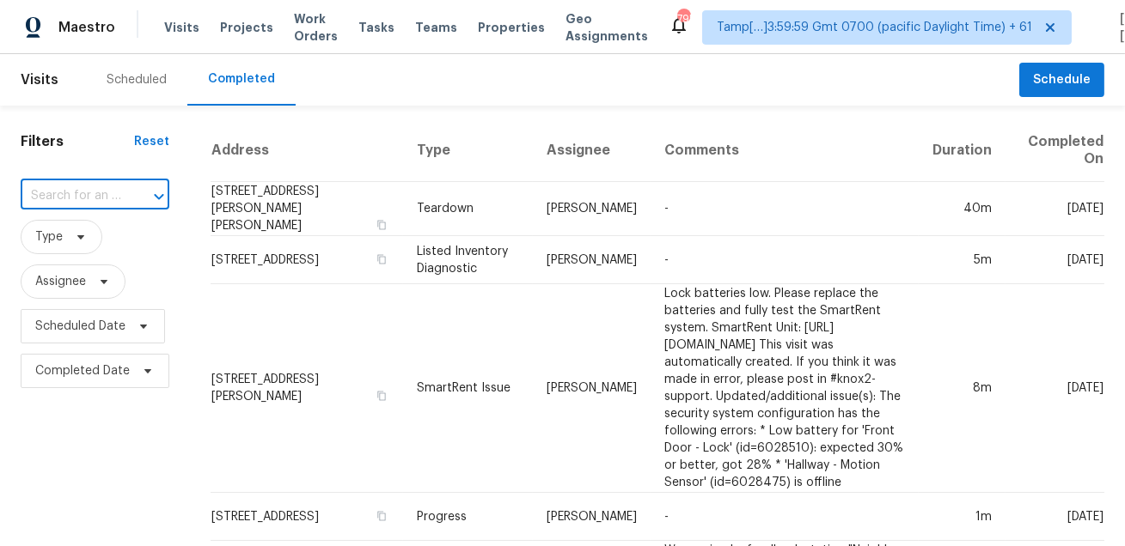
paste input "7418 Woodington Pl Indianapolis IN 46259"
type input "7418 Woodington Pl Indianapolis IN 46259"
click at [70, 235] on li "7418 Woodington Pl, Indianapolis, IN 46259" at bounding box center [94, 243] width 146 height 46
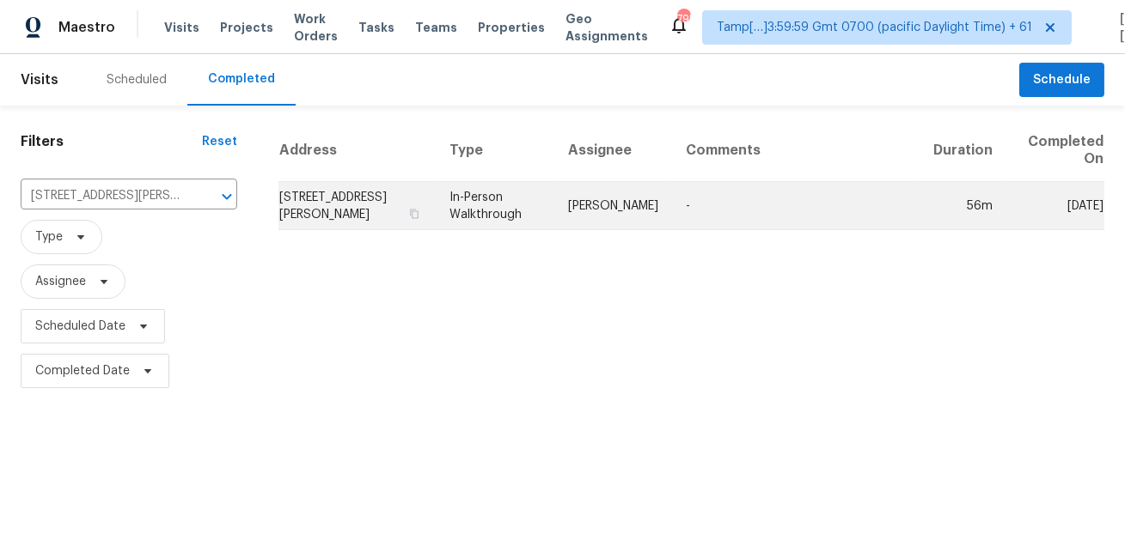
click at [584, 202] on td "Dodd Drayer" at bounding box center [613, 206] width 118 height 48
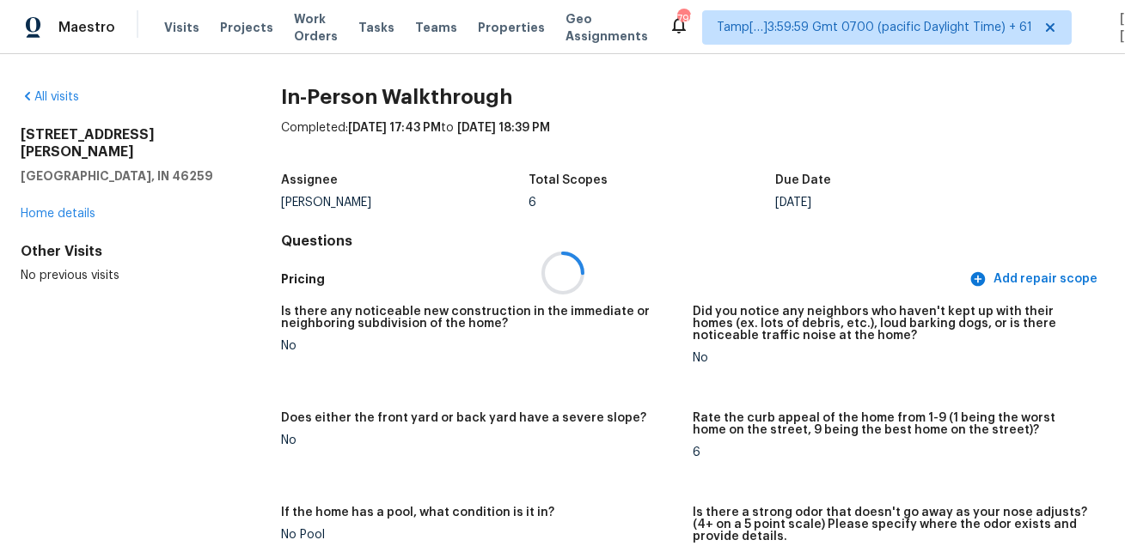
scroll to position [258, 0]
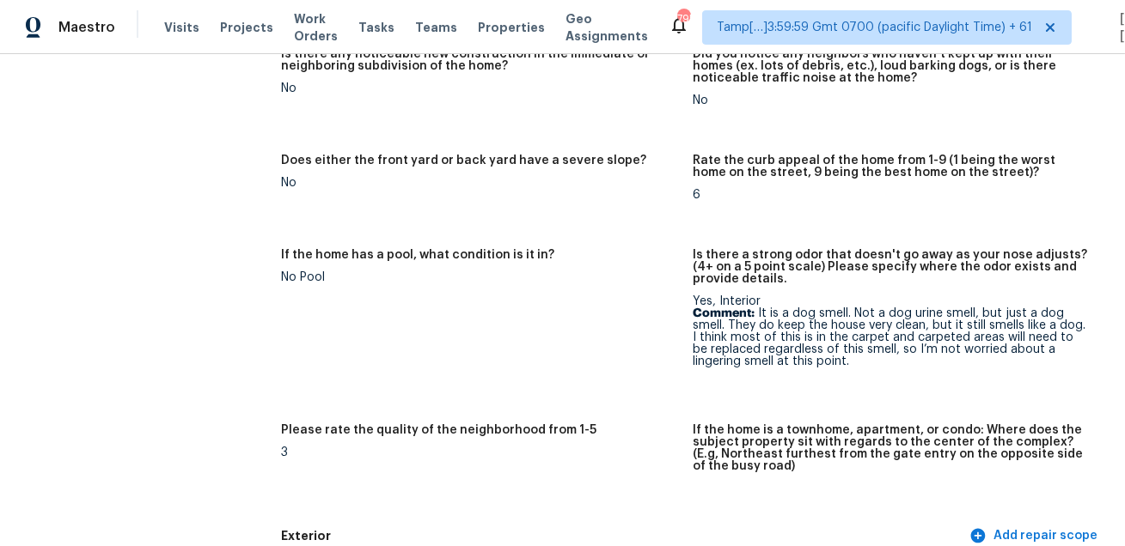
click at [159, 29] on div "Maestro Visits Projects Work Orders Tasks Teams Properties Geo Assignments" at bounding box center [334, 27] width 668 height 34
click at [175, 30] on span "Visits" at bounding box center [181, 27] width 35 height 17
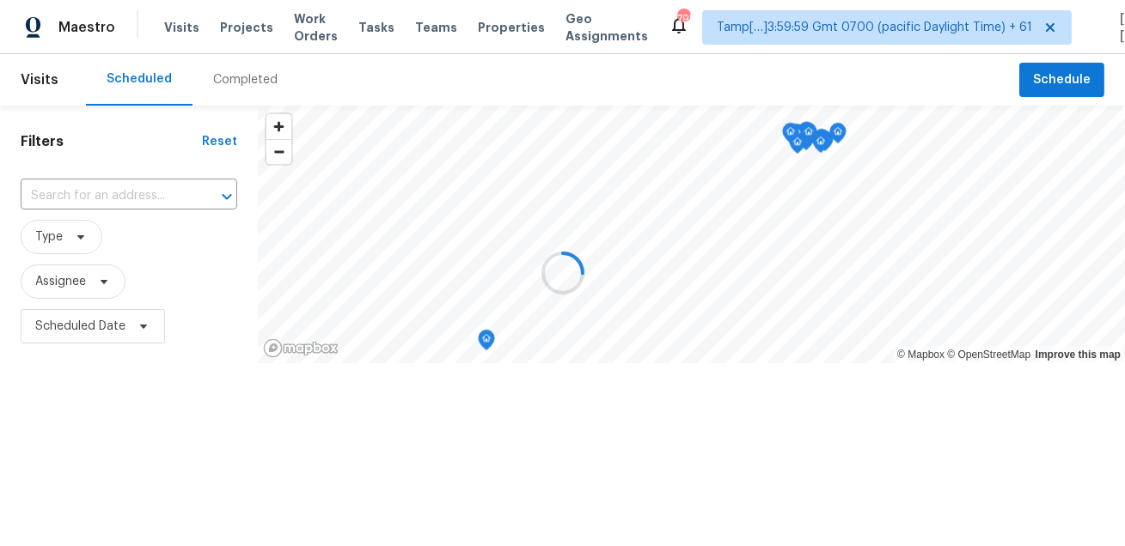
click at [241, 80] on div at bounding box center [562, 273] width 1125 height 546
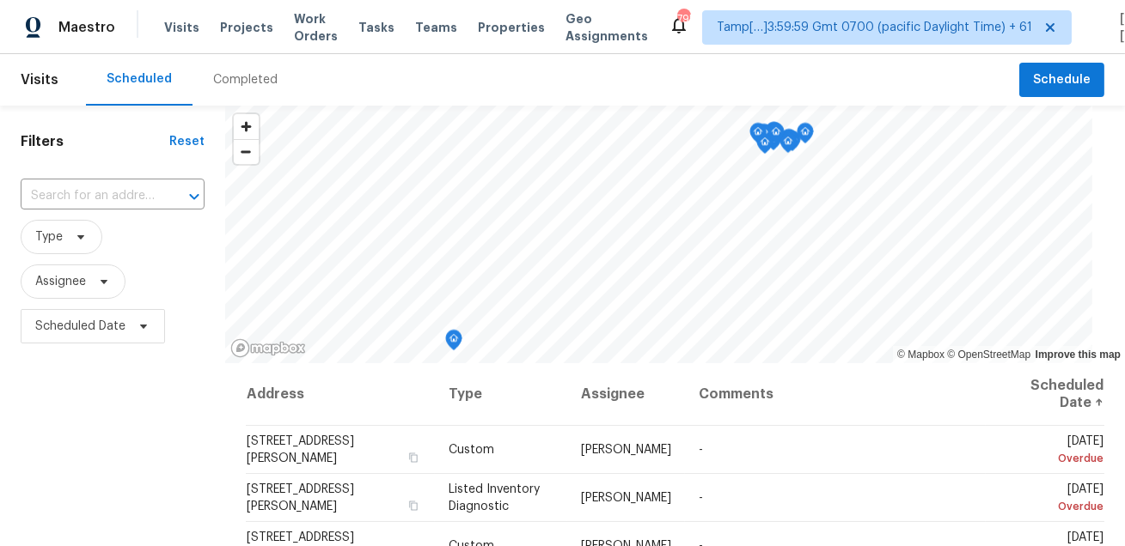
click at [241, 80] on div "Completed" at bounding box center [245, 79] width 64 height 17
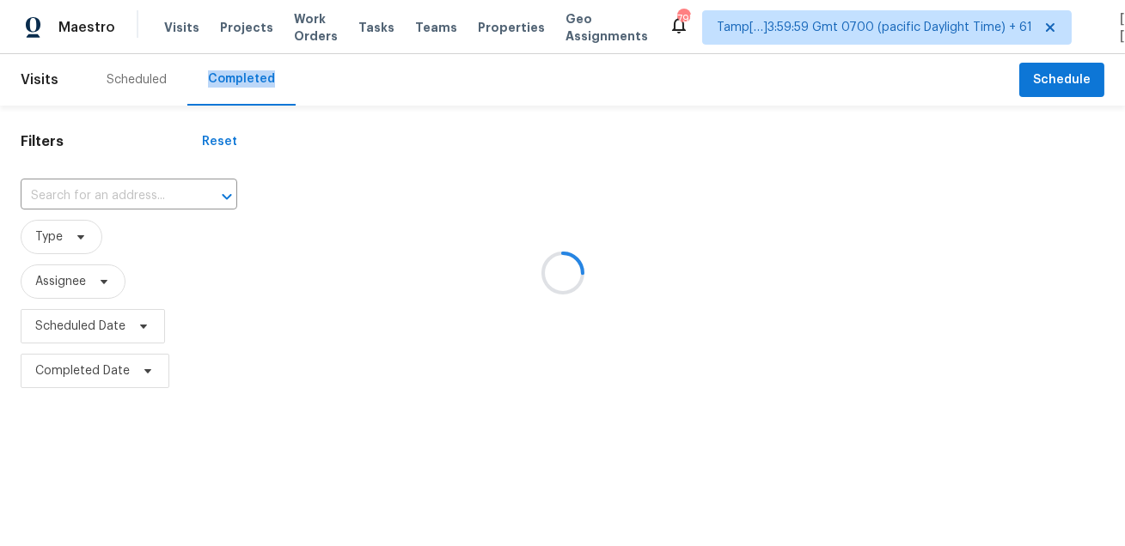
click at [241, 80] on div at bounding box center [562, 273] width 1125 height 546
click at [143, 133] on div at bounding box center [562, 273] width 1125 height 546
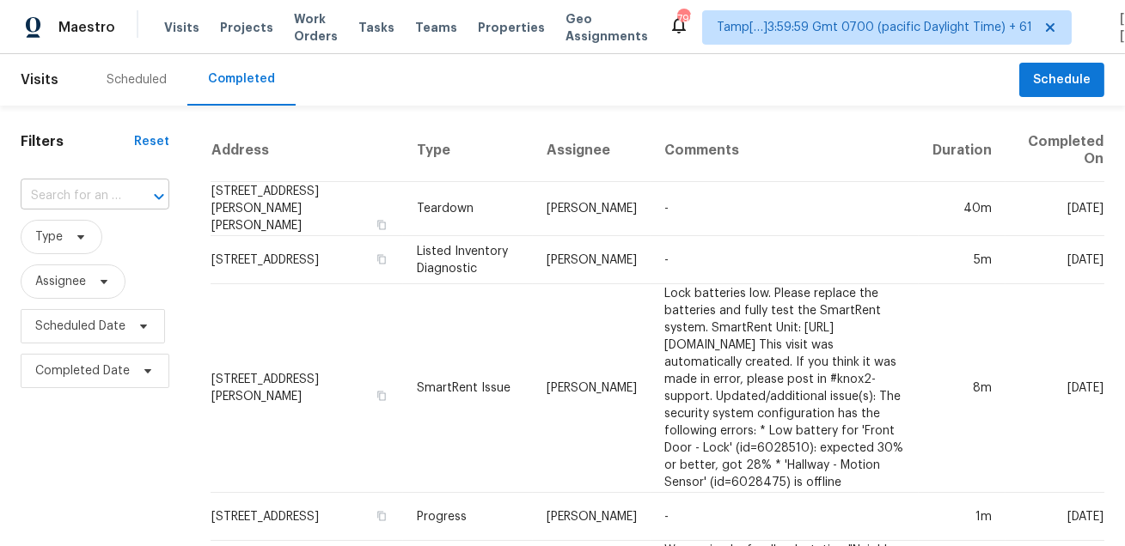
click at [125, 193] on div at bounding box center [147, 197] width 45 height 24
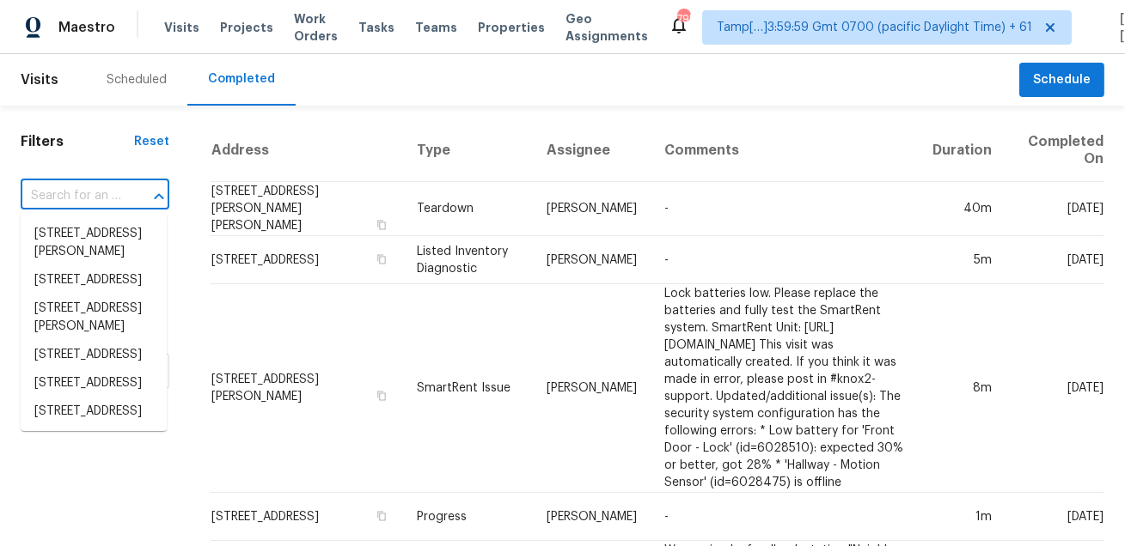
paste input "375 Old Willets Path Hauppauge NY 11788"
type input "375 Old Willets Path Hauppauge NY 11788"
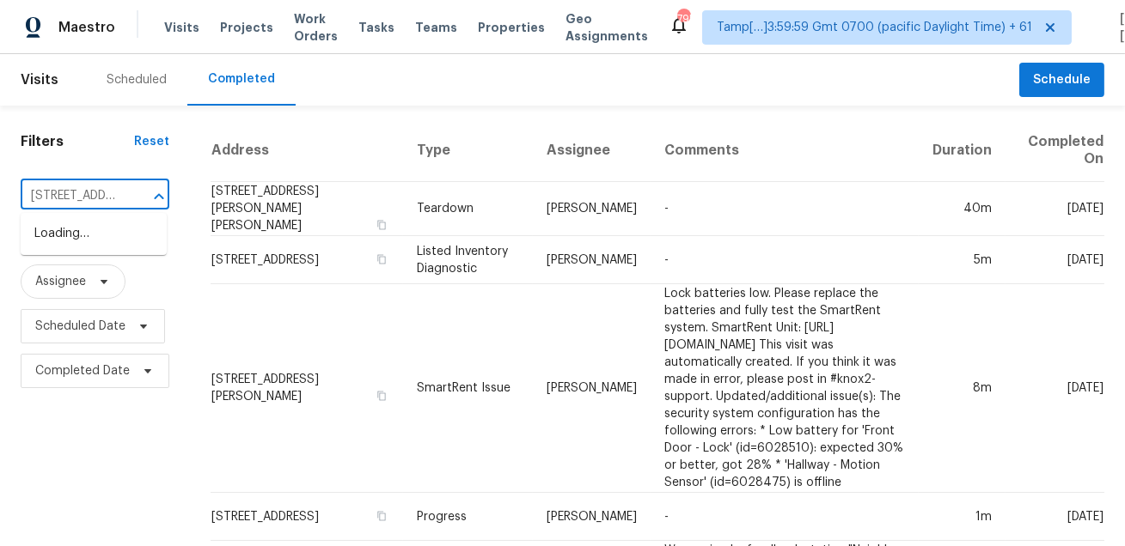
scroll to position [0, 145]
click at [92, 232] on li "375 Old Willets Path, Hauppauge, NY 11788" at bounding box center [94, 234] width 146 height 28
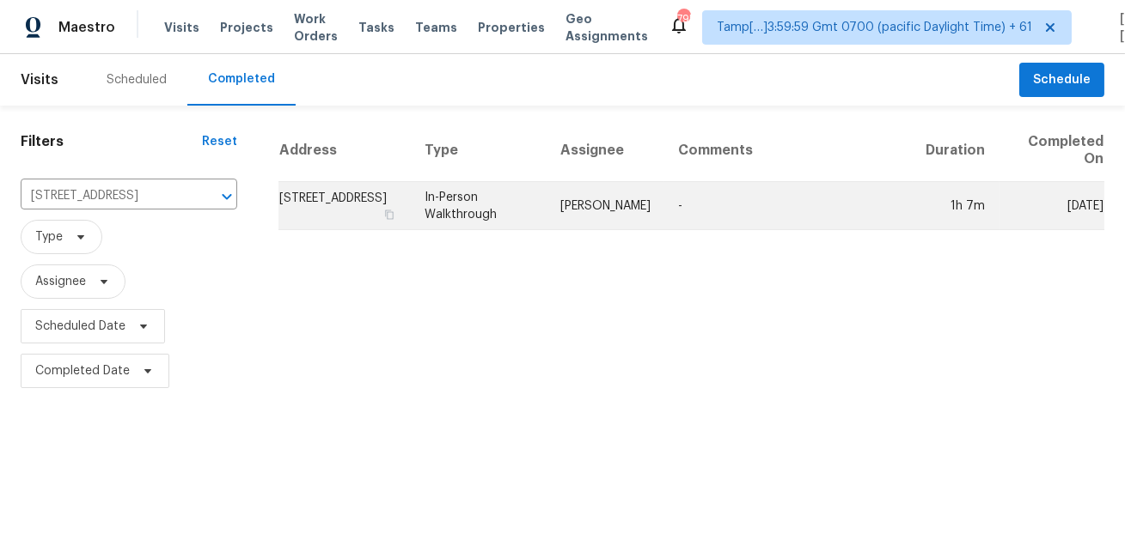
click at [650, 205] on td "Peter Boucher" at bounding box center [605, 206] width 118 height 48
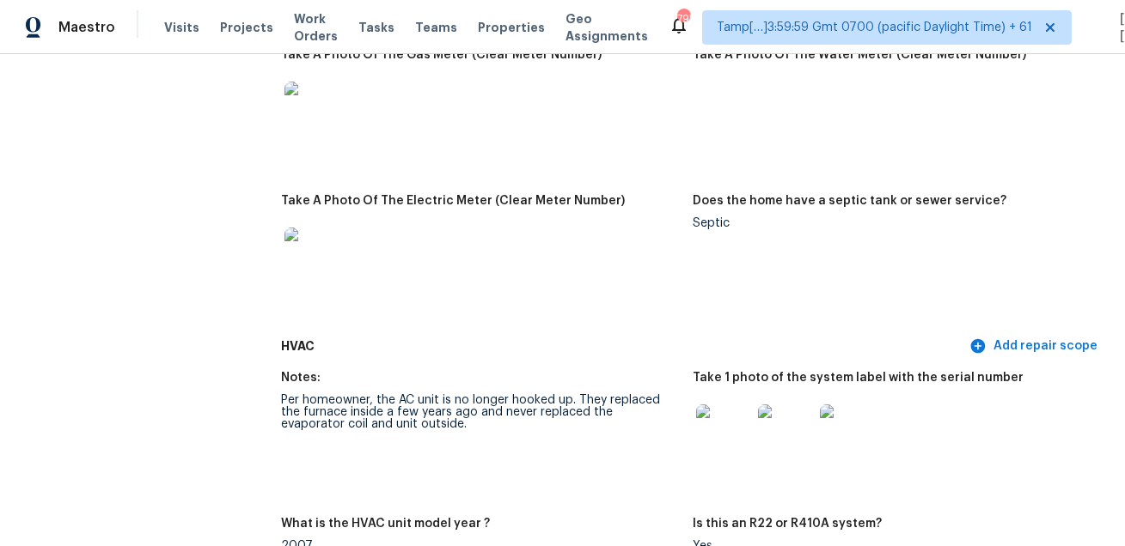
scroll to position [1422, 0]
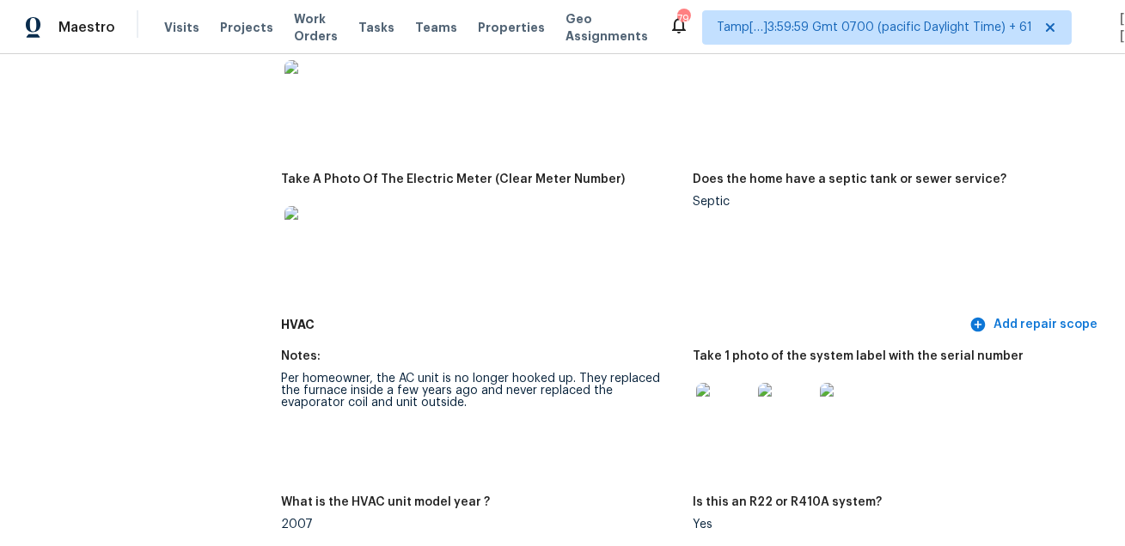
click at [158, 25] on div "Maestro Visits Projects Work Orders Tasks Teams Properties Geo Assignments" at bounding box center [334, 27] width 668 height 34
click at [185, 22] on span "Visits" at bounding box center [181, 27] width 35 height 17
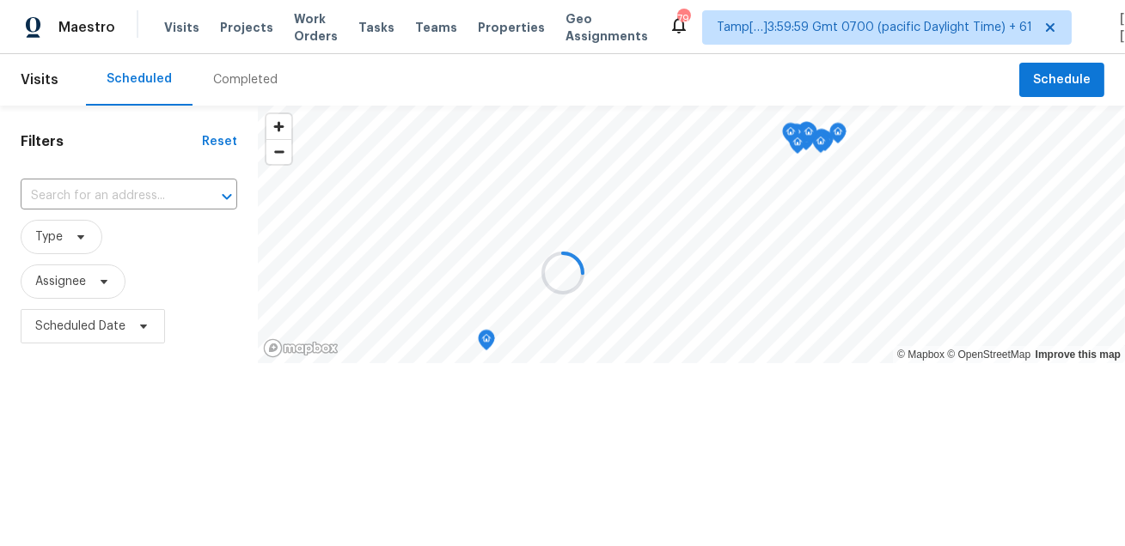
click at [220, 73] on div at bounding box center [562, 273] width 1125 height 546
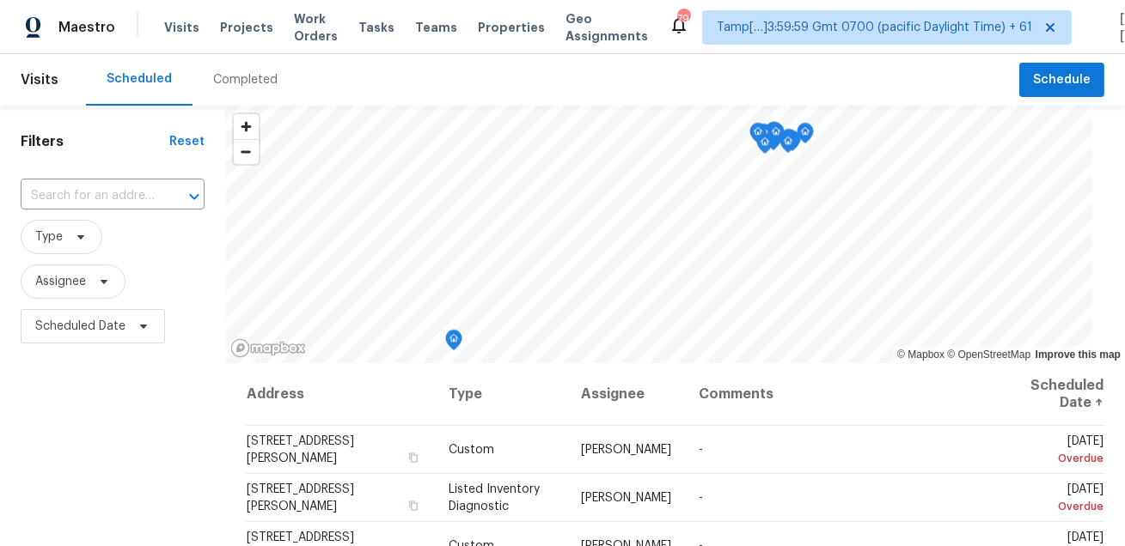
click at [234, 75] on div "Completed" at bounding box center [245, 79] width 64 height 17
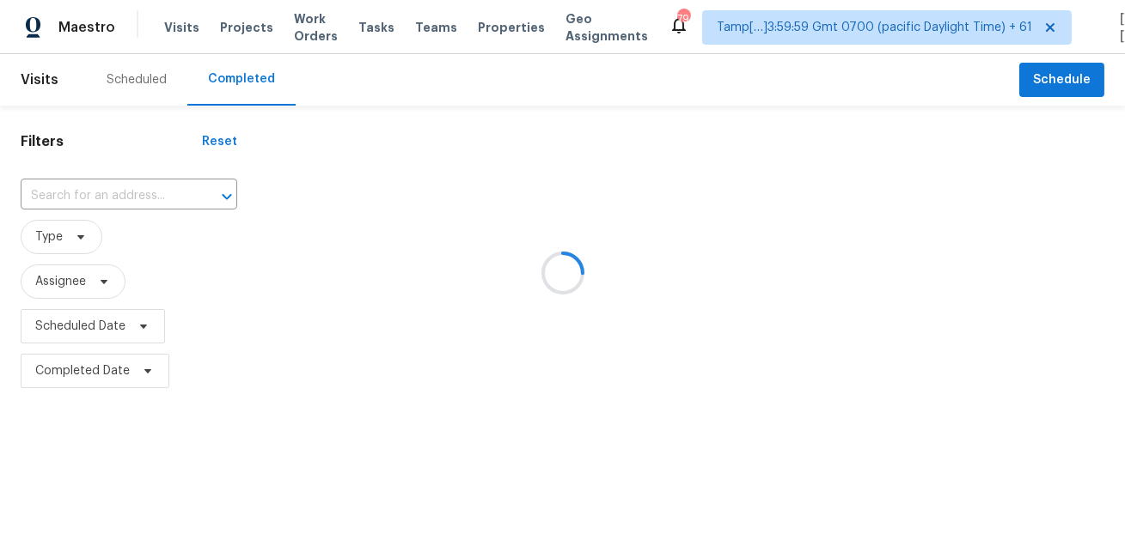
click at [234, 75] on div at bounding box center [562, 273] width 1125 height 546
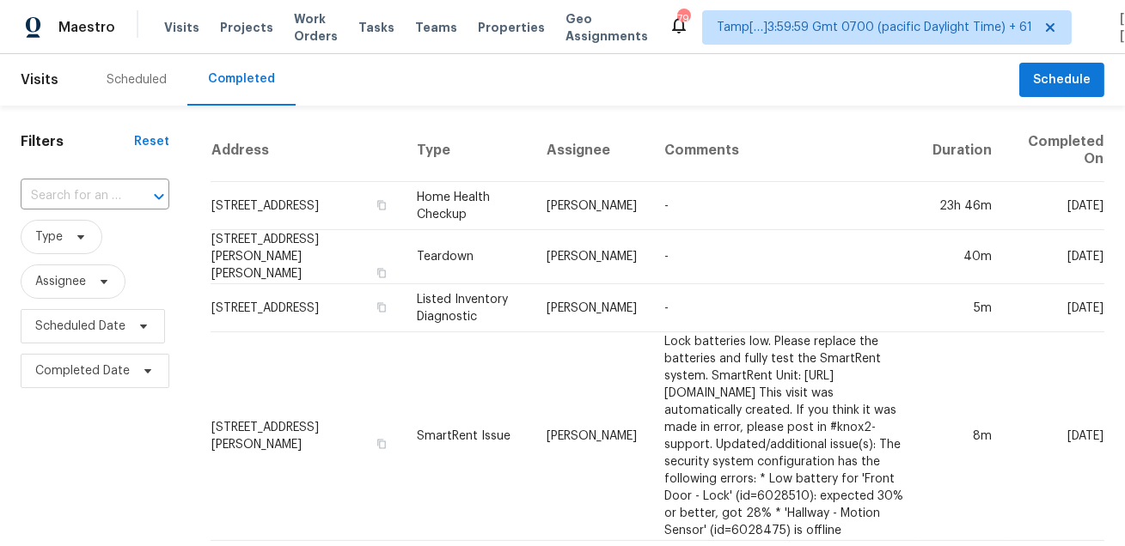
click at [234, 75] on div "Completed" at bounding box center [241, 78] width 67 height 17
click at [95, 195] on input "text" at bounding box center [71, 196] width 101 height 27
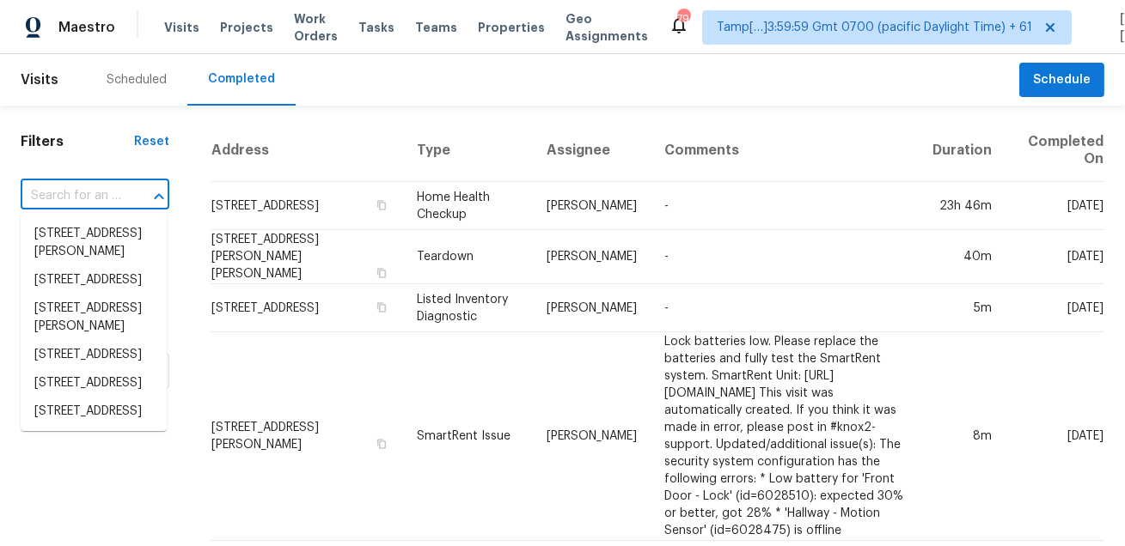
paste input "3912 Harrow Dr Chester VA 23831"
type input "3912 Harrow Dr Chester VA 23831"
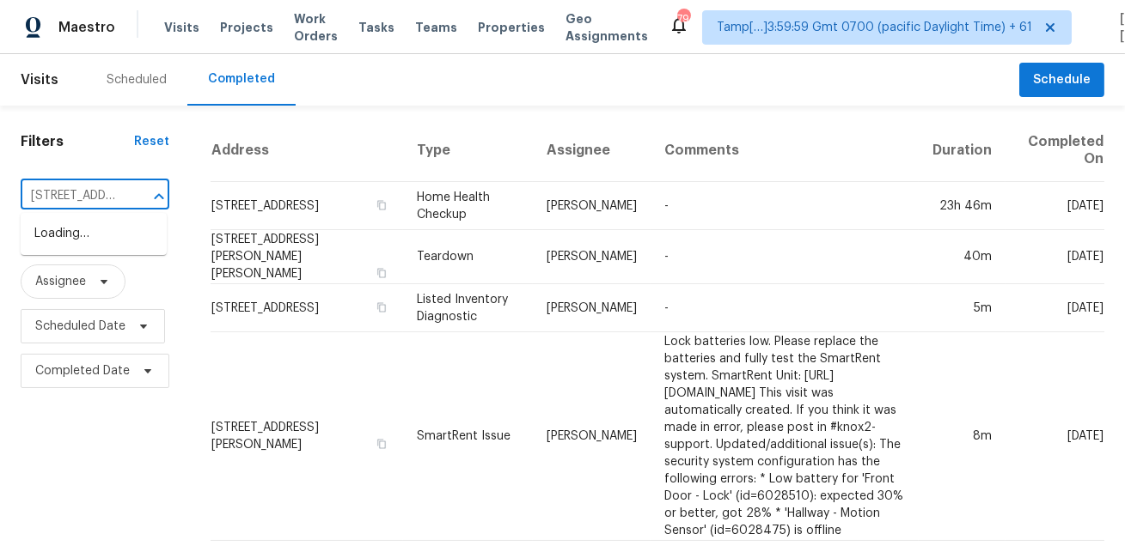
scroll to position [0, 101]
click at [117, 247] on li "3912 Harrow Dr, Chester, VA 23831" at bounding box center [94, 243] width 146 height 46
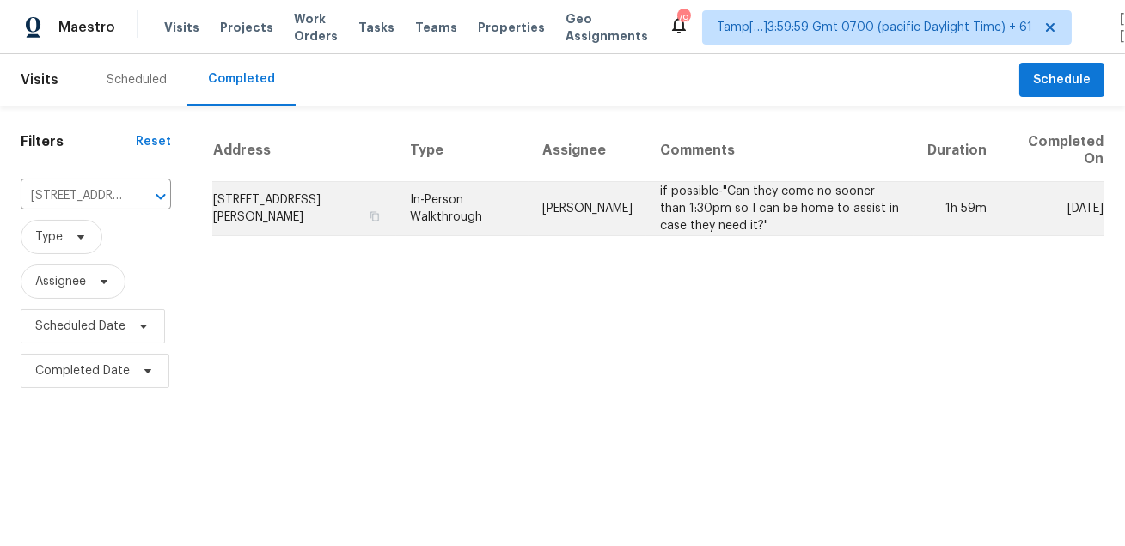
click at [638, 205] on td "Christopher Neilson" at bounding box center [587, 209] width 118 height 54
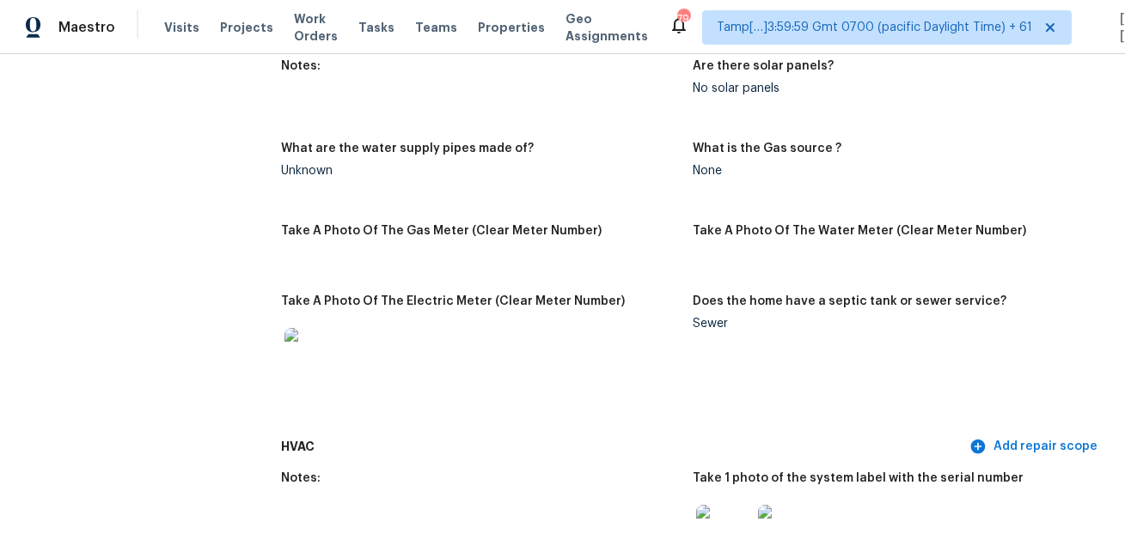
scroll to position [3119, 0]
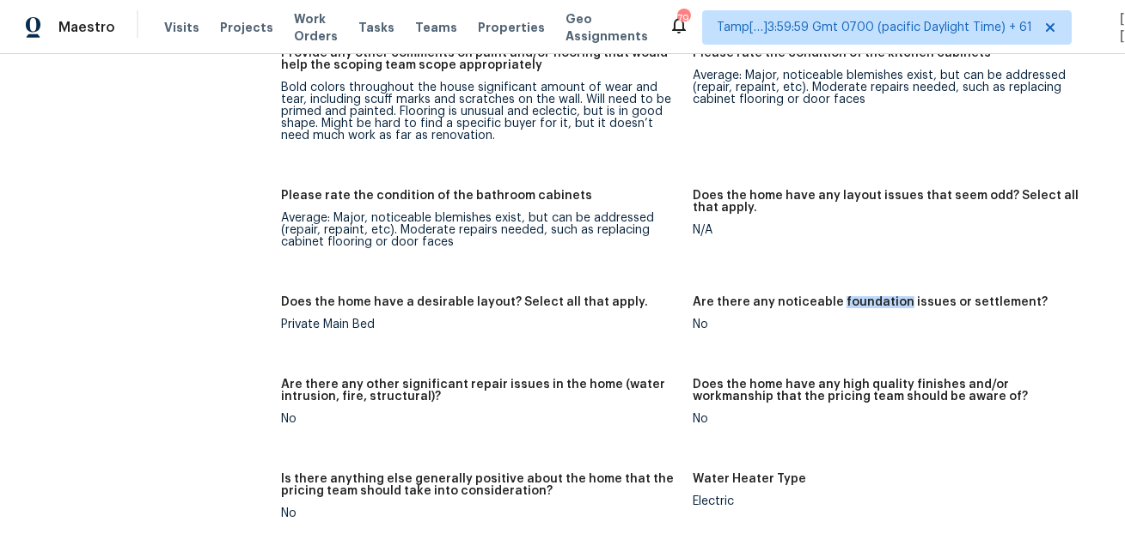
click at [170, 13] on div "Visits Projects Work Orders Tasks Teams Properties Geo Assignments" at bounding box center [416, 27] width 504 height 34
click at [175, 31] on span "Visits" at bounding box center [181, 27] width 35 height 17
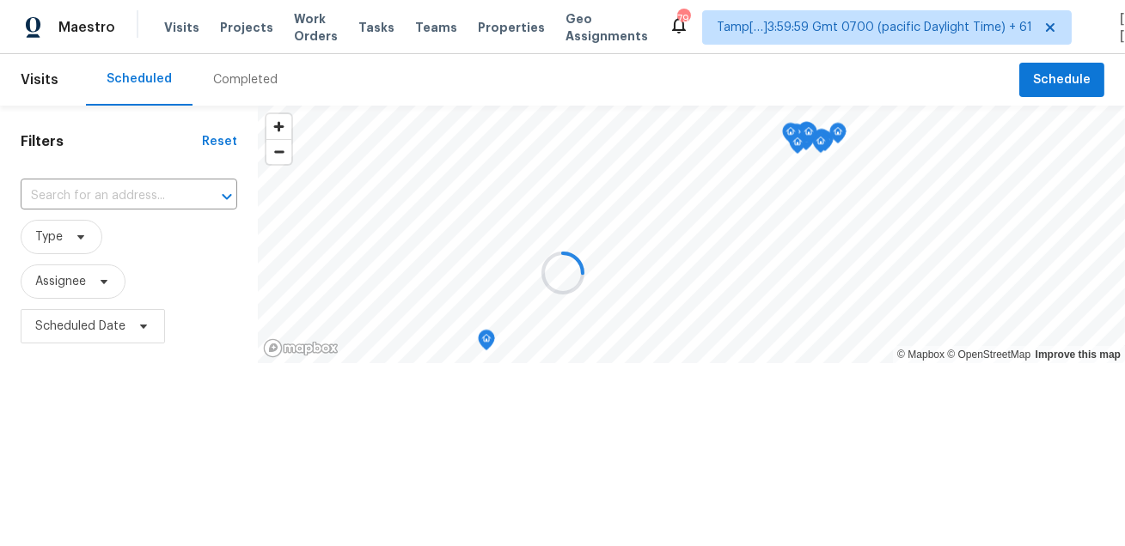
click at [234, 79] on div at bounding box center [562, 273] width 1125 height 546
click at [234, 79] on div "Completed" at bounding box center [245, 79] width 64 height 17
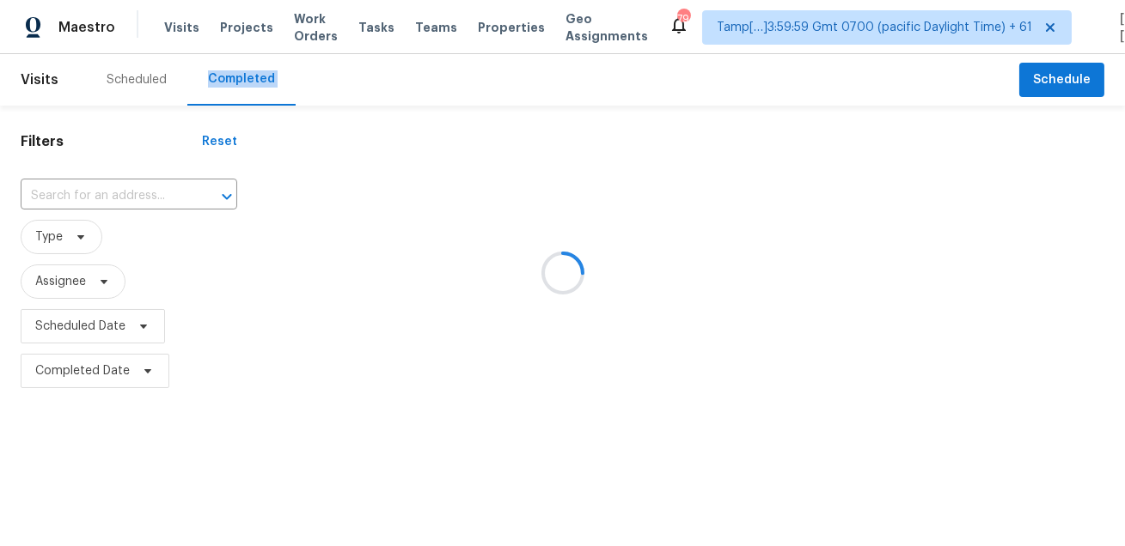
click at [234, 79] on div at bounding box center [562, 273] width 1125 height 546
click at [128, 181] on div at bounding box center [562, 273] width 1125 height 546
click at [113, 188] on div at bounding box center [562, 273] width 1125 height 546
click at [113, 188] on input "text" at bounding box center [105, 196] width 168 height 27
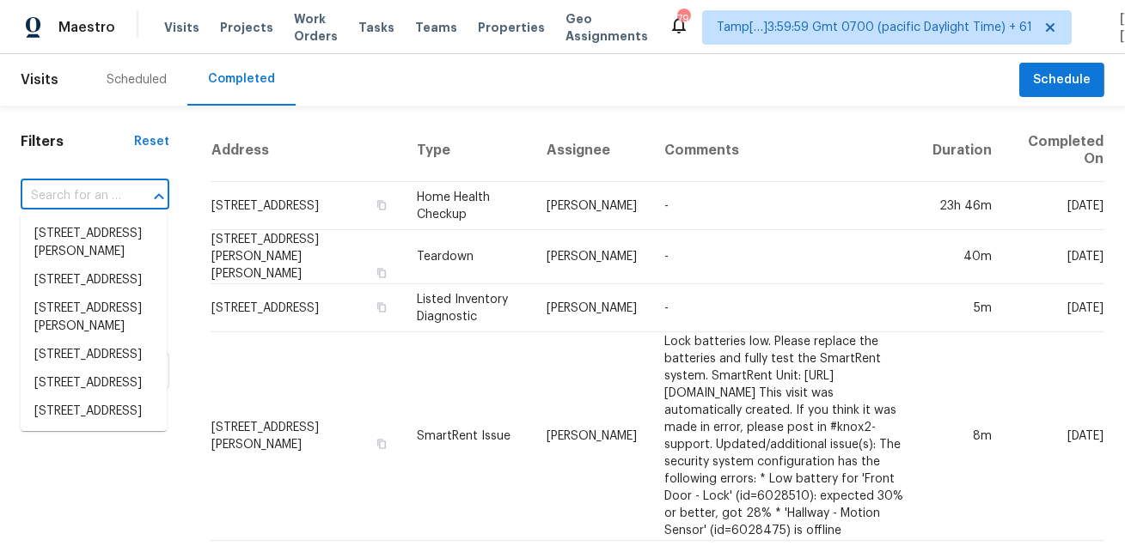
paste input "2884 Sawtelle Blvd Apt 209 Los Angeles CA 90064"
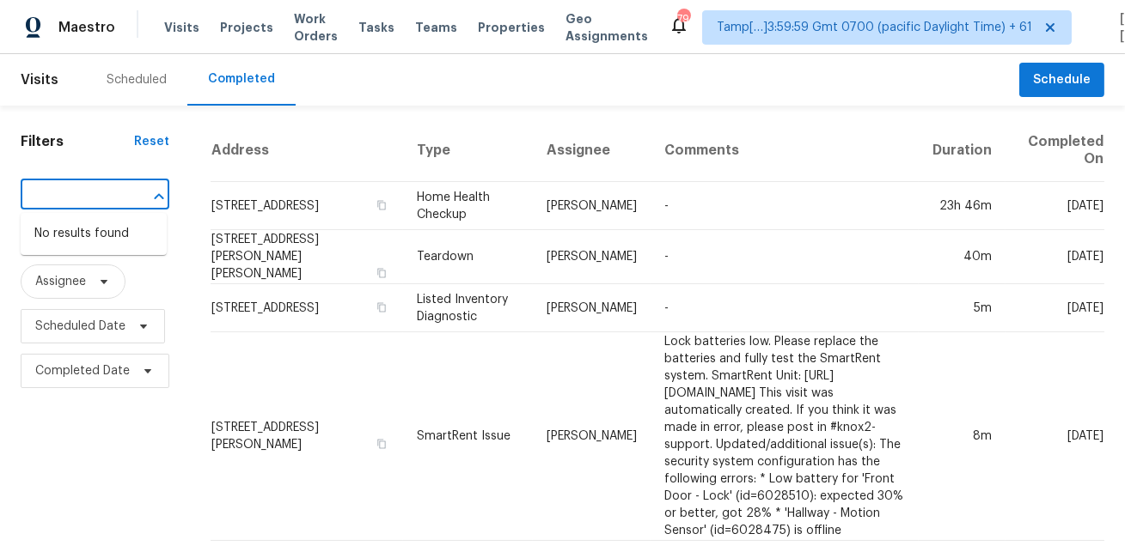
type input "2884 Sawtelle Blvd Apt 209 Los Angeles CA 90064"
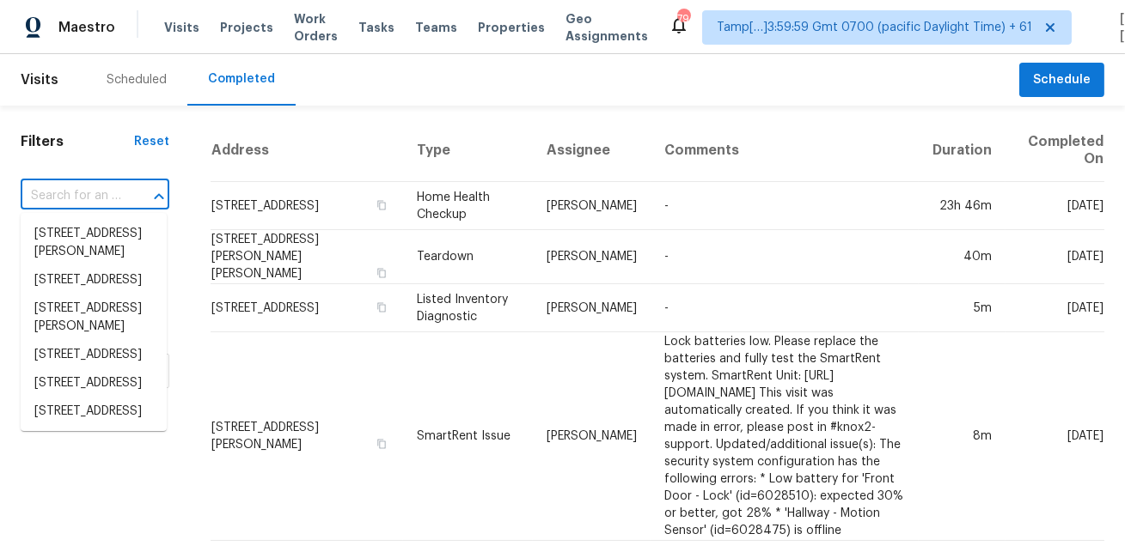
click at [83, 204] on input "text" at bounding box center [71, 196] width 101 height 27
paste input "2884 Sawtelle Blvd Apt 209 Los Angeles CA 90064"
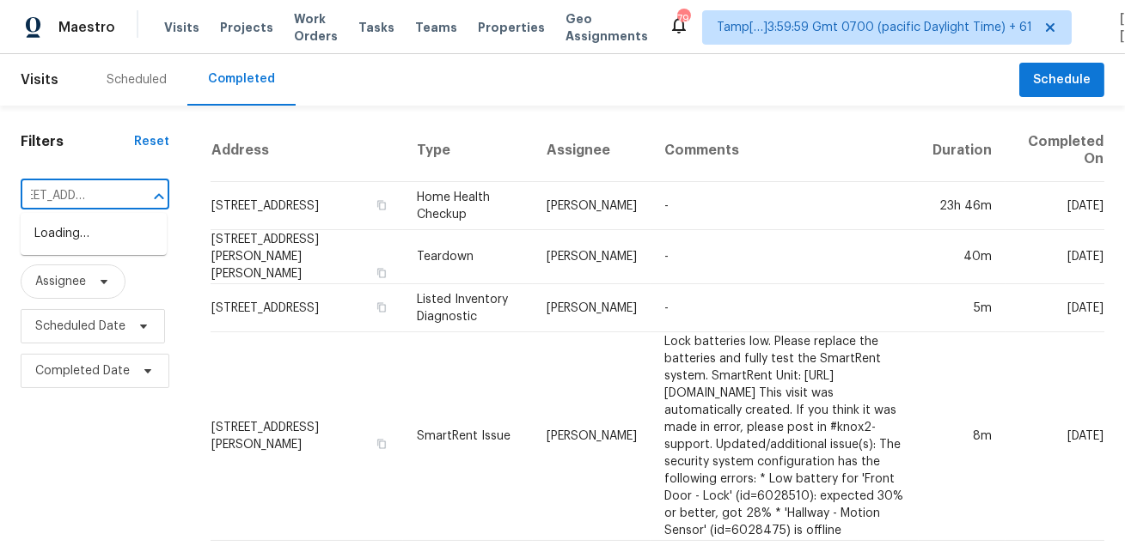
type input "2884 Sawtelle Blvd"
click at [89, 245] on li "2884 Sawtelle Blvd Apt 209, Los Angeles, CA 90064" at bounding box center [94, 243] width 146 height 46
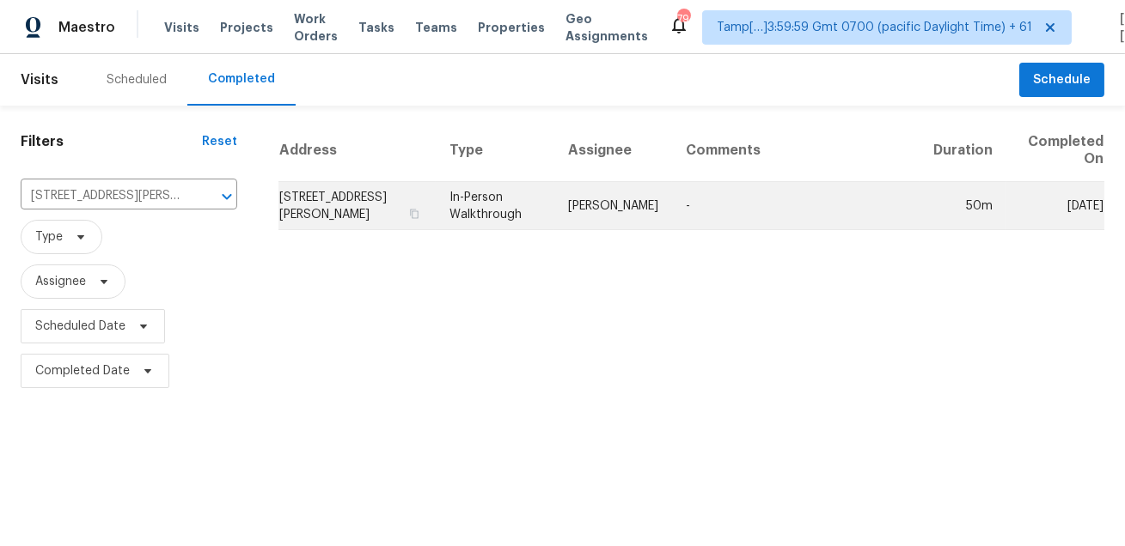
click at [725, 208] on td "-" at bounding box center [795, 206] width 247 height 48
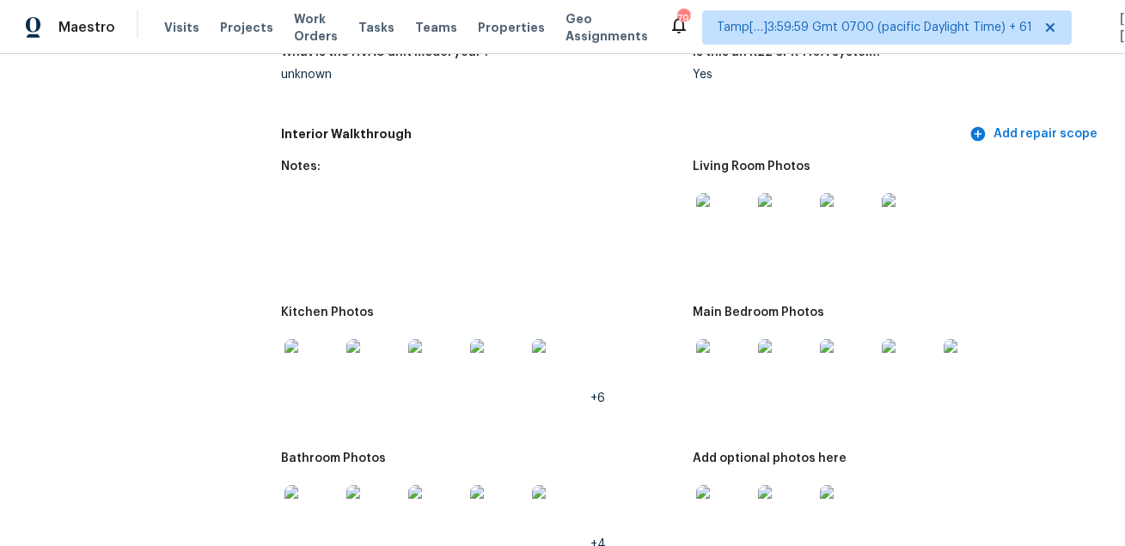
scroll to position [1871, 0]
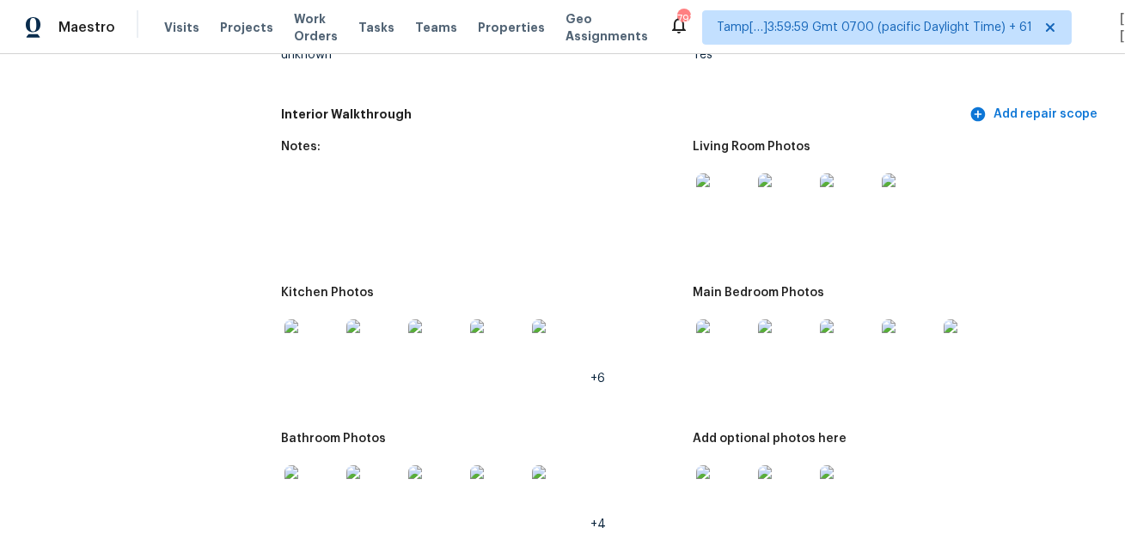
click at [730, 174] on img at bounding box center [723, 201] width 55 height 55
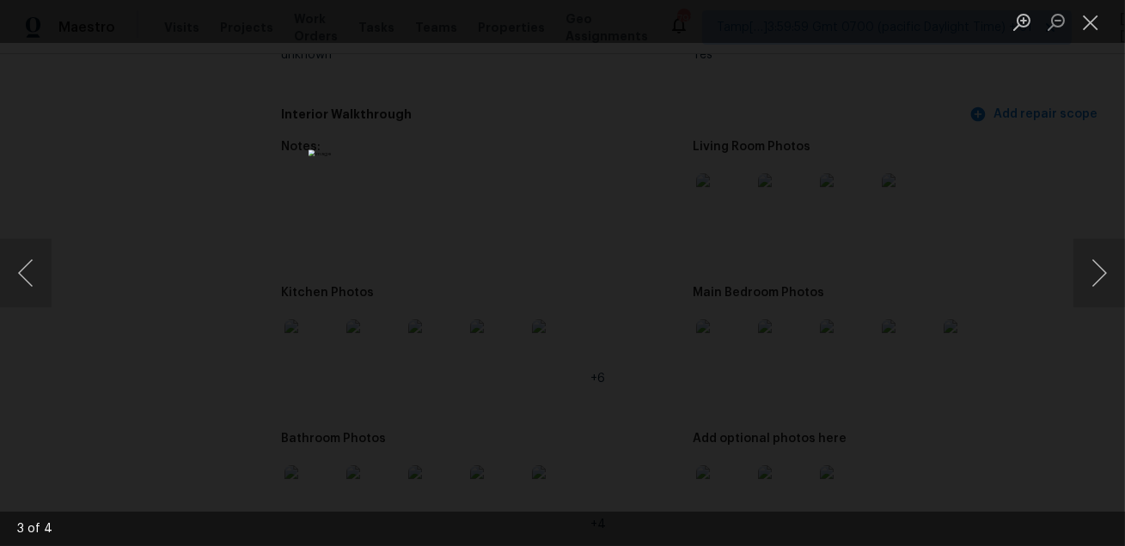
click at [957, 201] on div "Lightbox" at bounding box center [562, 273] width 1125 height 546
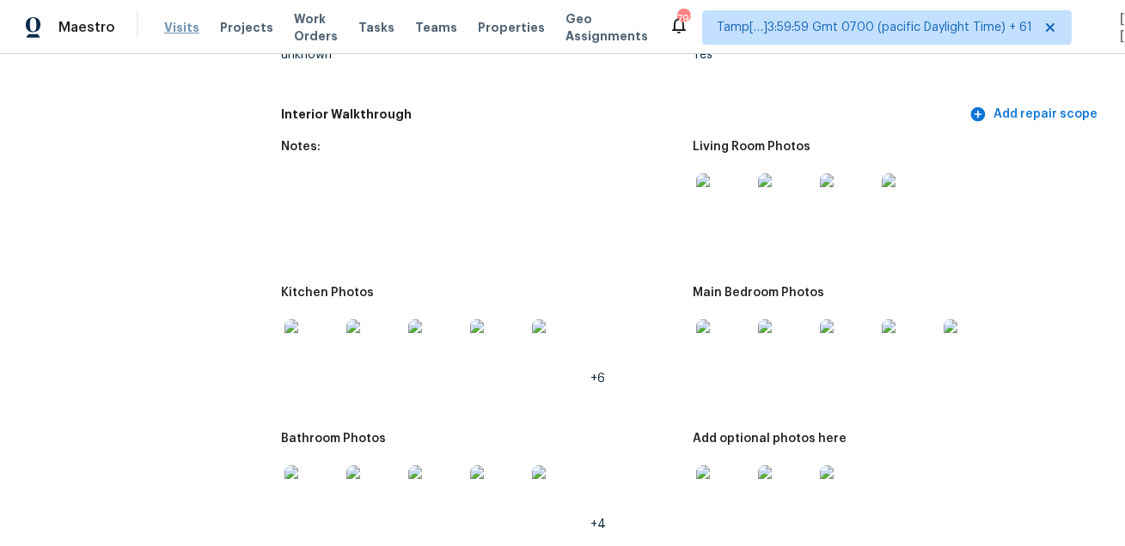
click at [185, 28] on span "Visits" at bounding box center [181, 27] width 35 height 17
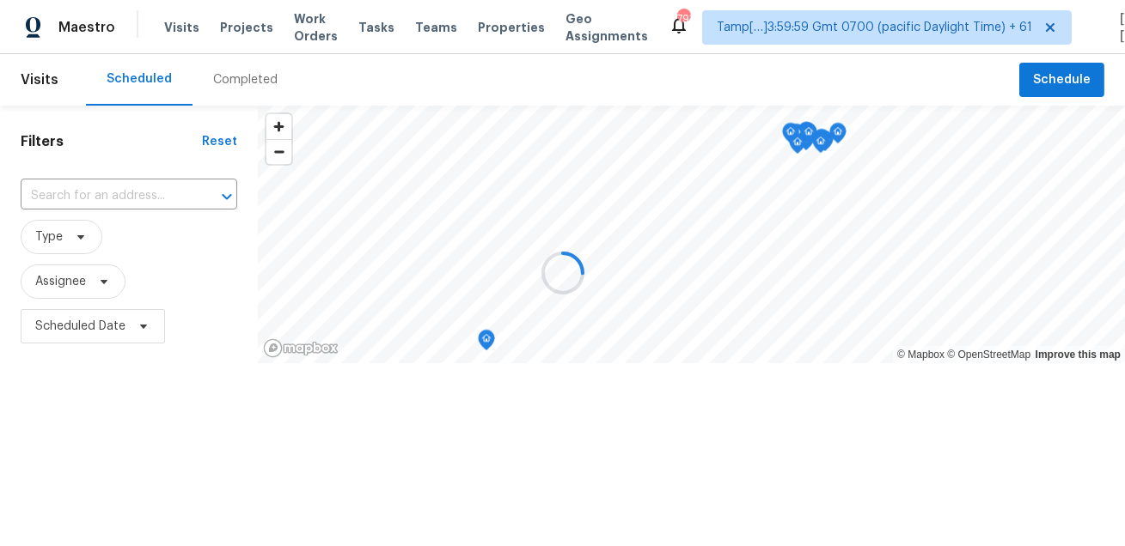
click at [264, 82] on div at bounding box center [562, 273] width 1125 height 546
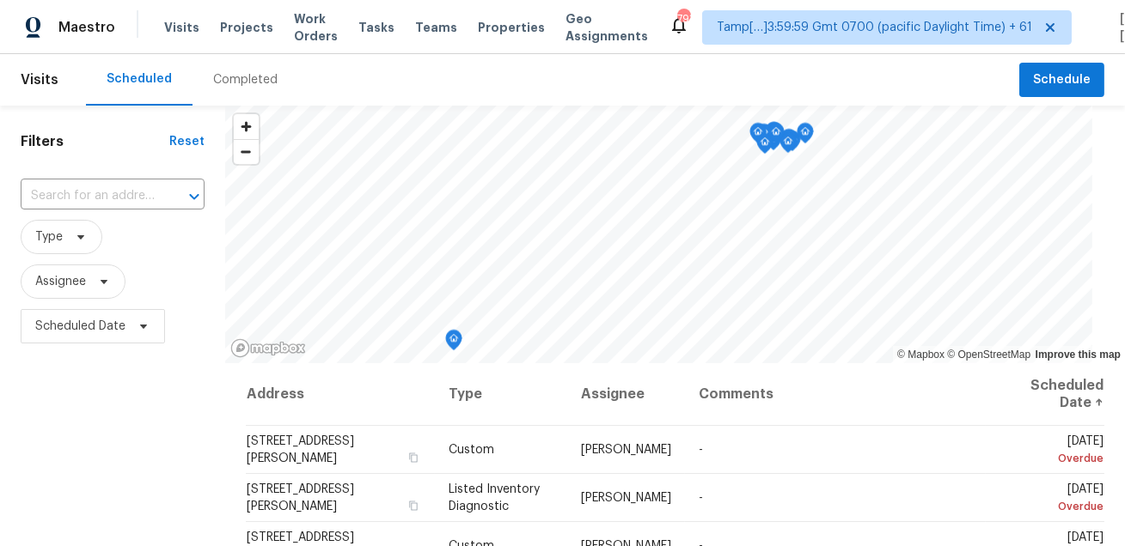
click at [240, 82] on div "Completed" at bounding box center [245, 79] width 64 height 17
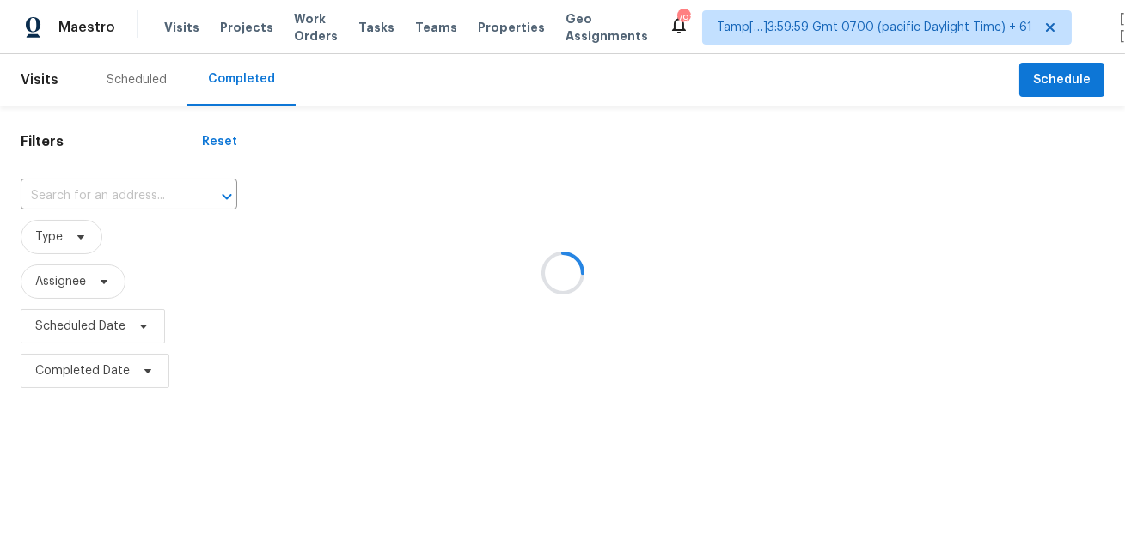
click at [113, 206] on div at bounding box center [562, 273] width 1125 height 546
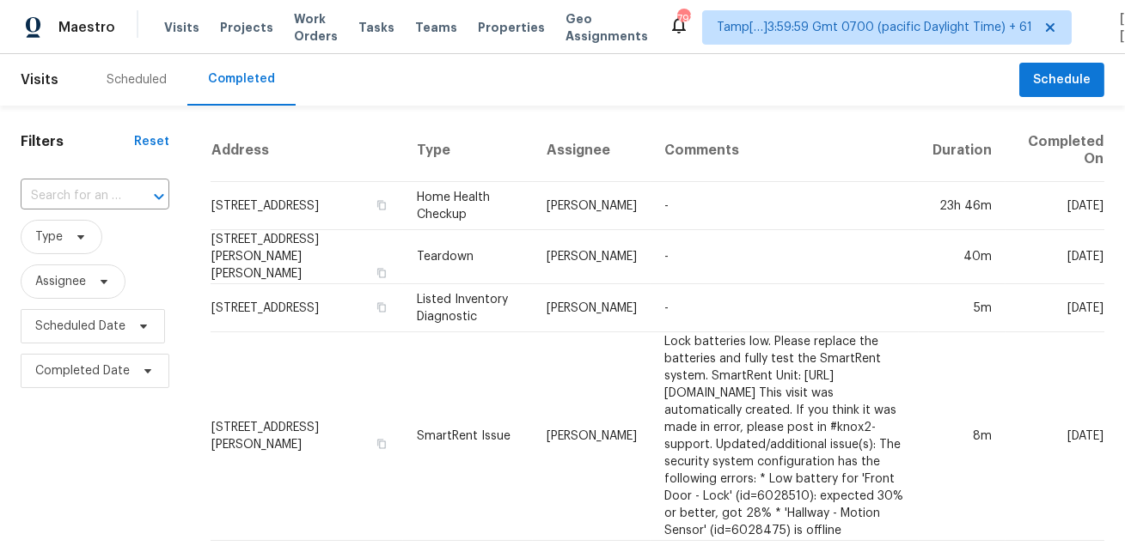
click at [81, 195] on input "text" at bounding box center [71, 196] width 101 height 27
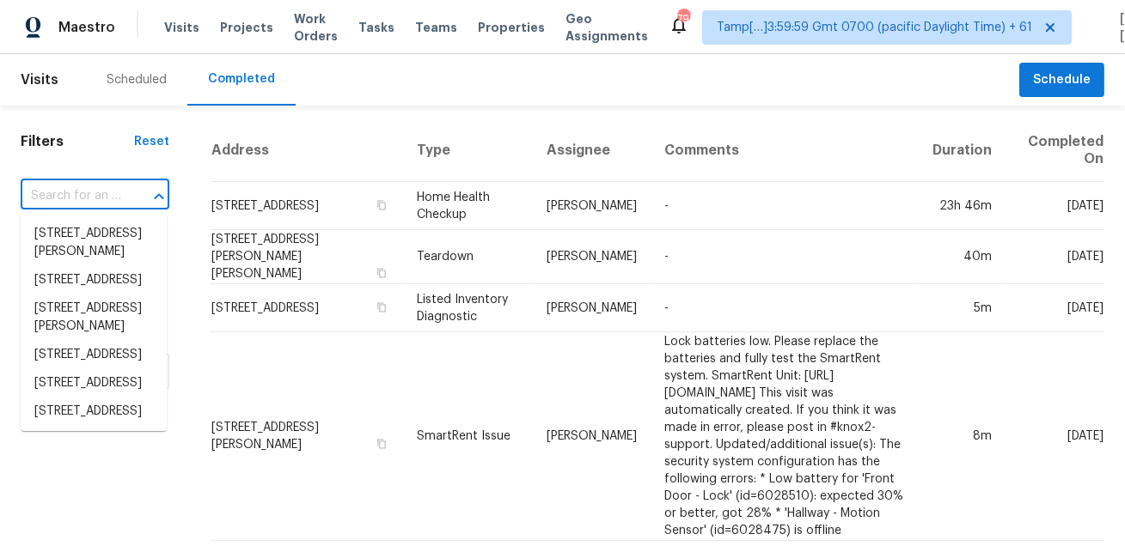
paste input "225 Turnpike St Stoughton MA 02072"
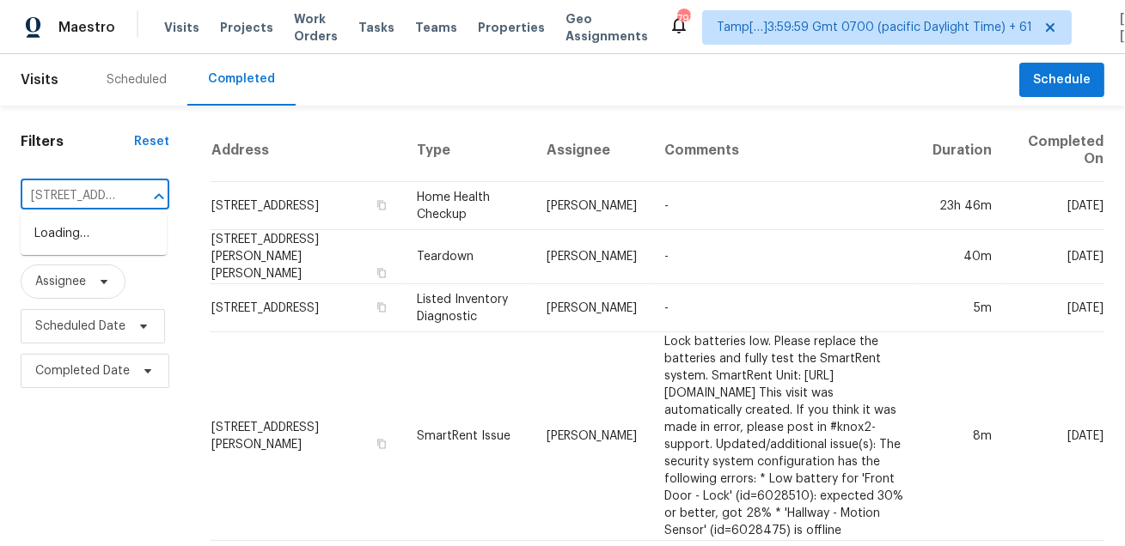
scroll to position [0, 122]
type input "225 Turnpike St Stoughton MA 02072"
click at [95, 192] on input "text" at bounding box center [71, 196] width 101 height 27
paste input "225 Turnpike St Stoughton MA 02072"
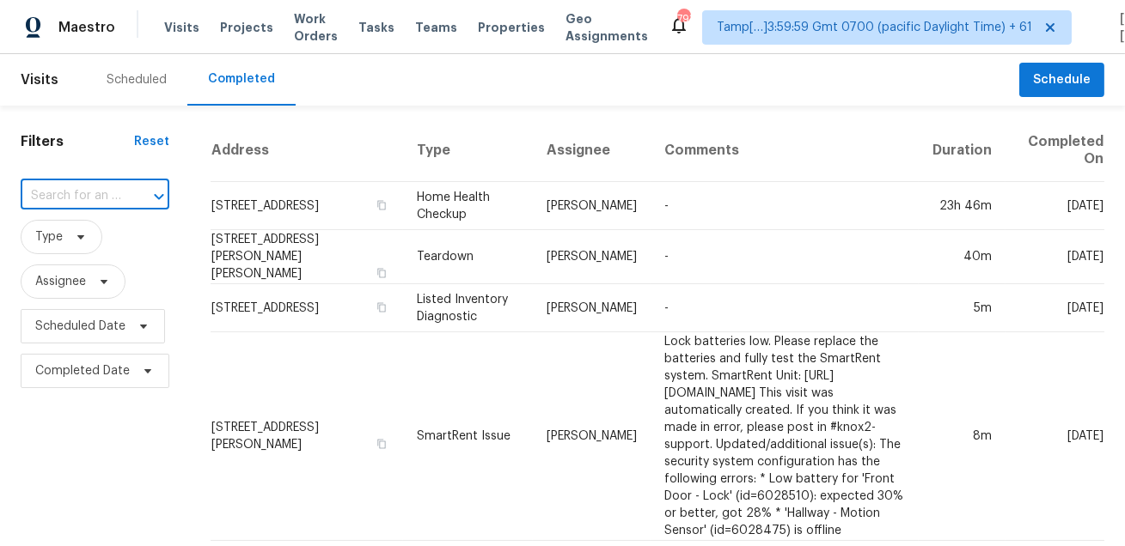
type input "225 Turnpike St Stoughton MA 02072"
click at [87, 247] on li "225 Turnpike St, Stoughton, MA 02072" at bounding box center [94, 234] width 146 height 28
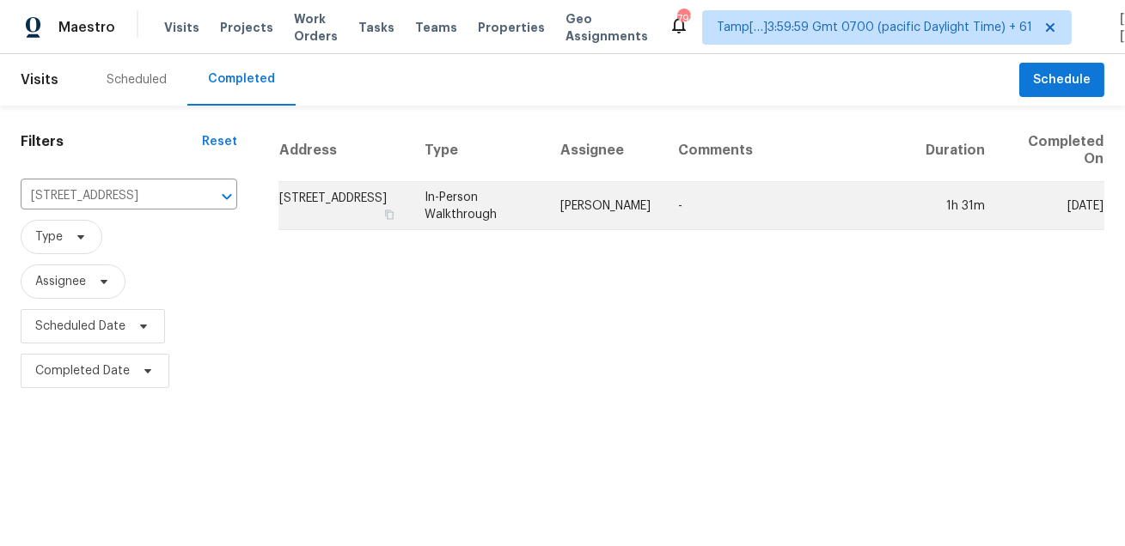
click at [544, 195] on td "In-Person Walkthrough" at bounding box center [479, 206] width 137 height 48
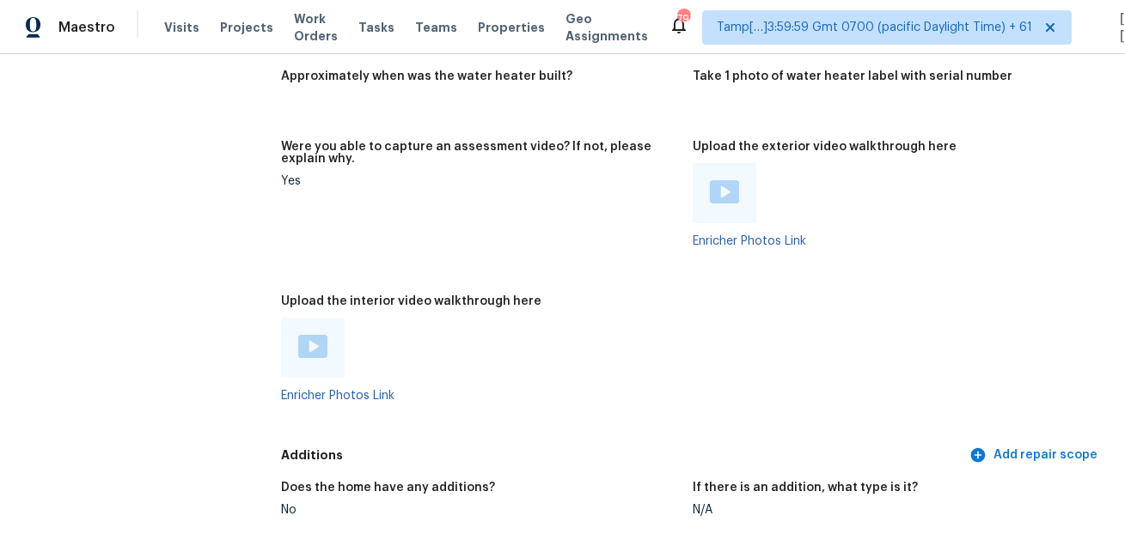
scroll to position [4529, 0]
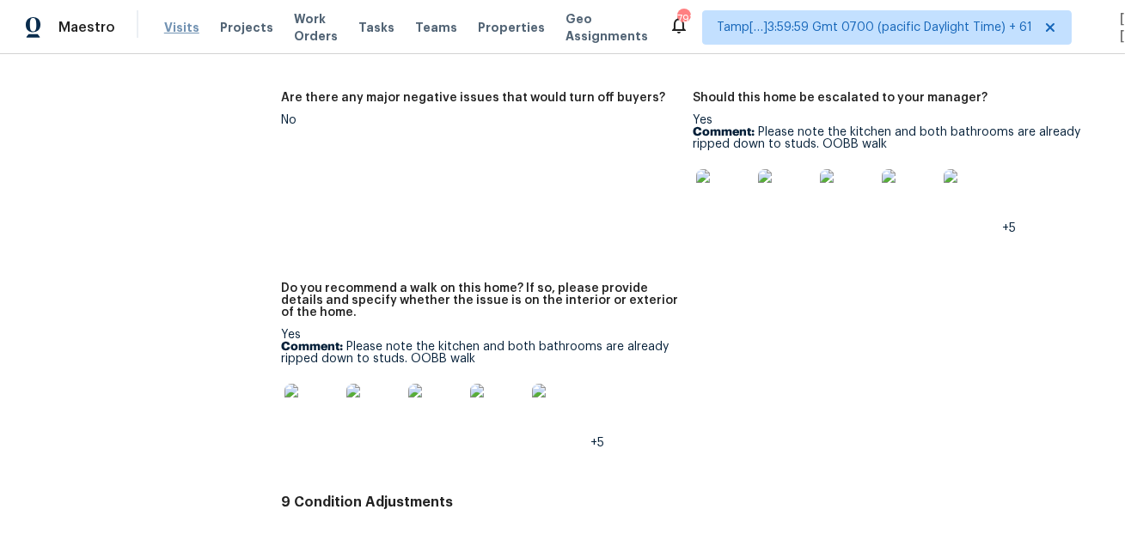
click at [181, 28] on span "Visits" at bounding box center [181, 27] width 35 height 17
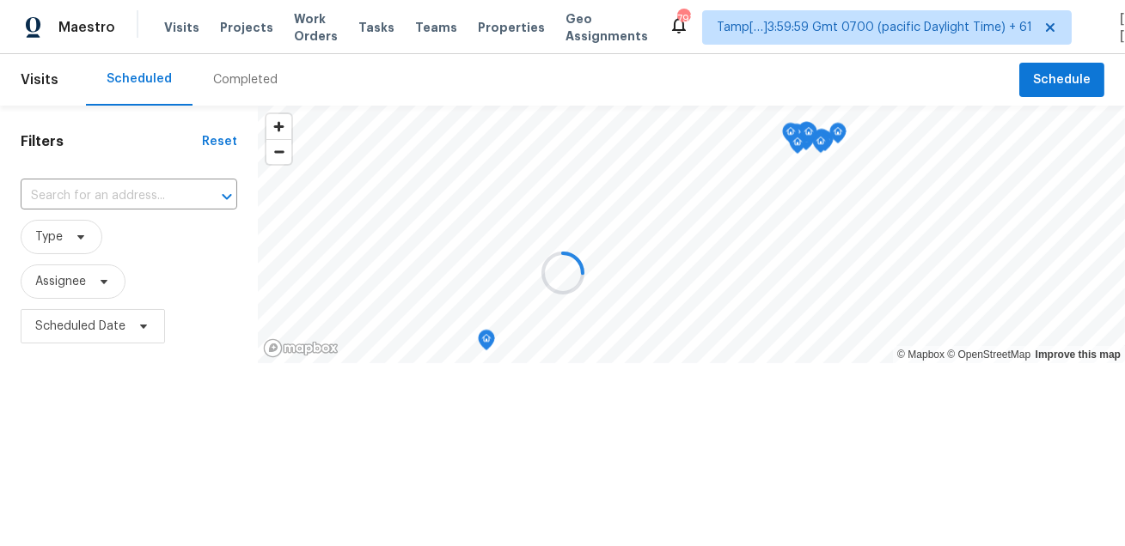
click at [247, 80] on div at bounding box center [562, 273] width 1125 height 546
click at [247, 80] on div "Completed" at bounding box center [245, 79] width 64 height 17
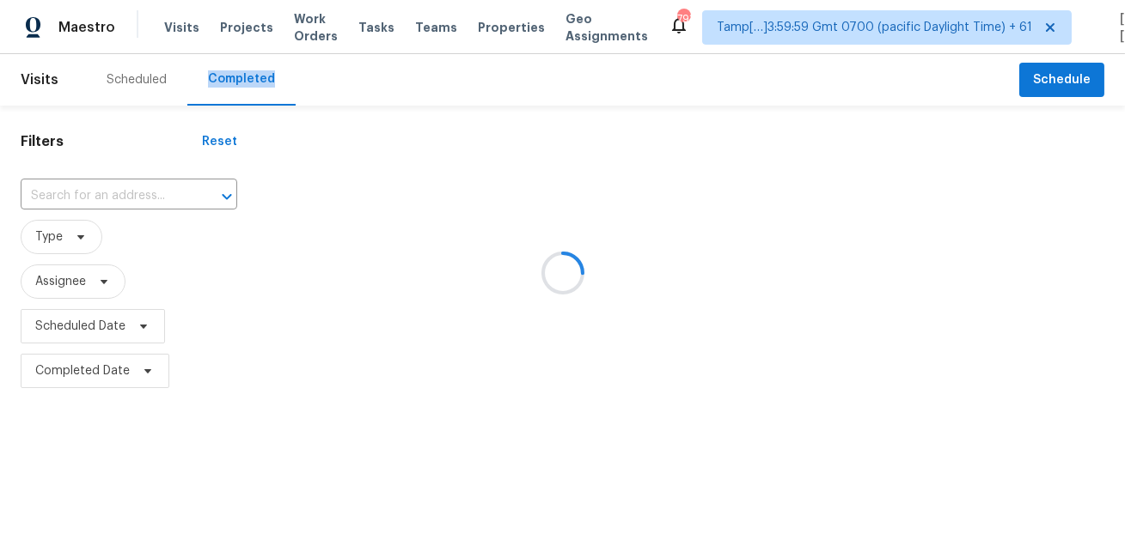
click at [247, 80] on div at bounding box center [562, 273] width 1125 height 546
click at [144, 189] on div at bounding box center [562, 273] width 1125 height 546
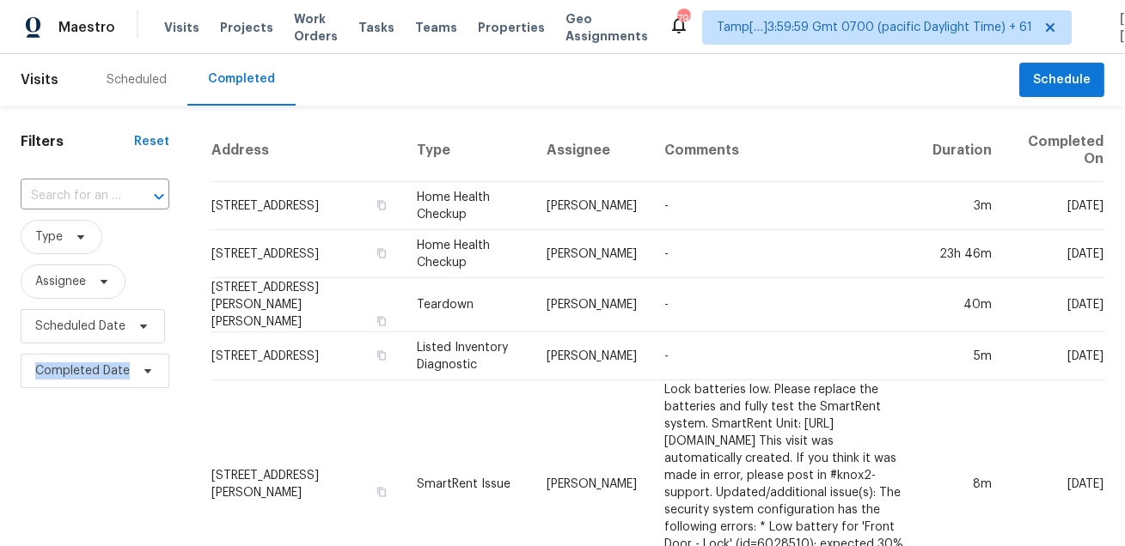
click at [144, 189] on div at bounding box center [147, 197] width 45 height 24
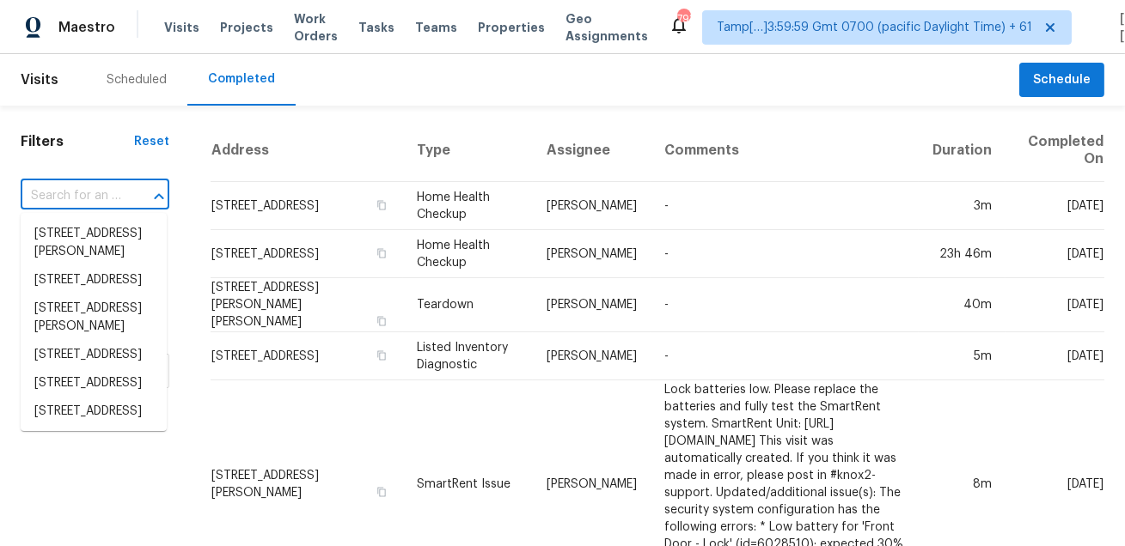
paste input "8558 E Ruby Dr Tucson AZ 85730"
type input "8558 E Ruby Dr Tucson AZ 85730"
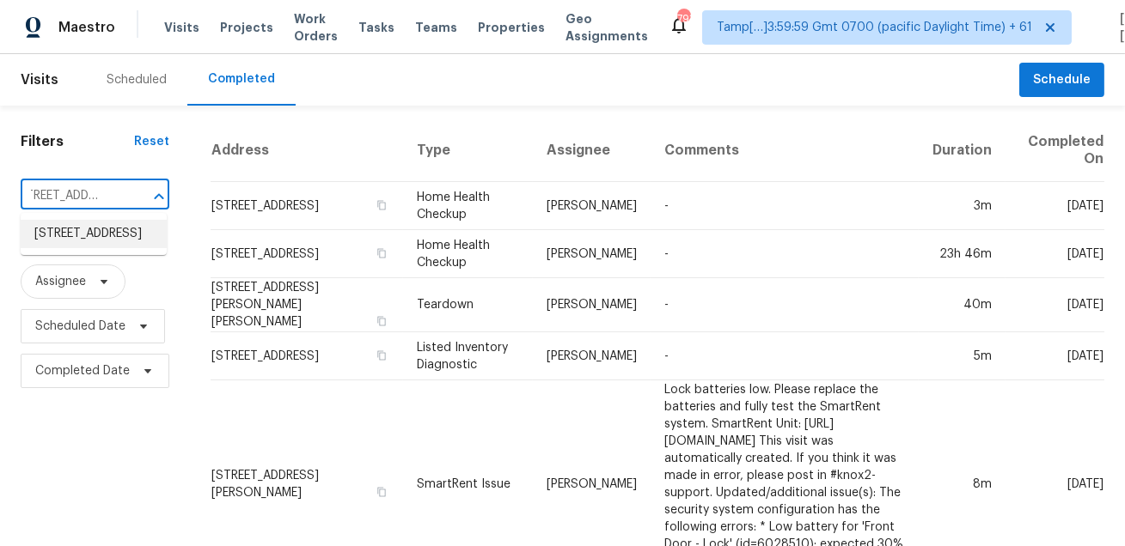
click at [88, 228] on li "8558 E Ruby Dr, Tucson, AZ 85730" at bounding box center [94, 234] width 146 height 28
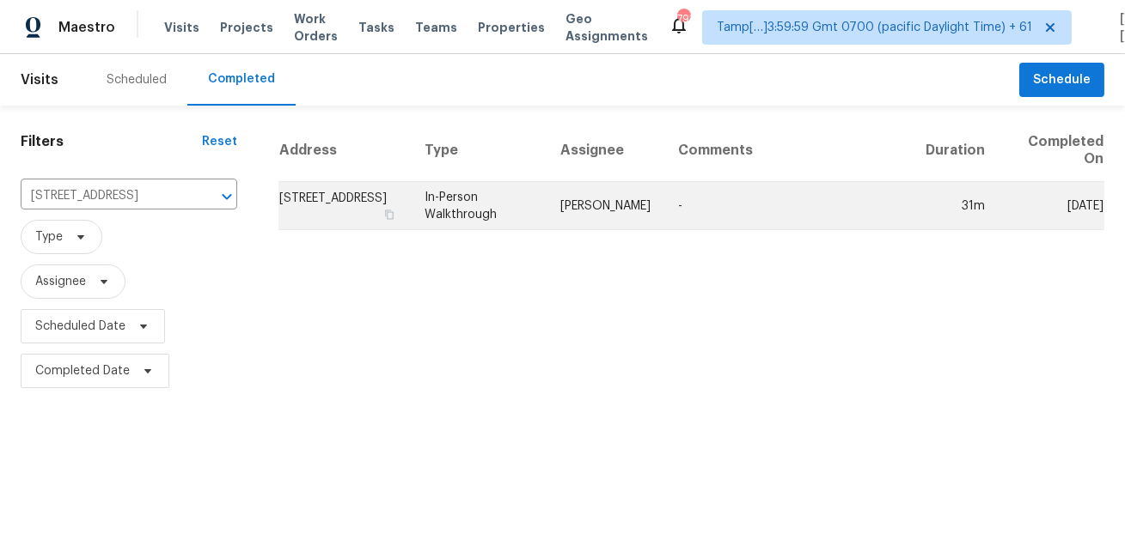
click at [516, 203] on td "In-Person Walkthrough" at bounding box center [479, 206] width 137 height 48
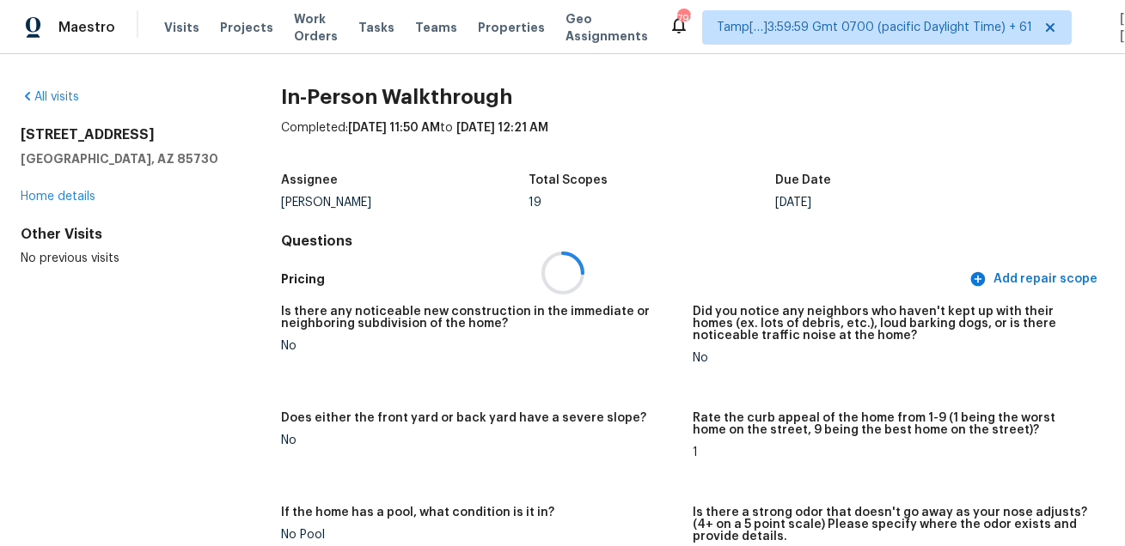
click at [567, 390] on div at bounding box center [562, 273] width 1125 height 546
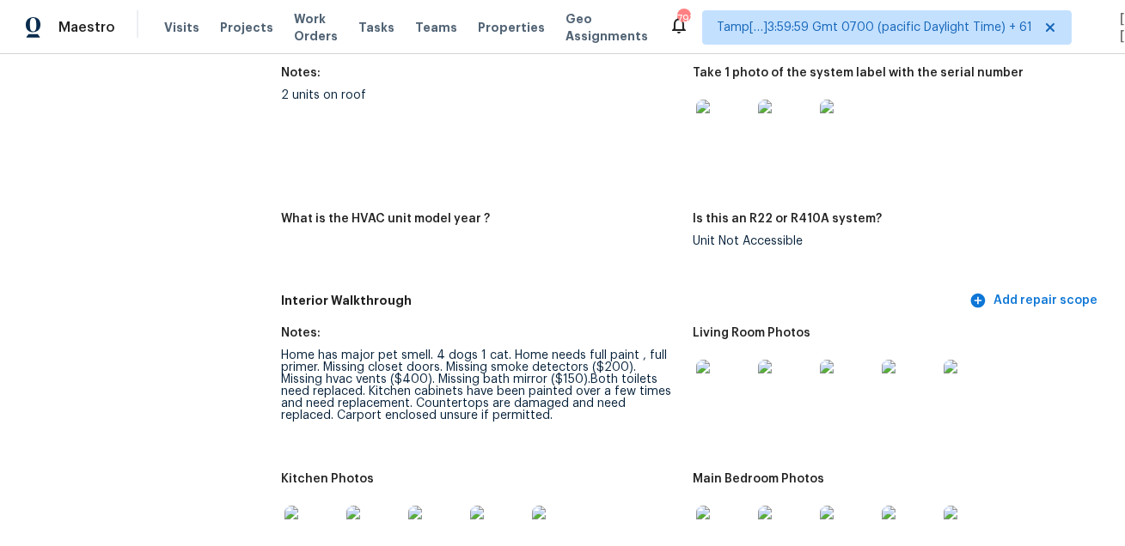
scroll to position [2060, 0]
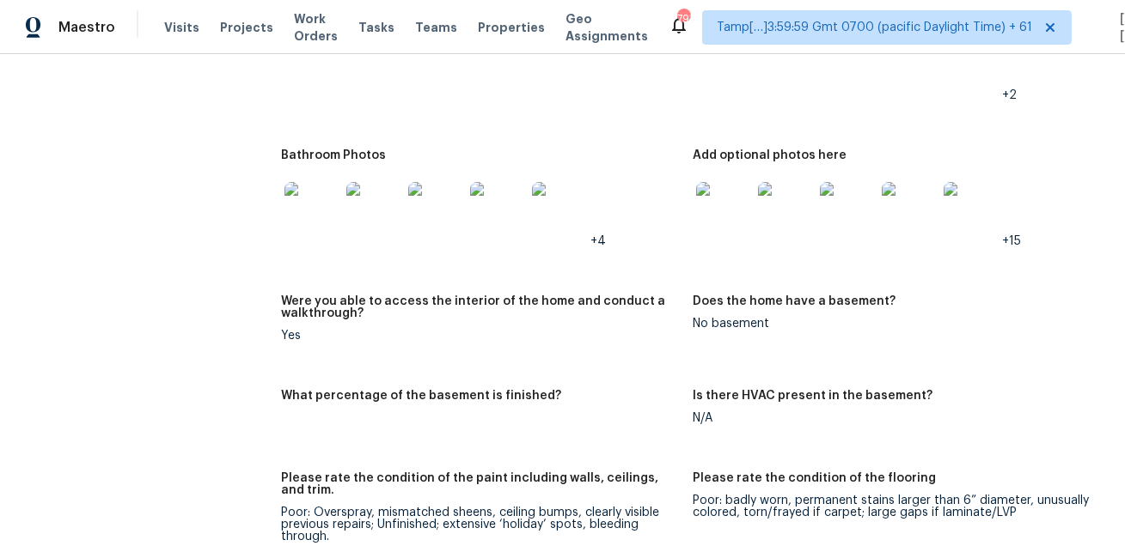
click at [176, 11] on div "Visits Projects Work Orders Tasks Teams Properties Geo Assignments" at bounding box center [416, 27] width 504 height 34
click at [177, 36] on div "Visits Projects Work Orders Tasks Teams Properties Geo Assignments" at bounding box center [416, 27] width 504 height 34
click at [180, 21] on span "Visits" at bounding box center [181, 27] width 35 height 17
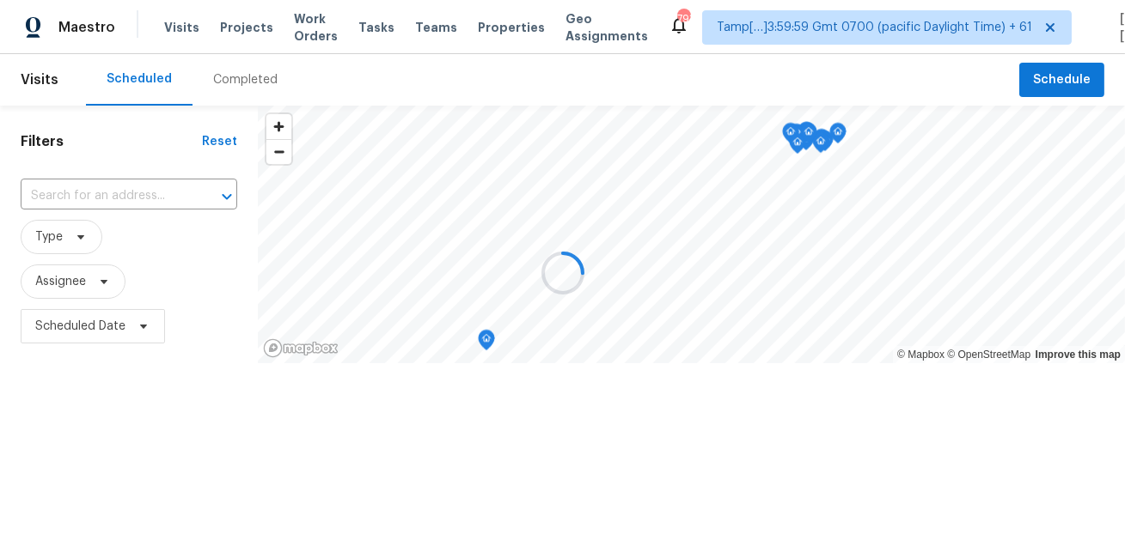
click at [241, 91] on div at bounding box center [562, 273] width 1125 height 546
click at [247, 82] on div at bounding box center [562, 273] width 1125 height 546
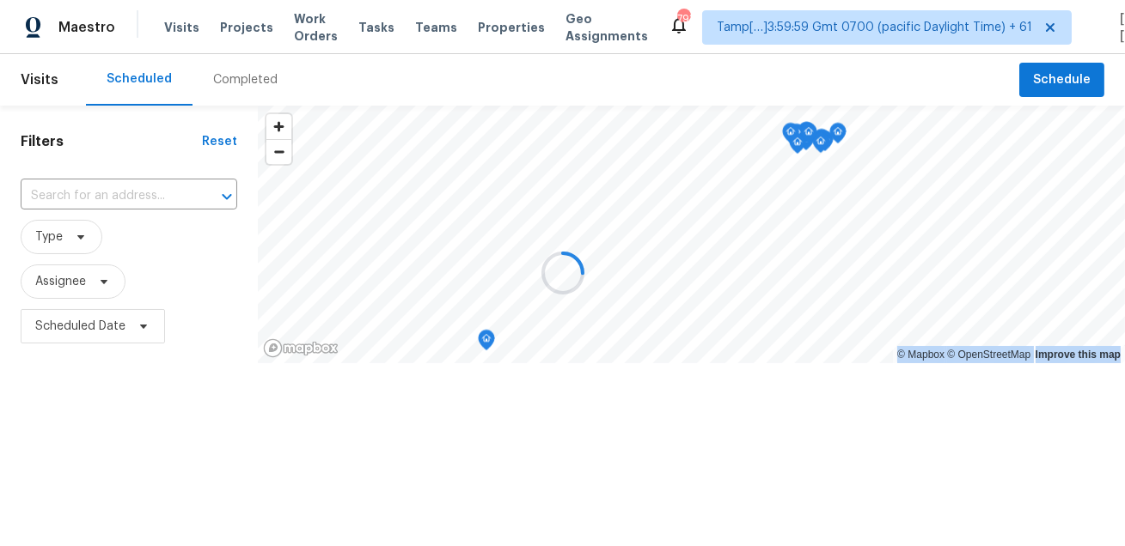
click at [247, 82] on div at bounding box center [562, 273] width 1125 height 546
click at [247, 82] on div "Completed" at bounding box center [245, 79] width 64 height 17
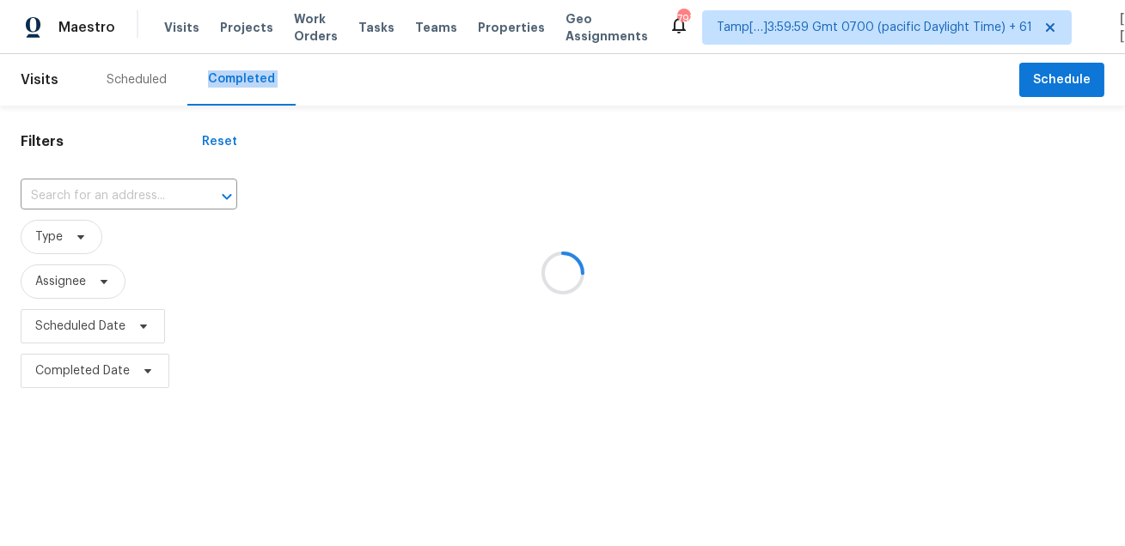
click at [247, 82] on div at bounding box center [562, 273] width 1125 height 546
click at [333, 74] on div at bounding box center [562, 273] width 1125 height 546
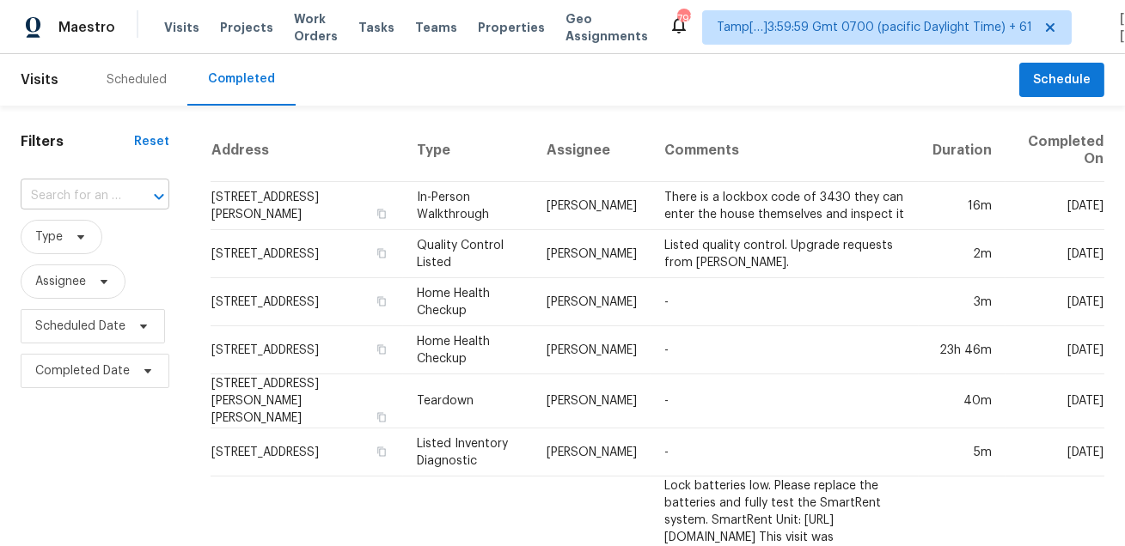
click at [115, 197] on input "text" at bounding box center [71, 196] width 101 height 27
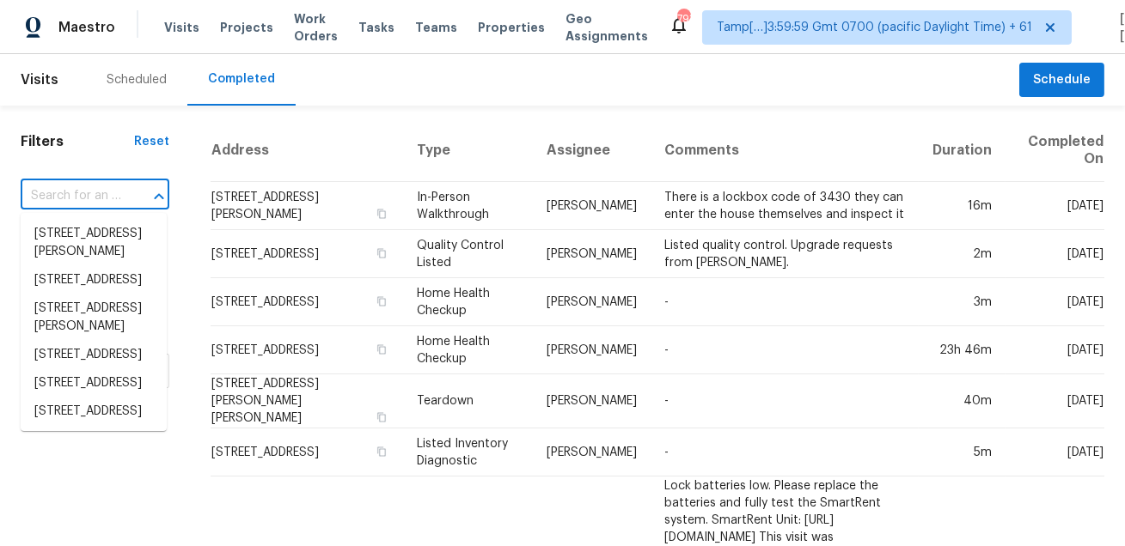
paste input "5201 Kite Tail Dr Austin TX 78730"
type input "5201 Kite Tail Dr Austin TX 78730"
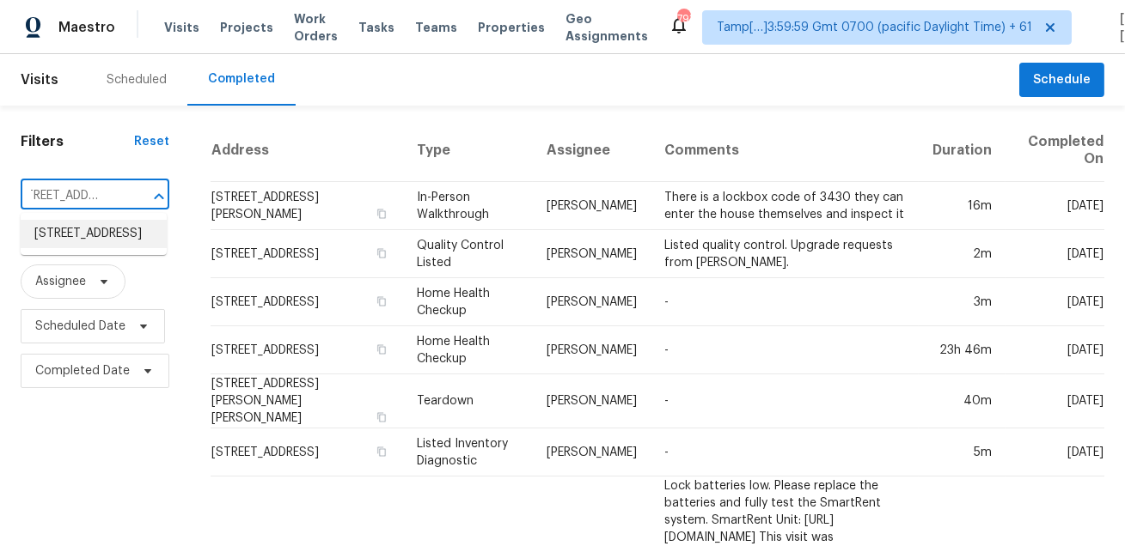
click at [86, 233] on li "5201 Kite Tail Dr, Austin, TX 78730" at bounding box center [94, 234] width 146 height 28
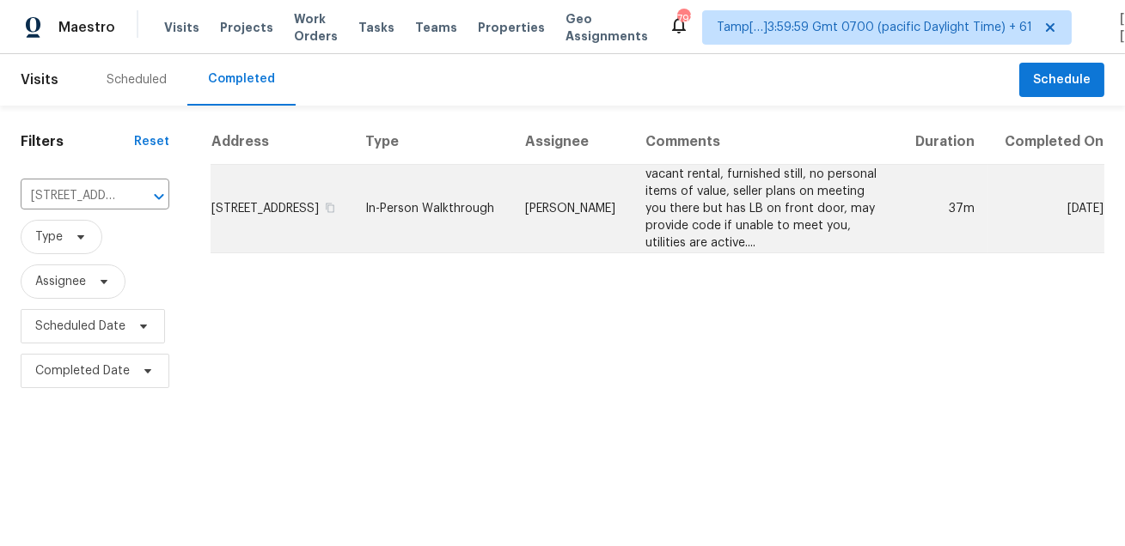
click at [601, 210] on td "Sheila Cooksey" at bounding box center [571, 209] width 120 height 89
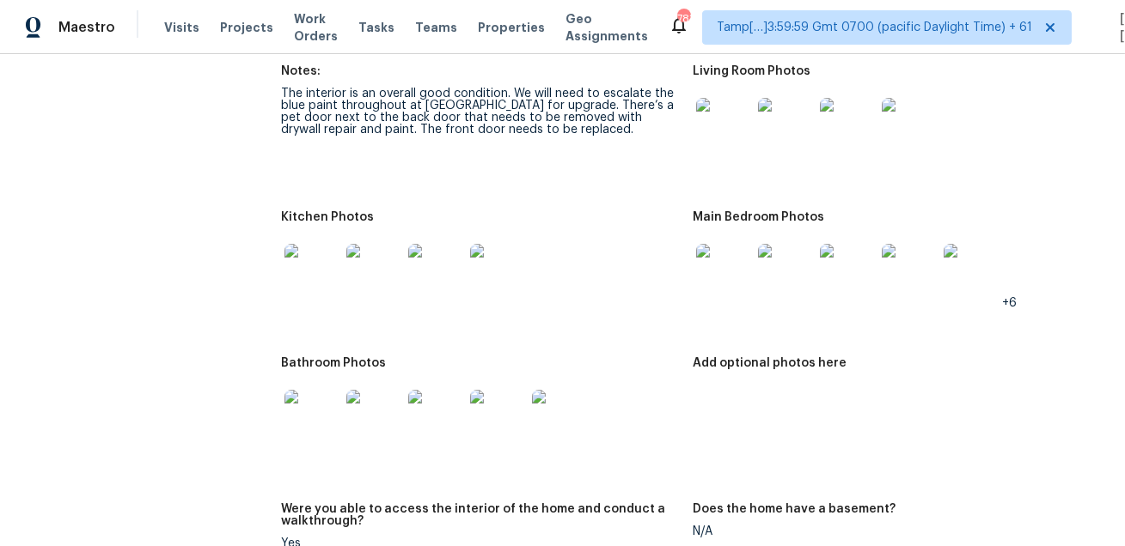
scroll to position [1495, 0]
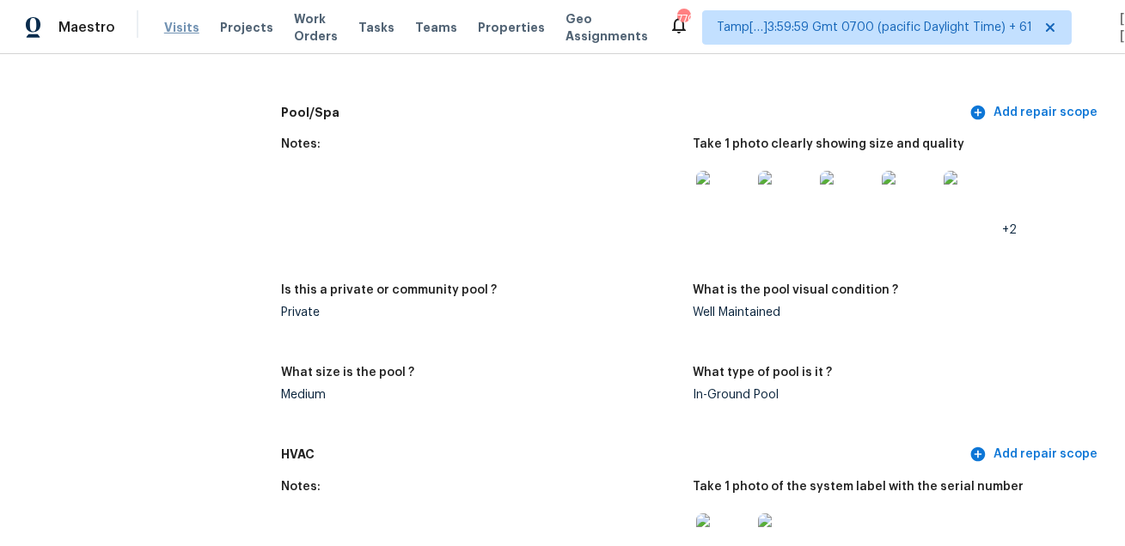
click at [178, 27] on span "Visits" at bounding box center [181, 27] width 35 height 17
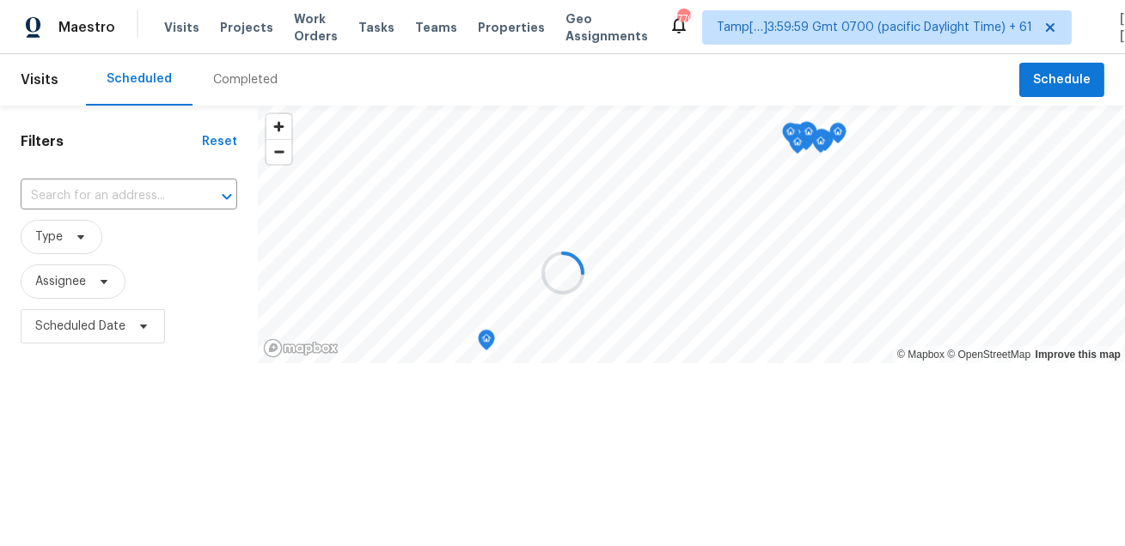
click at [237, 75] on div at bounding box center [562, 273] width 1125 height 546
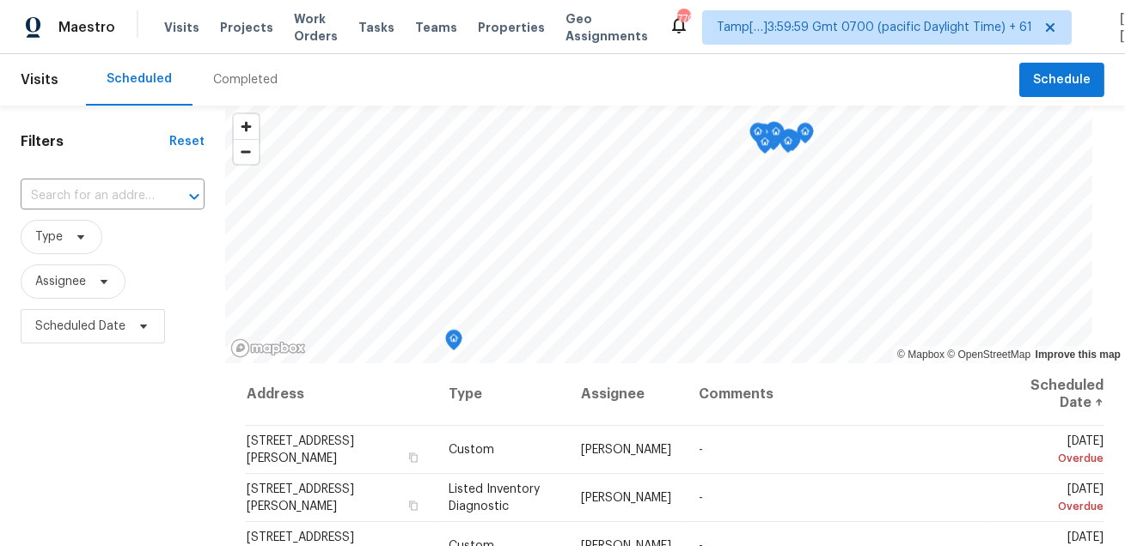
click at [237, 75] on div "Completed" at bounding box center [245, 79] width 64 height 17
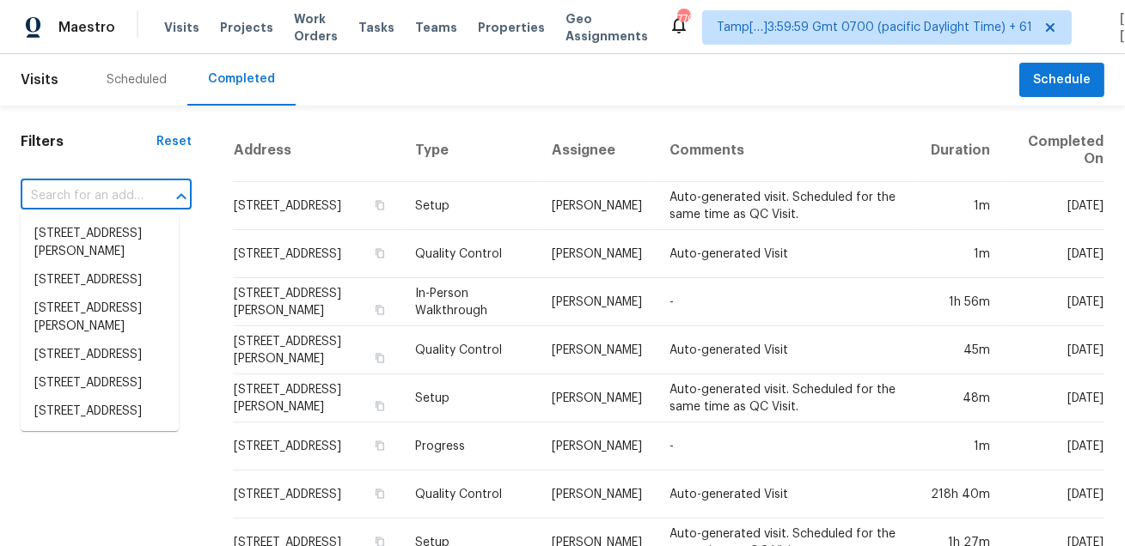
click at [95, 200] on input "text" at bounding box center [82, 196] width 123 height 27
paste input "1021 Purple Verbena Ct Zebulon, NC, 27597"
type input "1021 Purple Verbena Ct Zebulon, NC, 27597"
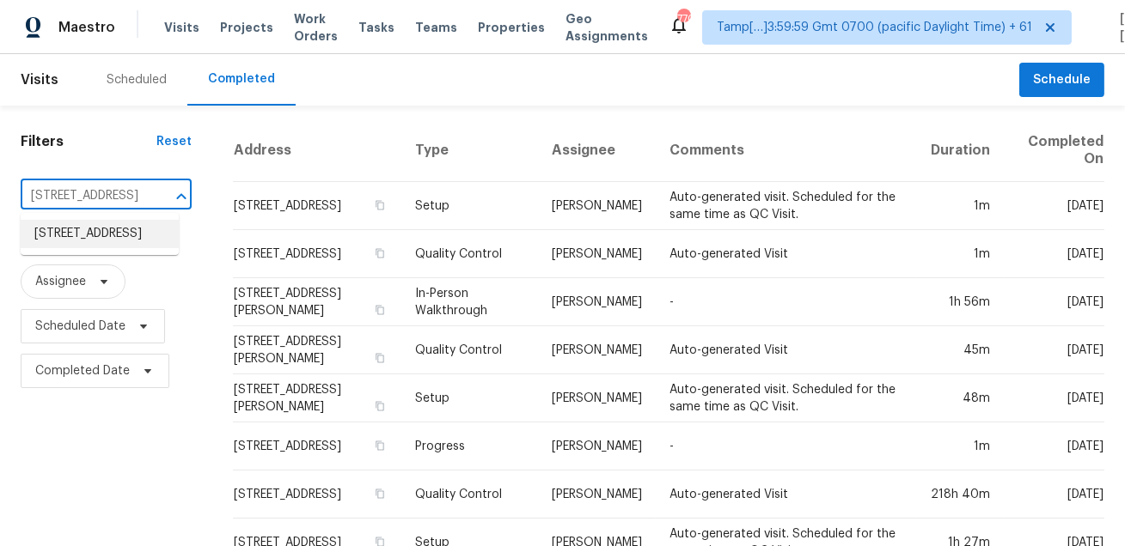
click at [103, 230] on li "1021 Purple Verbena Ct, Zebulon, NC 27597" at bounding box center [100, 234] width 158 height 28
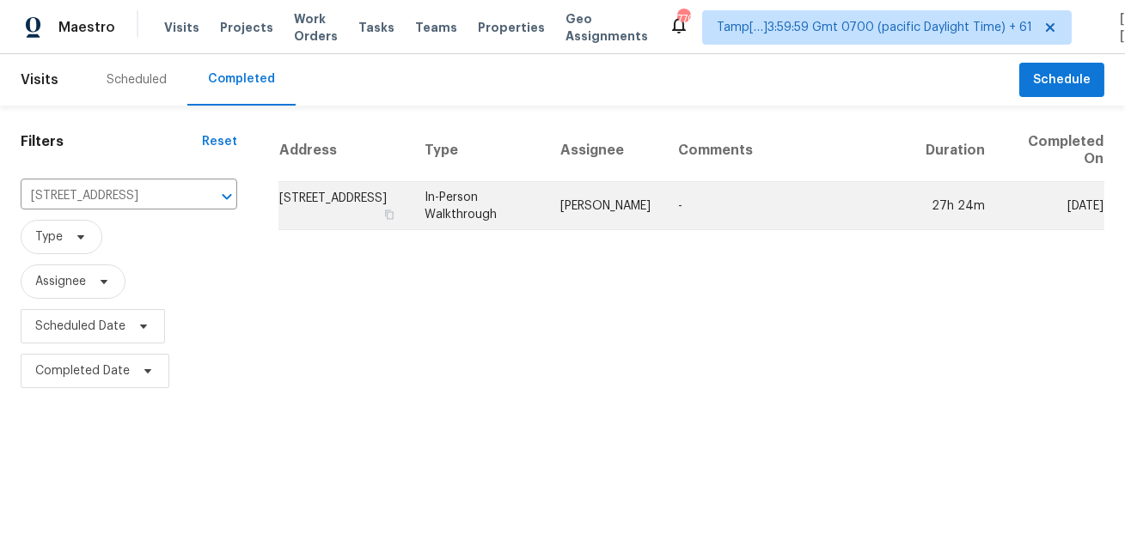
click at [619, 206] on td "Amanda Horton" at bounding box center [605, 206] width 118 height 48
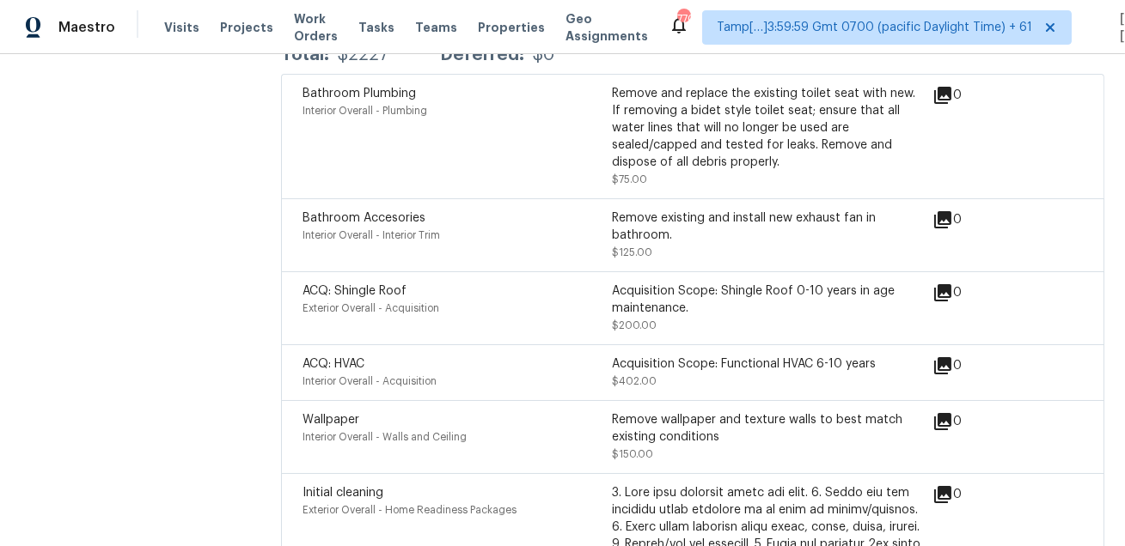
scroll to position [4722, 0]
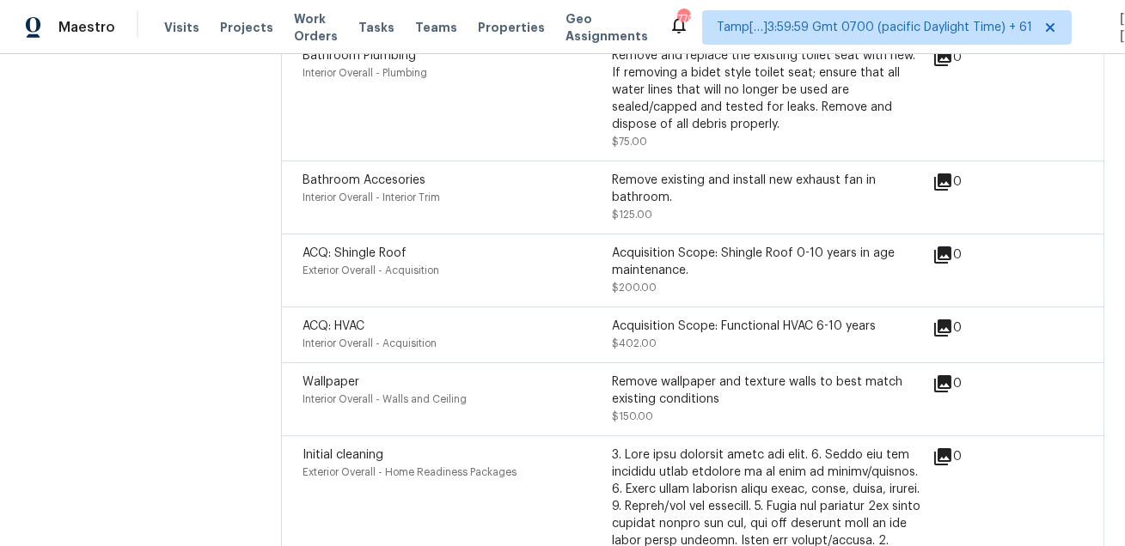
click at [648, 113] on div "Remove and replace the existing toilet seat with new. If removing a bidet style…" at bounding box center [766, 98] width 309 height 103
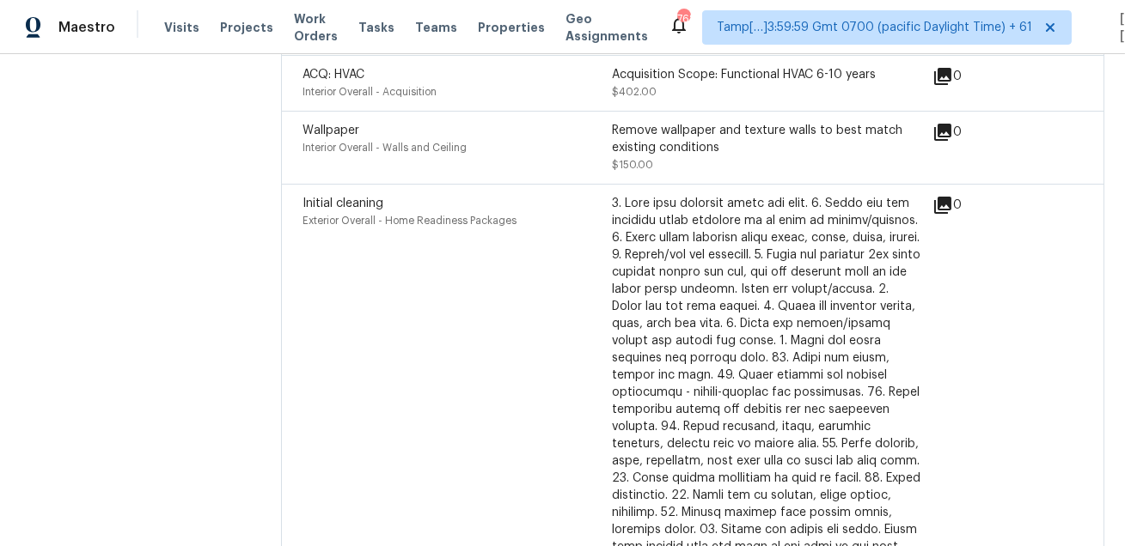
scroll to position [2632, 0]
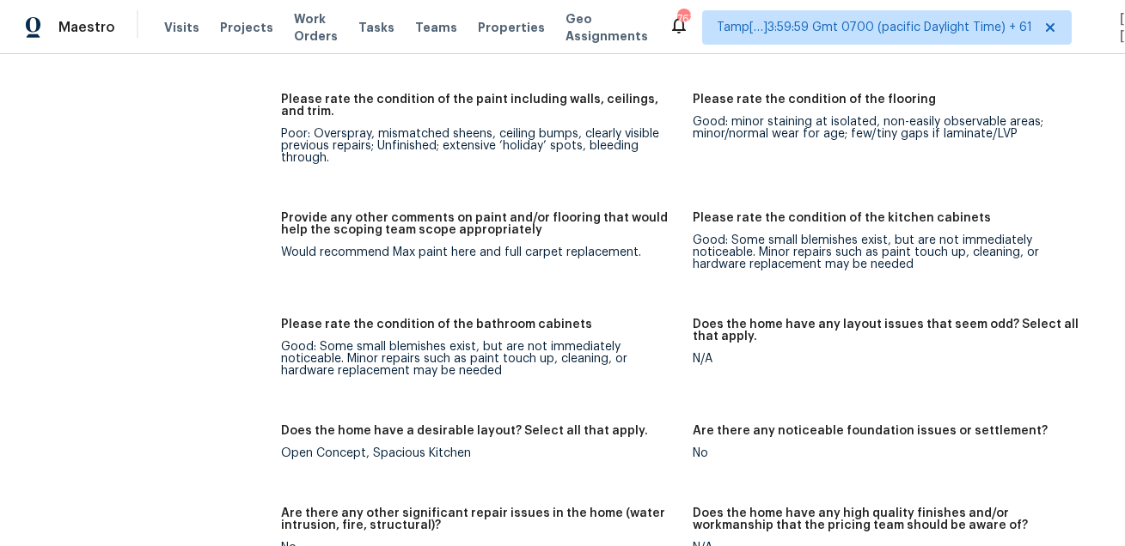
scroll to position [296, 0]
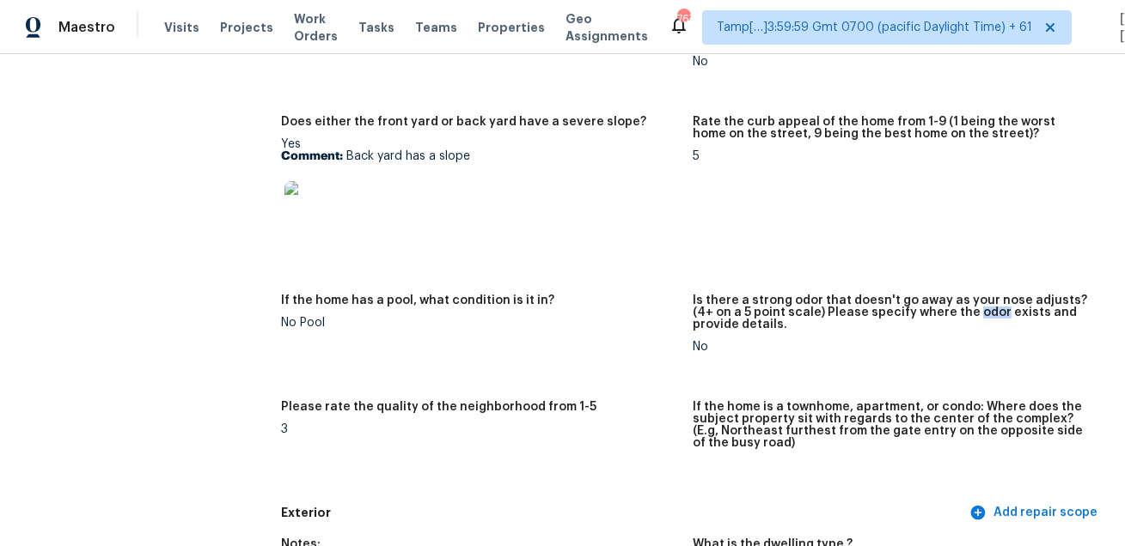
click at [722, 203] on figure "Rate the curb appeal of the home from 1-9 (1 being the worst home on the street…" at bounding box center [899, 195] width 412 height 158
click at [583, 314] on div "If the home has a pool, what condition is it in?" at bounding box center [480, 306] width 398 height 22
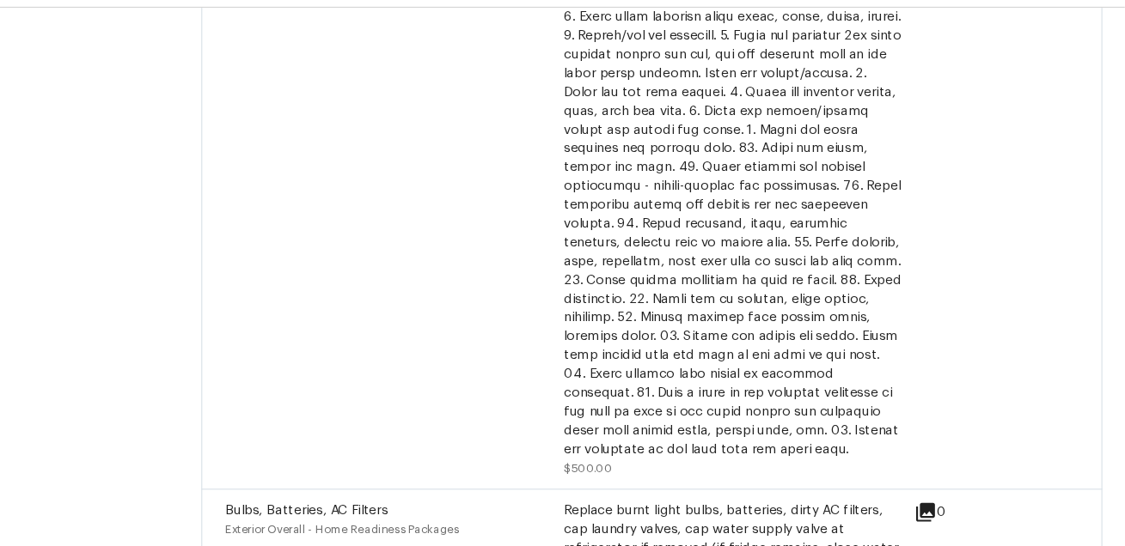
scroll to position [0, 0]
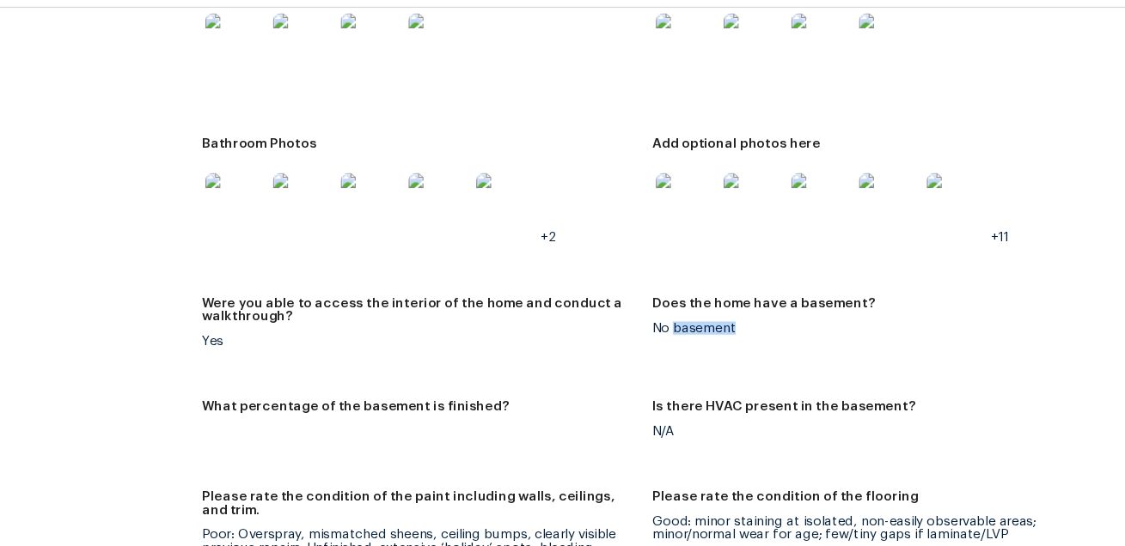
click at [634, 95] on div at bounding box center [480, 87] width 398 height 76
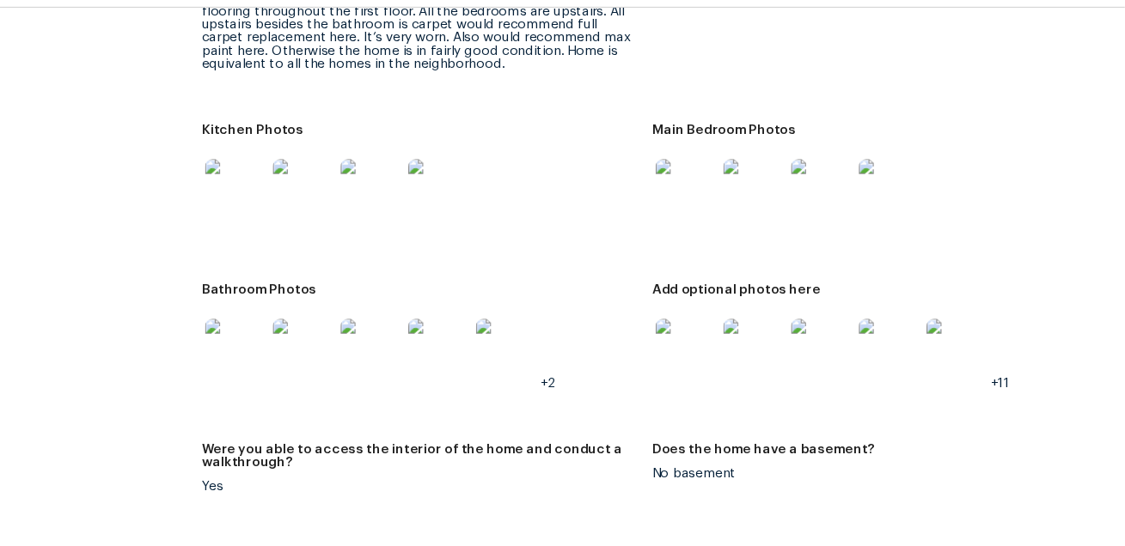
click at [322, 192] on img at bounding box center [311, 219] width 55 height 55
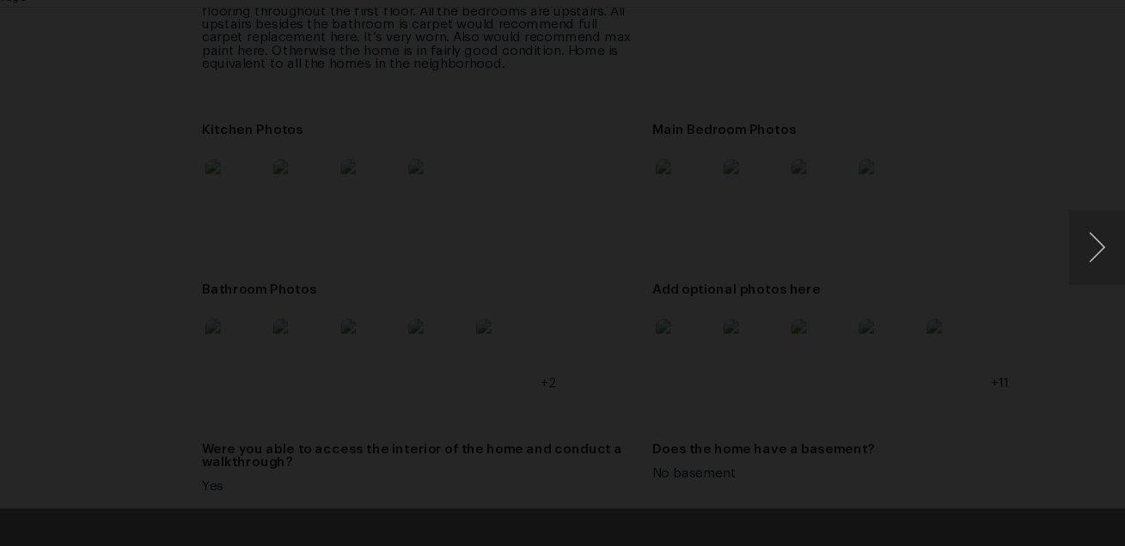
click at [998, 307] on div "Lightbox" at bounding box center [562, 273] width 1125 height 546
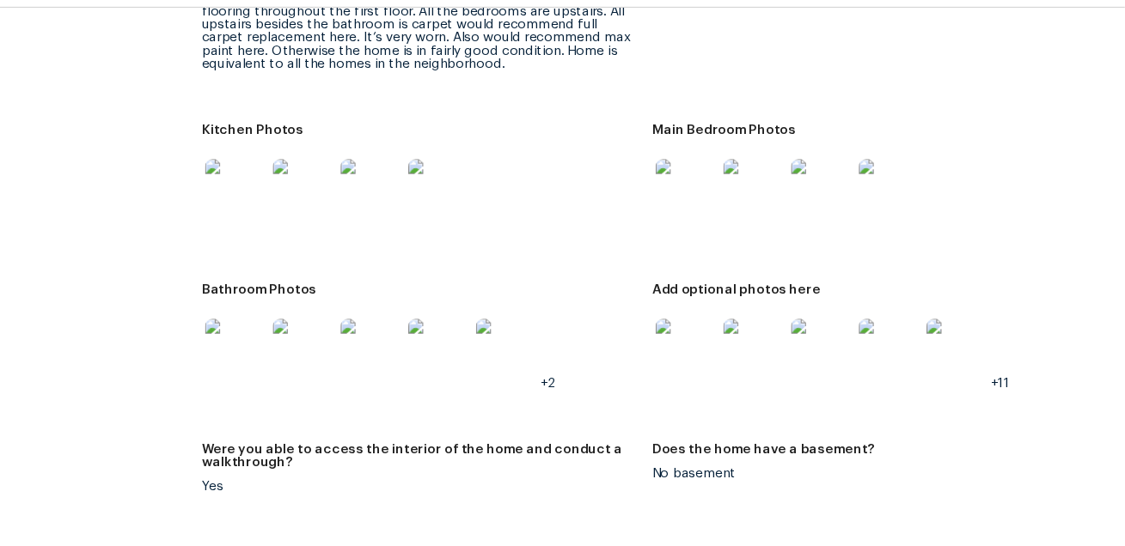
click at [321, 192] on img at bounding box center [311, 219] width 55 height 55
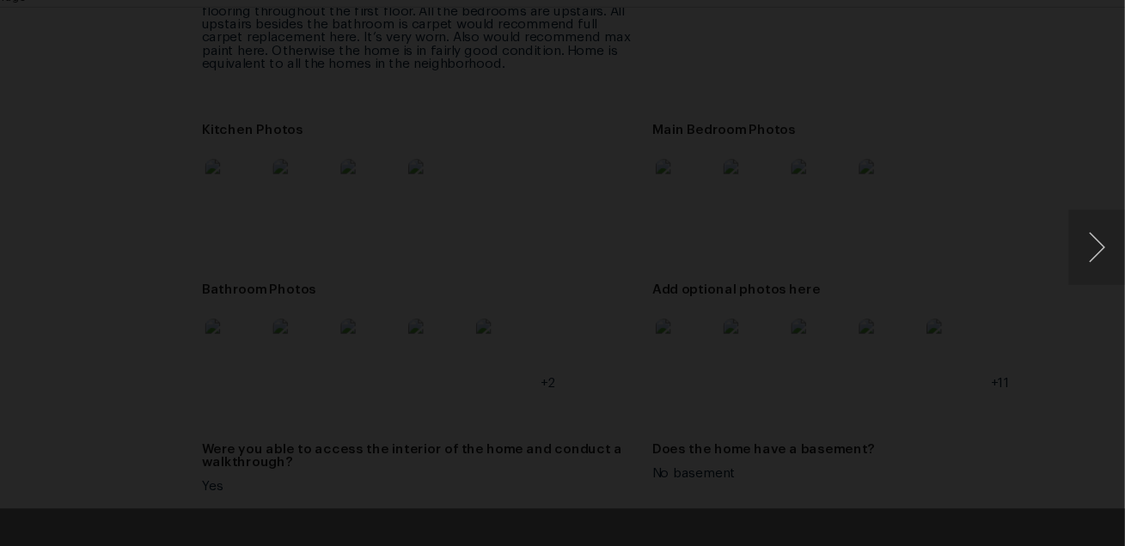
click at [962, 336] on div "Lightbox" at bounding box center [562, 273] width 1125 height 546
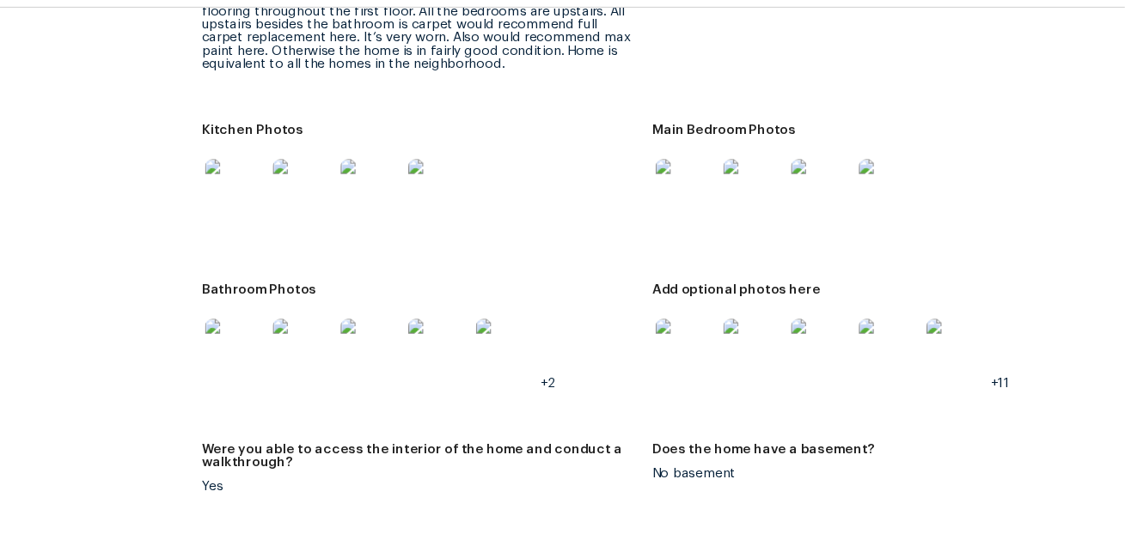
click at [717, 192] on img at bounding box center [723, 219] width 55 height 55
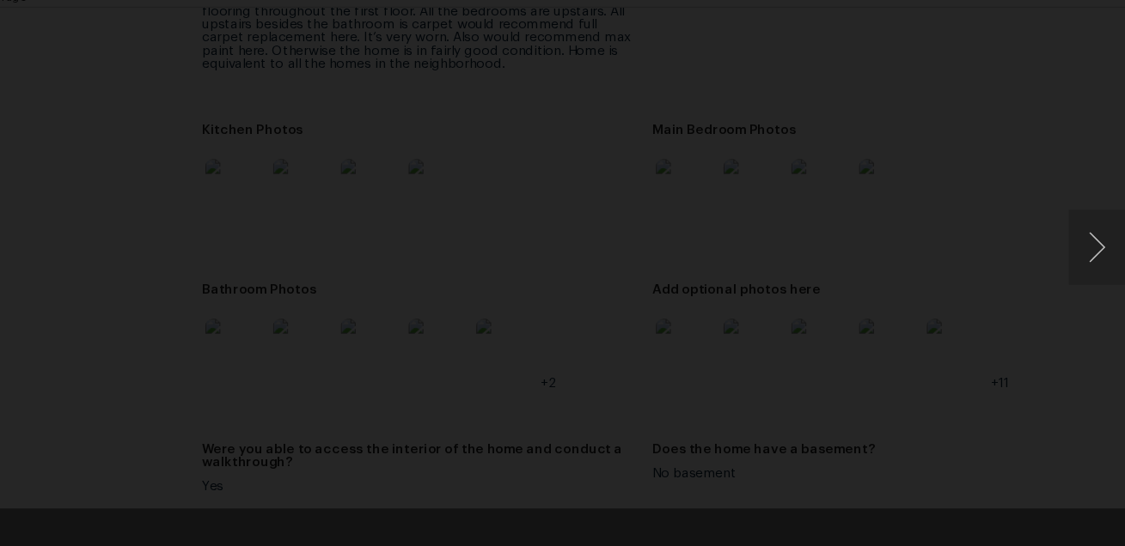
click at [1084, 361] on div "Lightbox" at bounding box center [562, 273] width 1125 height 546
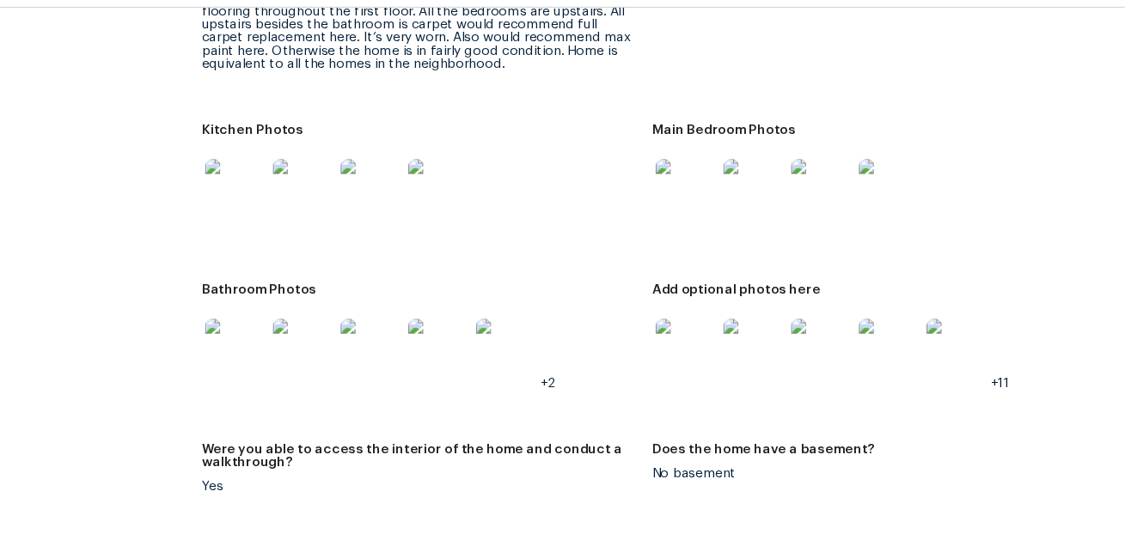
click at [305, 339] on img at bounding box center [311, 366] width 55 height 55
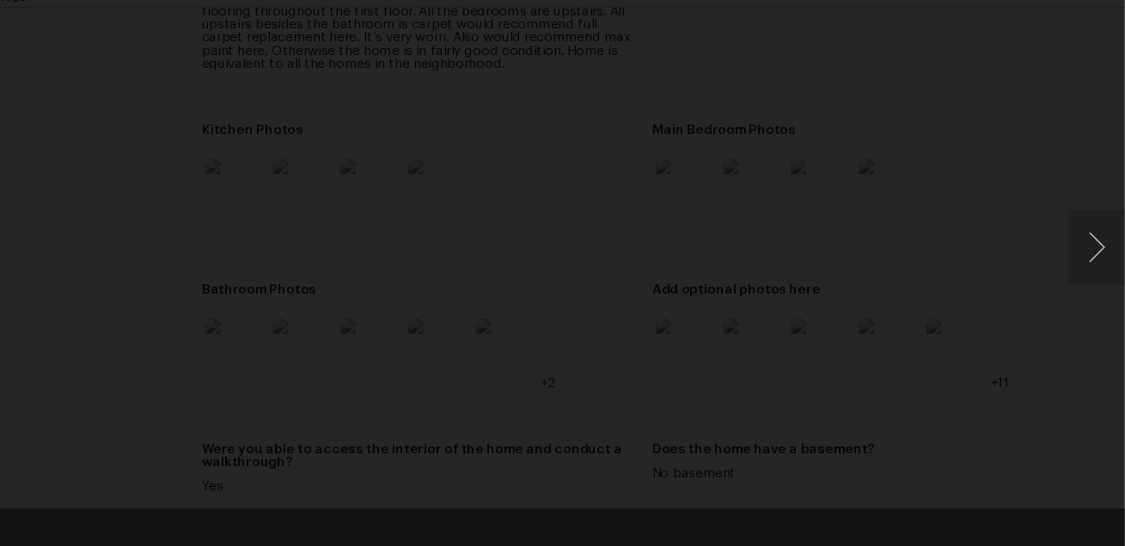
click at [1023, 359] on div "Lightbox" at bounding box center [562, 273] width 1125 height 546
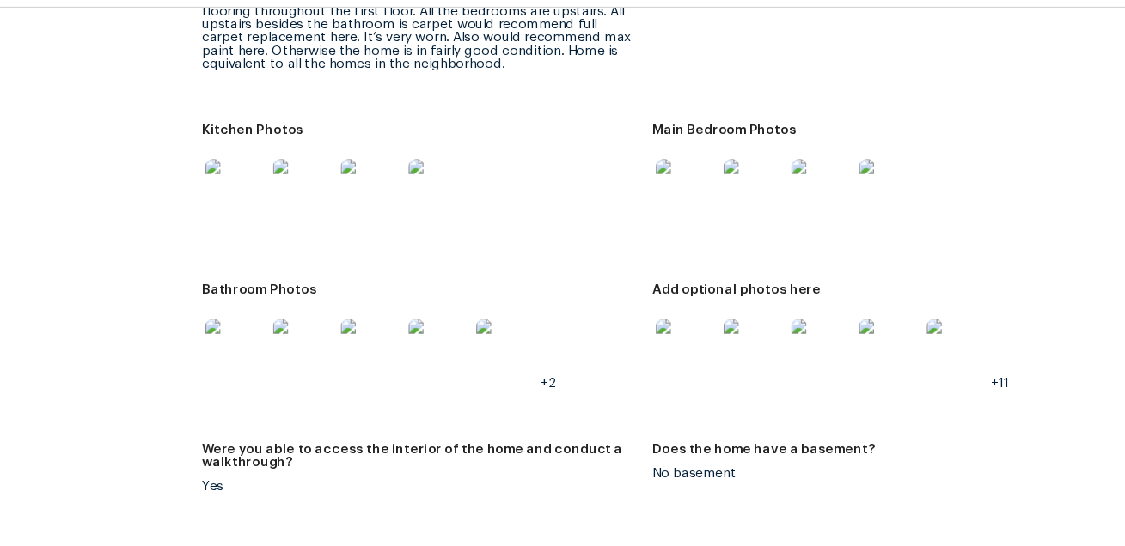
click at [721, 359] on img at bounding box center [723, 366] width 55 height 55
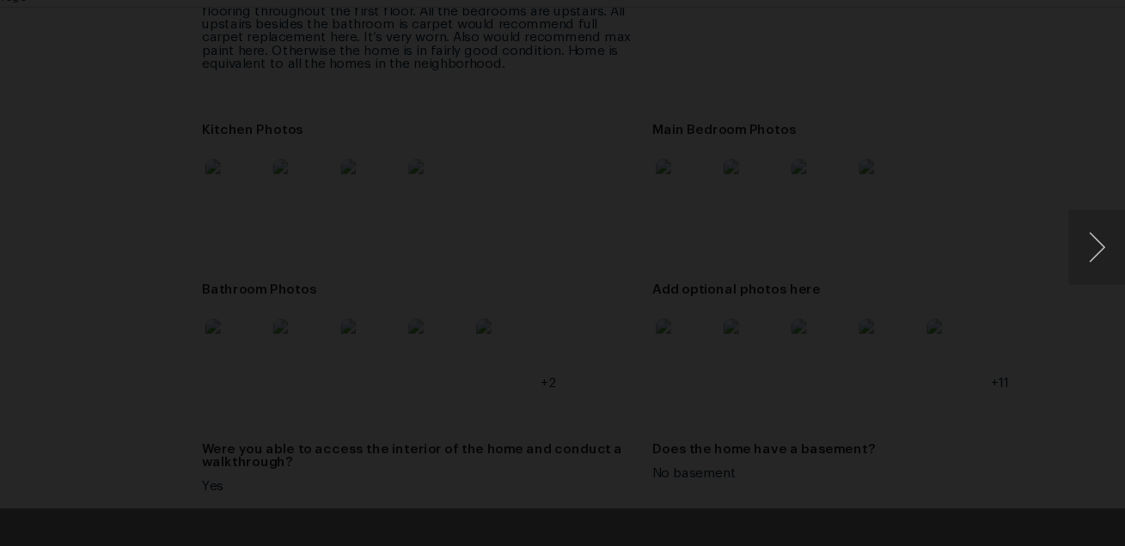
click at [992, 263] on div "Lightbox" at bounding box center [562, 273] width 1125 height 546
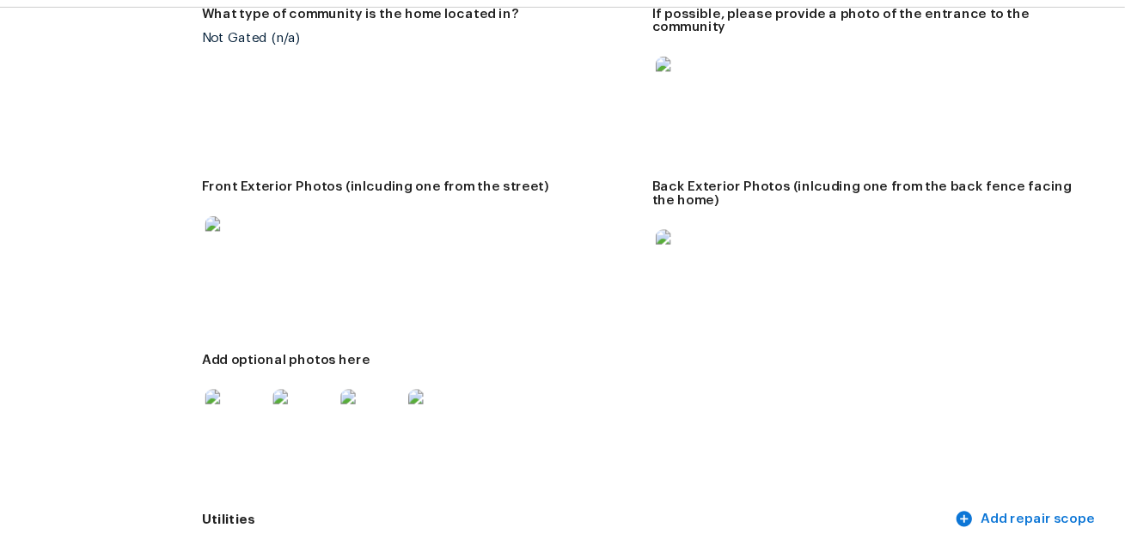
scroll to position [1036, 0]
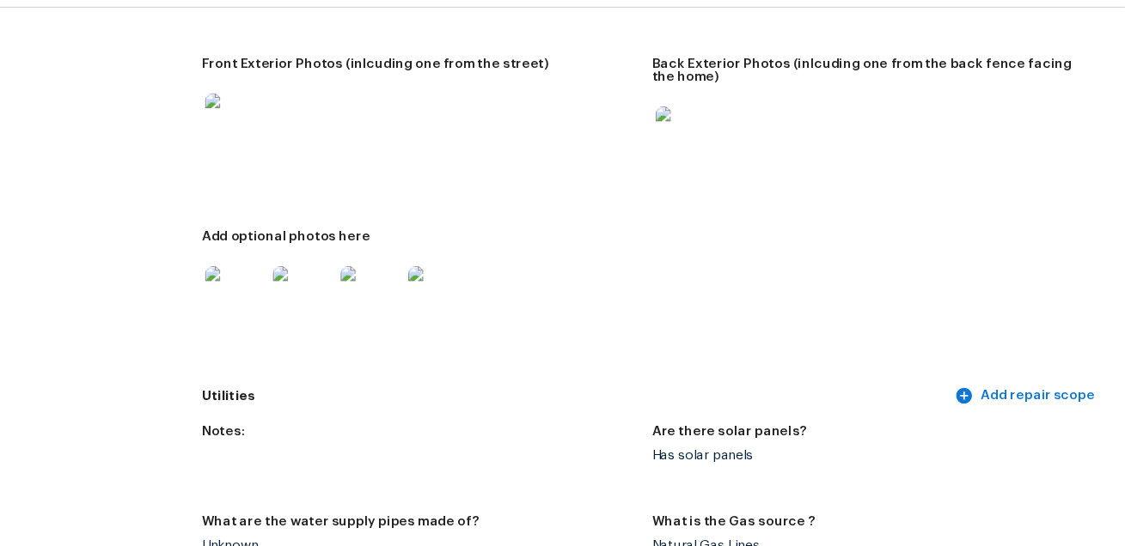
click at [374, 302] on img at bounding box center [373, 317] width 55 height 55
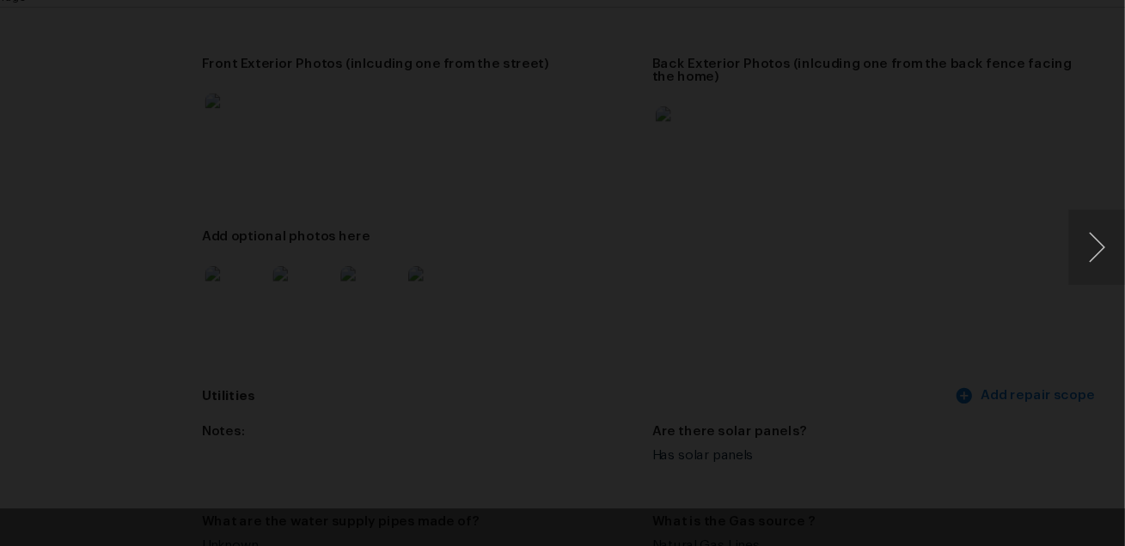
click at [992, 225] on div "Lightbox" at bounding box center [562, 273] width 1125 height 546
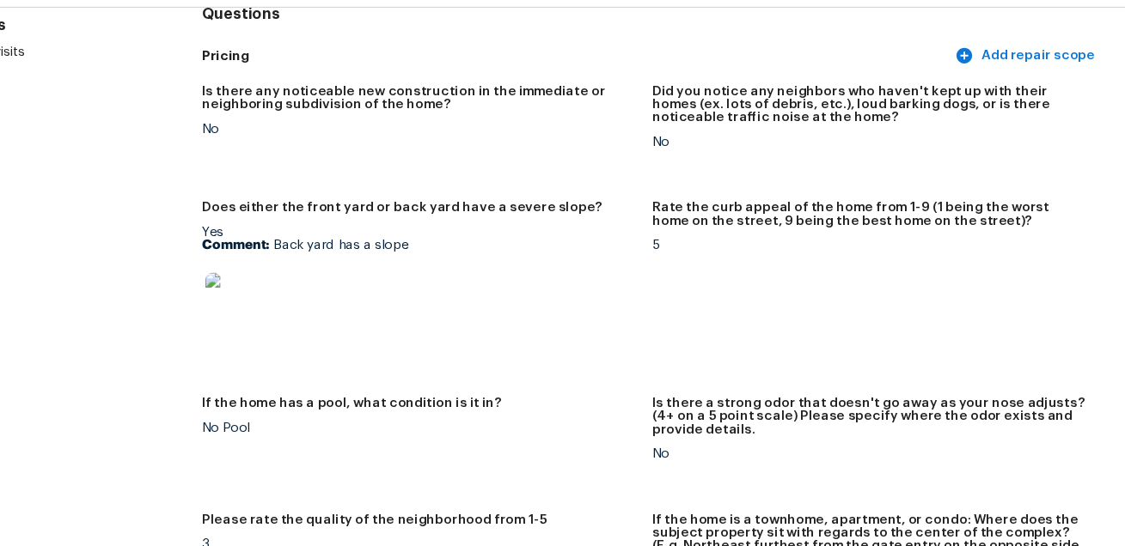
scroll to position [0, 0]
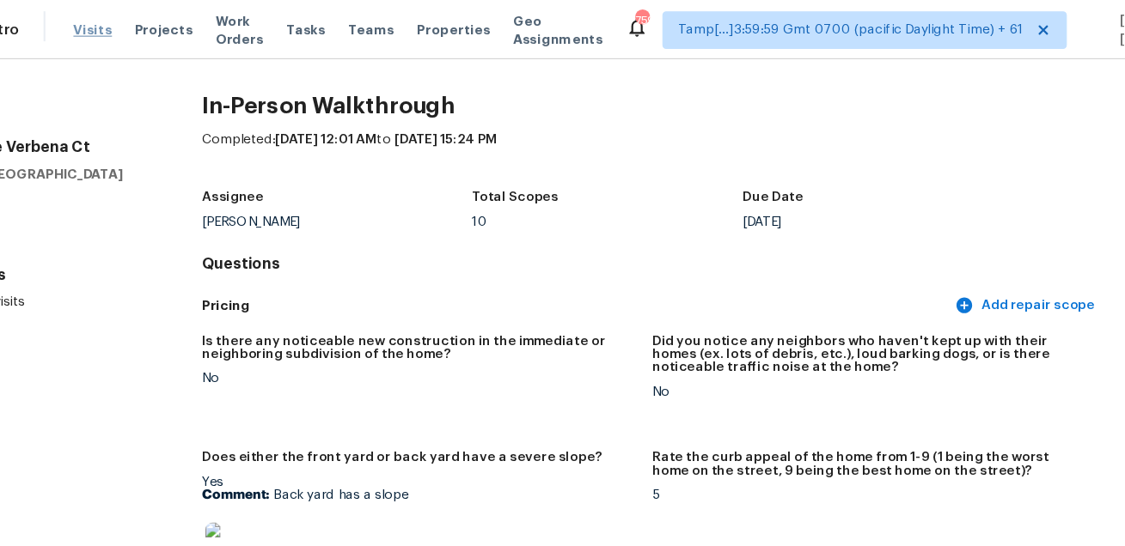
click at [175, 25] on span "Visits" at bounding box center [181, 27] width 35 height 17
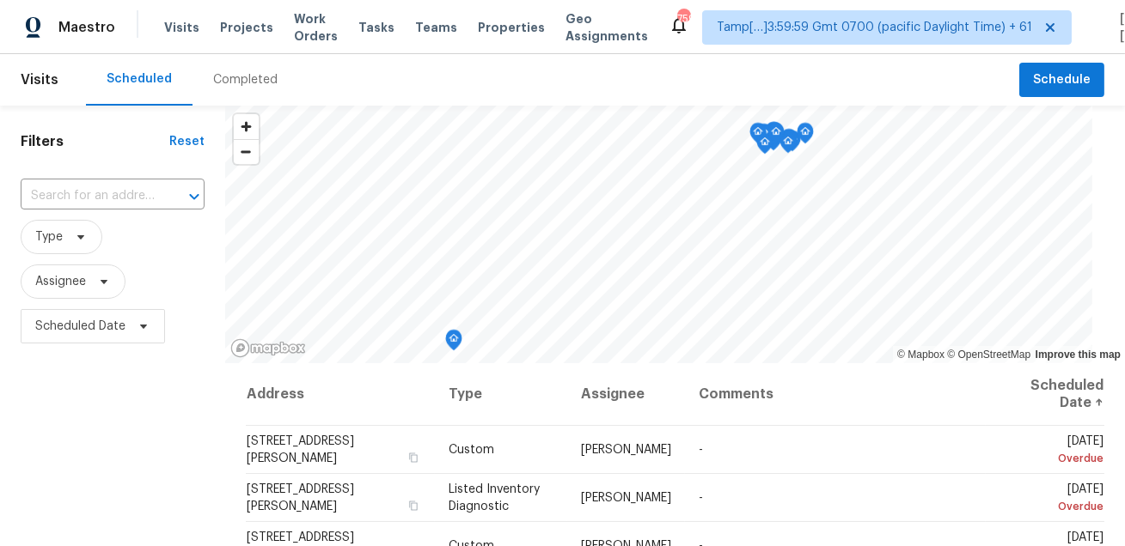
click at [259, 82] on div "Completed" at bounding box center [245, 79] width 64 height 17
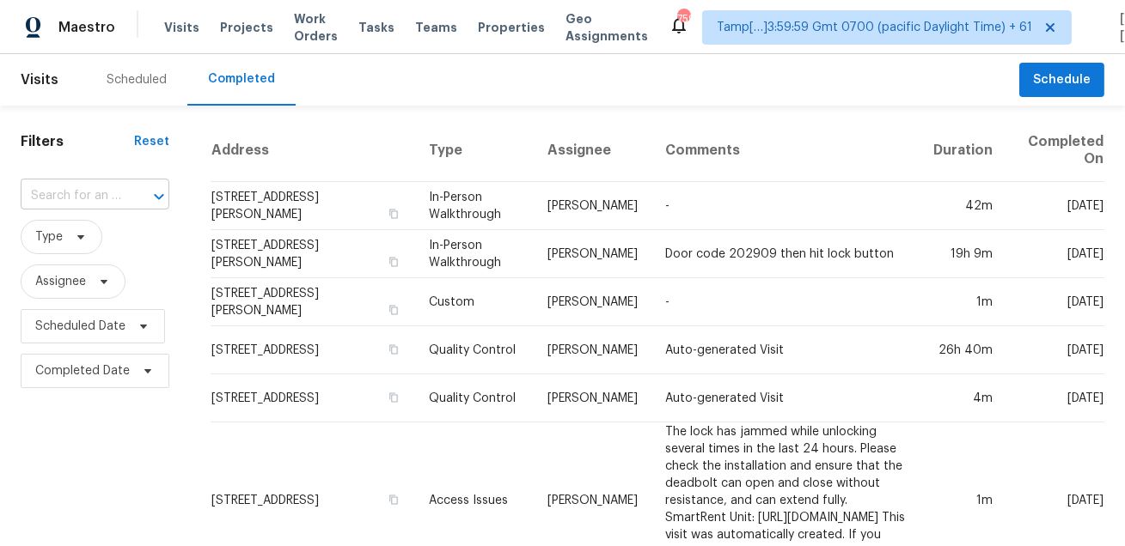
click at [107, 196] on input "text" at bounding box center [71, 196] width 101 height 27
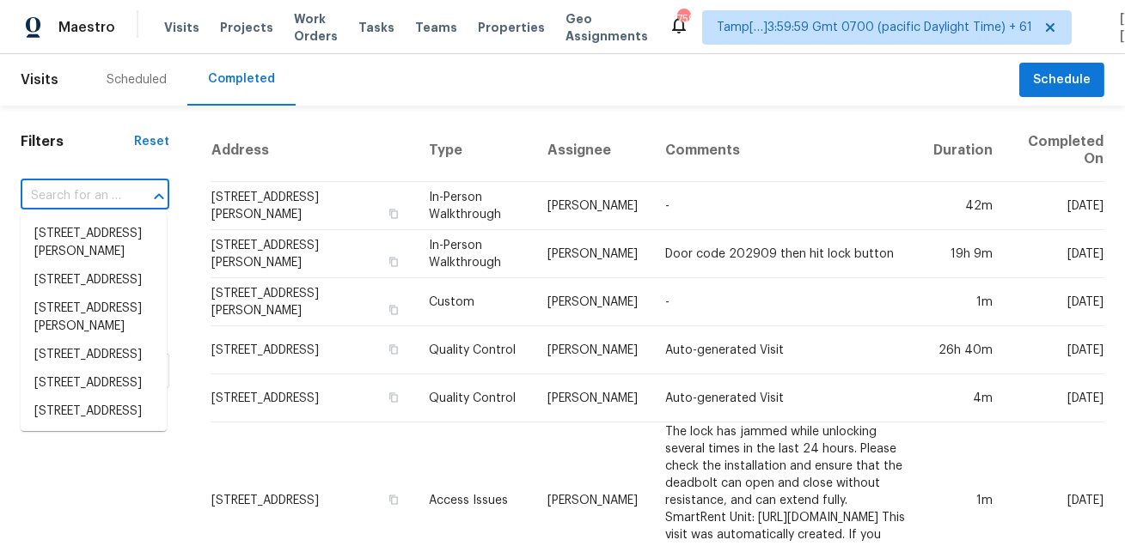
paste input "1662 Solstice Dr, Prescott, AZ 86301"
type input "1662 Solstice Dr, Prescott, AZ 86301"
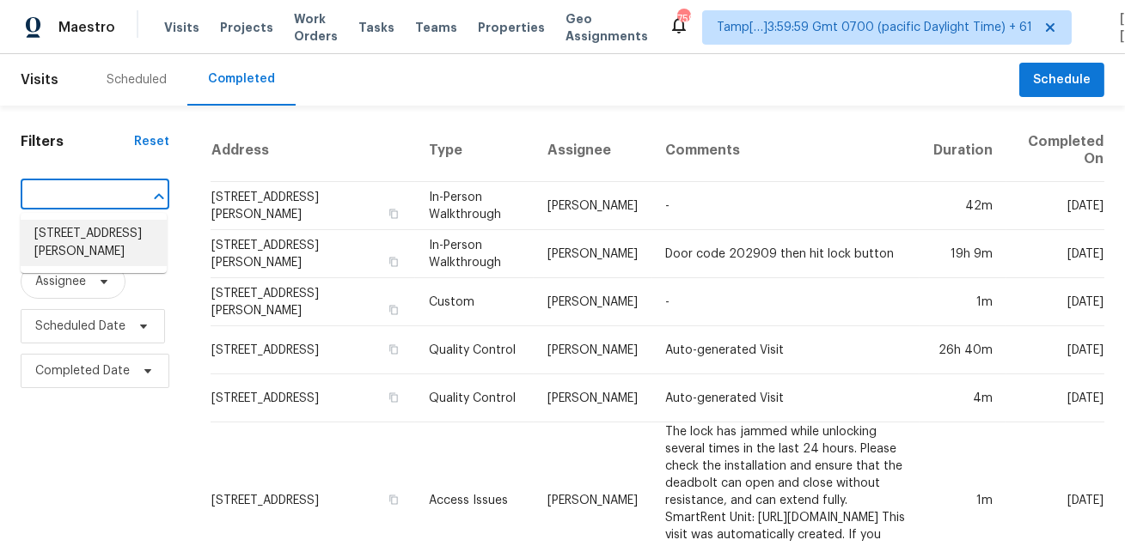
click at [107, 257] on li "1662 Solstice Dr, Prescott, AZ 86301" at bounding box center [94, 243] width 146 height 46
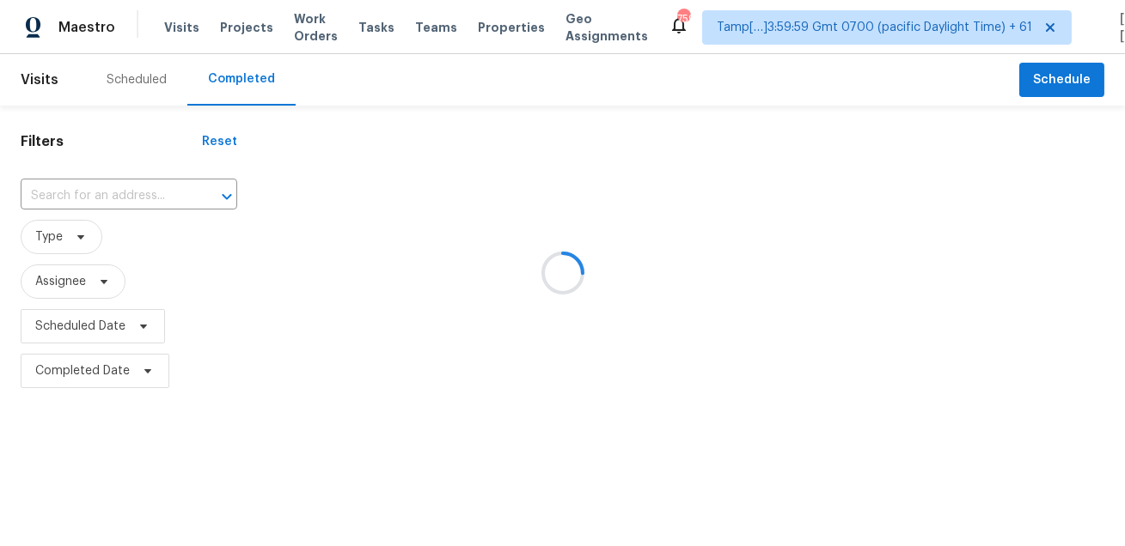
type input "1662 Solstice Dr, Prescott, AZ 86301"
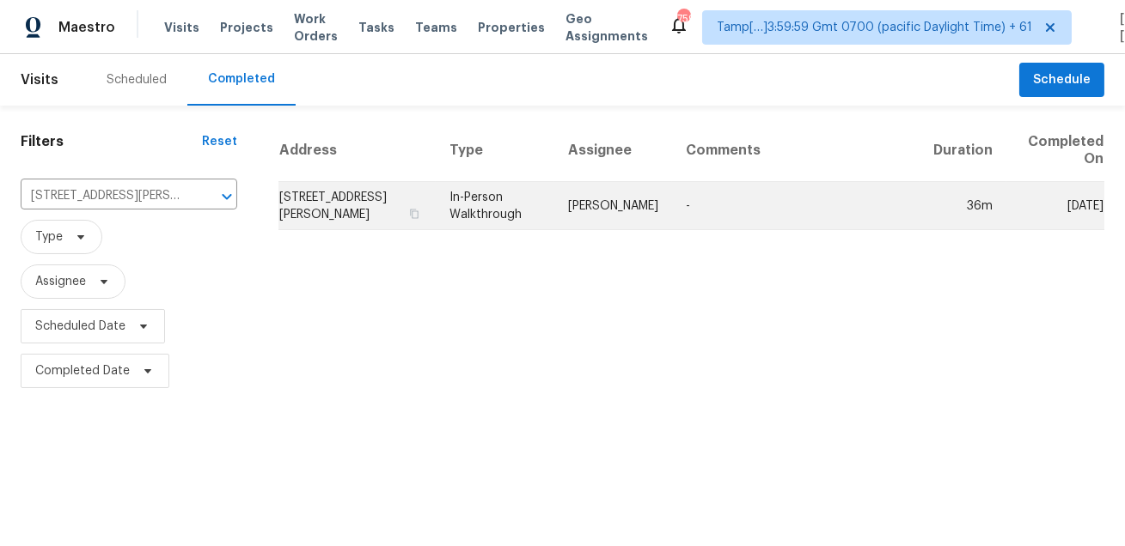
click at [528, 211] on td "In-Person Walkthrough" at bounding box center [495, 206] width 119 height 48
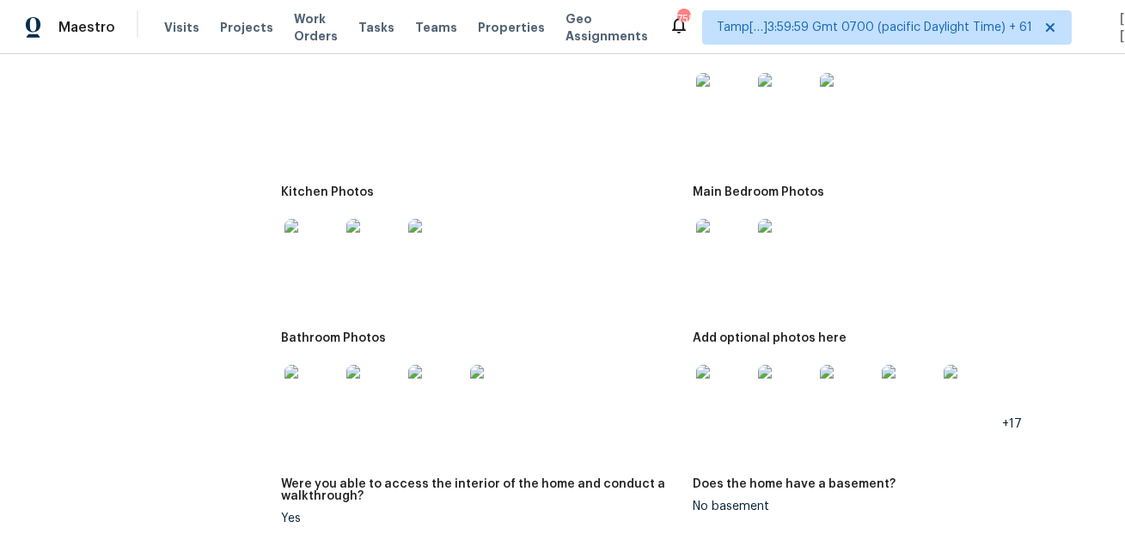
scroll to position [1911, 0]
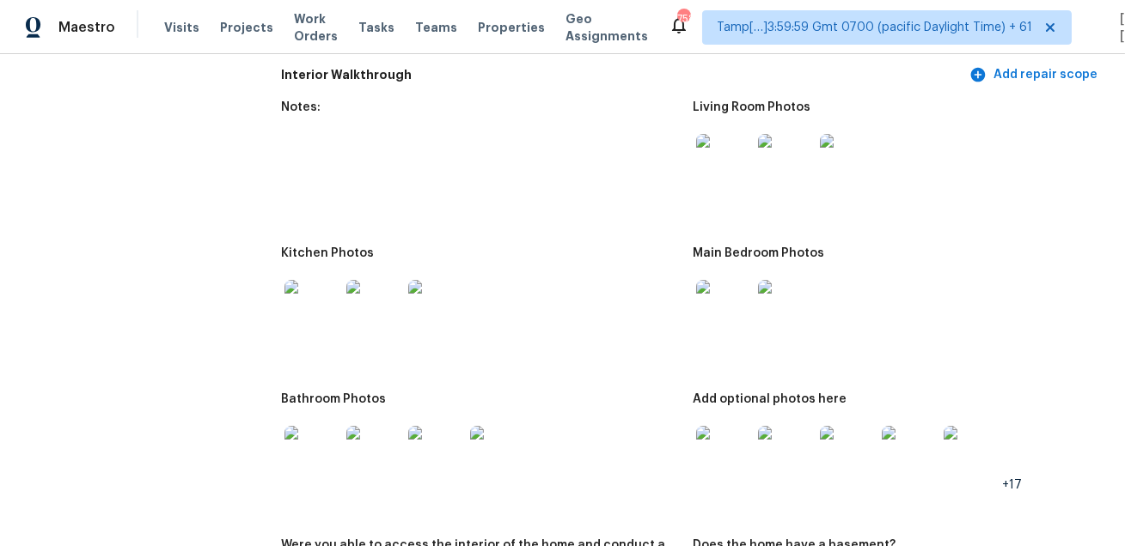
click at [735, 137] on img at bounding box center [723, 161] width 55 height 55
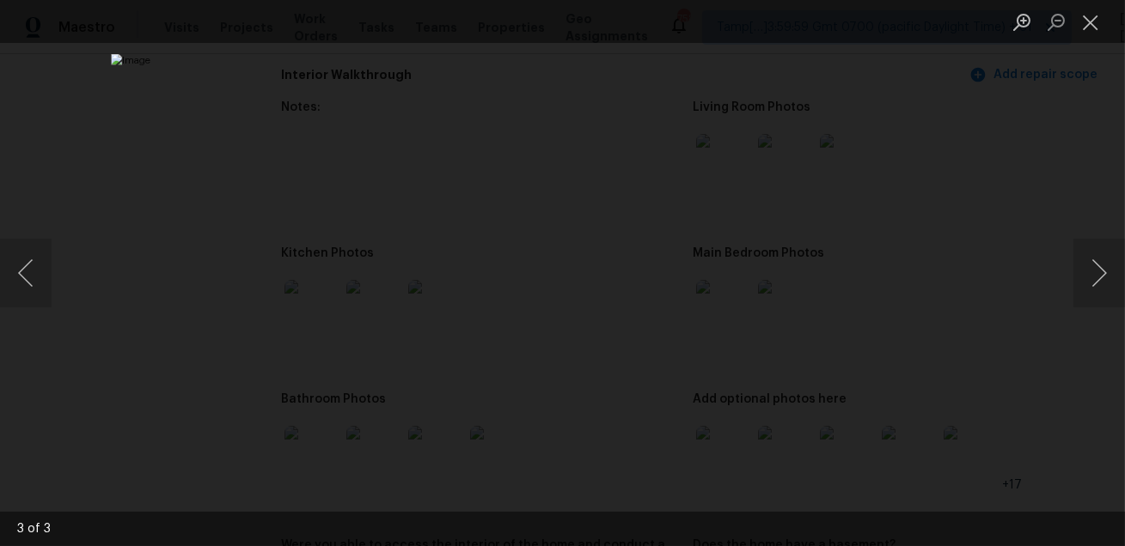
click at [940, 176] on div "Lightbox" at bounding box center [562, 273] width 1125 height 546
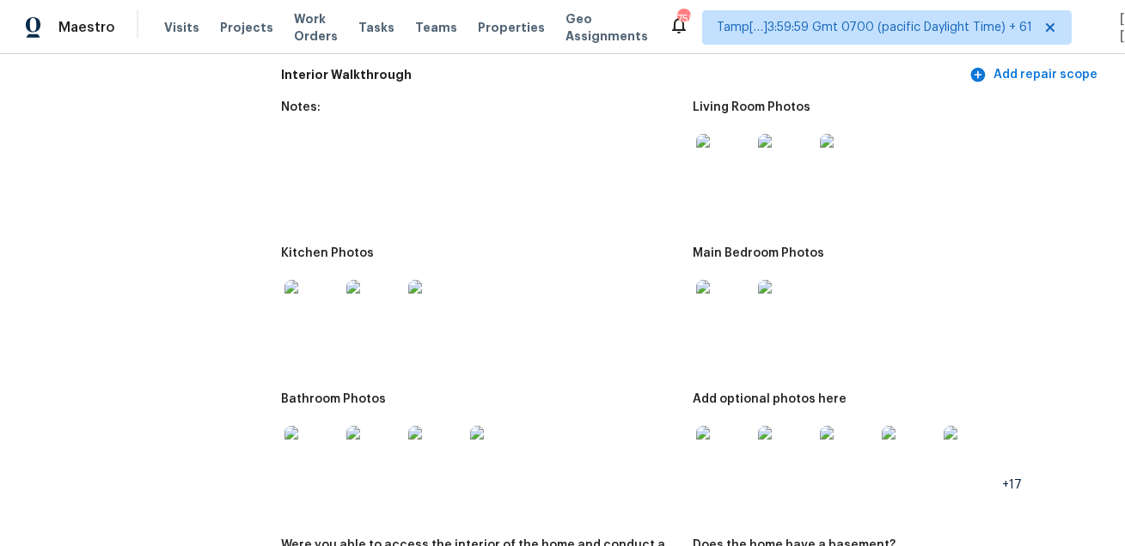
click at [295, 299] on img at bounding box center [311, 307] width 55 height 55
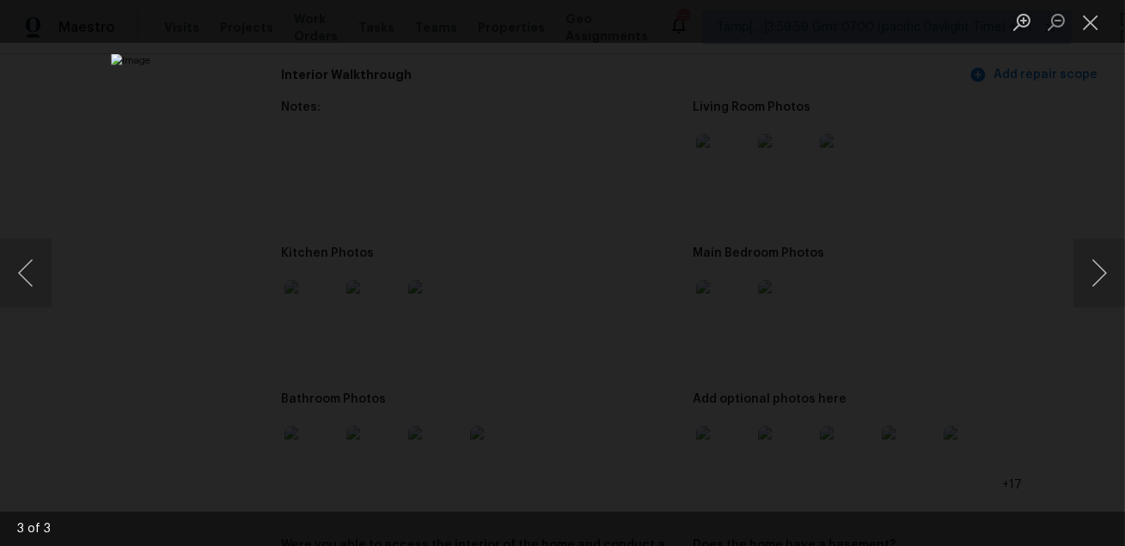
click at [991, 338] on div "Lightbox" at bounding box center [562, 273] width 1125 height 546
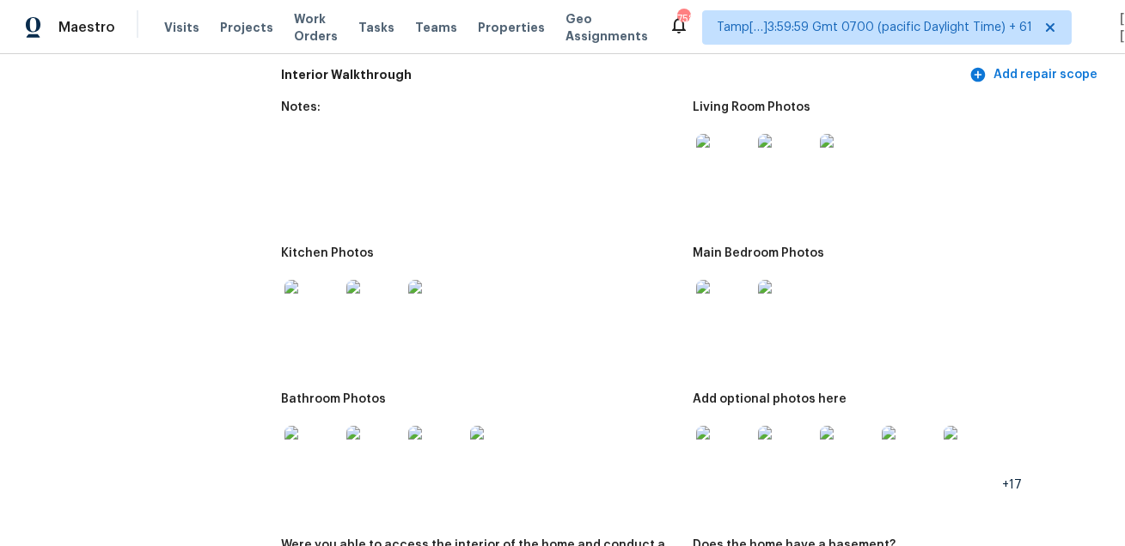
click at [724, 290] on img at bounding box center [723, 307] width 55 height 55
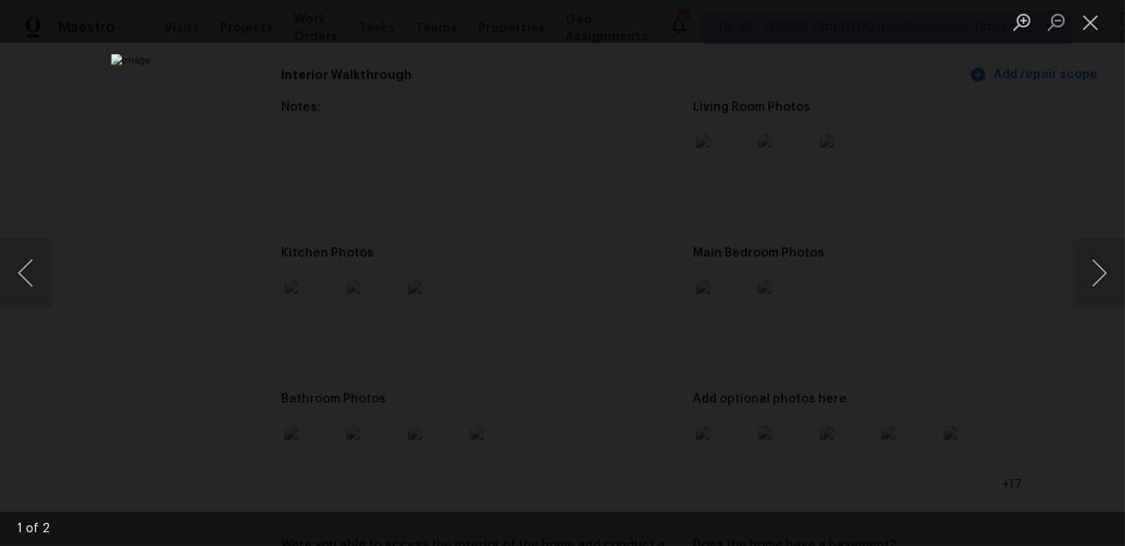
click at [1008, 333] on div "Lightbox" at bounding box center [562, 273] width 1125 height 546
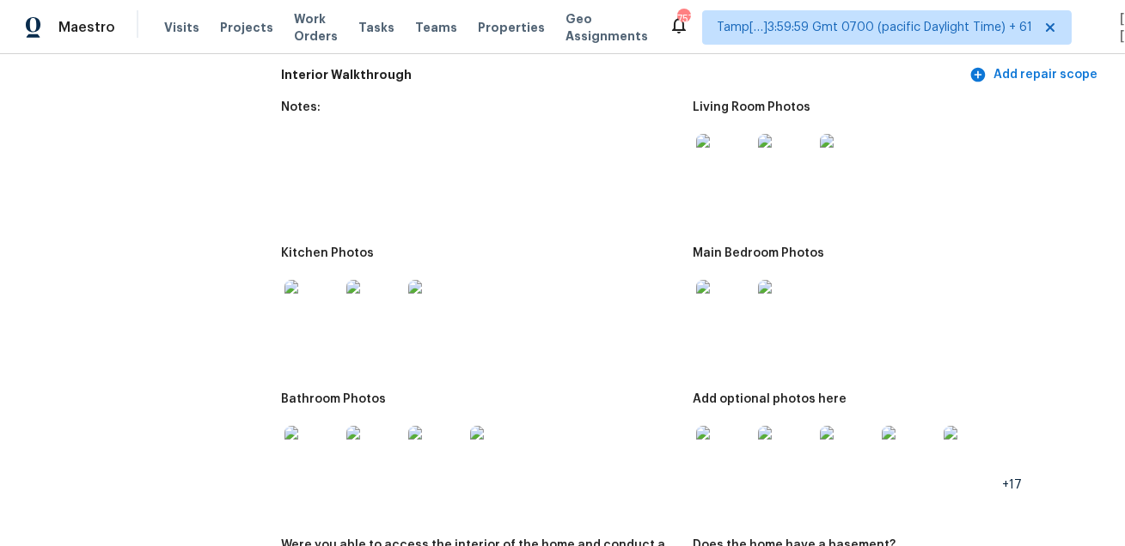
click at [318, 436] on img at bounding box center [311, 453] width 55 height 55
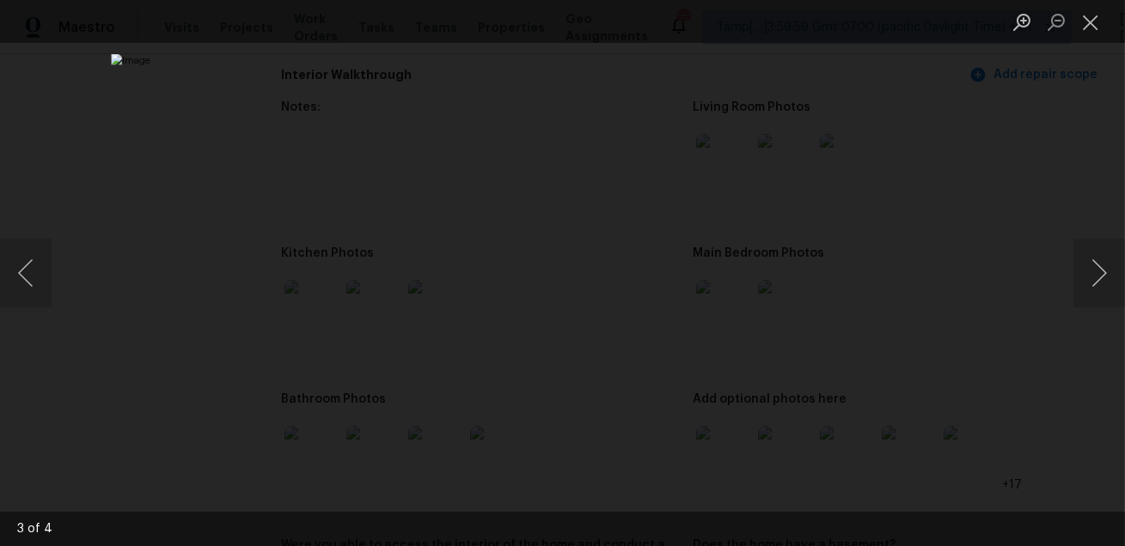
click at [1004, 416] on div "Lightbox" at bounding box center [562, 273] width 1125 height 546
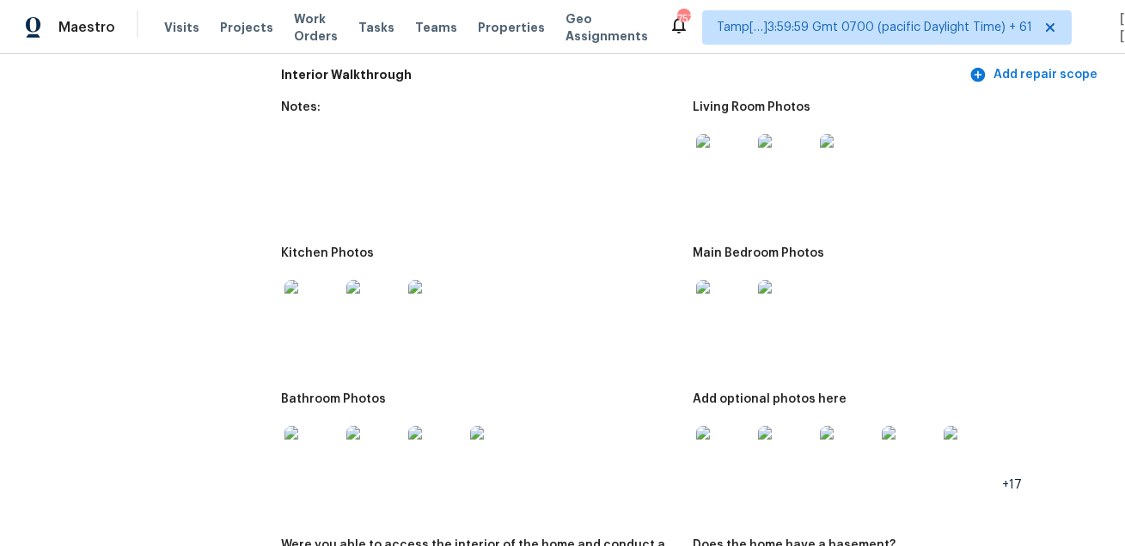
click at [729, 446] on img at bounding box center [723, 453] width 55 height 55
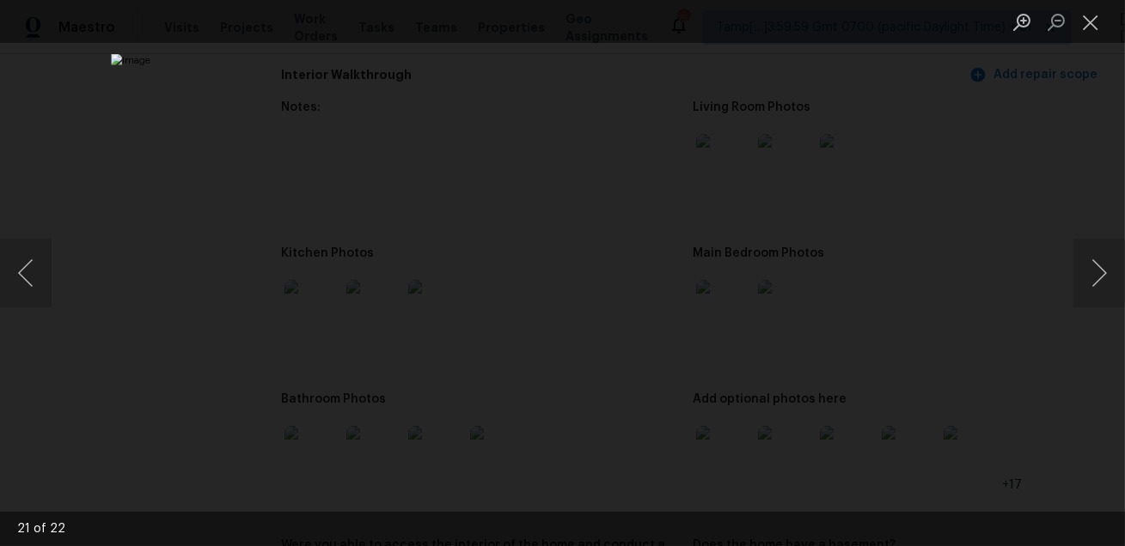
click at [1021, 395] on div "Lightbox" at bounding box center [562, 273] width 1125 height 546
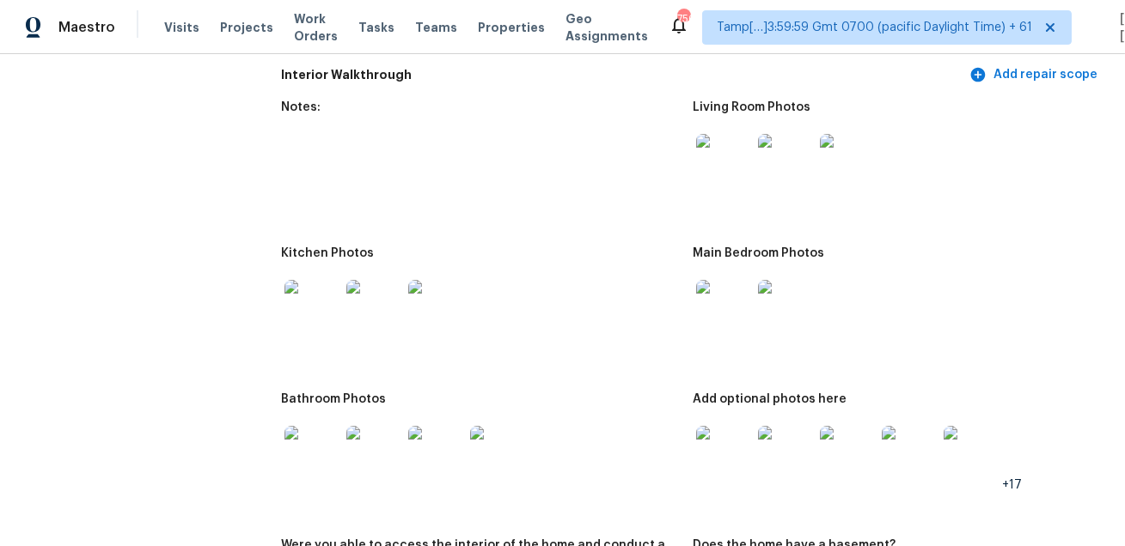
click at [731, 296] on img at bounding box center [723, 307] width 55 height 55
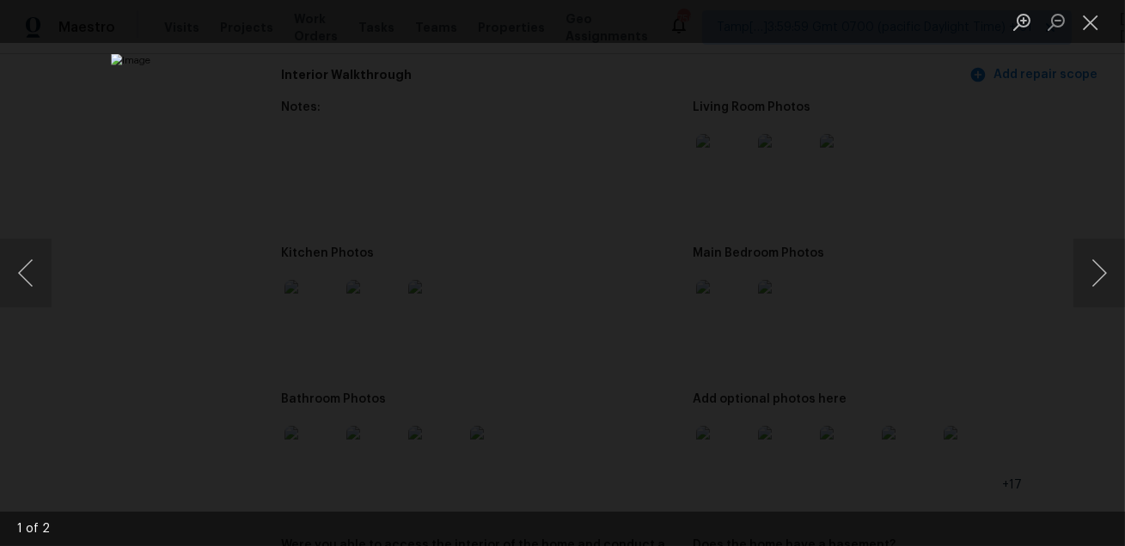
click at [975, 235] on div "Lightbox" at bounding box center [562, 273] width 1125 height 546
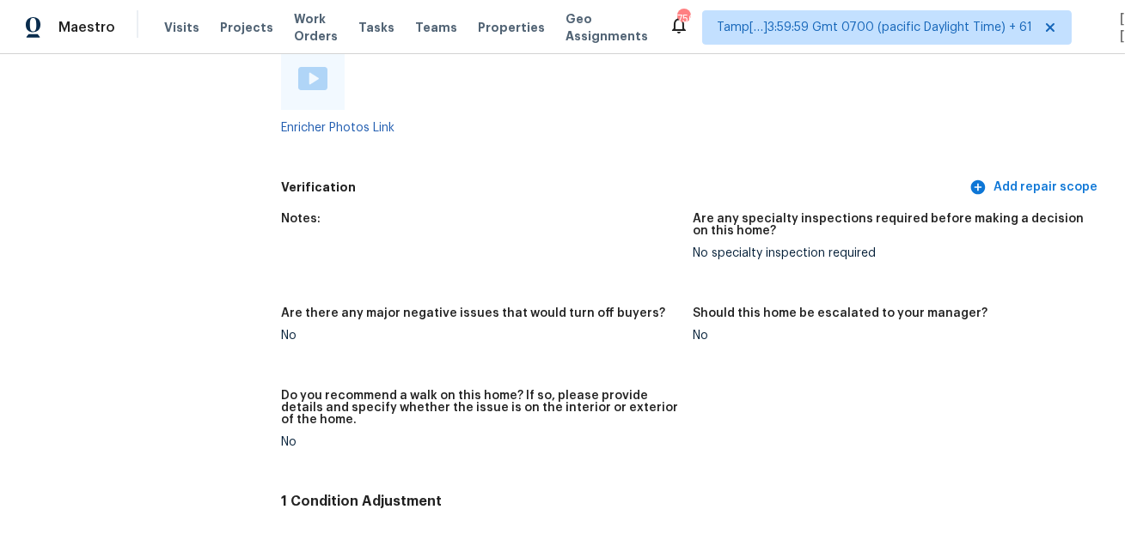
scroll to position [2426, 0]
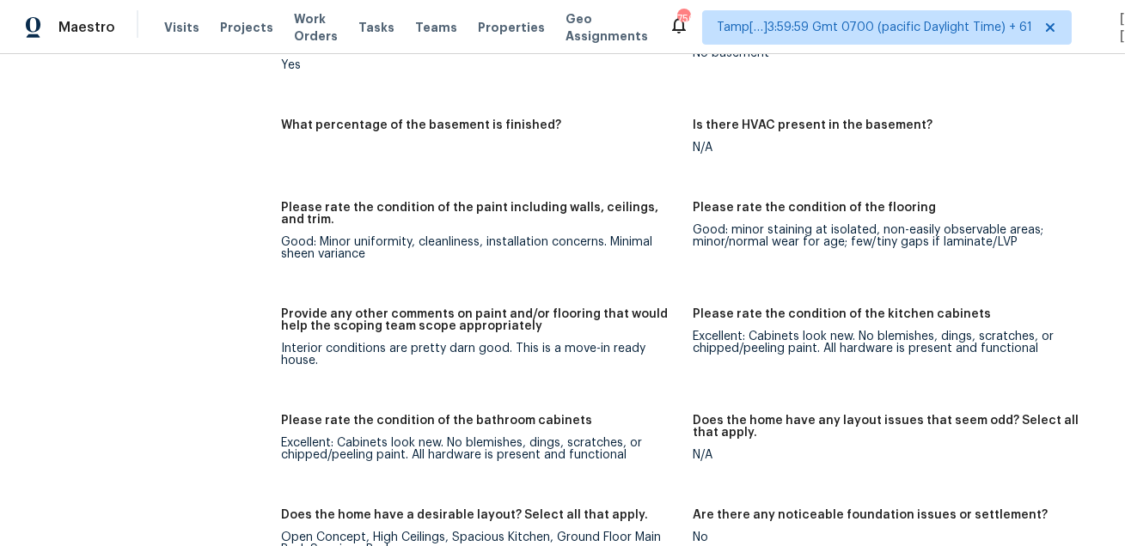
click at [698, 202] on h5 "Please rate the condition of the flooring" at bounding box center [814, 208] width 243 height 12
click at [559, 248] on figure "Please rate the condition of the paint including walls, ceilings, and trim. Goo…" at bounding box center [487, 245] width 412 height 86
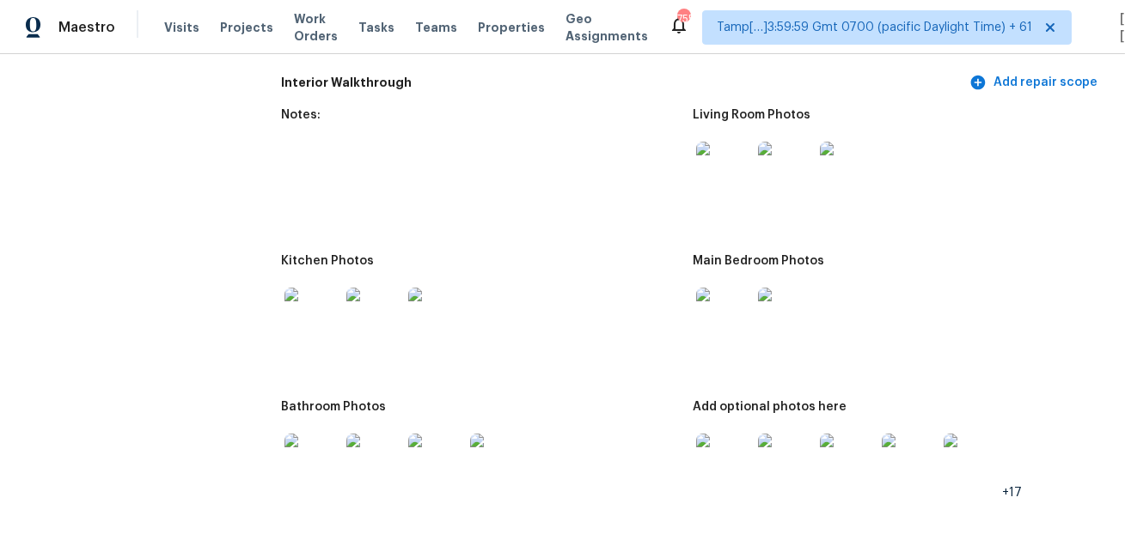
scroll to position [1899, 0]
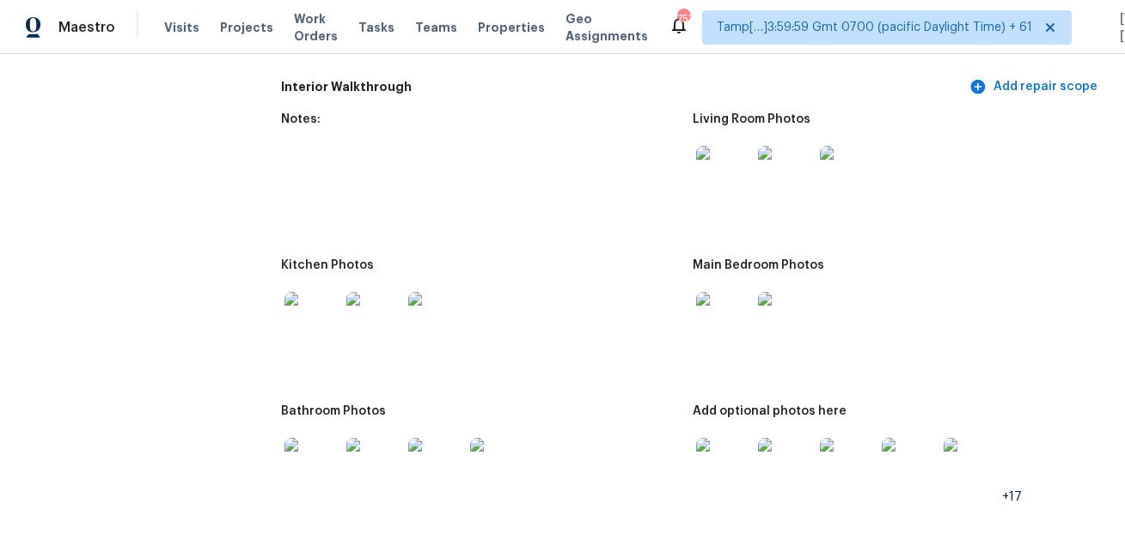
click at [571, 364] on figure "Kitchen Photos" at bounding box center [487, 321] width 412 height 125
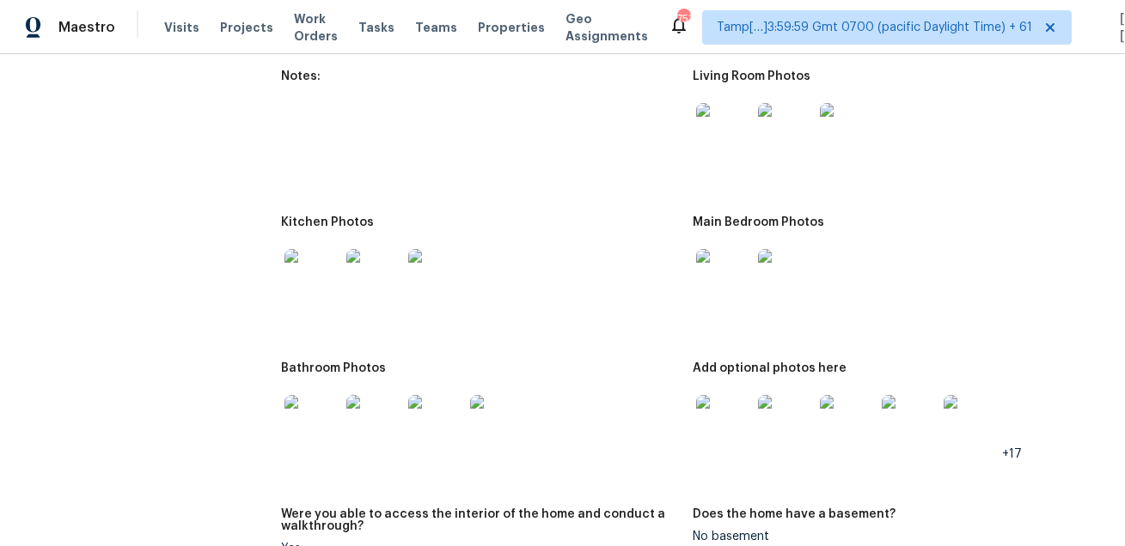
scroll to position [1902, 0]
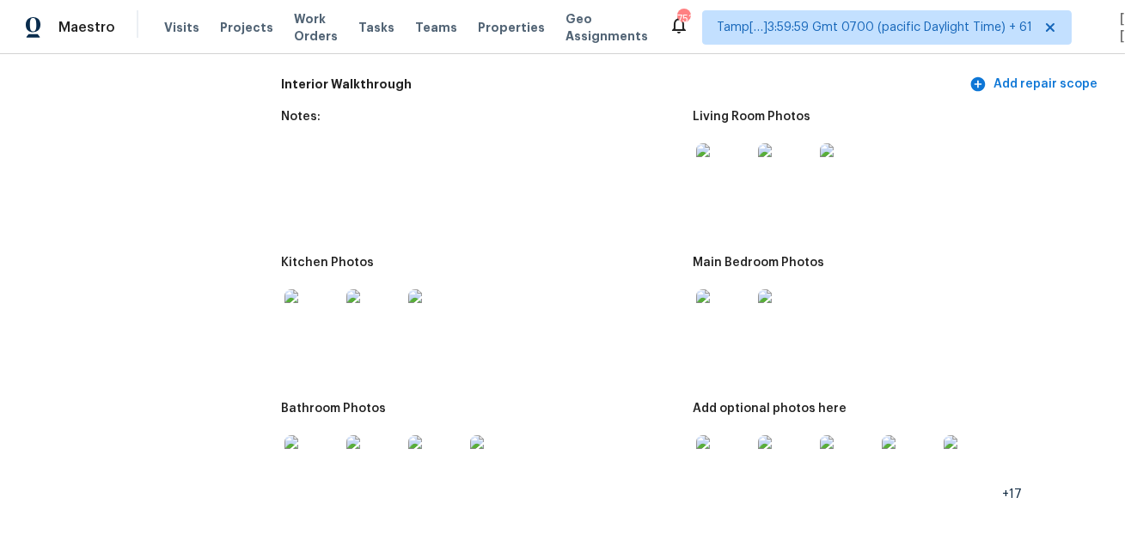
click at [723, 176] on img at bounding box center [723, 170] width 55 height 55
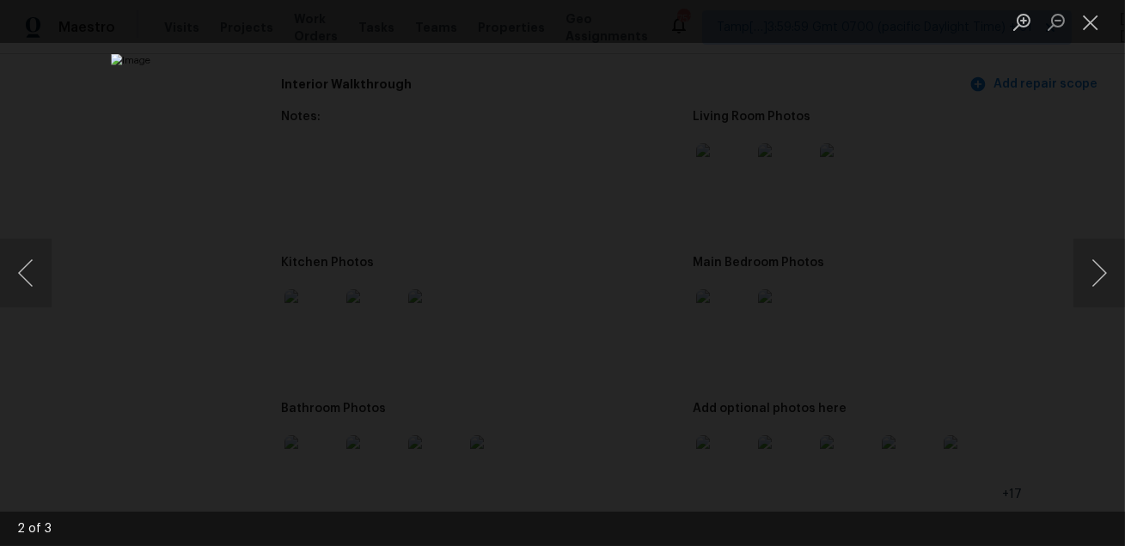
click at [940, 200] on div "Lightbox" at bounding box center [562, 273] width 1125 height 546
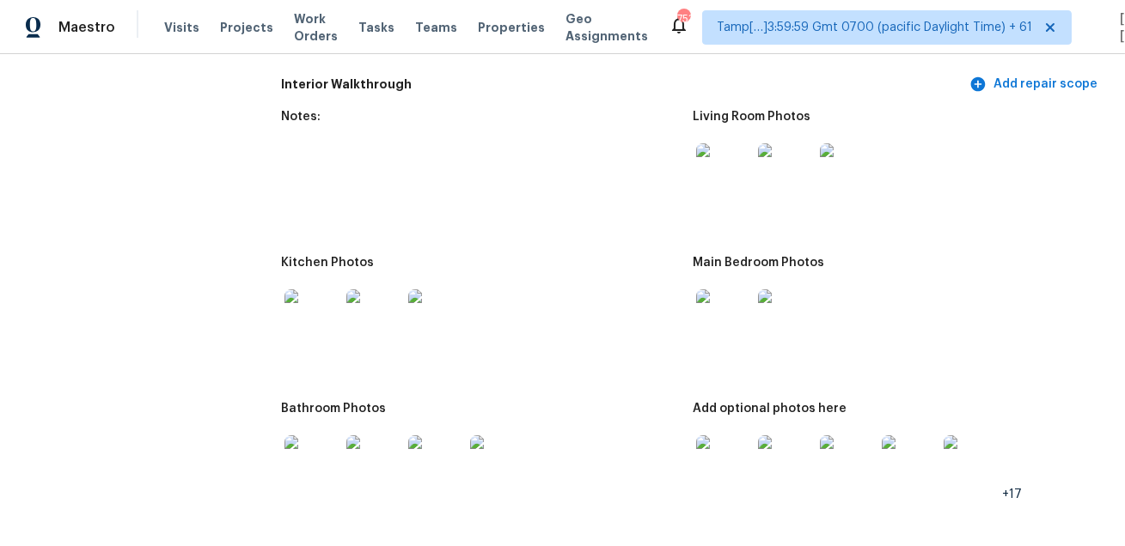
click at [317, 327] on img at bounding box center [311, 317] width 55 height 55
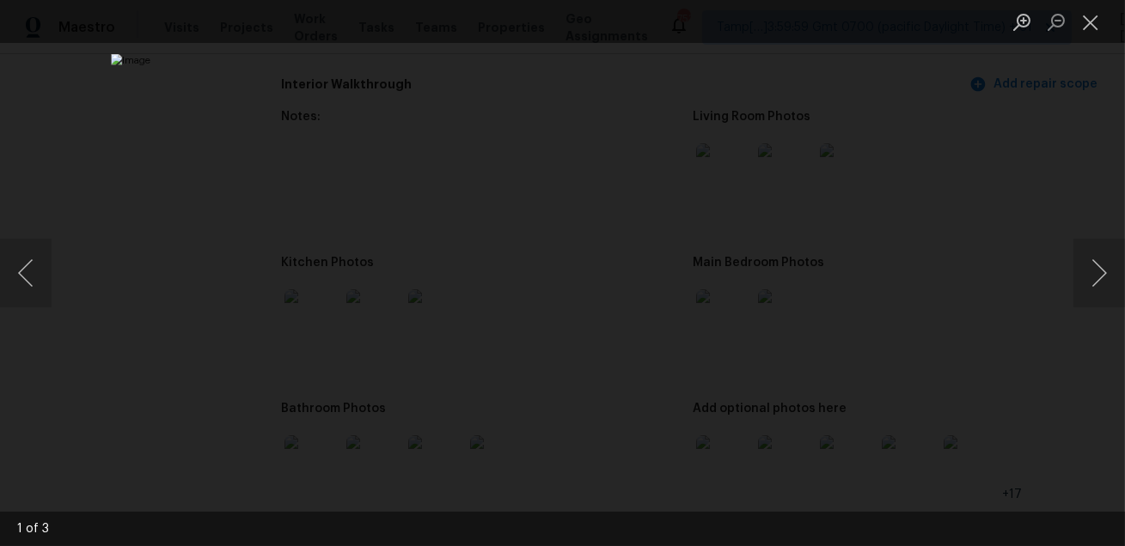
click at [956, 308] on div "Lightbox" at bounding box center [562, 273] width 1125 height 546
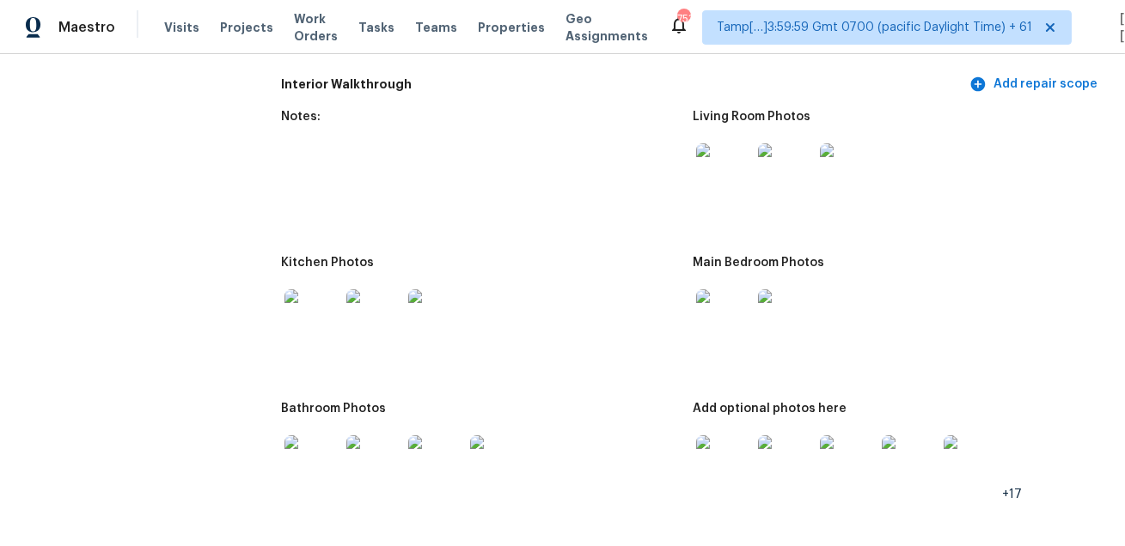
click at [733, 291] on img at bounding box center [723, 317] width 55 height 55
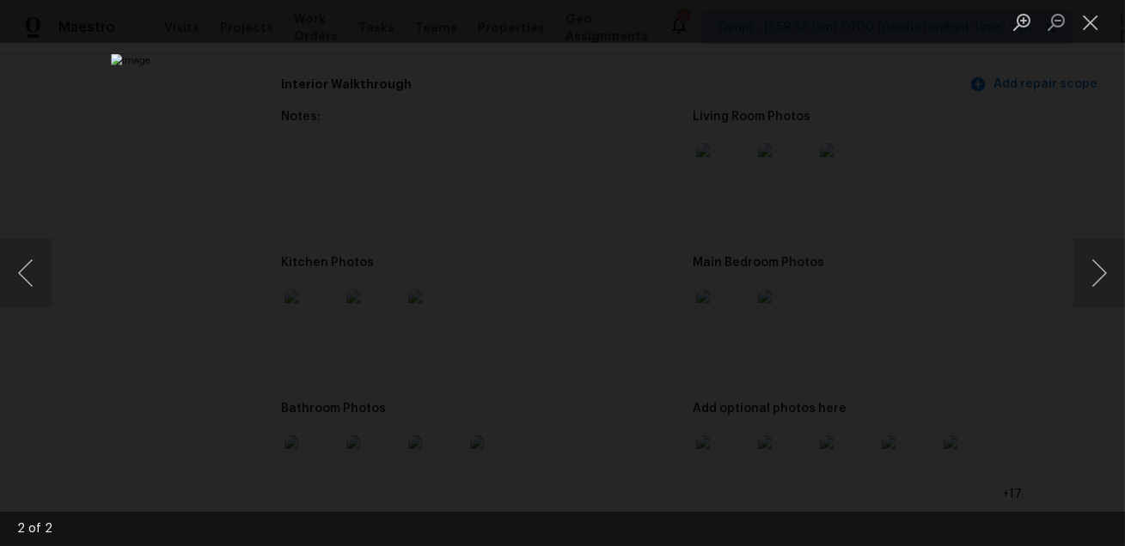
click at [1053, 344] on div "Lightbox" at bounding box center [562, 273] width 1125 height 546
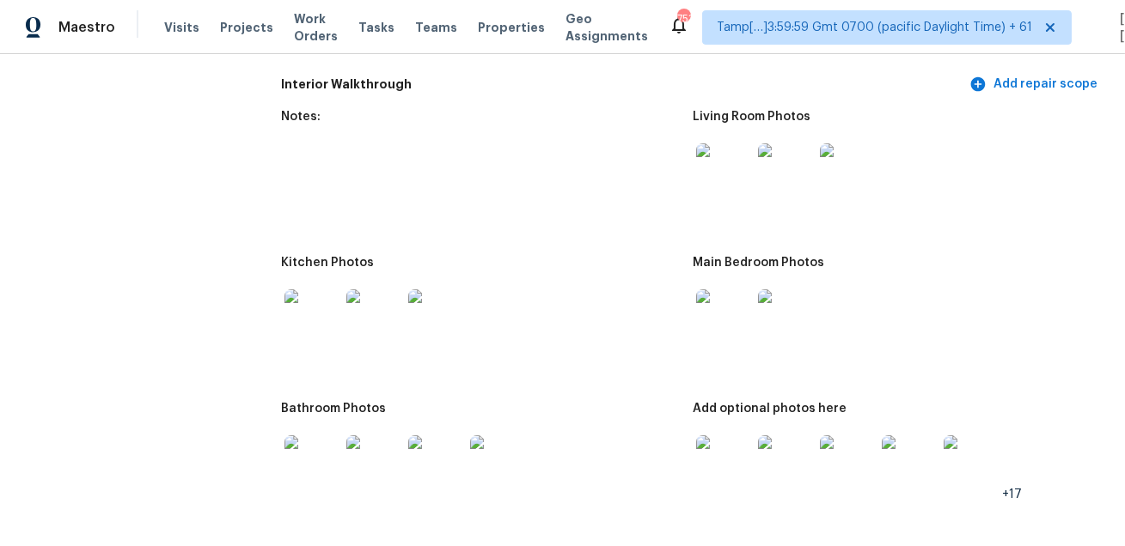
click at [317, 437] on img at bounding box center [311, 463] width 55 height 55
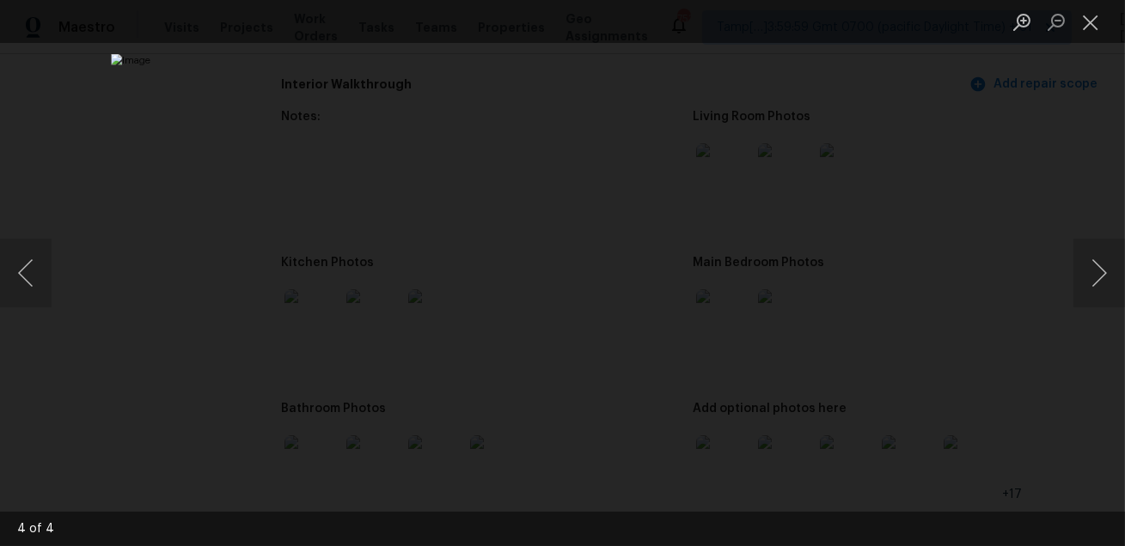
click at [972, 412] on div "Lightbox" at bounding box center [562, 273] width 1125 height 546
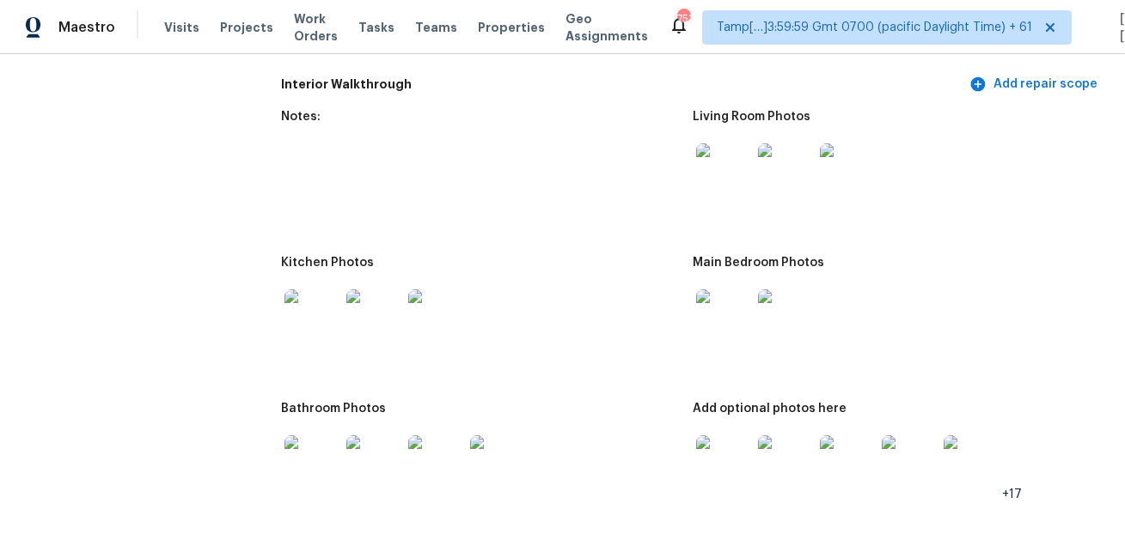
click at [720, 454] on img at bounding box center [723, 463] width 55 height 55
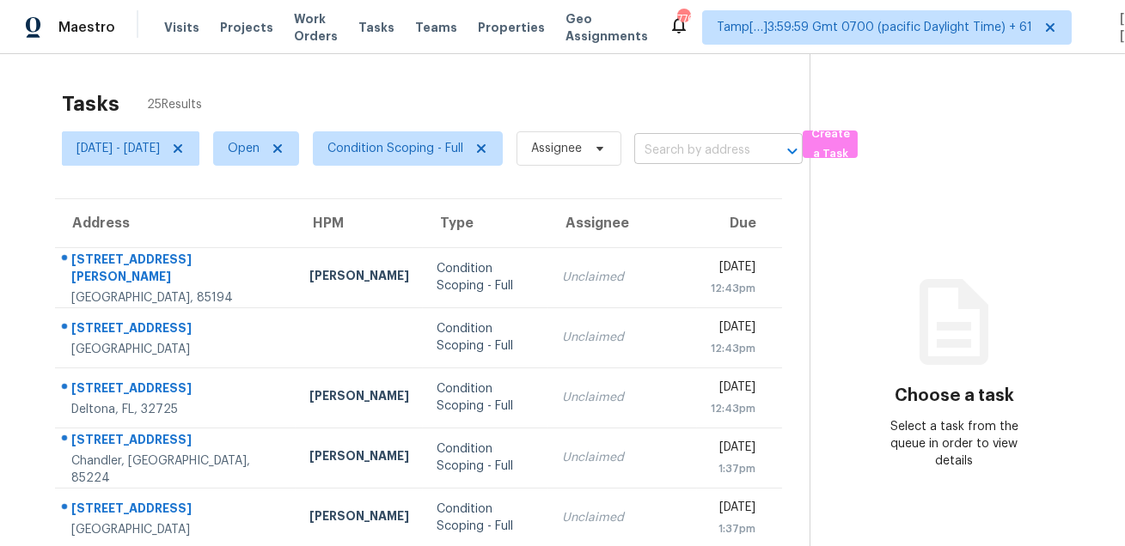
click at [730, 144] on input "text" at bounding box center [694, 150] width 120 height 27
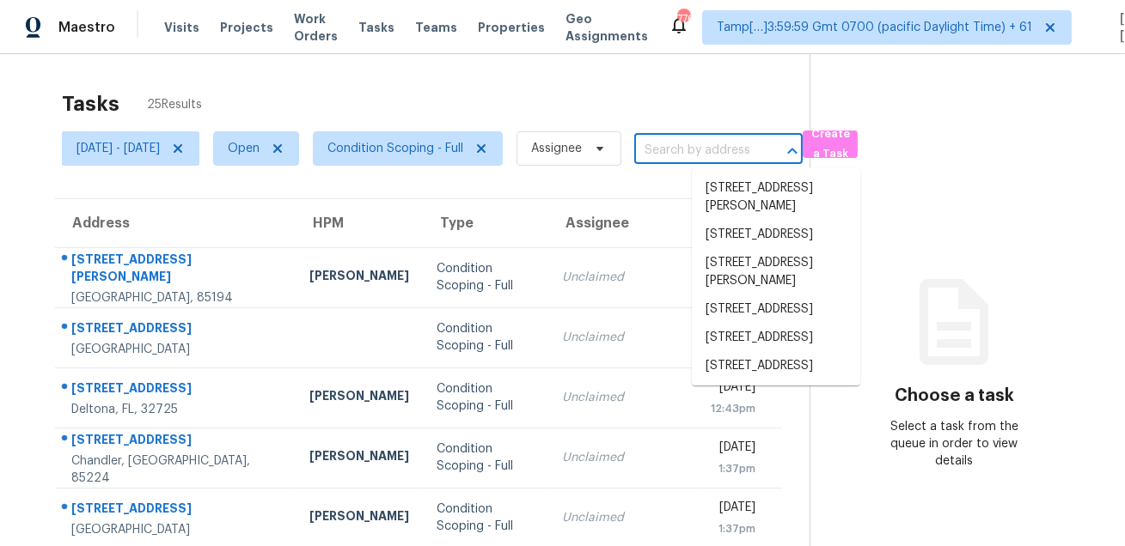
paste input "[STREET_ADDRESS]"
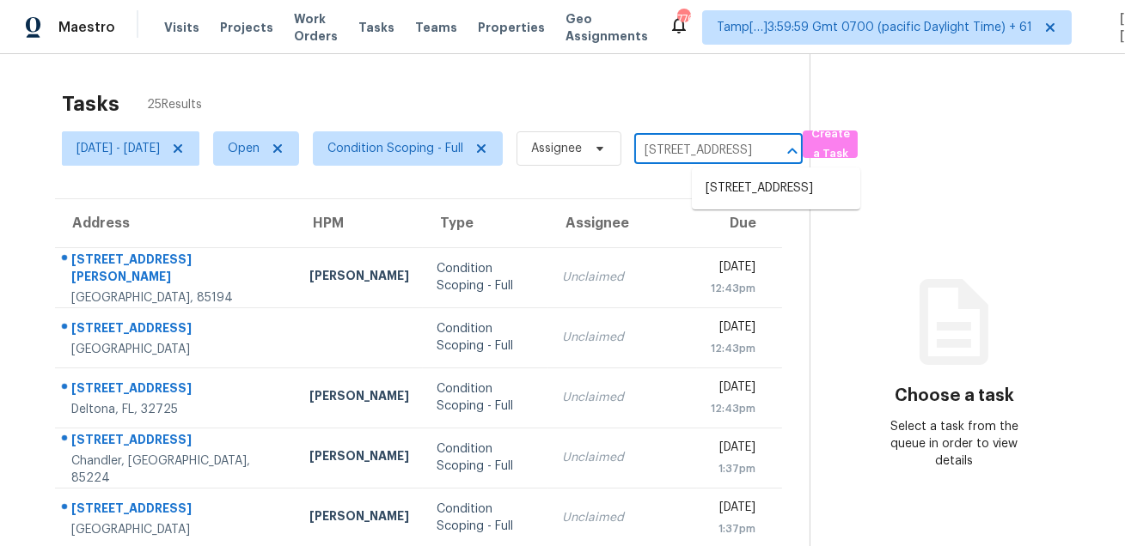
type input "[STREET_ADDRESS]"
click at [463, 151] on span "Condition Scoping - Full" at bounding box center [395, 148] width 136 height 17
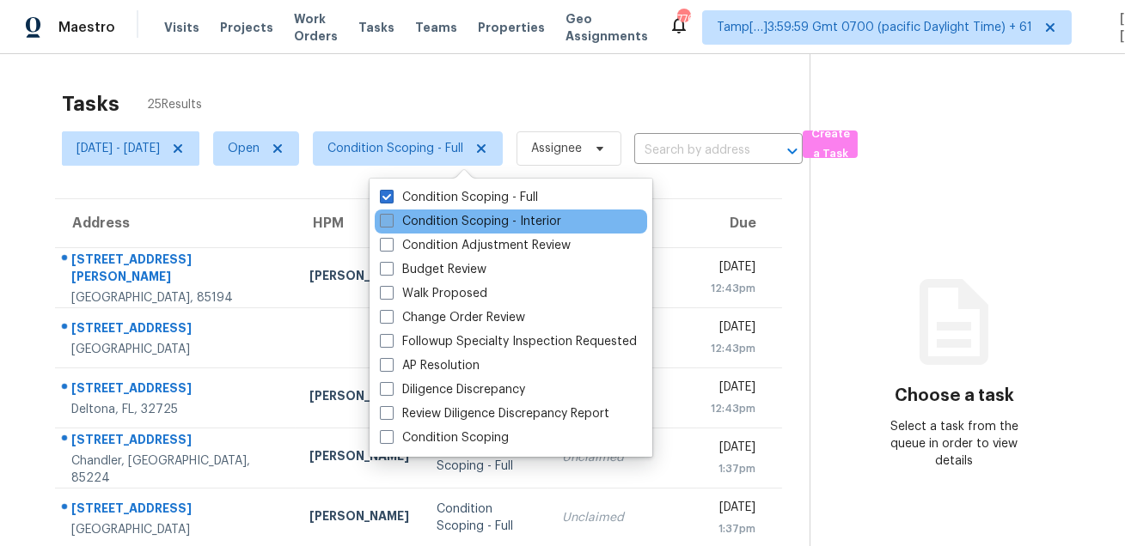
click at [460, 217] on label "Condition Scoping - Interior" at bounding box center [470, 221] width 181 height 17
click at [391, 217] on input "Condition Scoping - Interior" at bounding box center [385, 218] width 11 height 11
checkbox input "true"
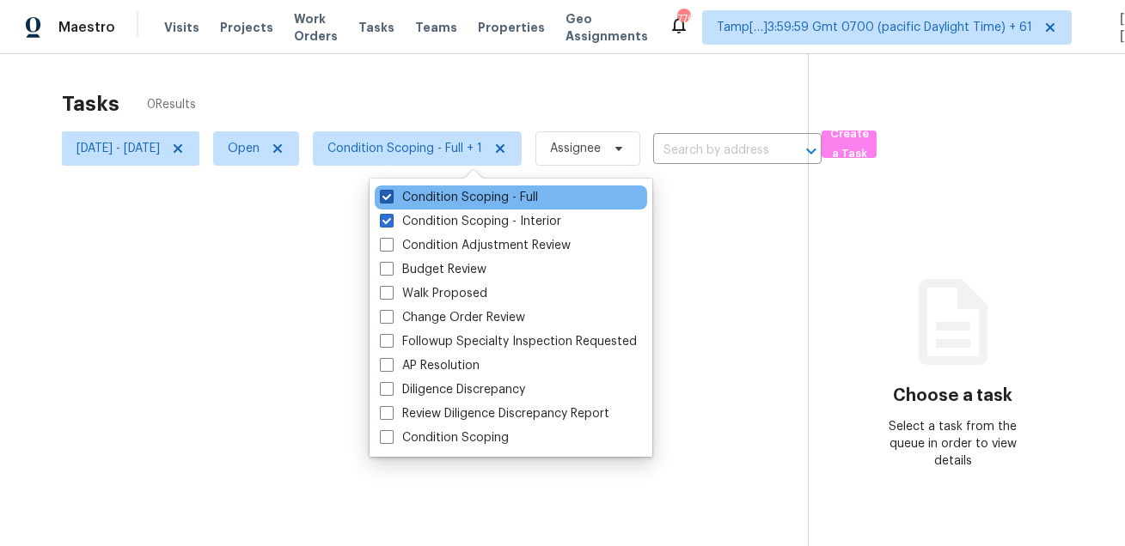
click at [467, 199] on label "Condition Scoping - Full" at bounding box center [459, 197] width 158 height 17
click at [391, 199] on input "Condition Scoping - Full" at bounding box center [385, 194] width 11 height 11
checkbox input "false"
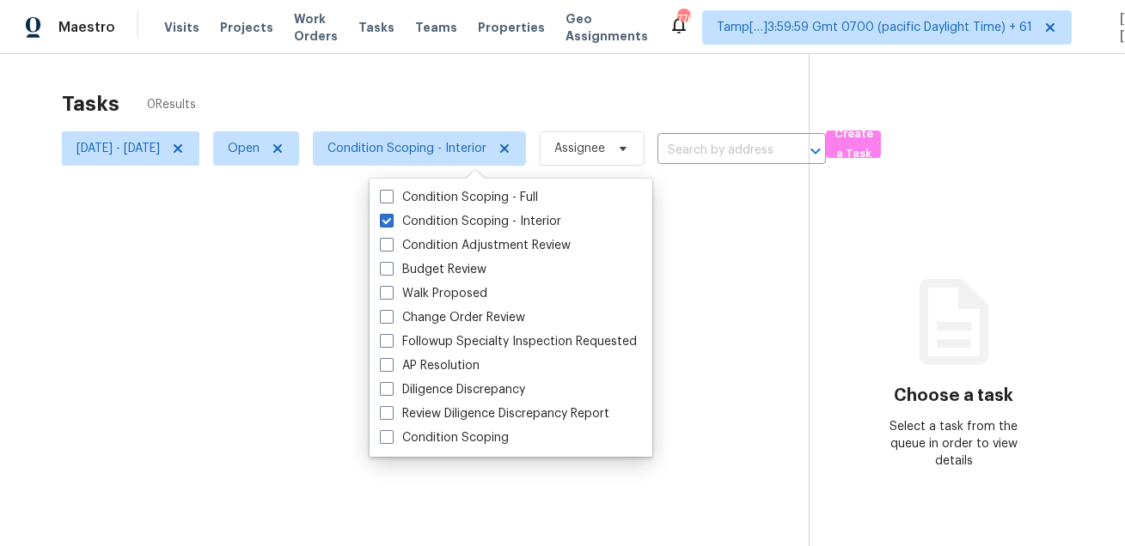
click at [516, 103] on div at bounding box center [562, 273] width 1125 height 546
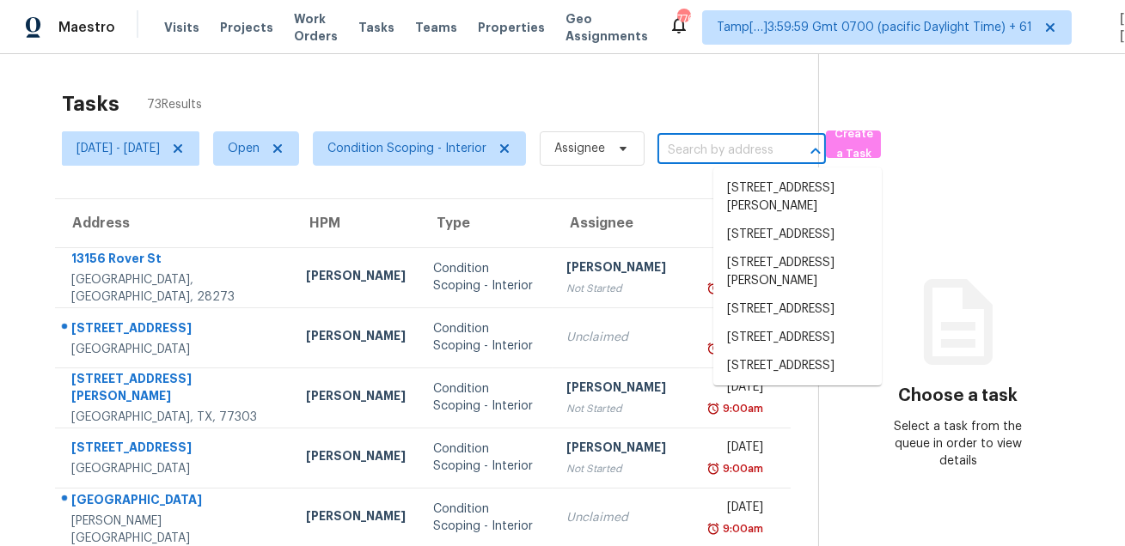
click at [767, 150] on input "text" at bounding box center [717, 150] width 120 height 27
paste input "1021 Purple Verbena Ct Zebulon, NC, 27597"
type input "1021 Purple Verbena Ct Zebulon, NC, 27597"
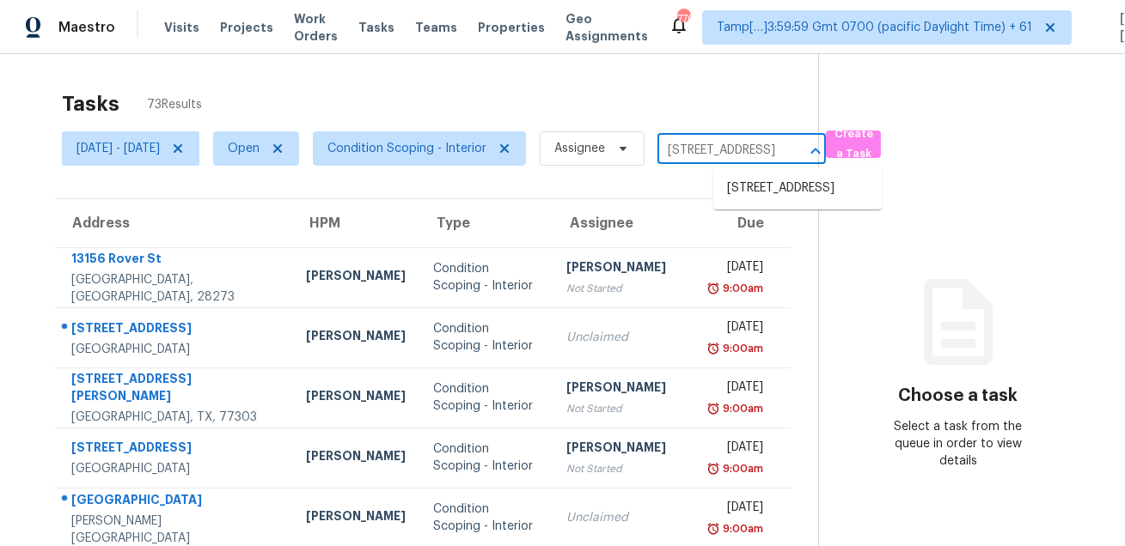
scroll to position [0, 132]
click at [770, 200] on li "1021 Purple Verbena Ct, Zebulon, NC 27597" at bounding box center [797, 188] width 168 height 28
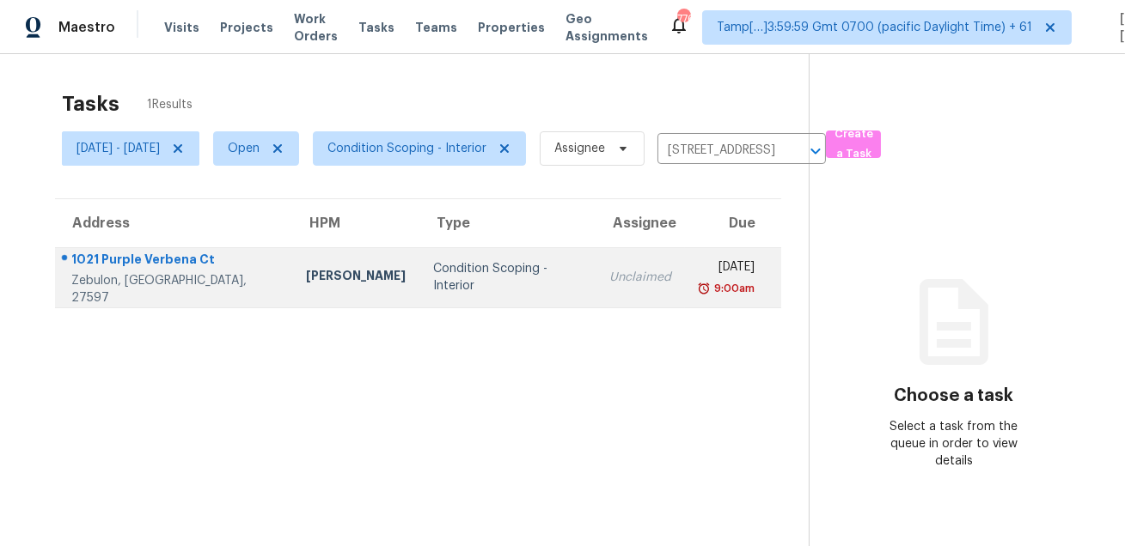
click at [699, 278] on div "[DATE]" at bounding box center [727, 269] width 56 height 21
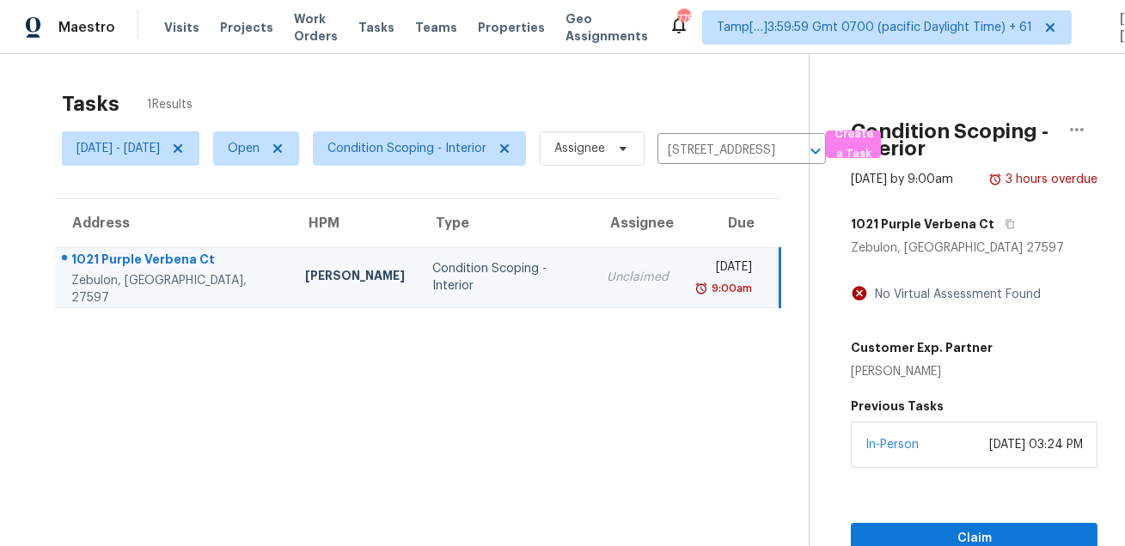
scroll to position [53, 0]
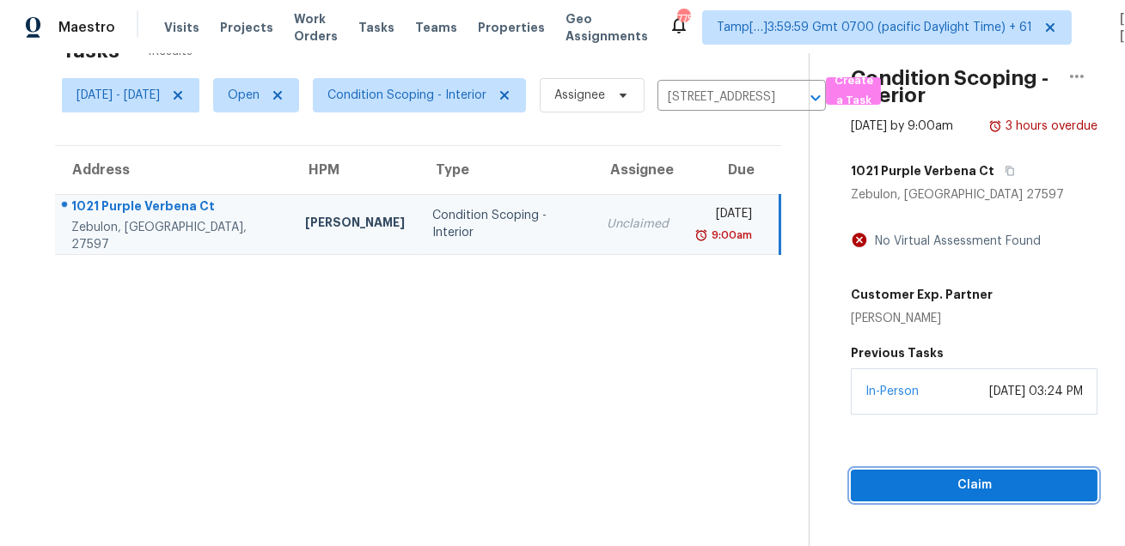
click at [913, 497] on span "Claim" at bounding box center [973, 485] width 219 height 21
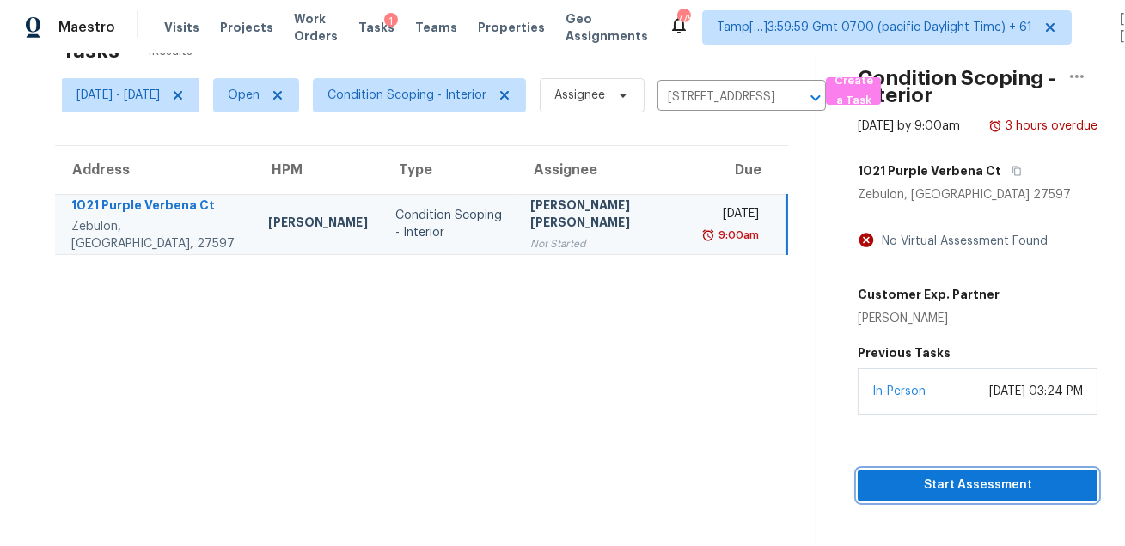
click at [891, 497] on span "Start Assessment" at bounding box center [977, 485] width 212 height 21
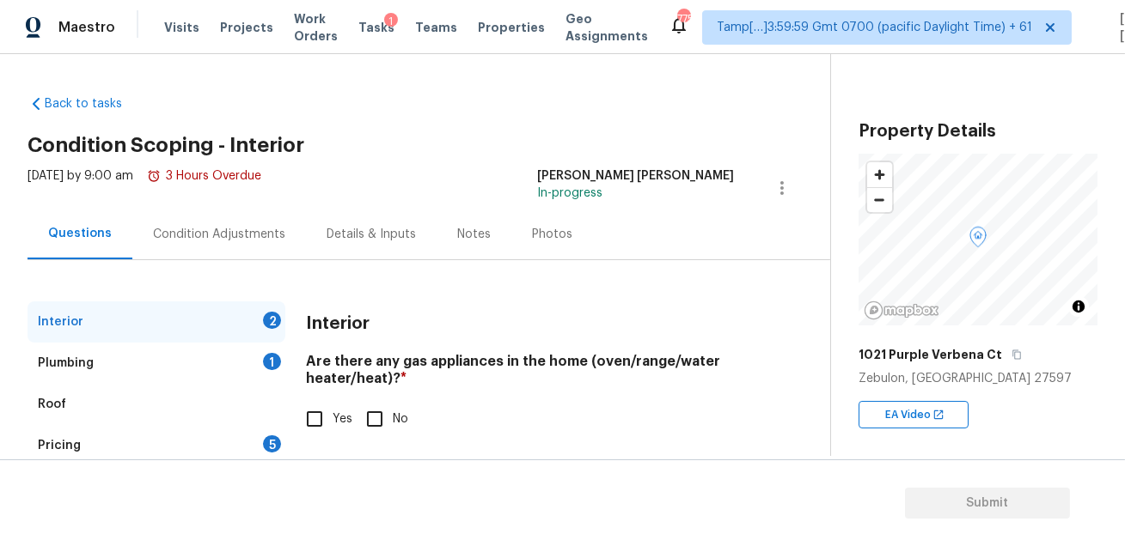
click at [248, 228] on div "Condition Adjustments" at bounding box center [219, 234] width 132 height 17
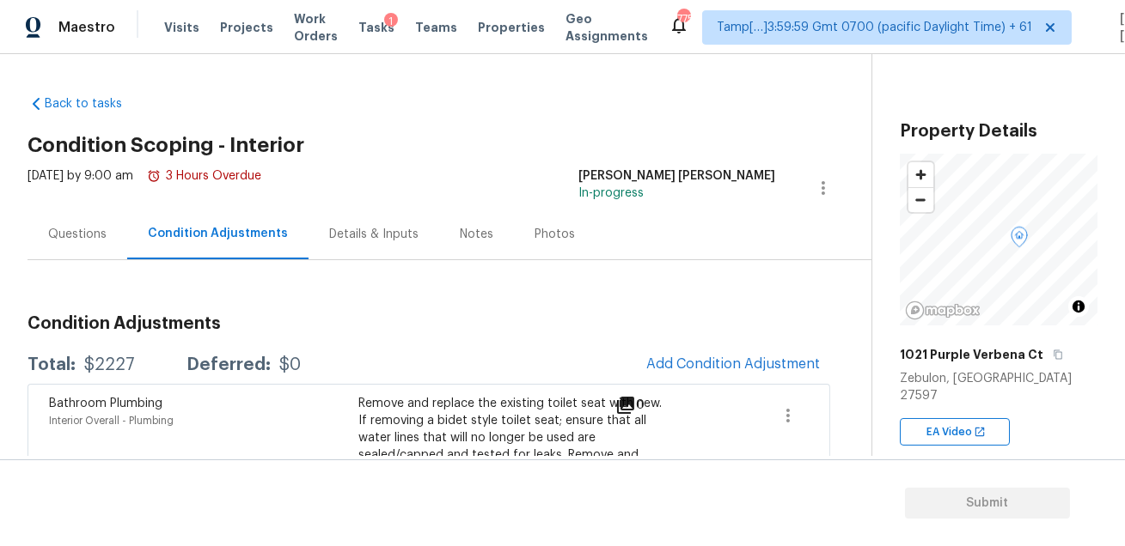
click at [568, 203] on div "Thu, Aug 14 2025 by 9:00 am 3 Hours Overdue Mohammed Moshin Ali In-progress" at bounding box center [449, 188] width 844 height 41
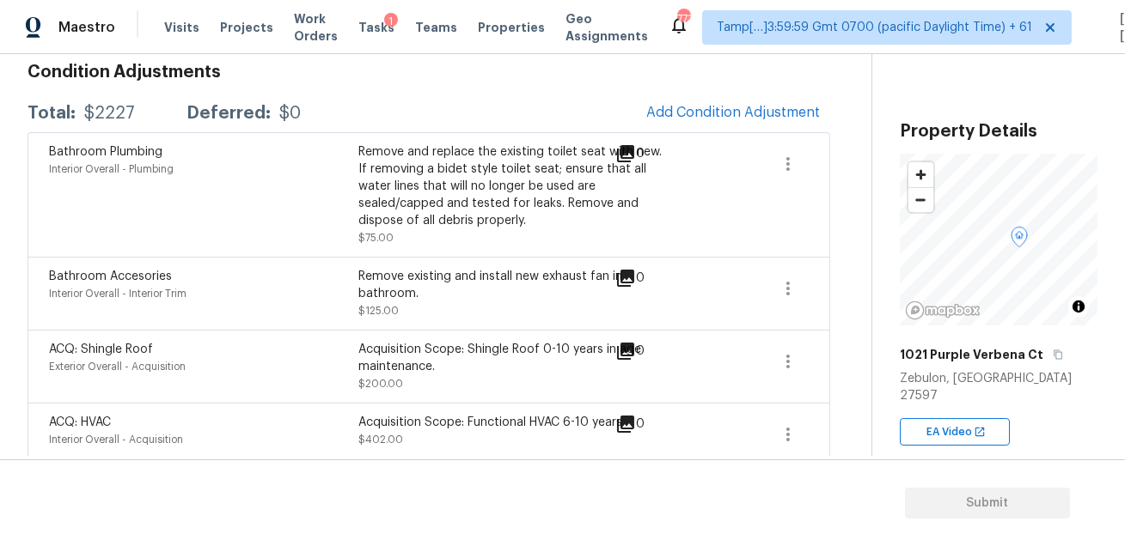
scroll to position [184, 0]
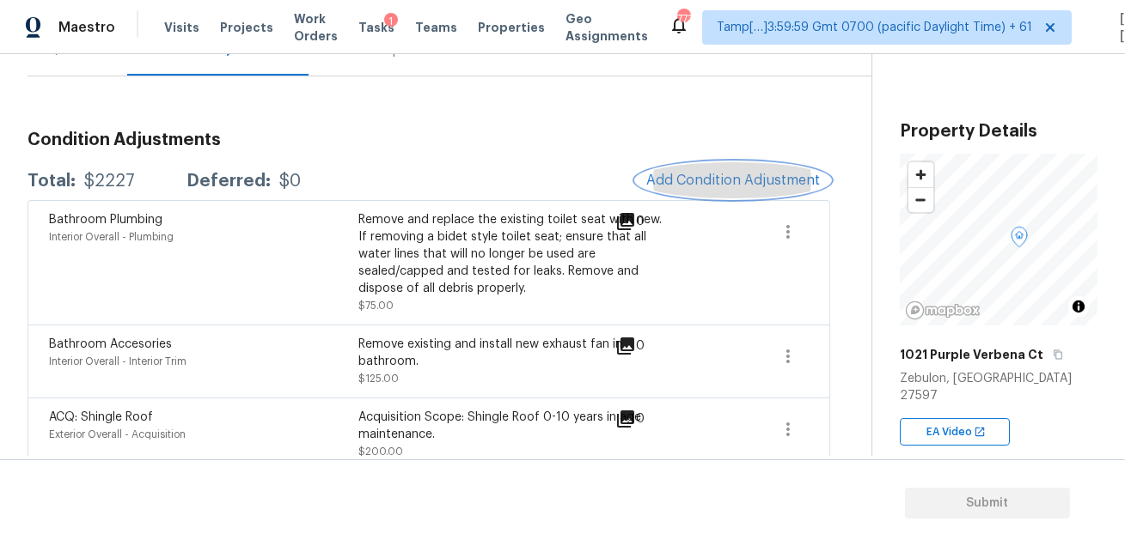
click at [774, 182] on span "Add Condition Adjustment" at bounding box center [733, 180] width 174 height 15
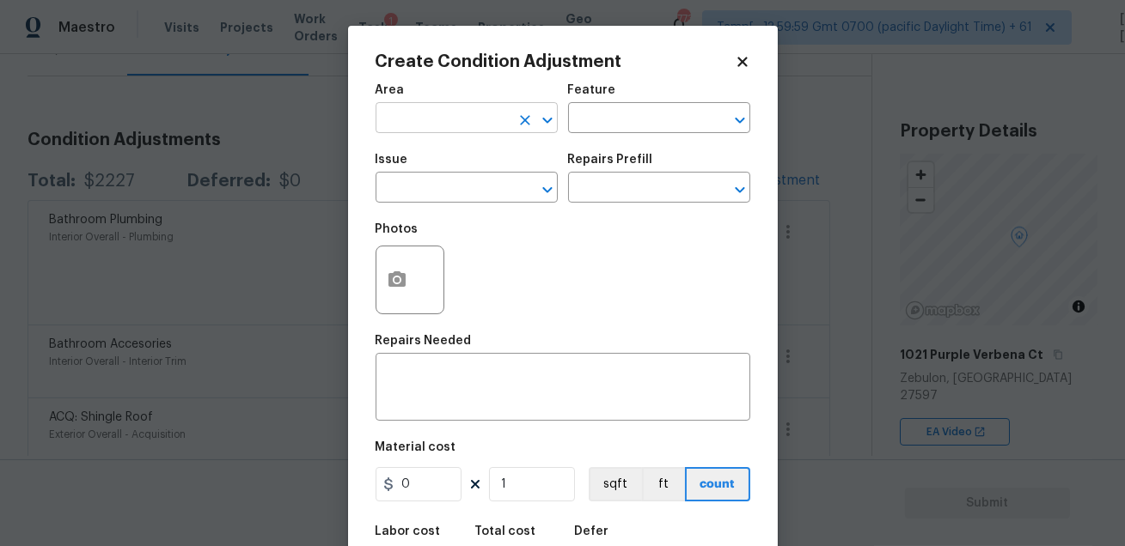
click at [461, 118] on input "text" at bounding box center [442, 120] width 134 height 27
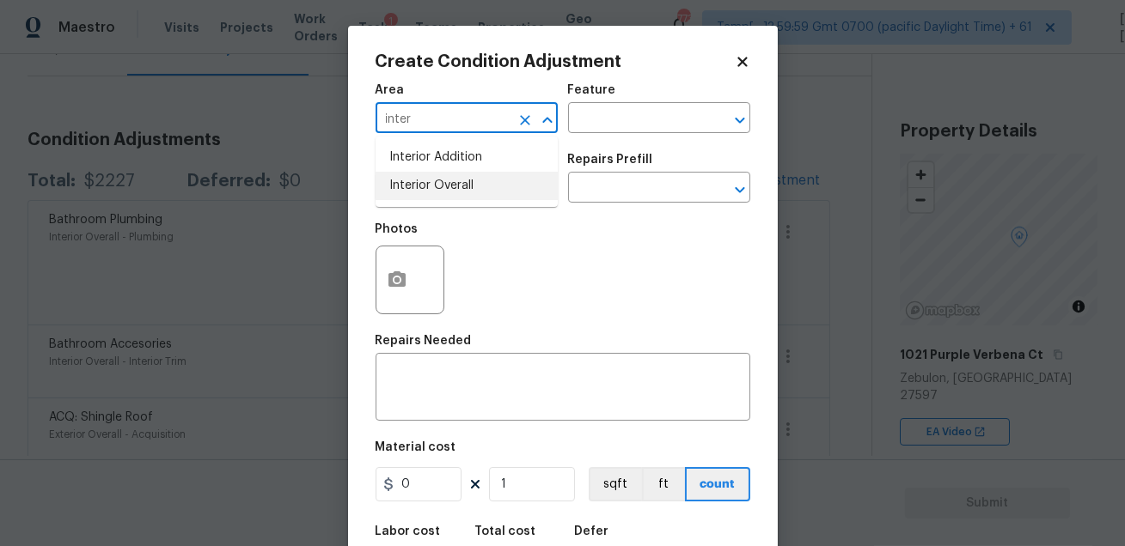
click at [447, 183] on li "Interior Overall" at bounding box center [466, 186] width 182 height 28
type input "Interior Overall"
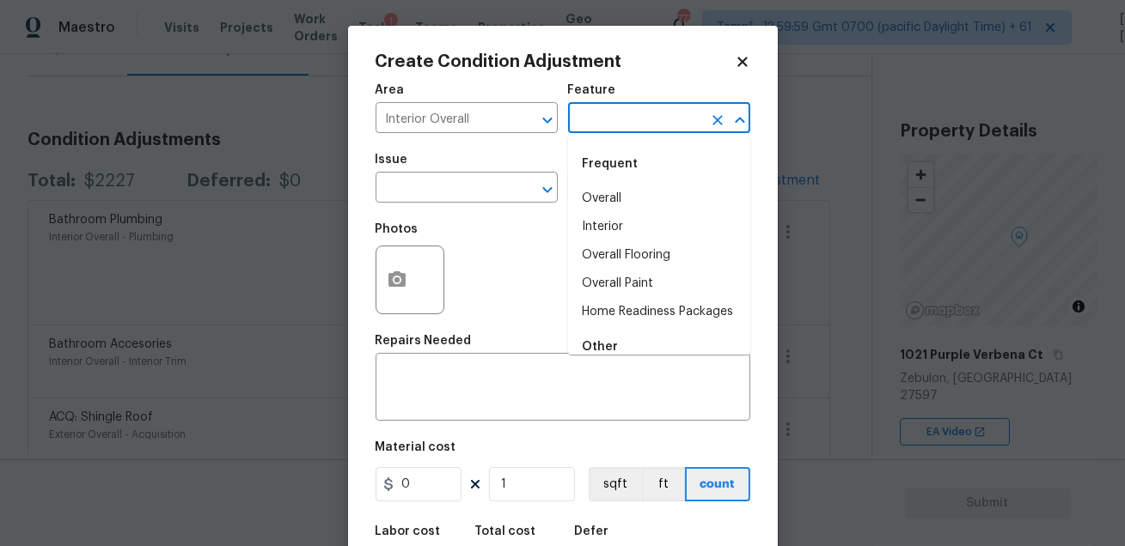
click at [586, 129] on input "text" at bounding box center [635, 120] width 134 height 27
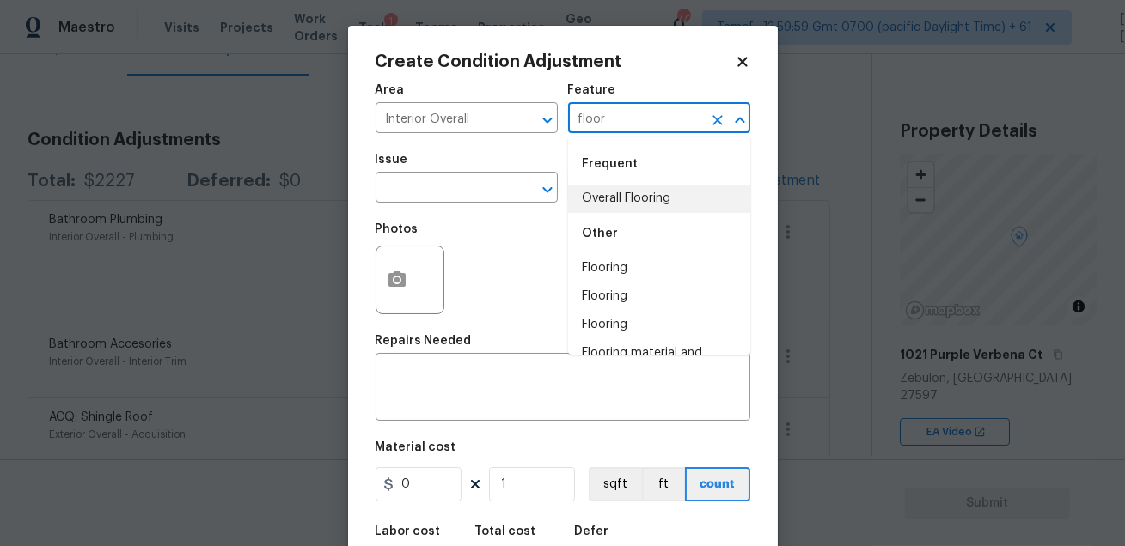
click at [626, 205] on li "Overall Flooring" at bounding box center [659, 199] width 182 height 28
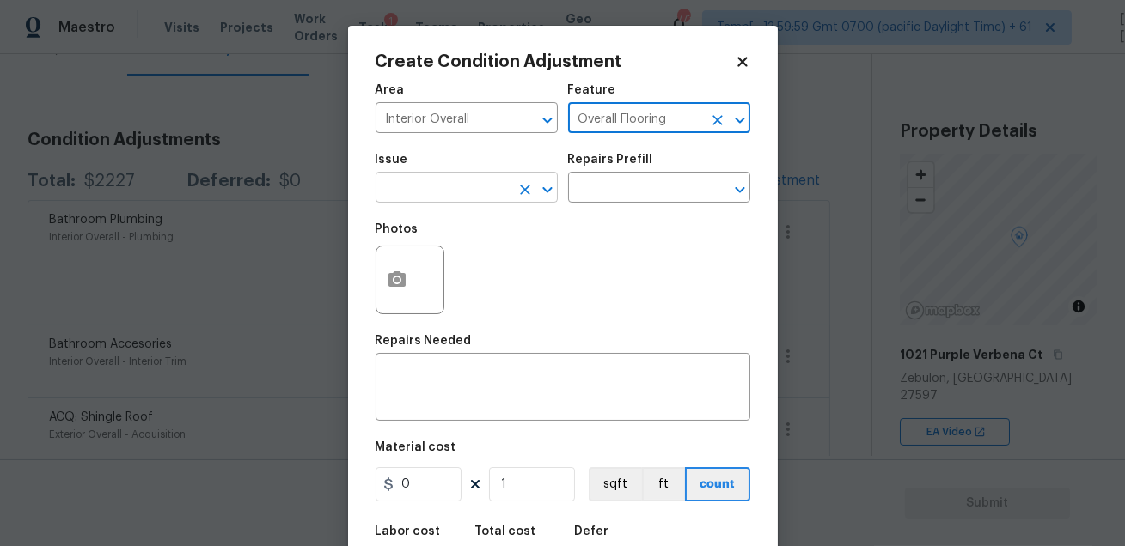
type input "Overall Flooring"
click at [462, 191] on input "text" at bounding box center [442, 189] width 134 height 27
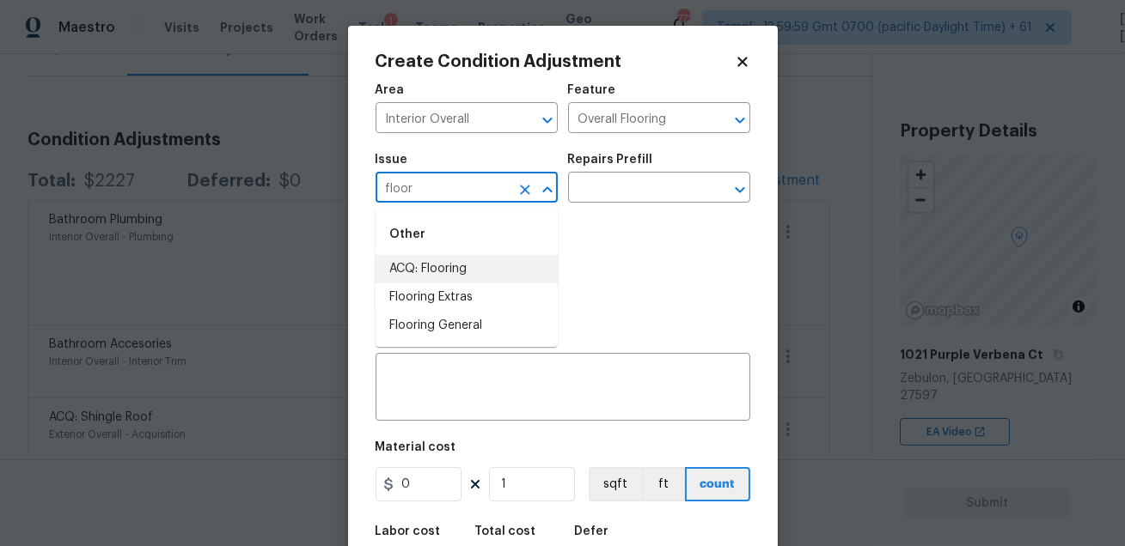
click at [453, 279] on li "ACQ: Flooring" at bounding box center [466, 269] width 182 height 28
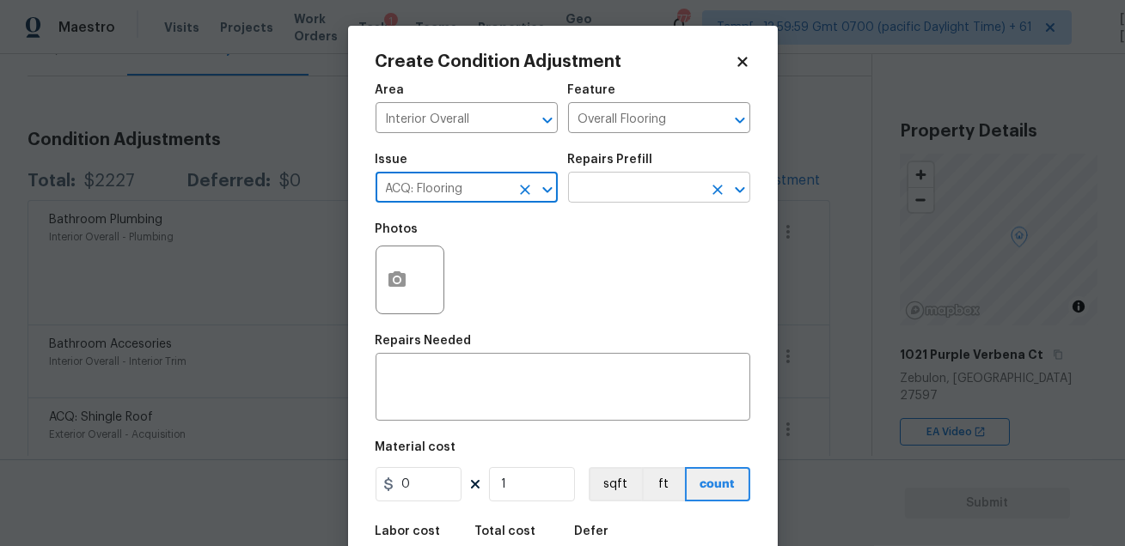
type input "ACQ: Flooring"
click at [610, 180] on input "text" at bounding box center [635, 189] width 134 height 27
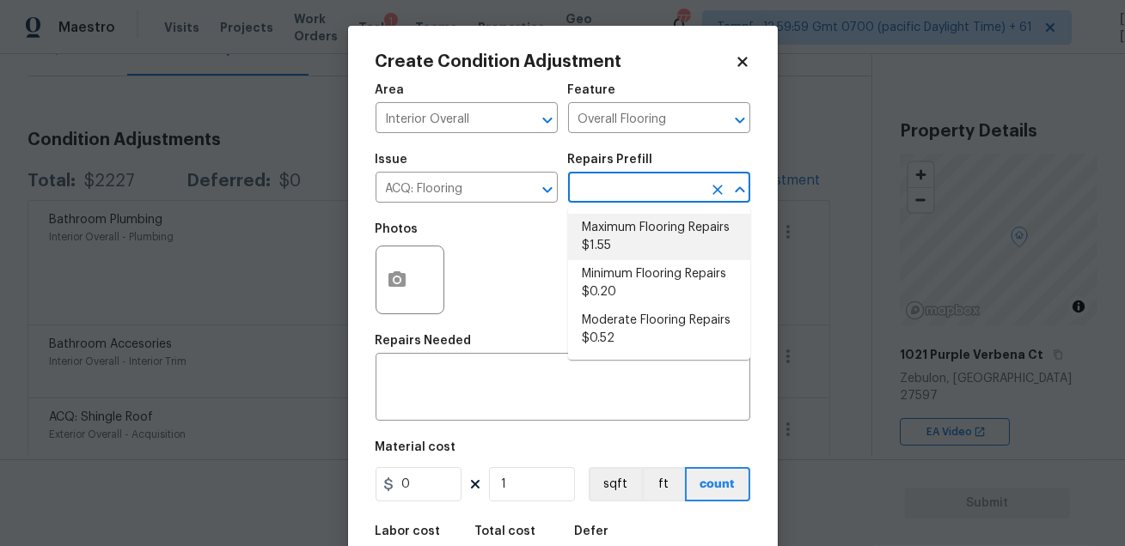
click at [643, 229] on li "Maximum Flooring Repairs $1.55" at bounding box center [659, 237] width 182 height 46
type input "Acquisition"
type textarea "Acquisition Scope: Maximum flooring repairs"
type input "1.55"
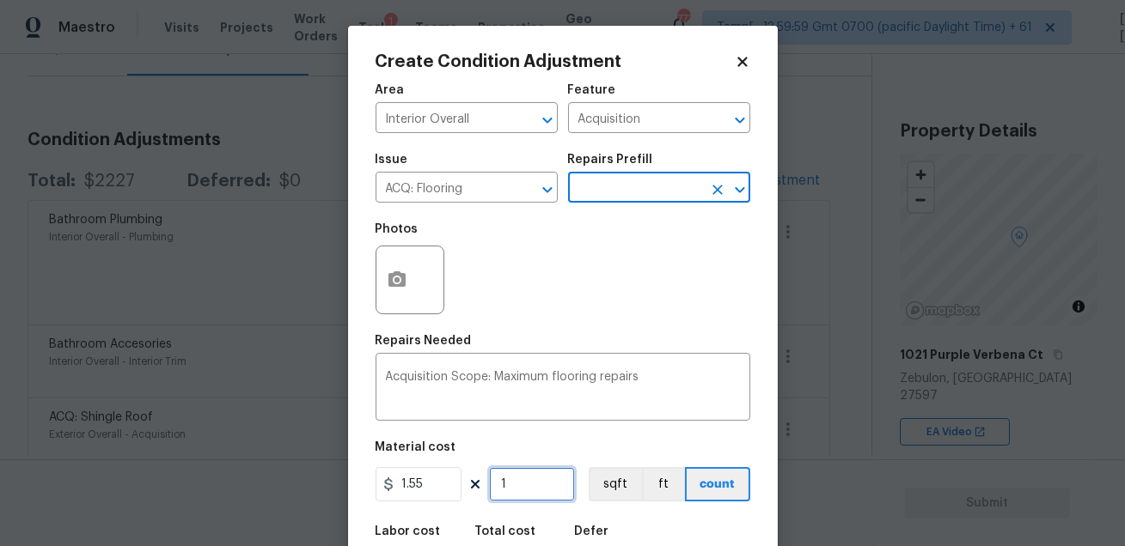
click at [518, 480] on input "1" at bounding box center [532, 484] width 86 height 34
type input "0"
type input "2"
type input "3.1"
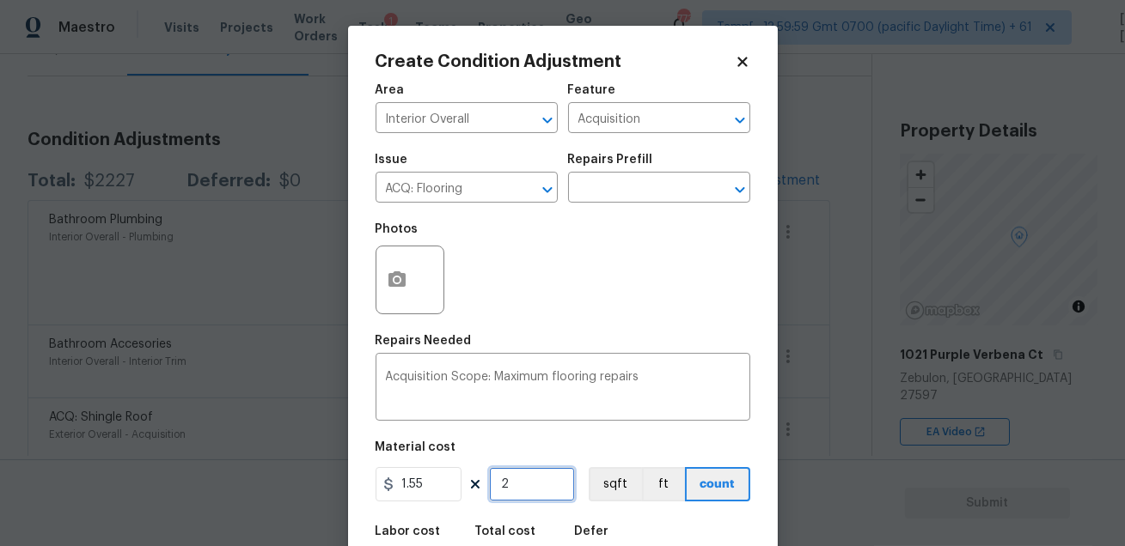
type input "28"
type input "43.4"
type input "280"
type input "434"
type input "2800"
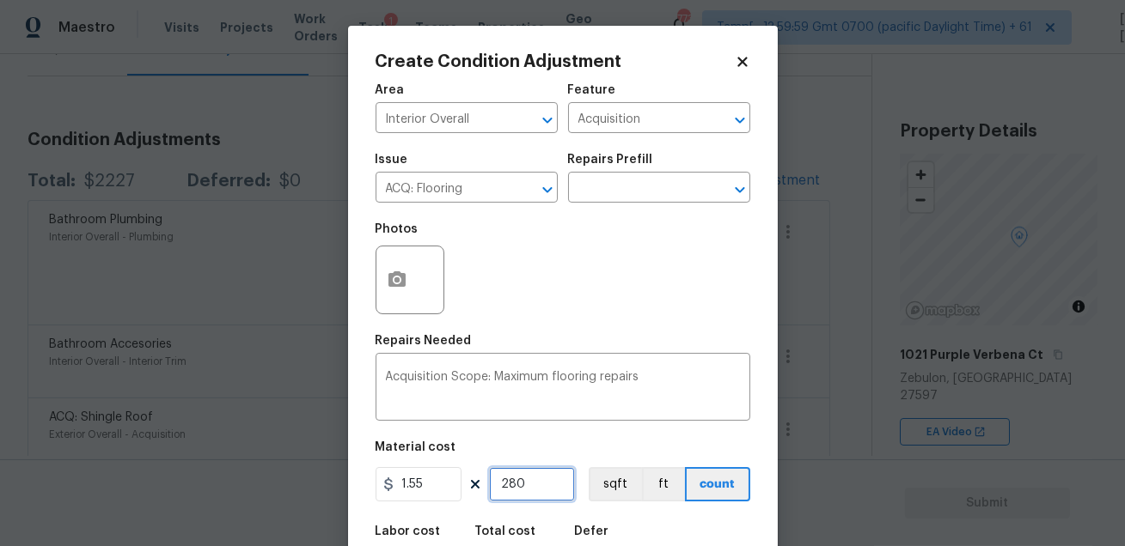
type input "4340"
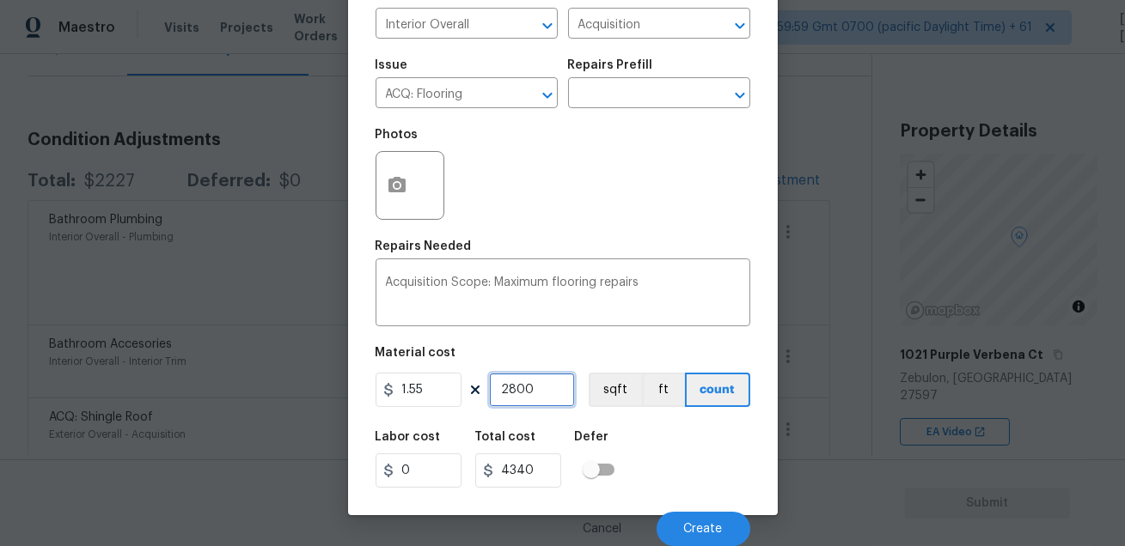
type input "2800"
click at [685, 470] on div "Labor cost 0 Total cost 4340 Defer" at bounding box center [562, 459] width 375 height 77
click at [695, 518] on button "Create" at bounding box center [703, 529] width 94 height 34
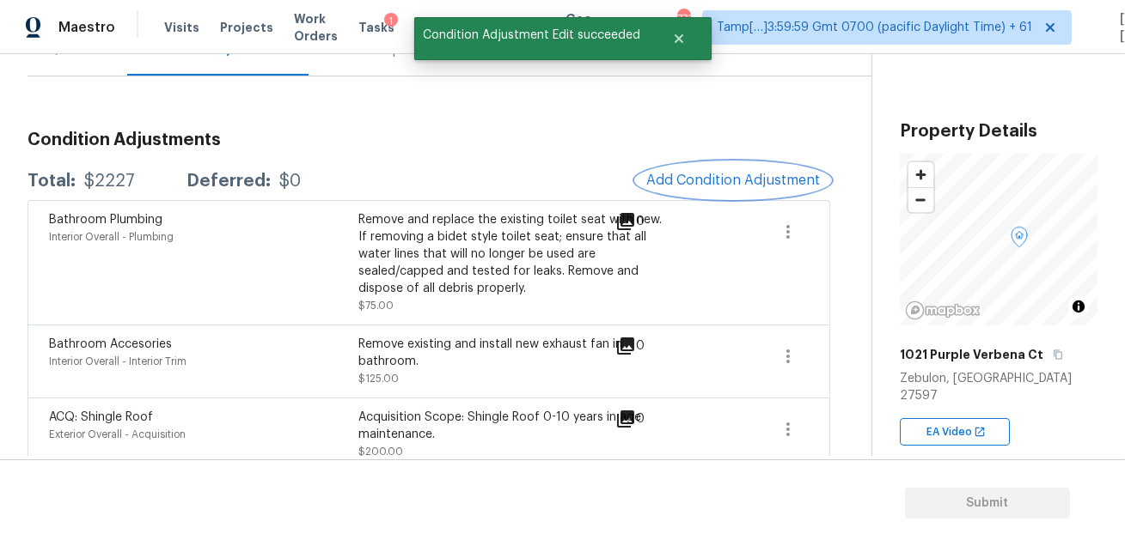
scroll to position [0, 0]
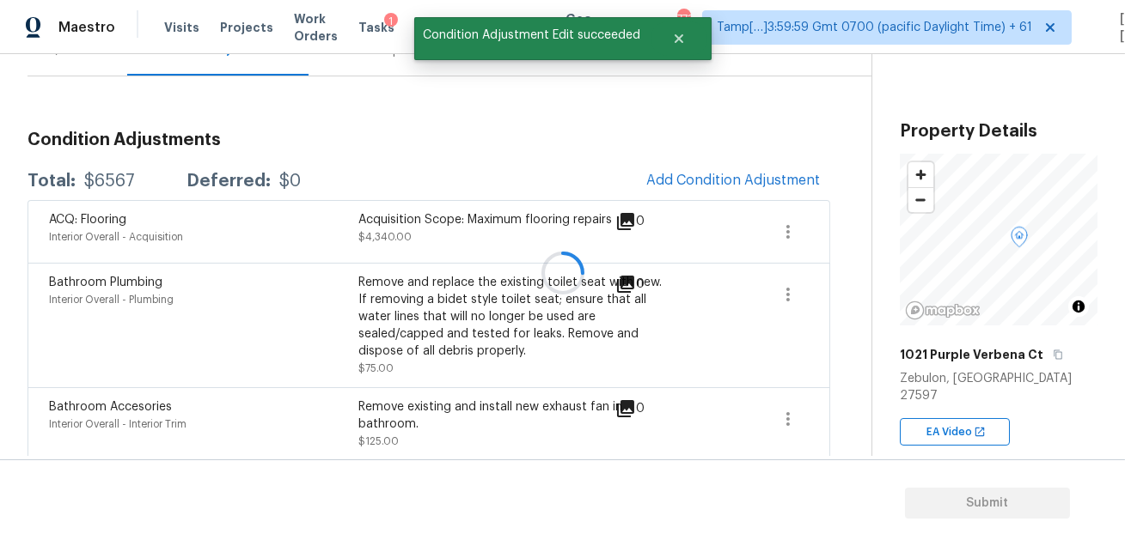
click at [700, 177] on div at bounding box center [562, 273] width 1125 height 546
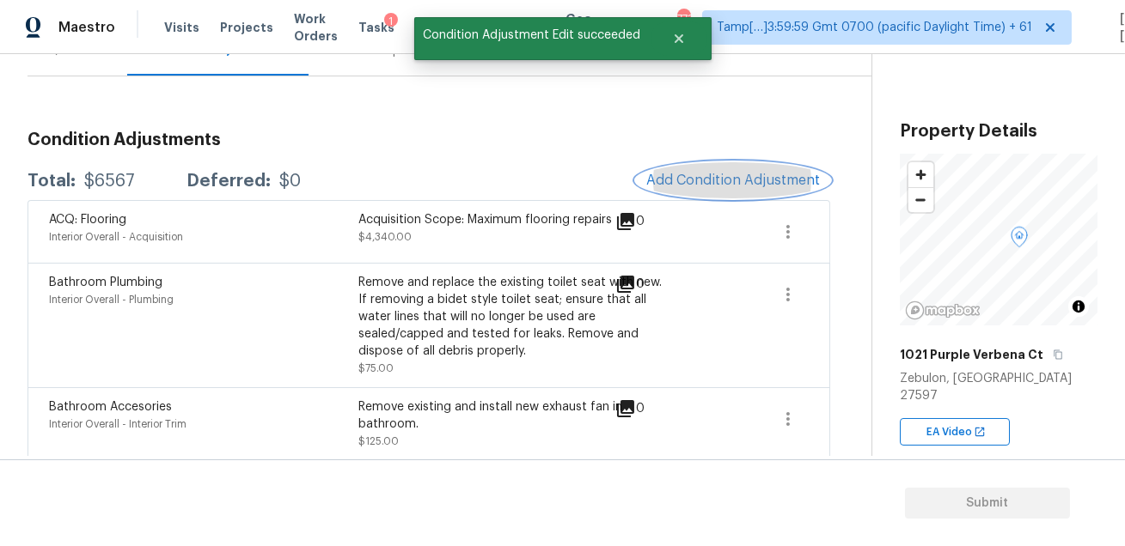
click at [700, 177] on span "Add Condition Adjustment" at bounding box center [733, 180] width 174 height 15
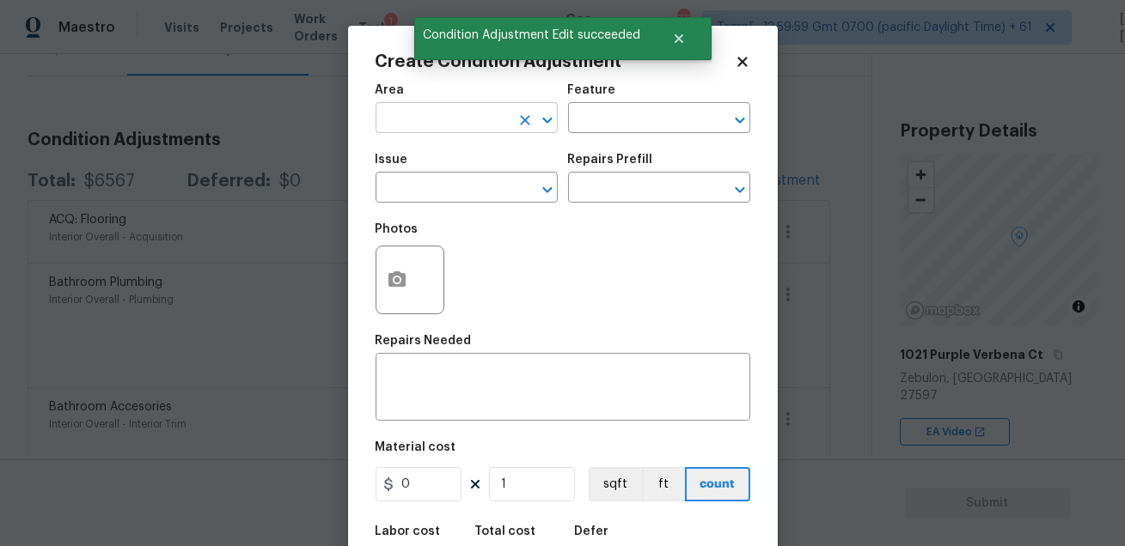
click at [407, 112] on input "text" at bounding box center [442, 120] width 134 height 27
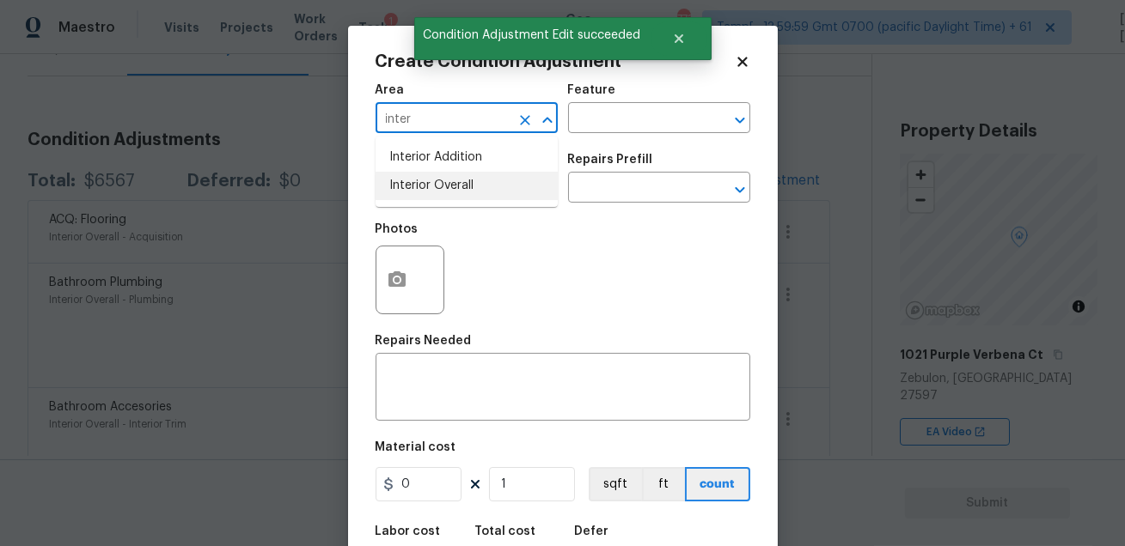
click at [410, 187] on li "Interior Overall" at bounding box center [466, 186] width 182 height 28
type input "Interior Overall"
click at [604, 133] on body "Maestro Visits Projects Work Orders Tasks 1 Teams Properties Geo Assignments 77…" at bounding box center [562, 273] width 1125 height 546
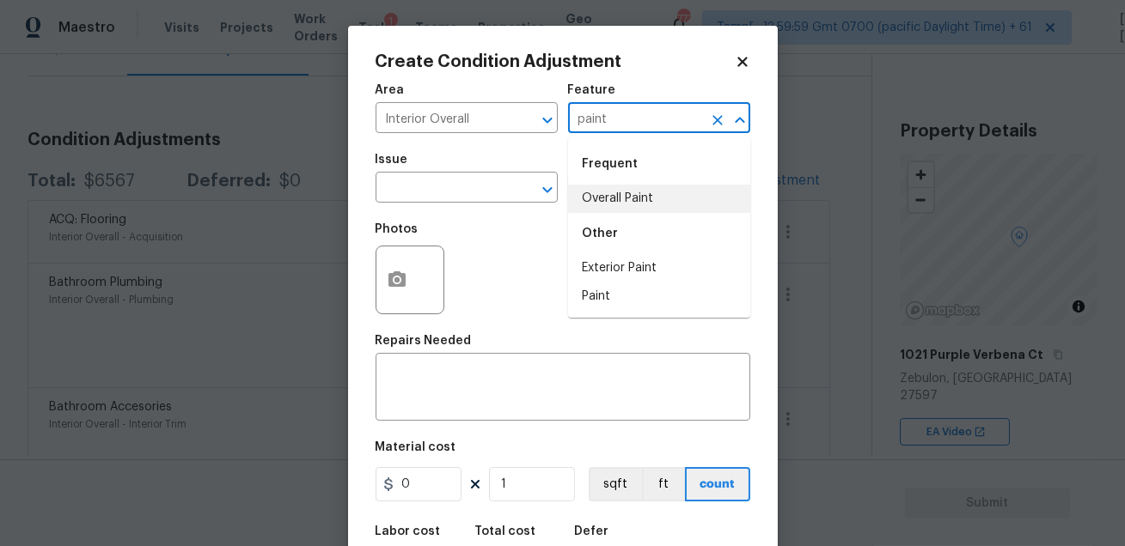
click at [601, 186] on li "Overall Paint" at bounding box center [659, 199] width 182 height 28
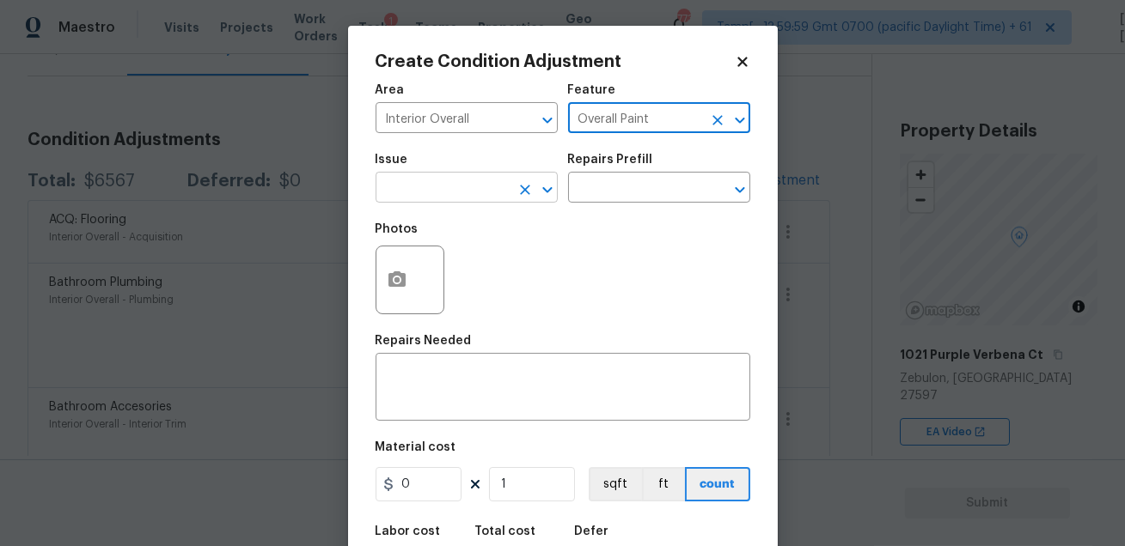
type input "Overall Paint"
click at [443, 180] on input "text" at bounding box center [442, 189] width 134 height 27
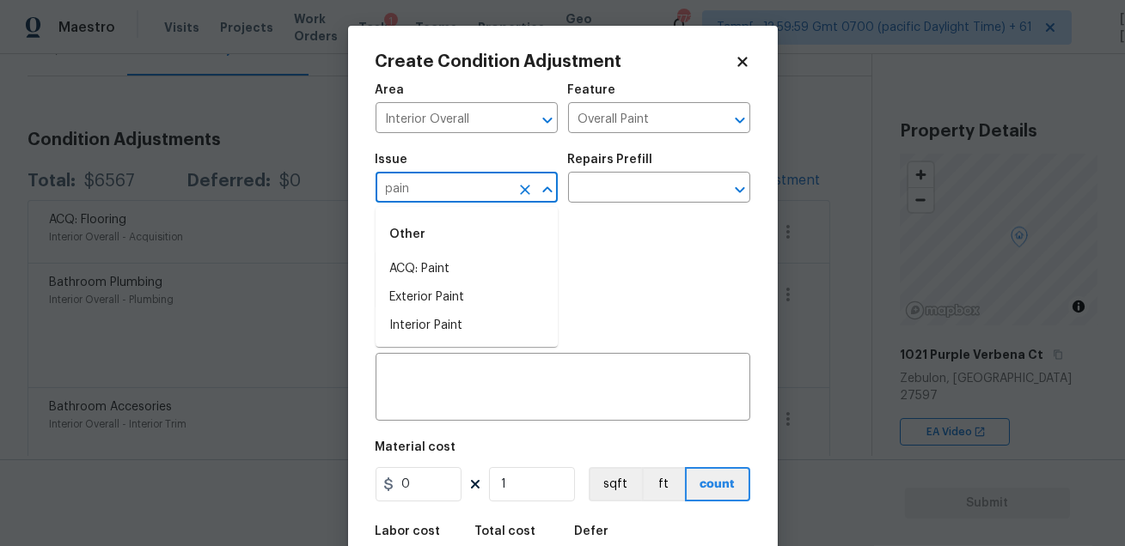
click at [442, 264] on li "ACQ: Paint" at bounding box center [466, 269] width 182 height 28
type input "ACQ: Paint"
click at [613, 190] on input "text" at bounding box center [635, 189] width 134 height 27
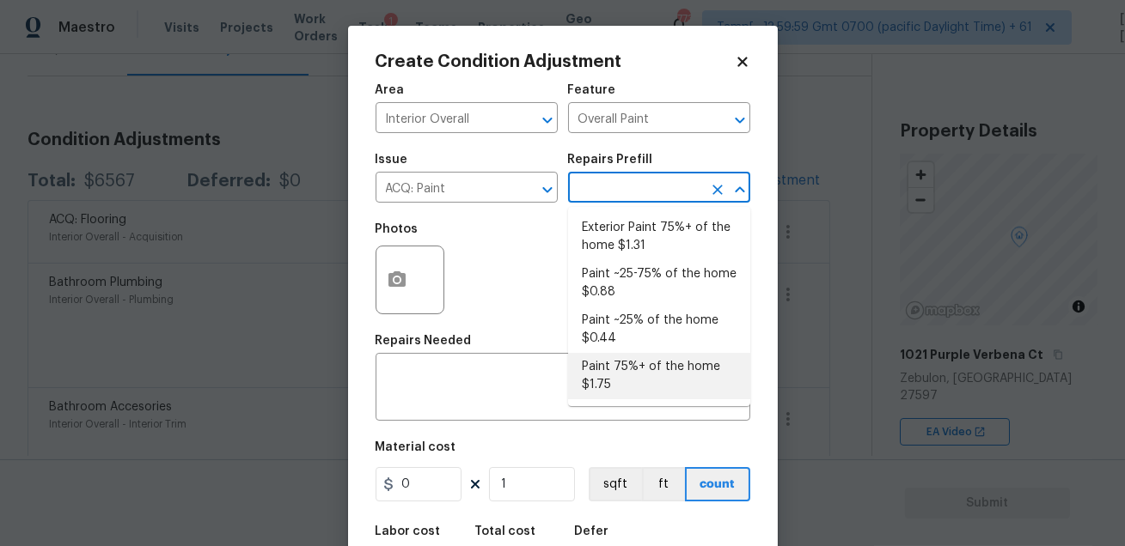
click at [660, 383] on li "Paint 75%+ of the home $1.75" at bounding box center [659, 376] width 182 height 46
type input "Acquisition"
type textarea "Acquisition Scope: 75%+ of the home will likely require interior paint"
type input "1.75"
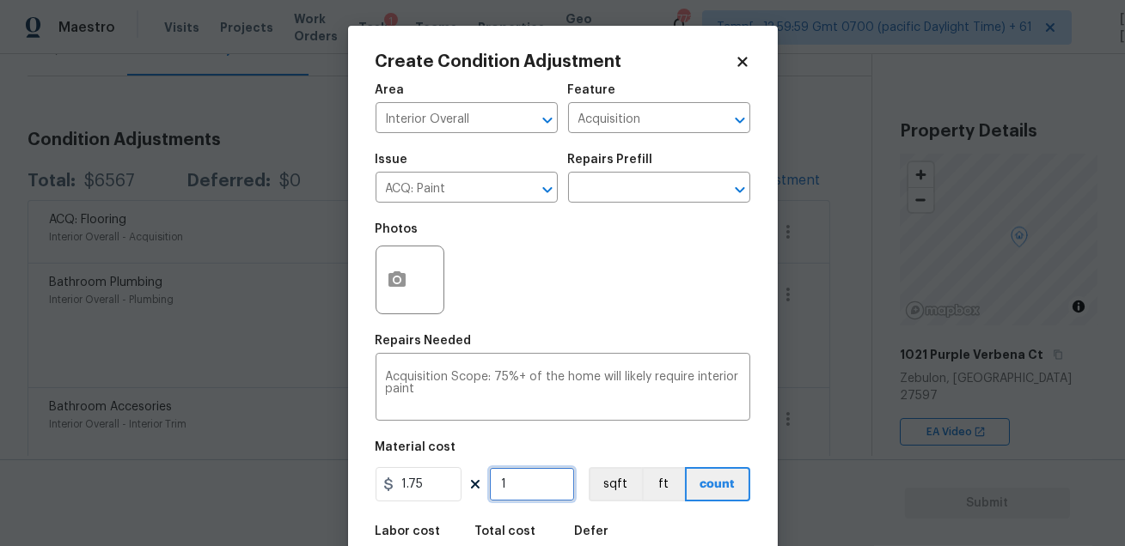
click at [538, 478] on input "1" at bounding box center [532, 484] width 86 height 34
type input "0"
type input "2"
type input "3.5"
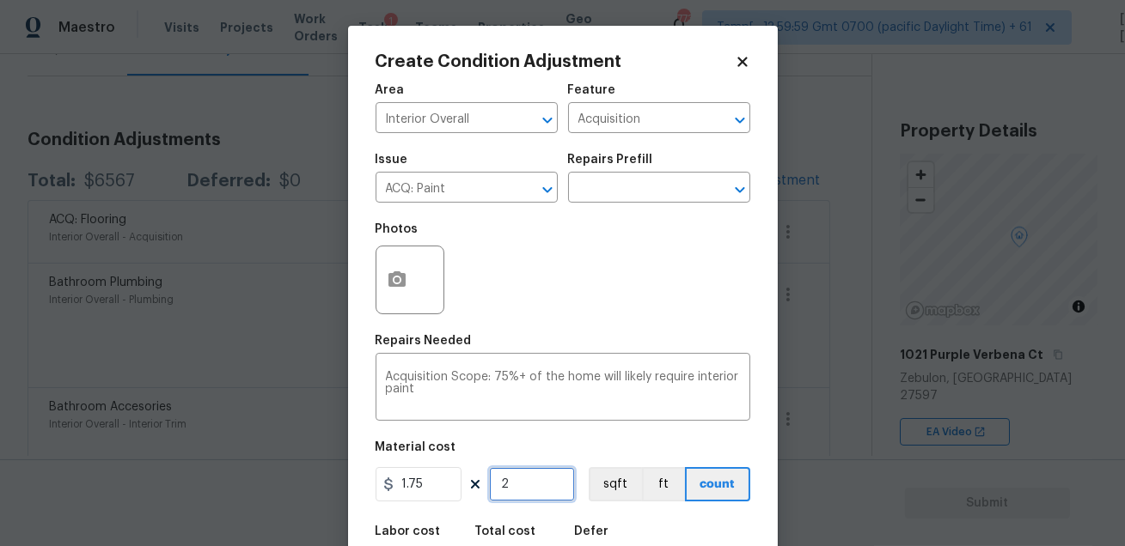
type input "28"
type input "49"
type input "280"
type input "490"
type input "2800"
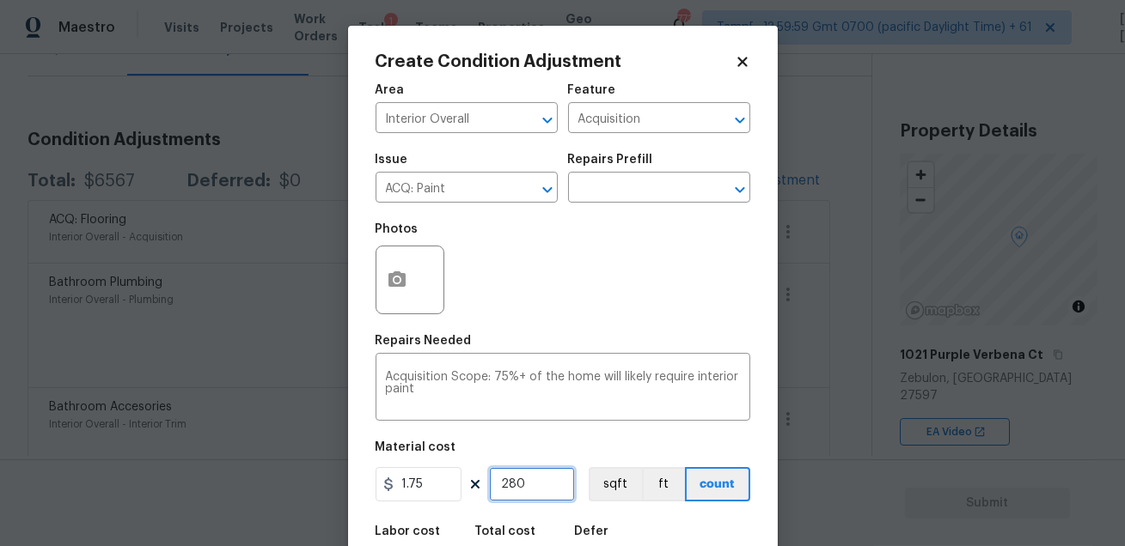
type input "4900"
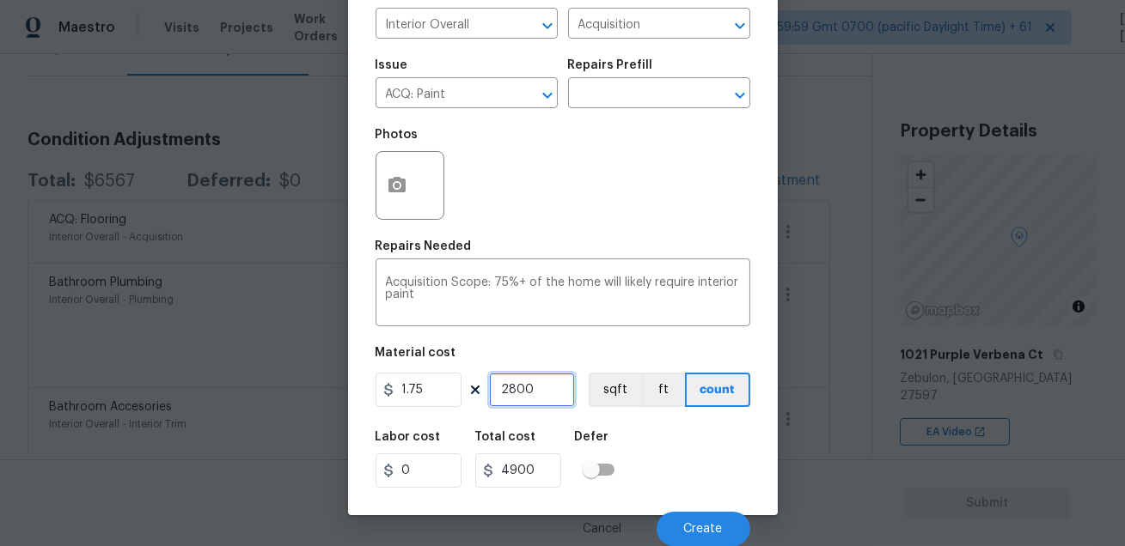
type input "2800"
click at [667, 459] on div "Labor cost 0 Total cost 4900 Defer" at bounding box center [562, 459] width 375 height 77
click at [704, 528] on span "Create" at bounding box center [703, 529] width 39 height 13
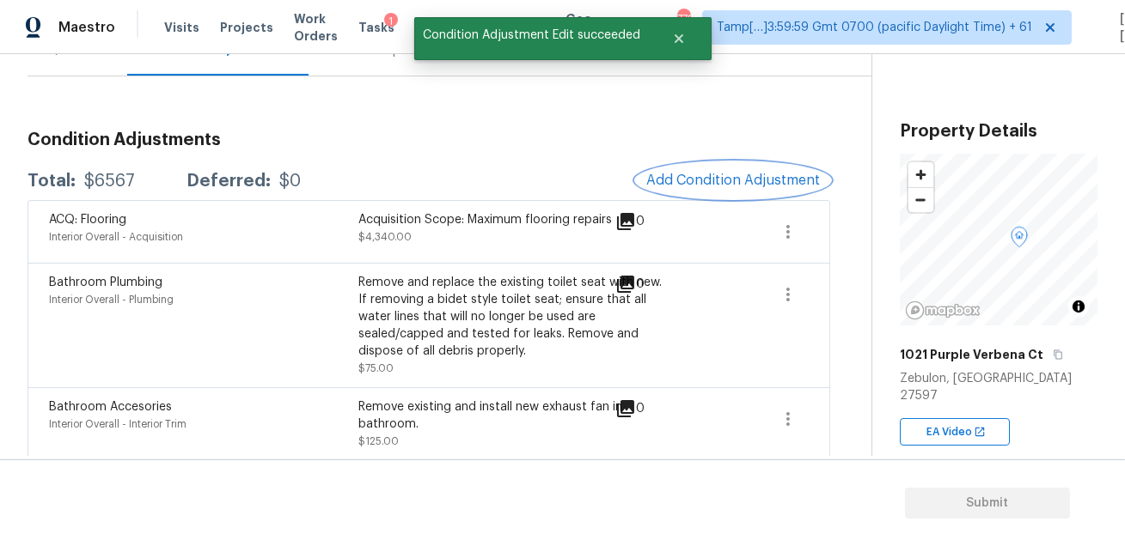
scroll to position [0, 0]
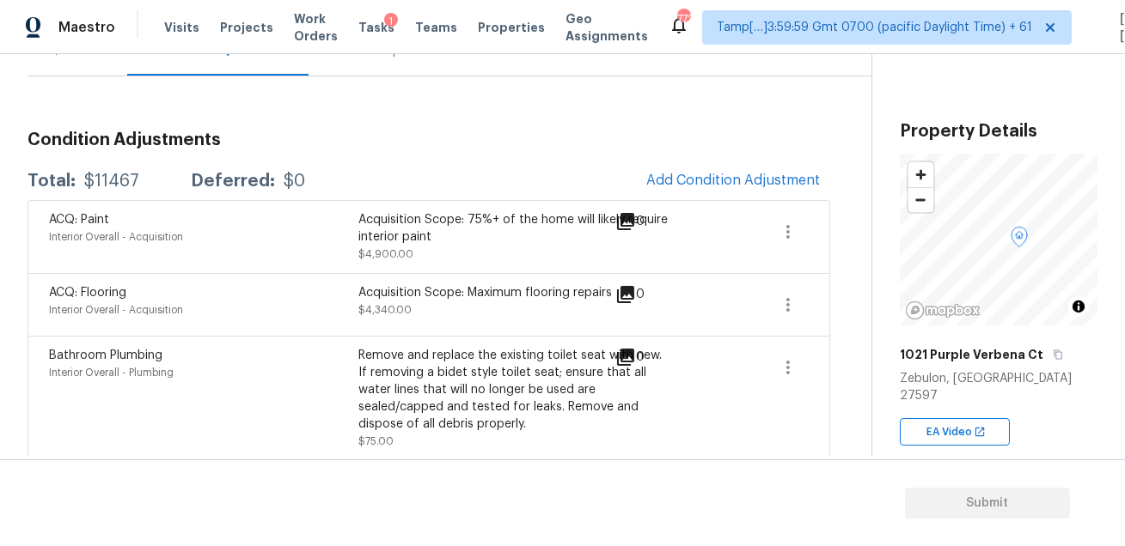
click at [703, 170] on button "Add Condition Adjustment" at bounding box center [733, 180] width 194 height 36
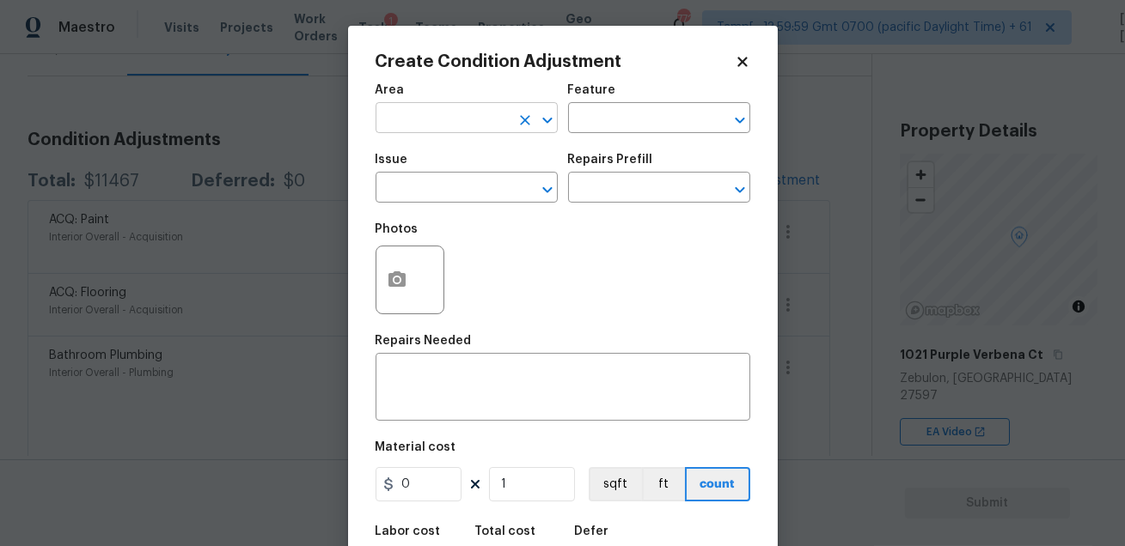
click at [440, 121] on input "text" at bounding box center [442, 120] width 134 height 27
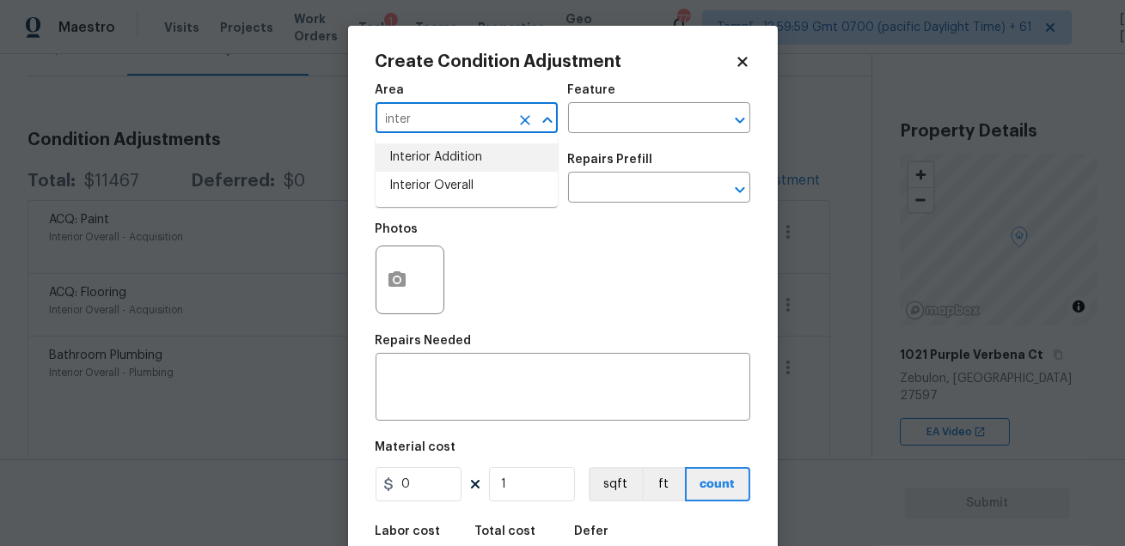
click at [431, 180] on li "Interior Overall" at bounding box center [466, 186] width 182 height 28
type input "Interior Overall"
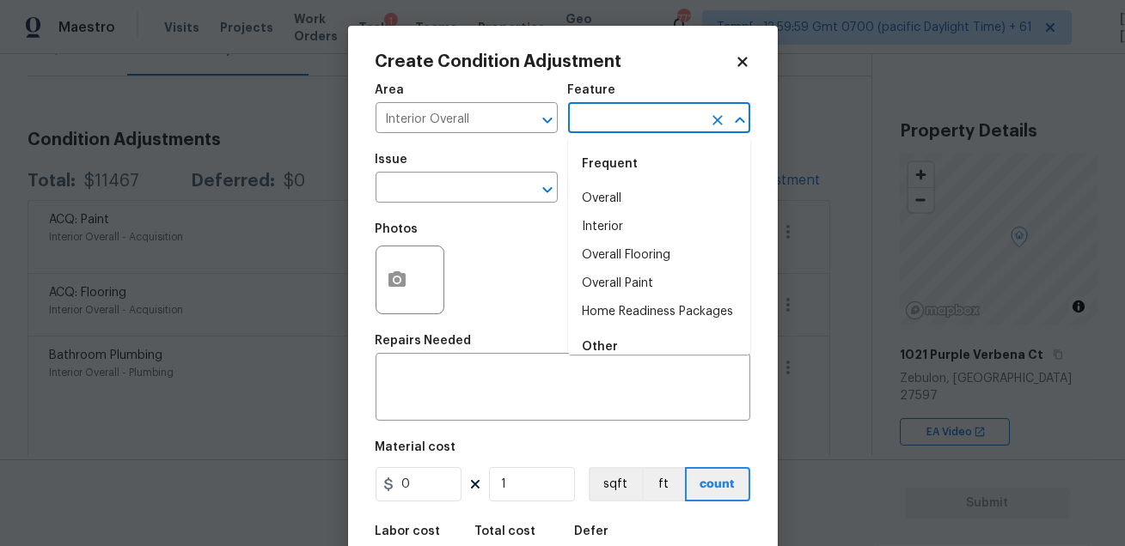
click at [595, 119] on input "text" at bounding box center [635, 120] width 134 height 27
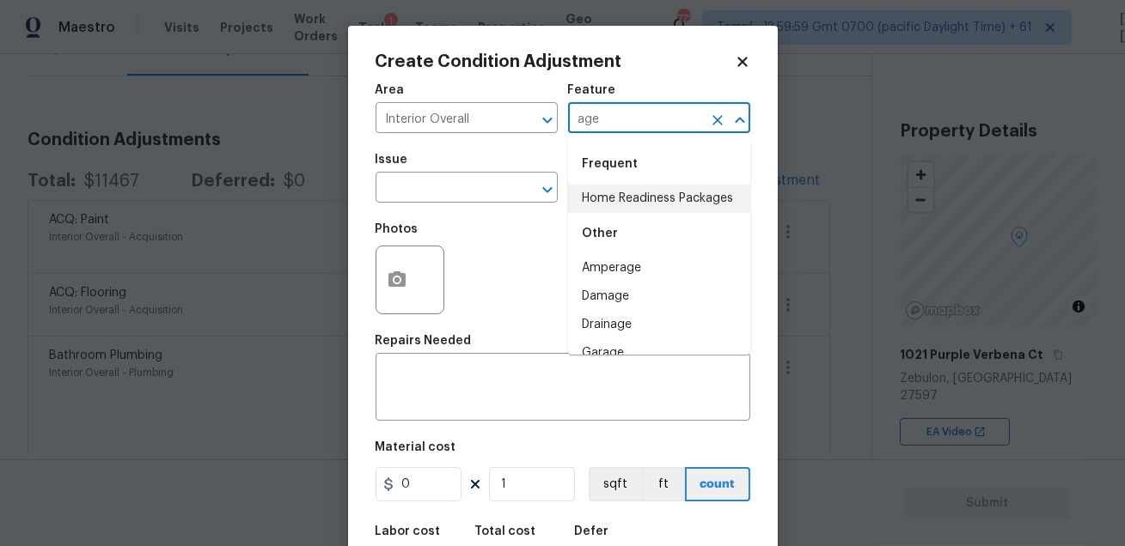
click at [600, 205] on li "Home Readiness Packages" at bounding box center [659, 199] width 182 height 28
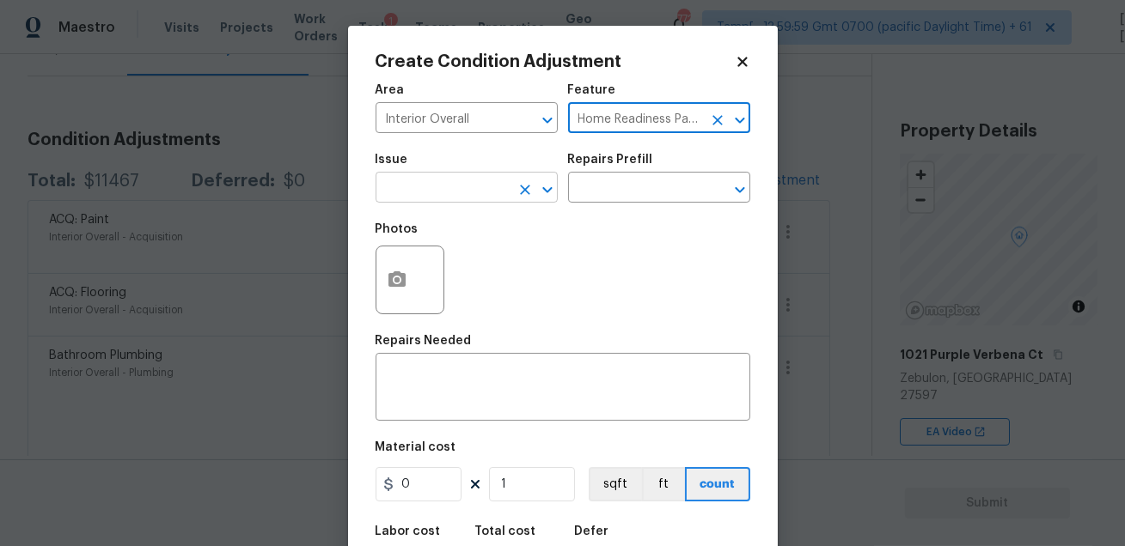
type input "Home Readiness Packages"
click at [449, 188] on input "text" at bounding box center [442, 189] width 134 height 27
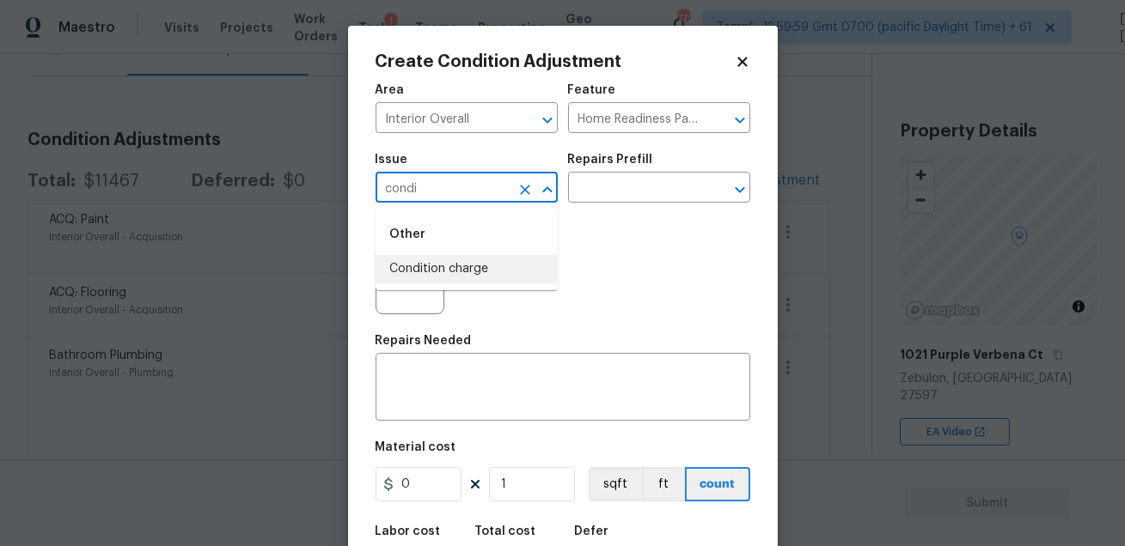
click at [424, 263] on li "Condition charge" at bounding box center [466, 269] width 182 height 28
type input "Condition charge"
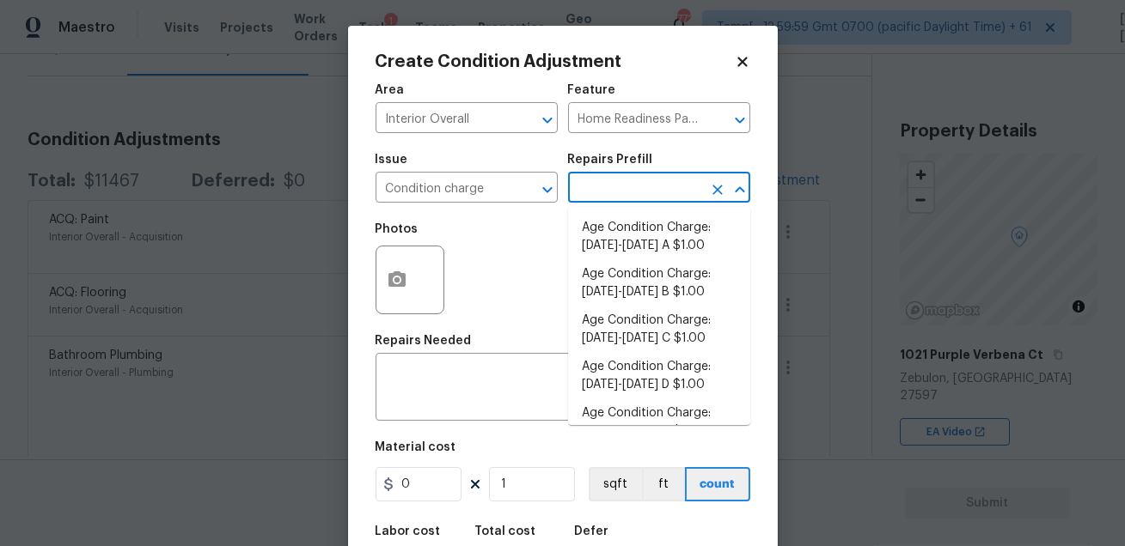
click at [571, 202] on input "text" at bounding box center [635, 189] width 134 height 27
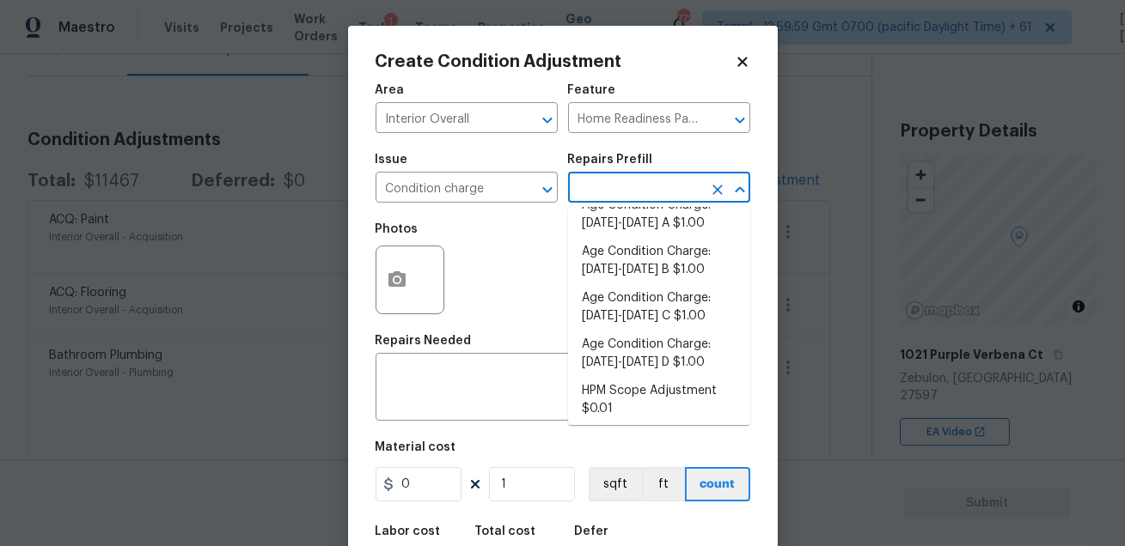
scroll to position [611, 0]
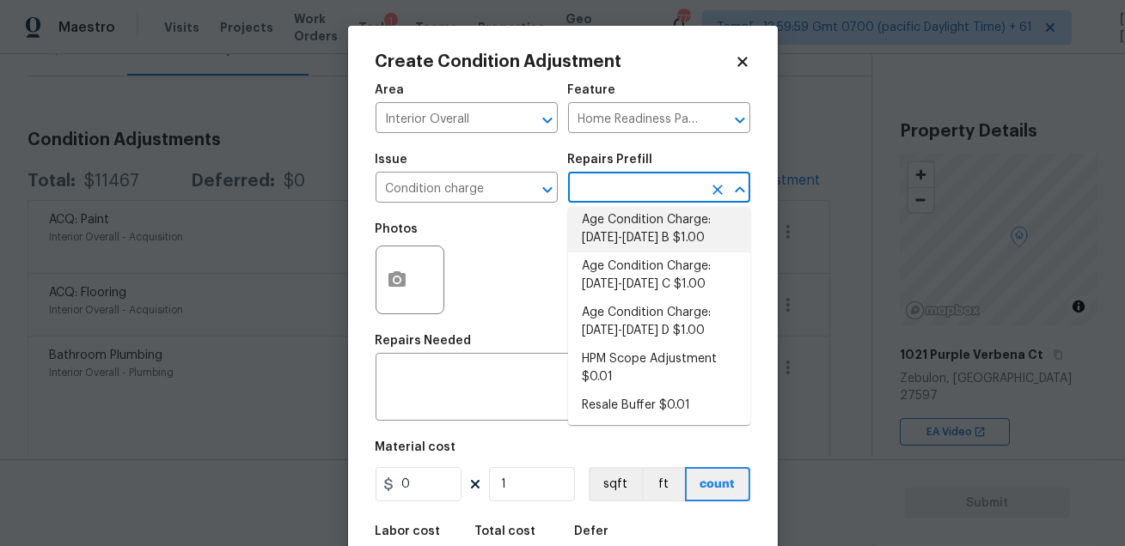
click at [702, 239] on li "Age Condition Charge: 2009-2023 B $1.00" at bounding box center [659, 229] width 182 height 46
type textarea "Age Condition Charge: 2009-2023 B"
type input "1"
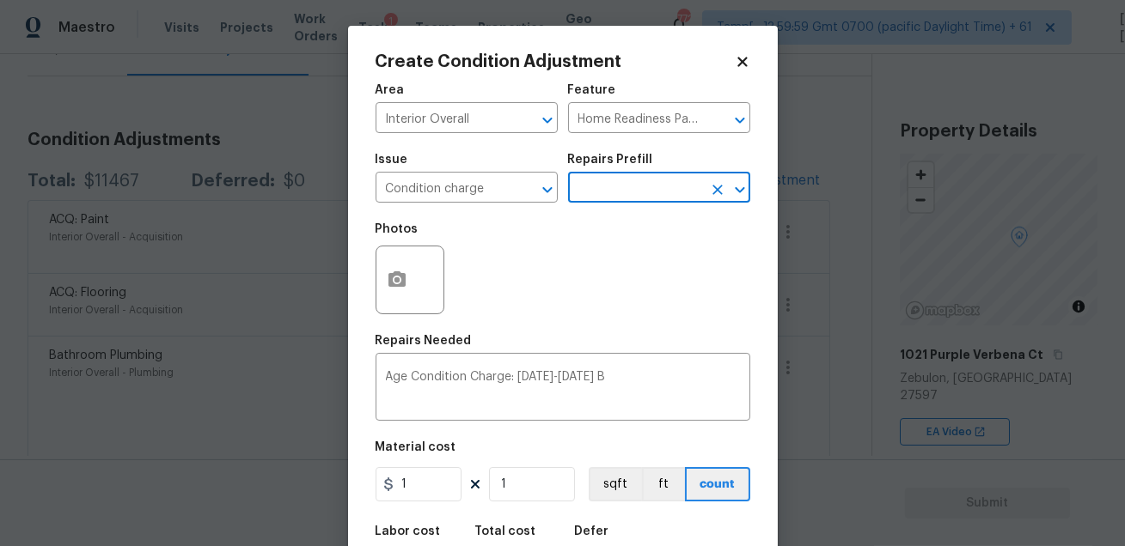
scroll to position [95, 0]
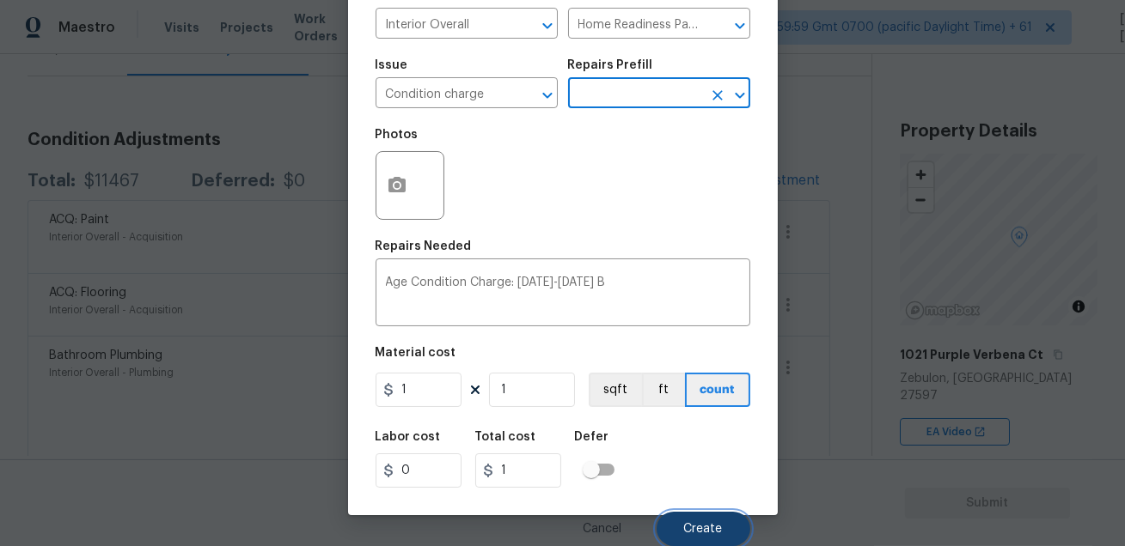
click at [679, 531] on button "Create" at bounding box center [703, 529] width 94 height 34
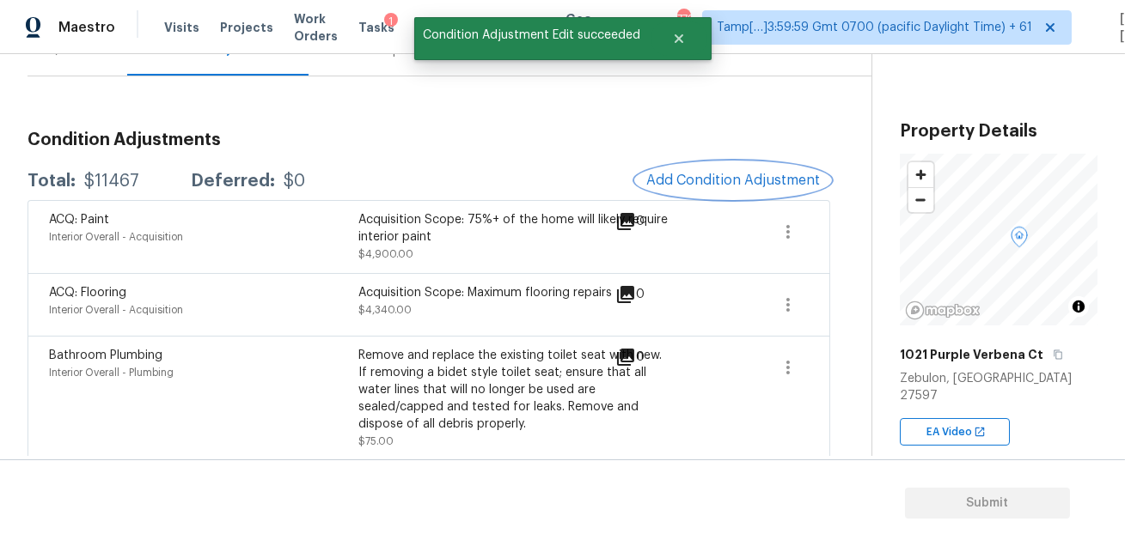
scroll to position [0, 0]
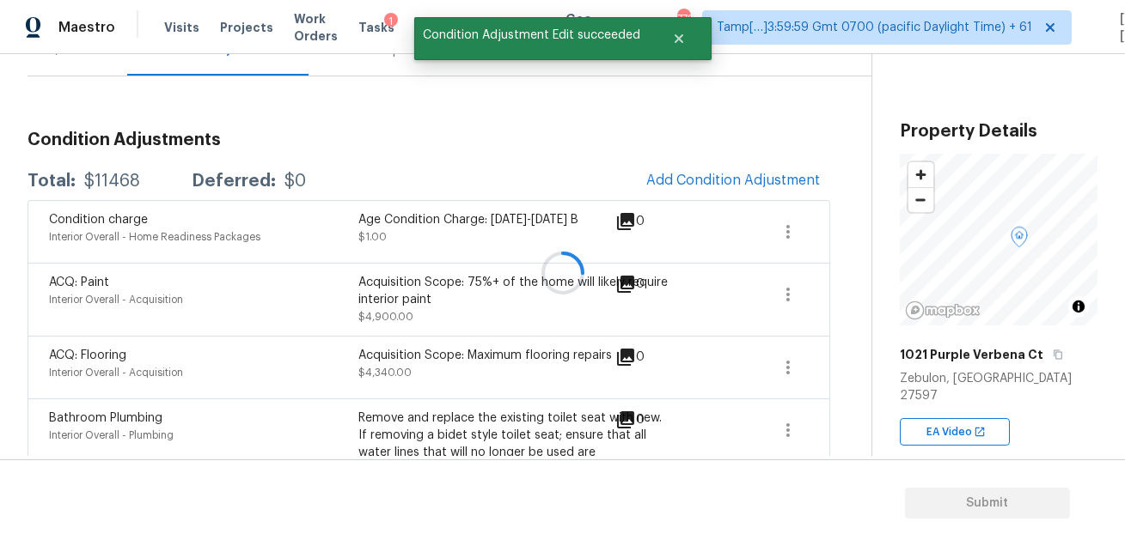
click at [470, 158] on div at bounding box center [562, 273] width 1125 height 546
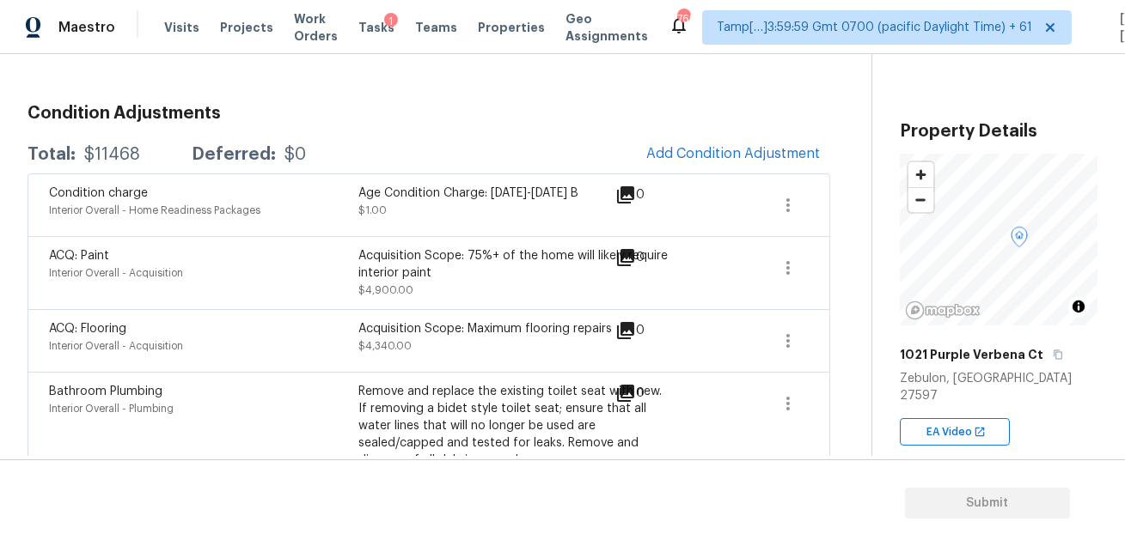
scroll to position [208, 0]
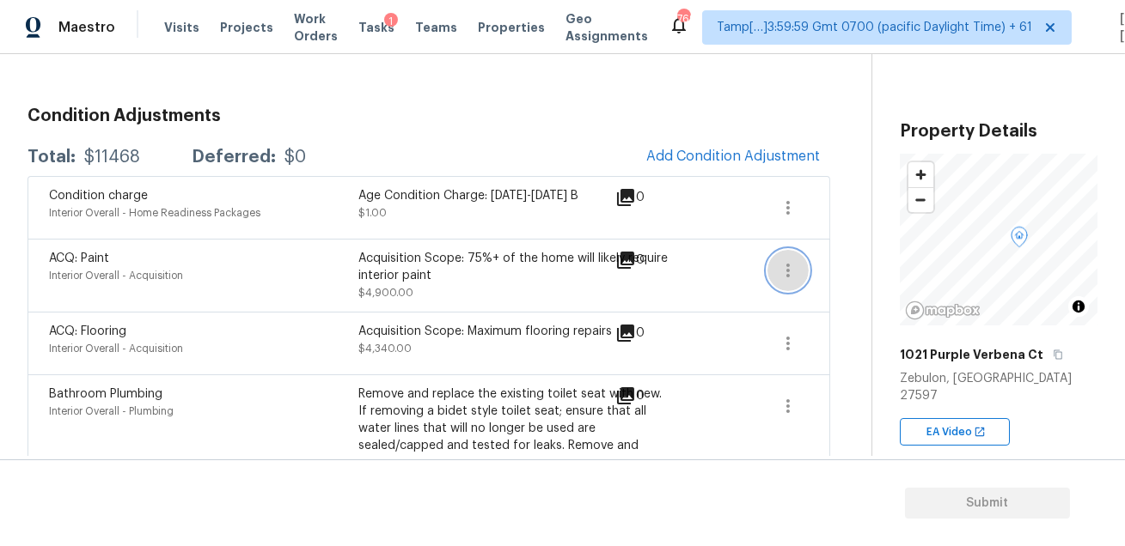
click at [797, 267] on icon "button" at bounding box center [788, 270] width 21 height 21
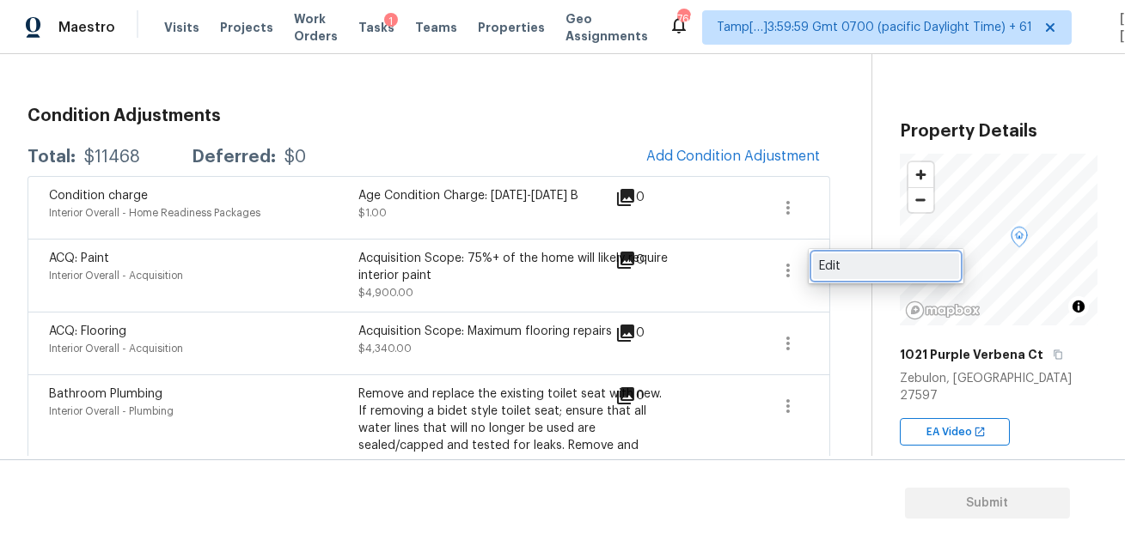
click at [831, 270] on div "Edit" at bounding box center [886, 266] width 134 height 17
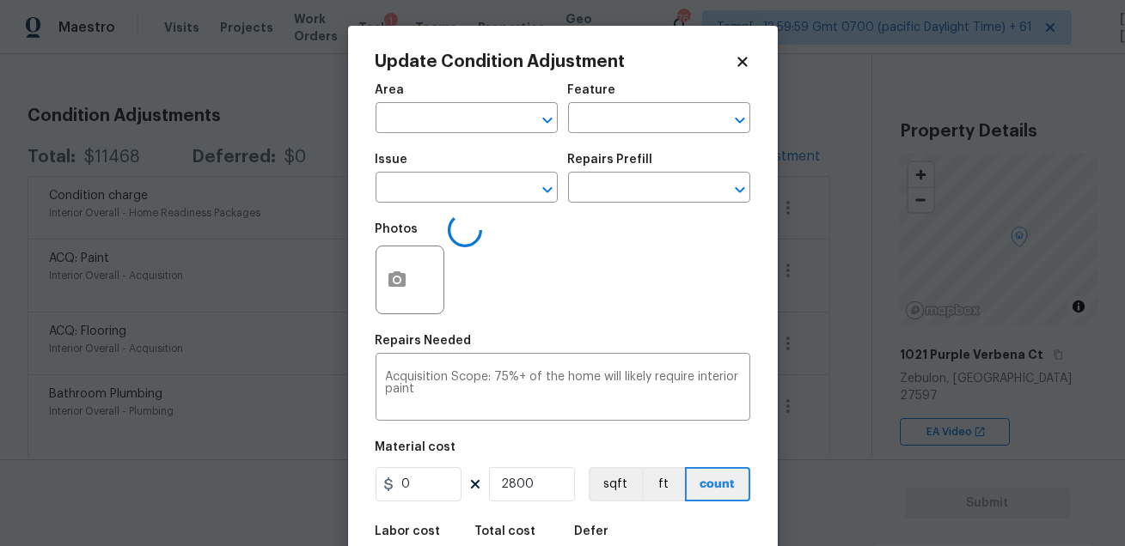
type input "Interior Overall"
type input "Acquisition"
type input "ACQ: Paint"
type input "1.75"
click at [391, 280] on icon "button" at bounding box center [396, 279] width 17 height 15
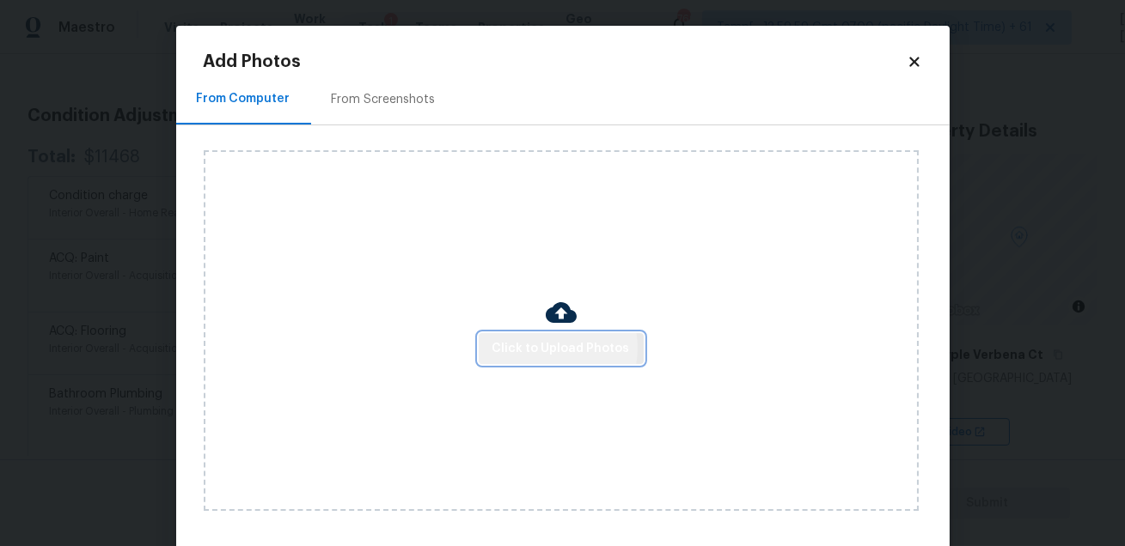
click at [548, 348] on span "Click to Upload Photos" at bounding box center [560, 349] width 137 height 21
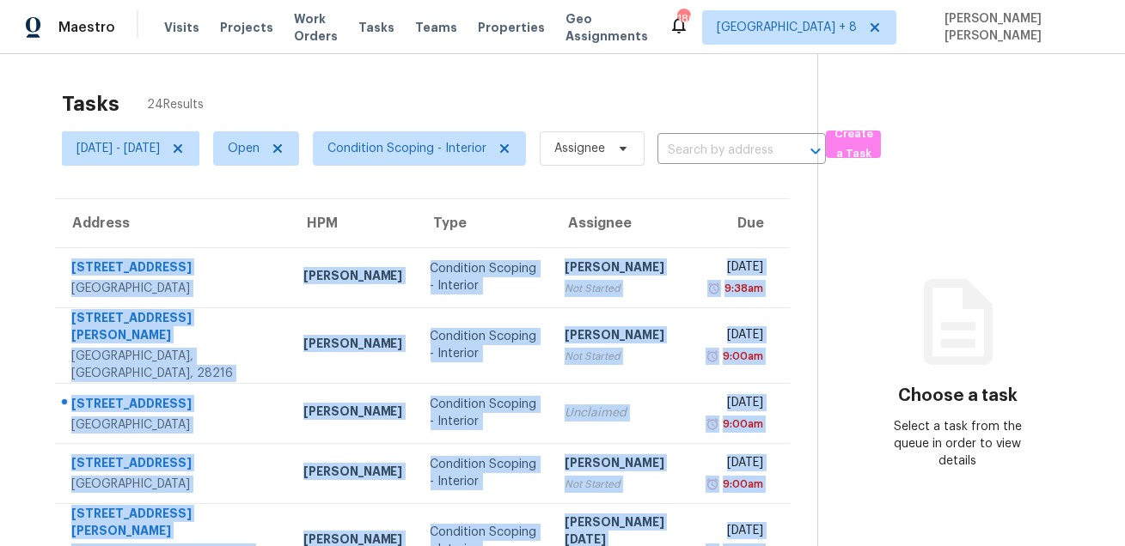
scroll to position [125, 0]
